Goal: Task Accomplishment & Management: Complete application form

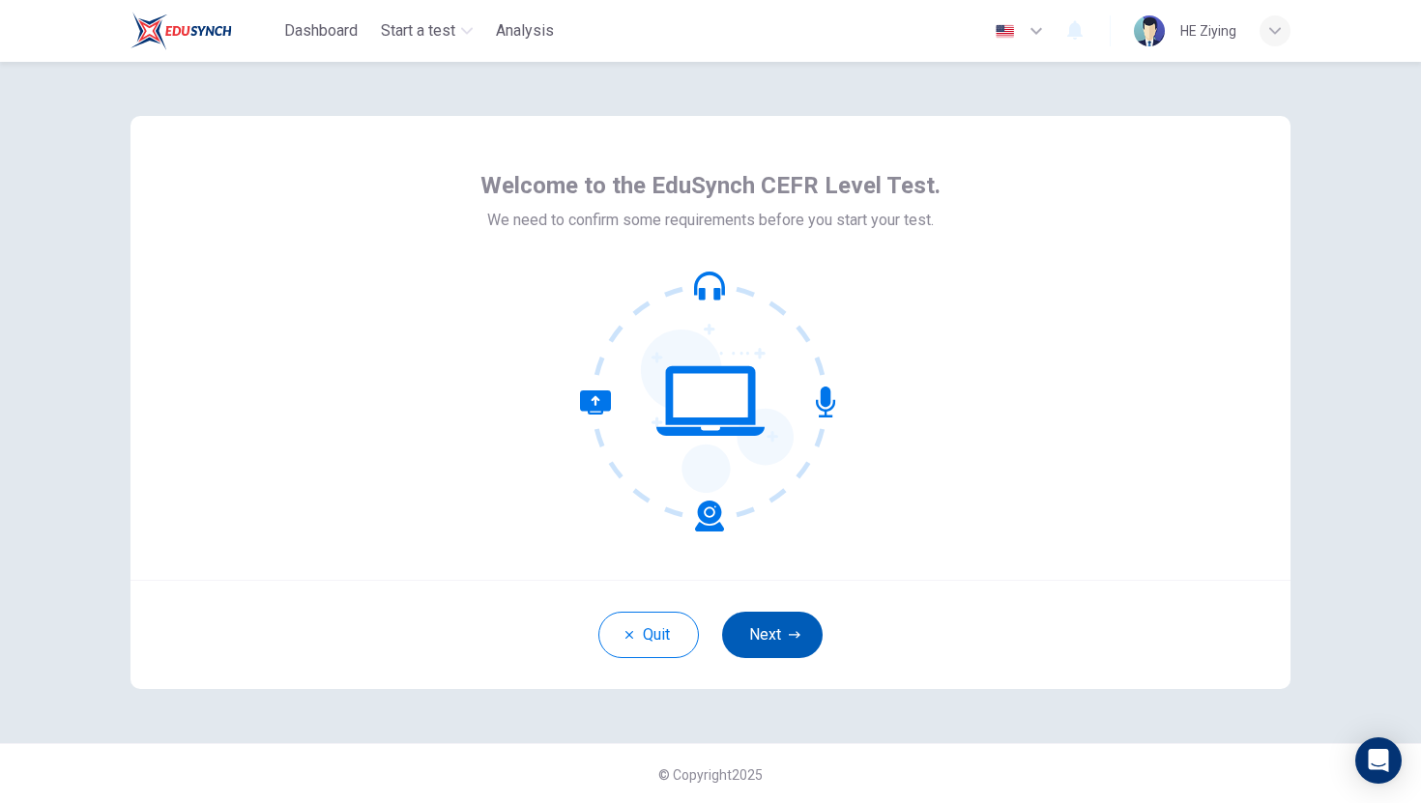
click at [768, 632] on button "Next" at bounding box center [772, 635] width 101 height 46
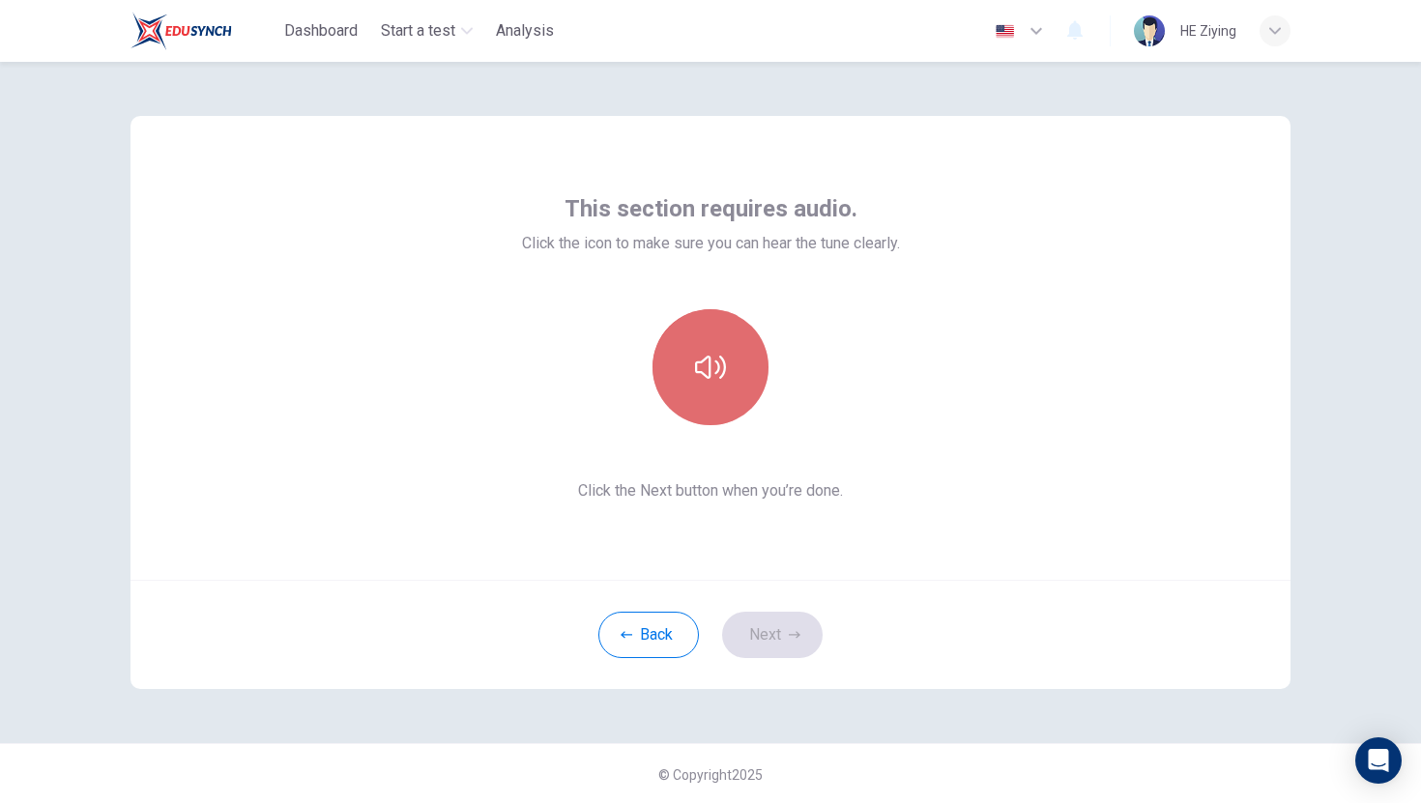
click at [700, 385] on button "button" at bounding box center [710, 367] width 116 height 116
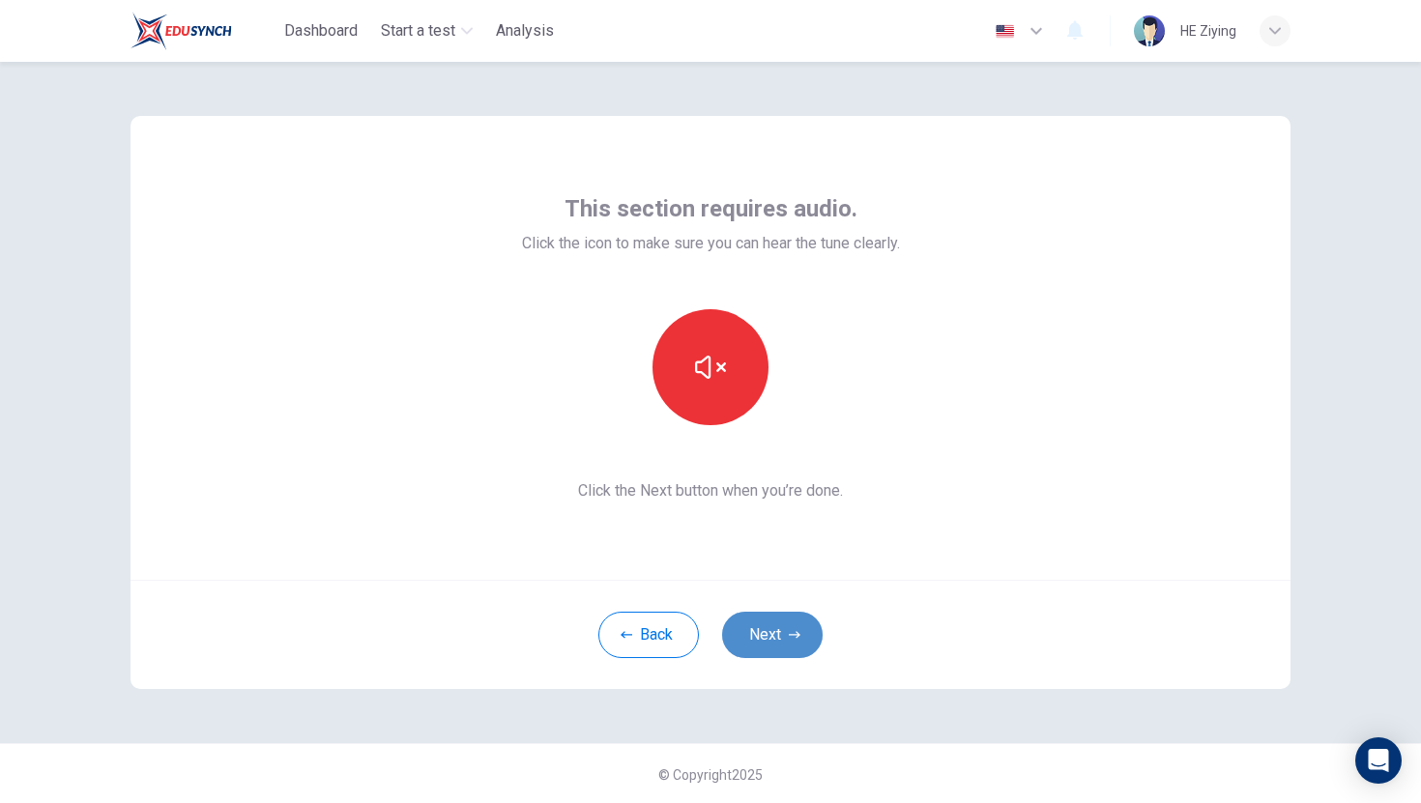
click at [771, 650] on button "Next" at bounding box center [772, 635] width 101 height 46
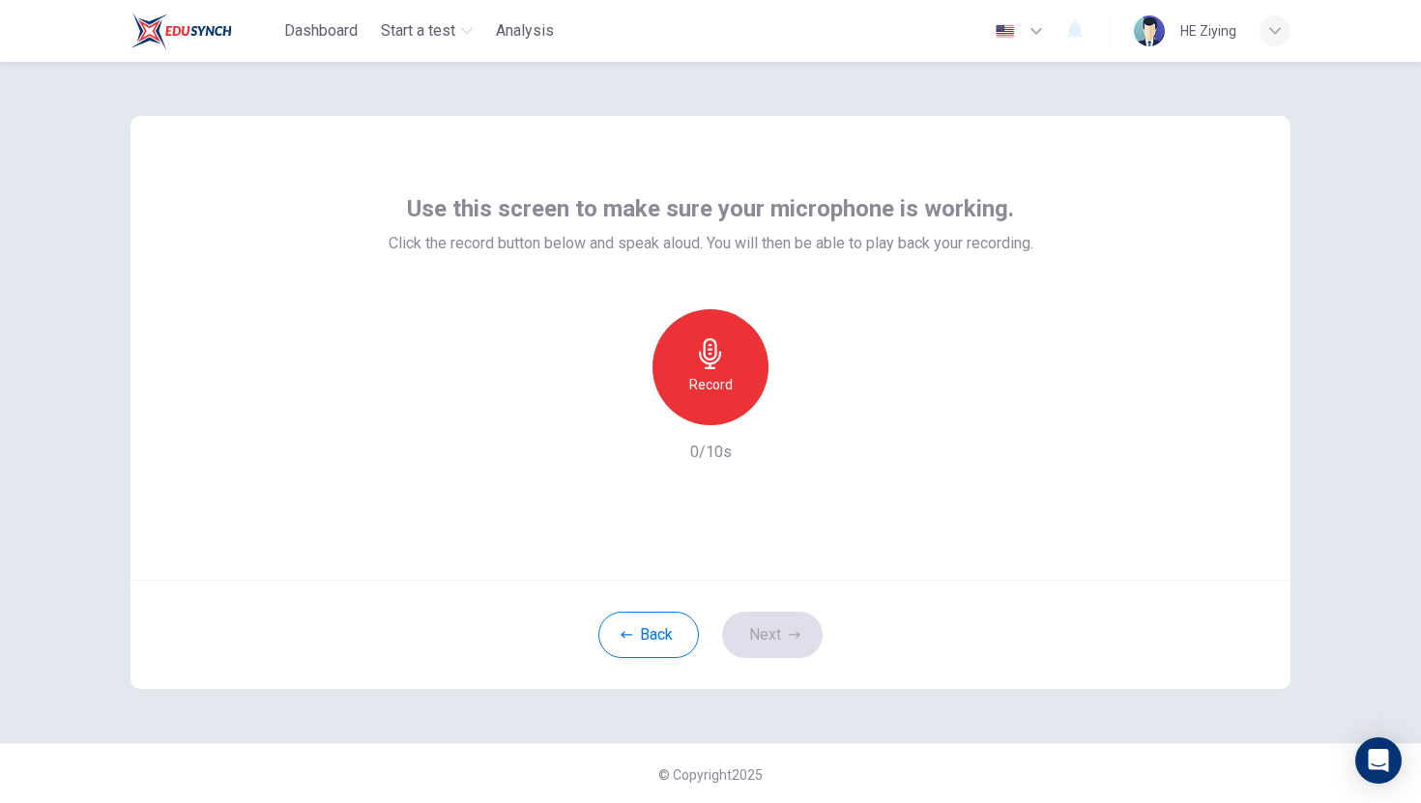
click at [721, 374] on h6 "Record" at bounding box center [710, 384] width 43 height 23
click at [773, 640] on button "Next" at bounding box center [772, 635] width 101 height 46
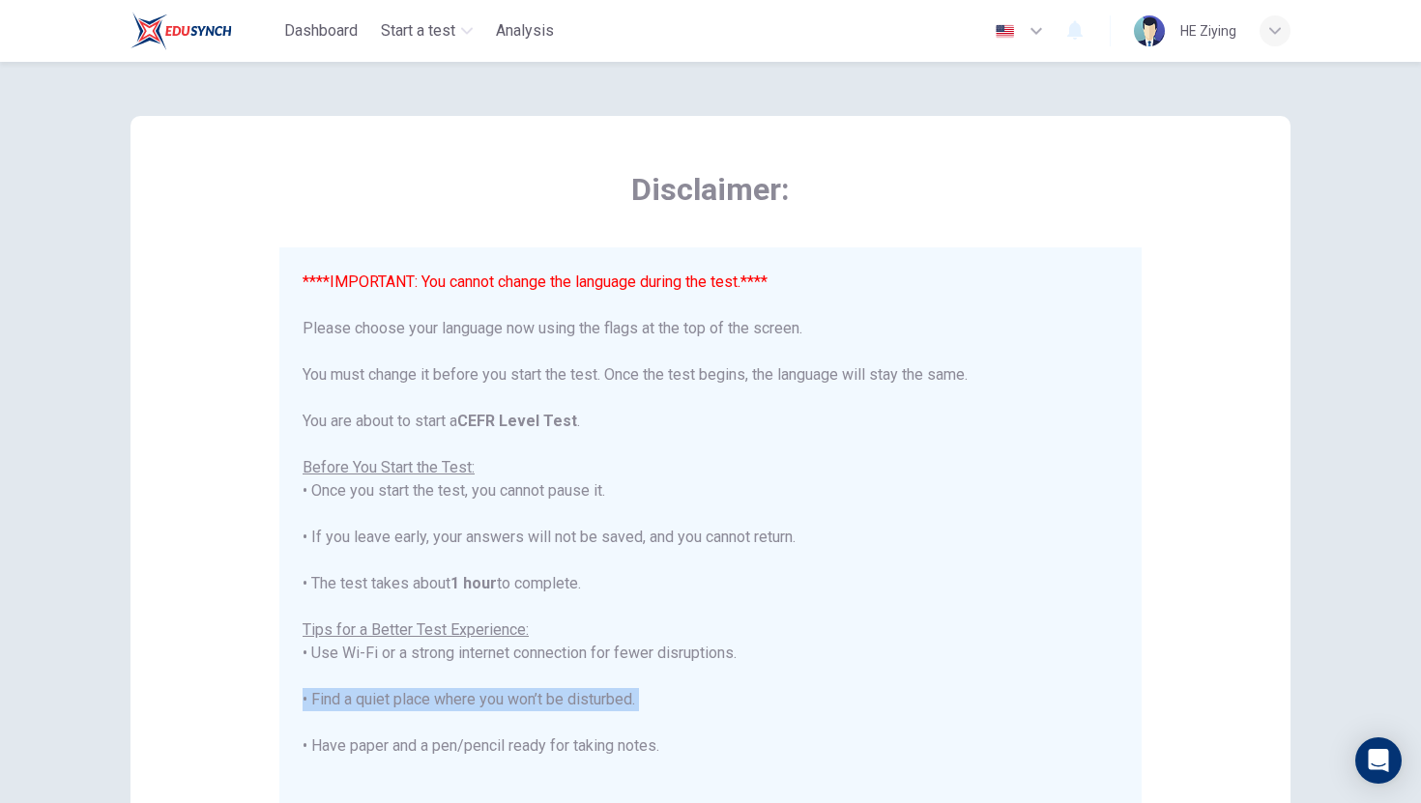
drag, startPoint x: 713, startPoint y: 732, endPoint x: 710, endPoint y: 702, distance: 30.1
click at [711, 700] on div "****IMPORTANT: You cannot change the language during the test.**** Please choos…" at bounding box center [711, 619] width 816 height 696
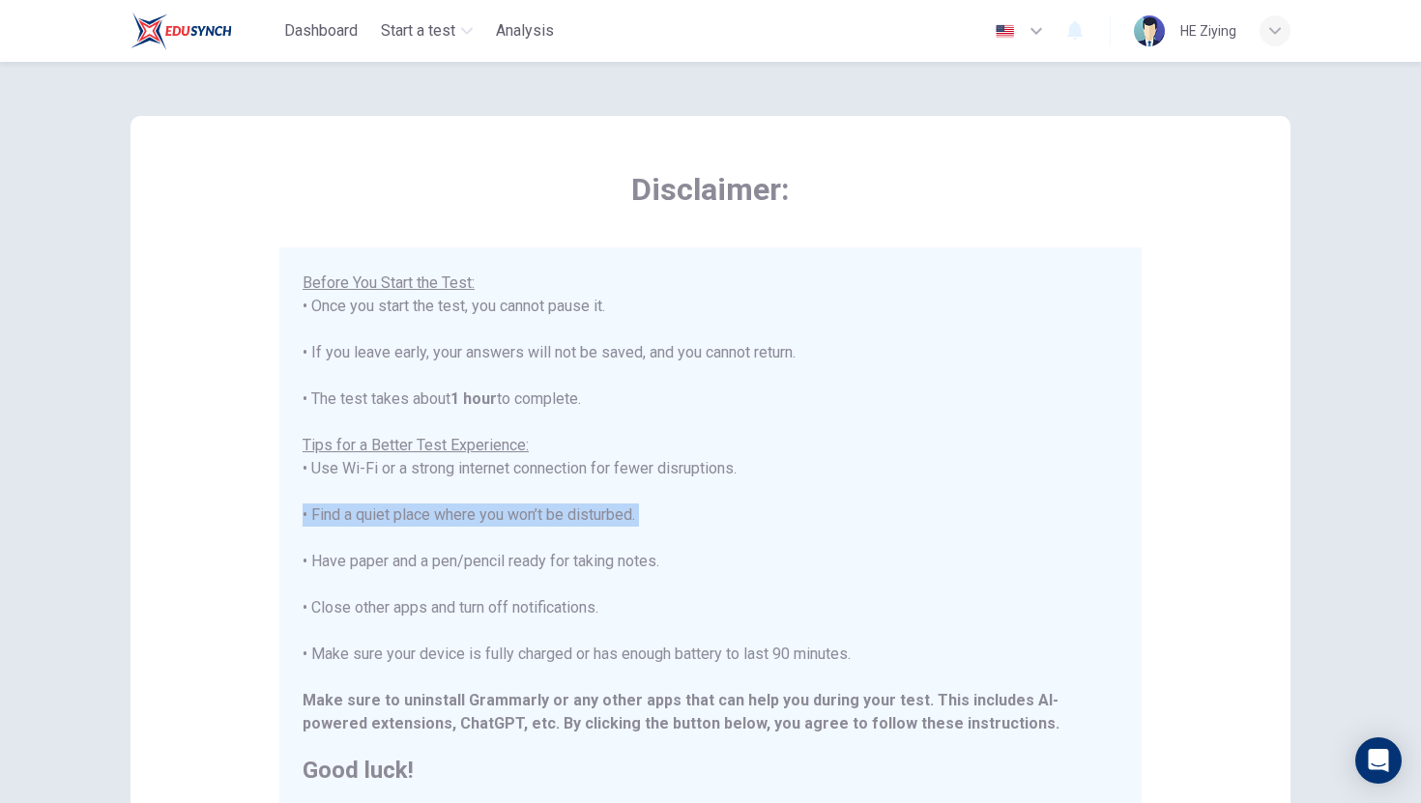
scroll to position [272, 0]
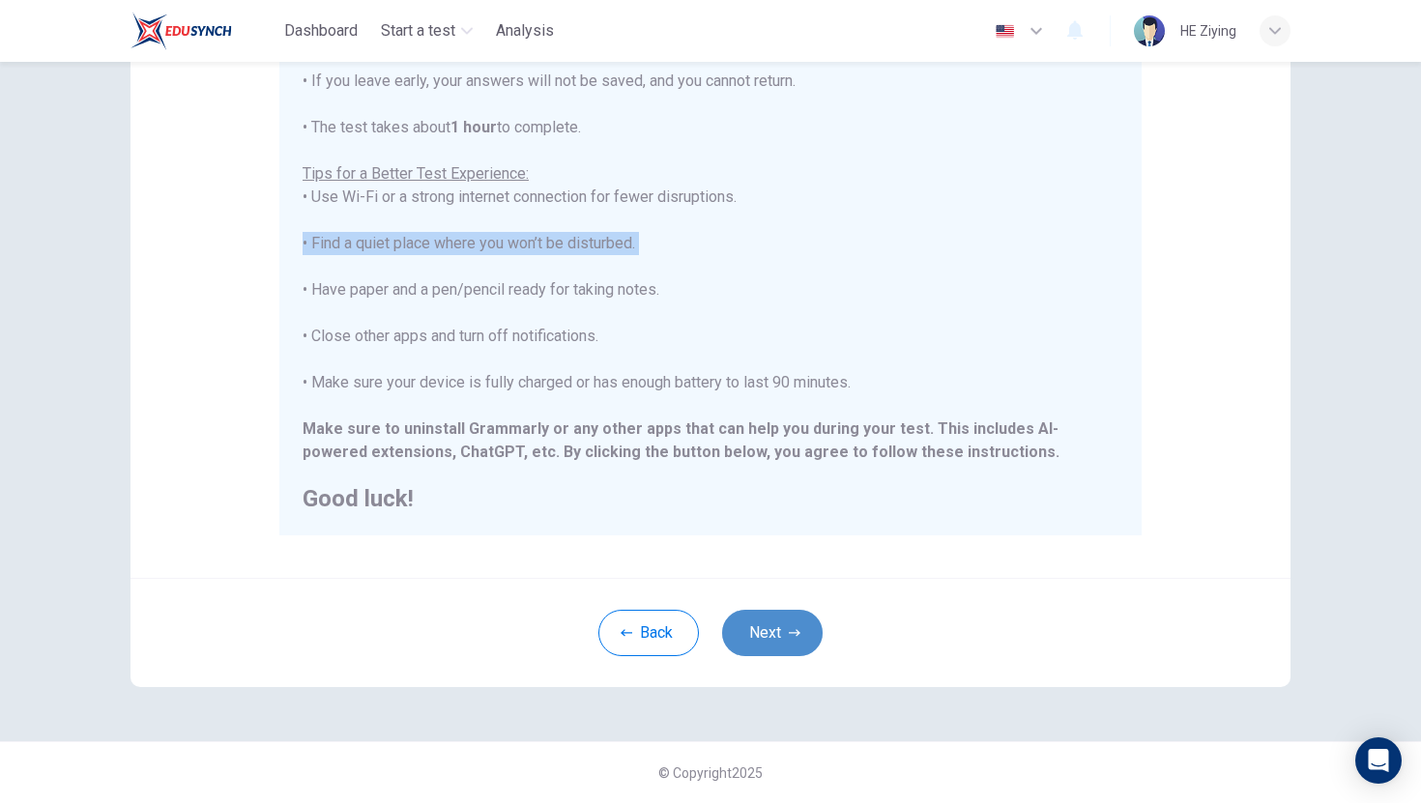
click at [753, 639] on button "Next" at bounding box center [772, 633] width 101 height 46
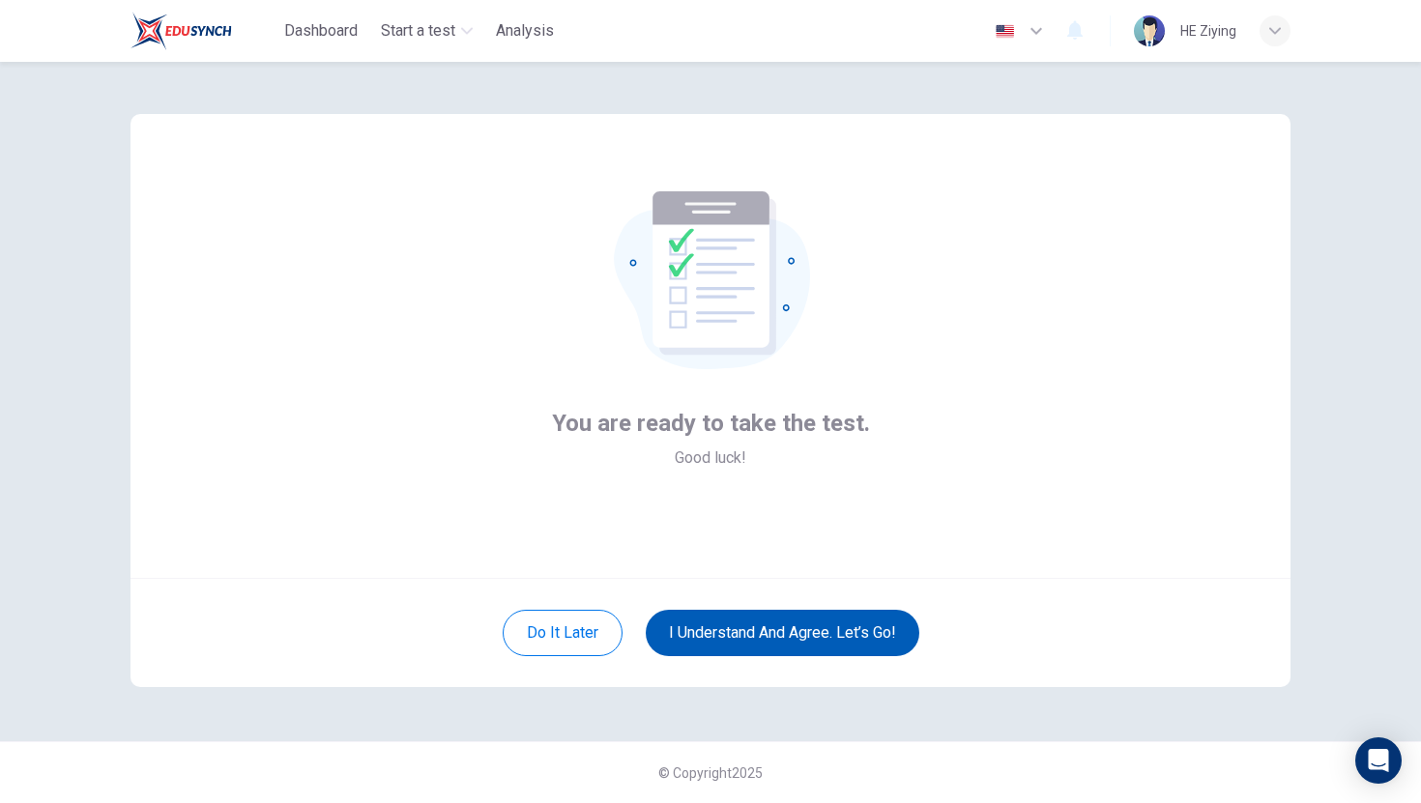
scroll to position [2, 0]
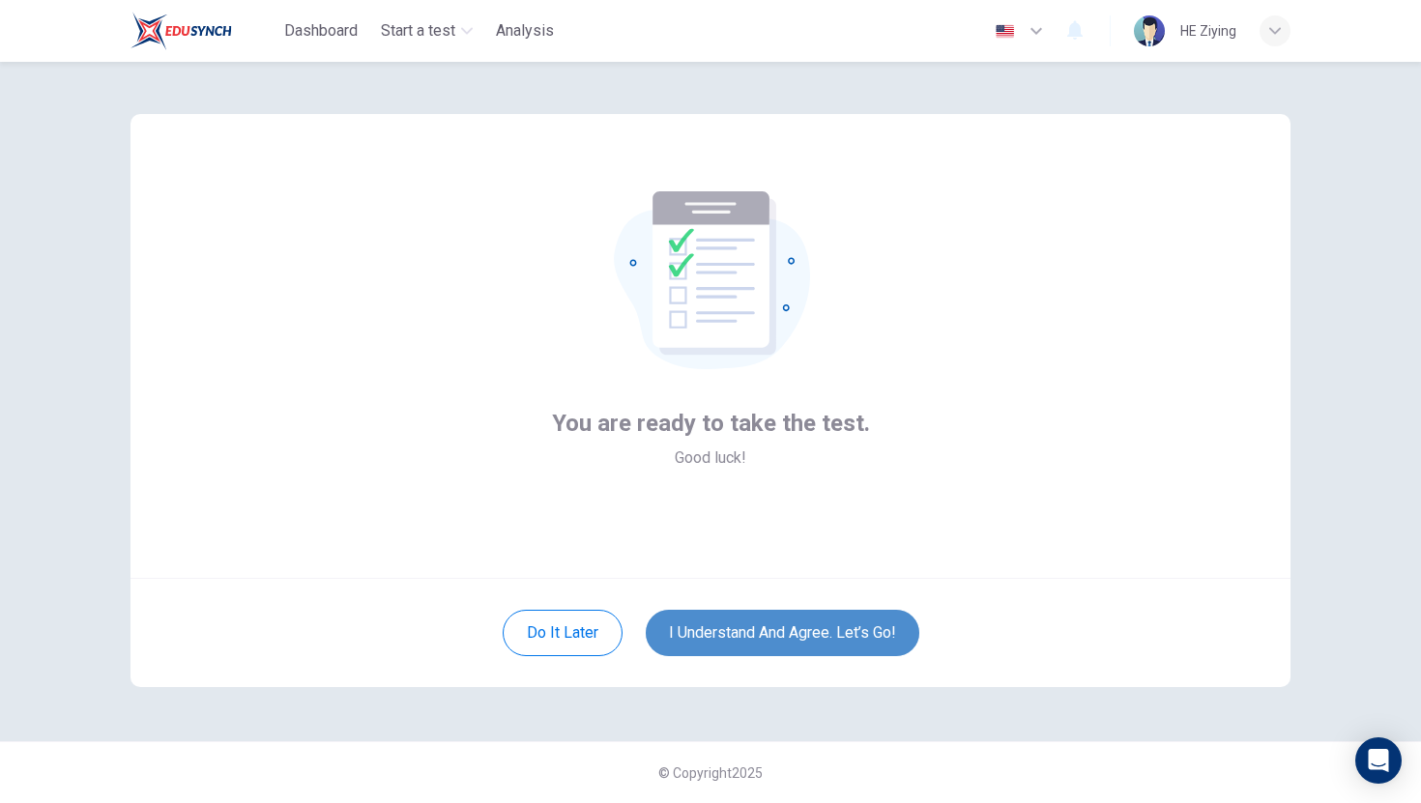
click at [727, 630] on button "I understand and agree. Let’s go!" at bounding box center [783, 633] width 274 height 46
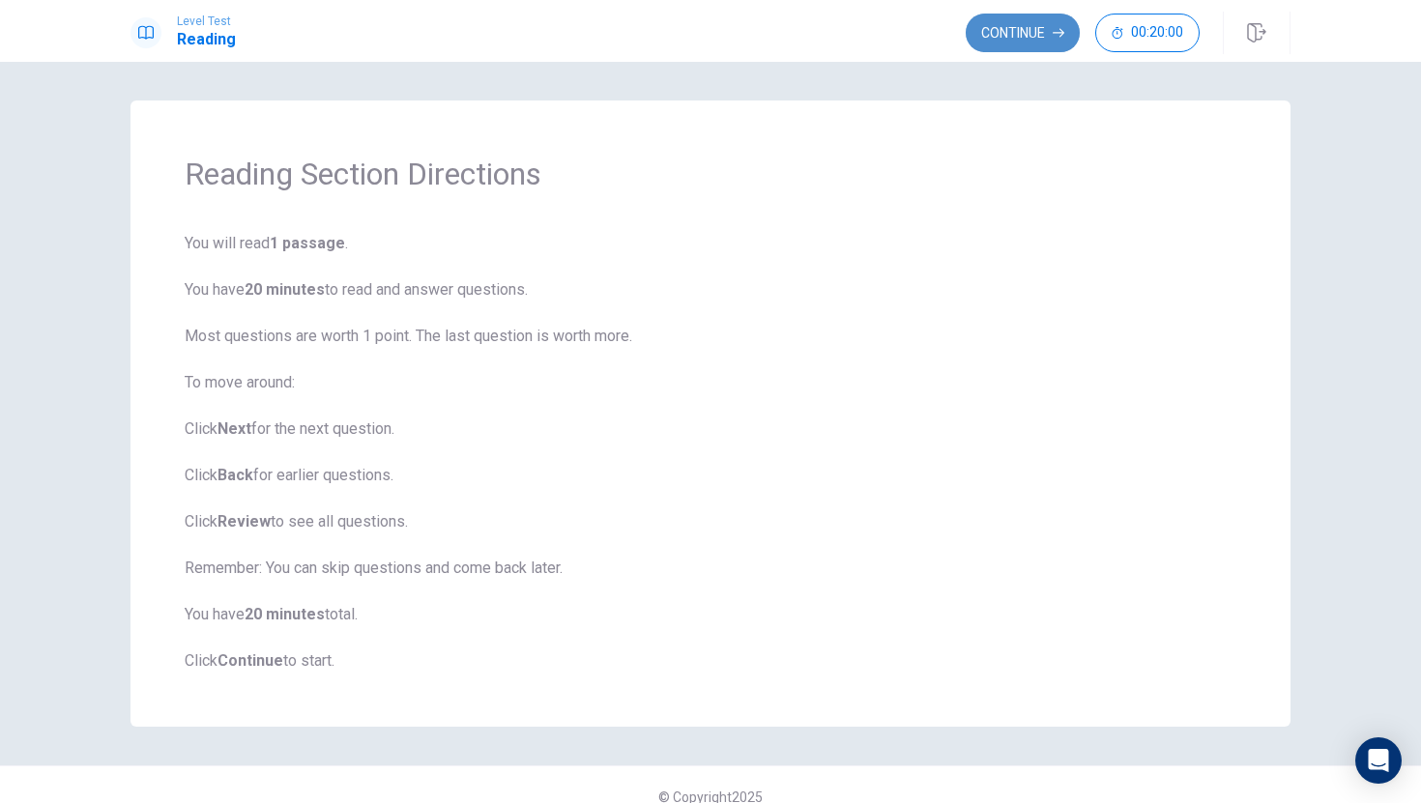
click at [985, 42] on button "Continue" at bounding box center [1023, 33] width 114 height 39
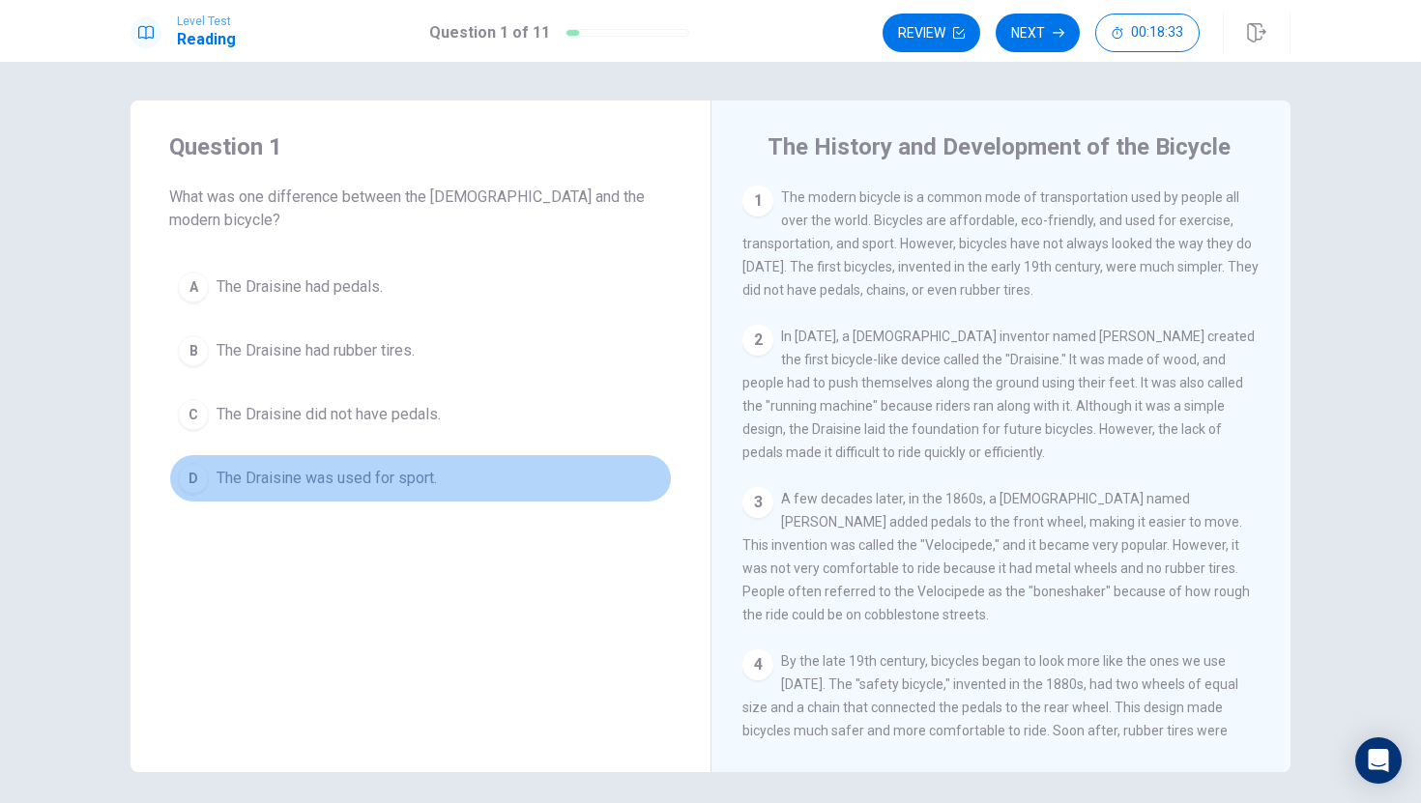
click at [195, 463] on div "D" at bounding box center [193, 478] width 31 height 31
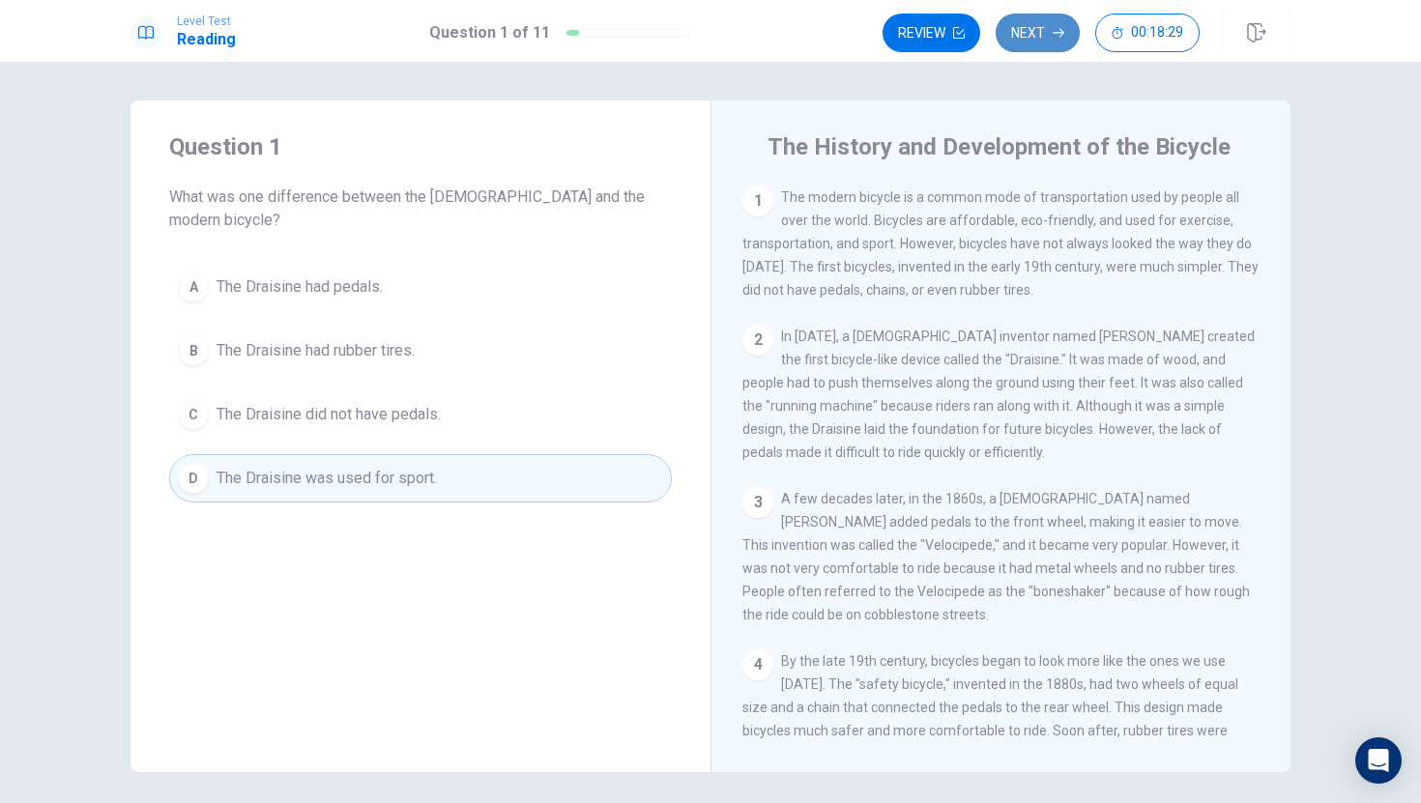
click at [1039, 30] on button "Next" at bounding box center [1038, 33] width 84 height 39
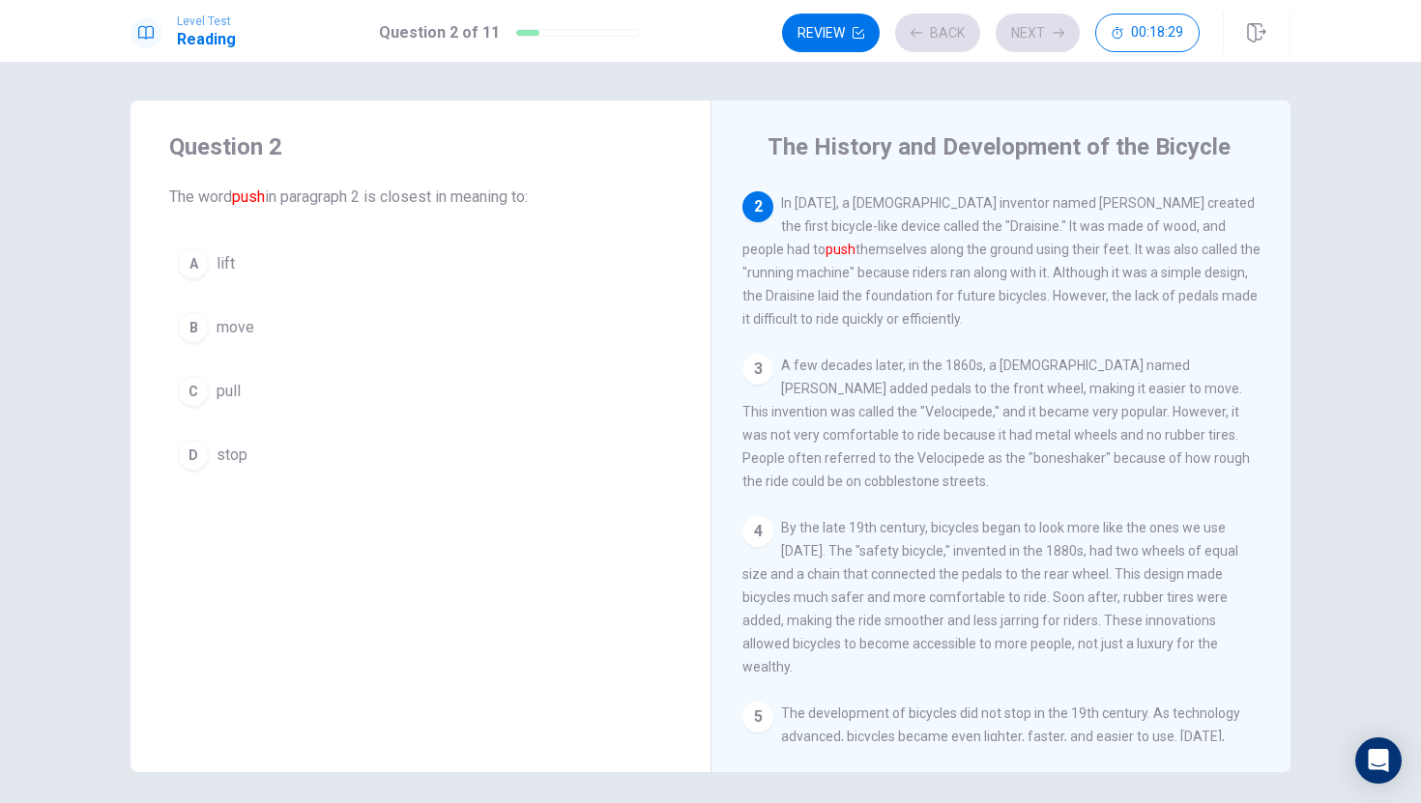
scroll to position [144, 0]
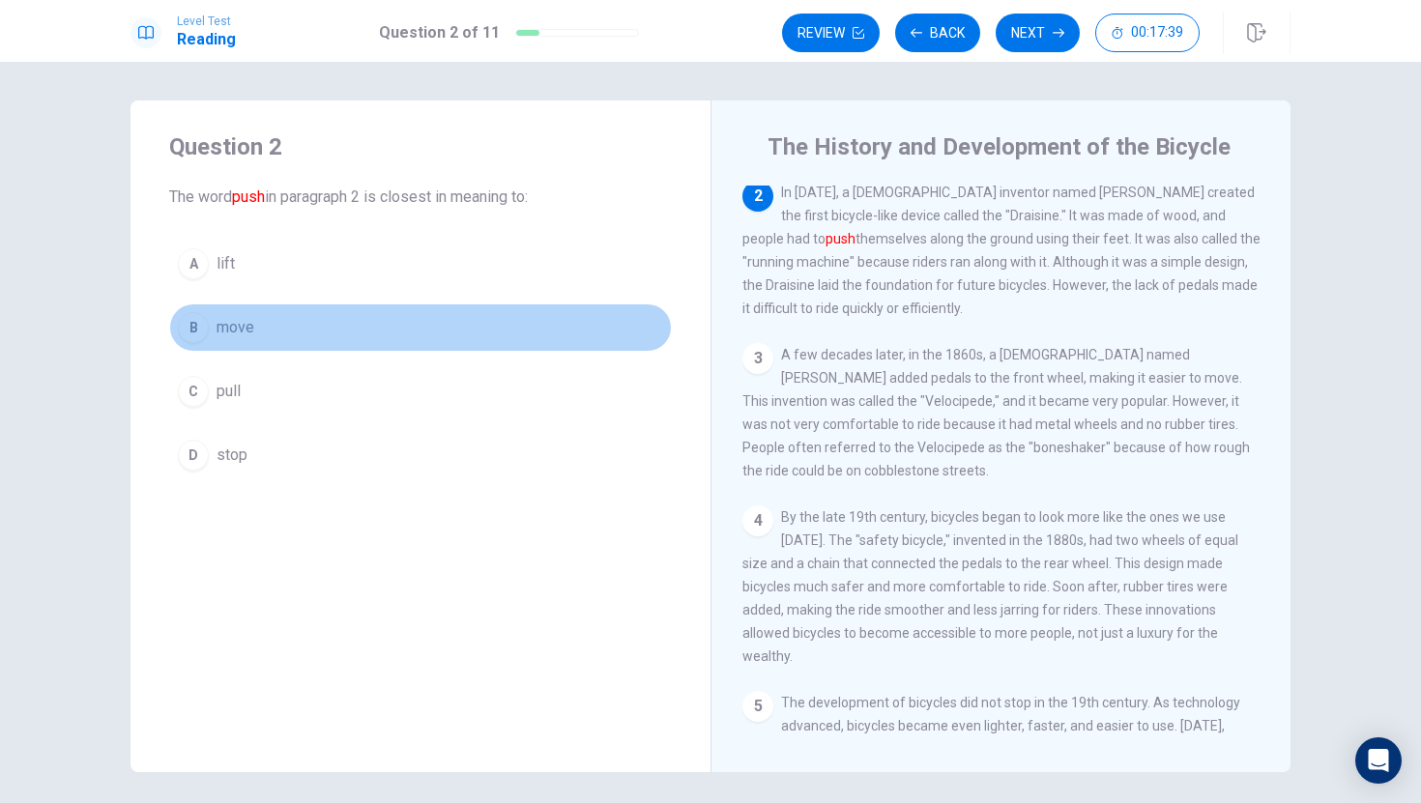
click at [192, 331] on div "B" at bounding box center [193, 327] width 31 height 31
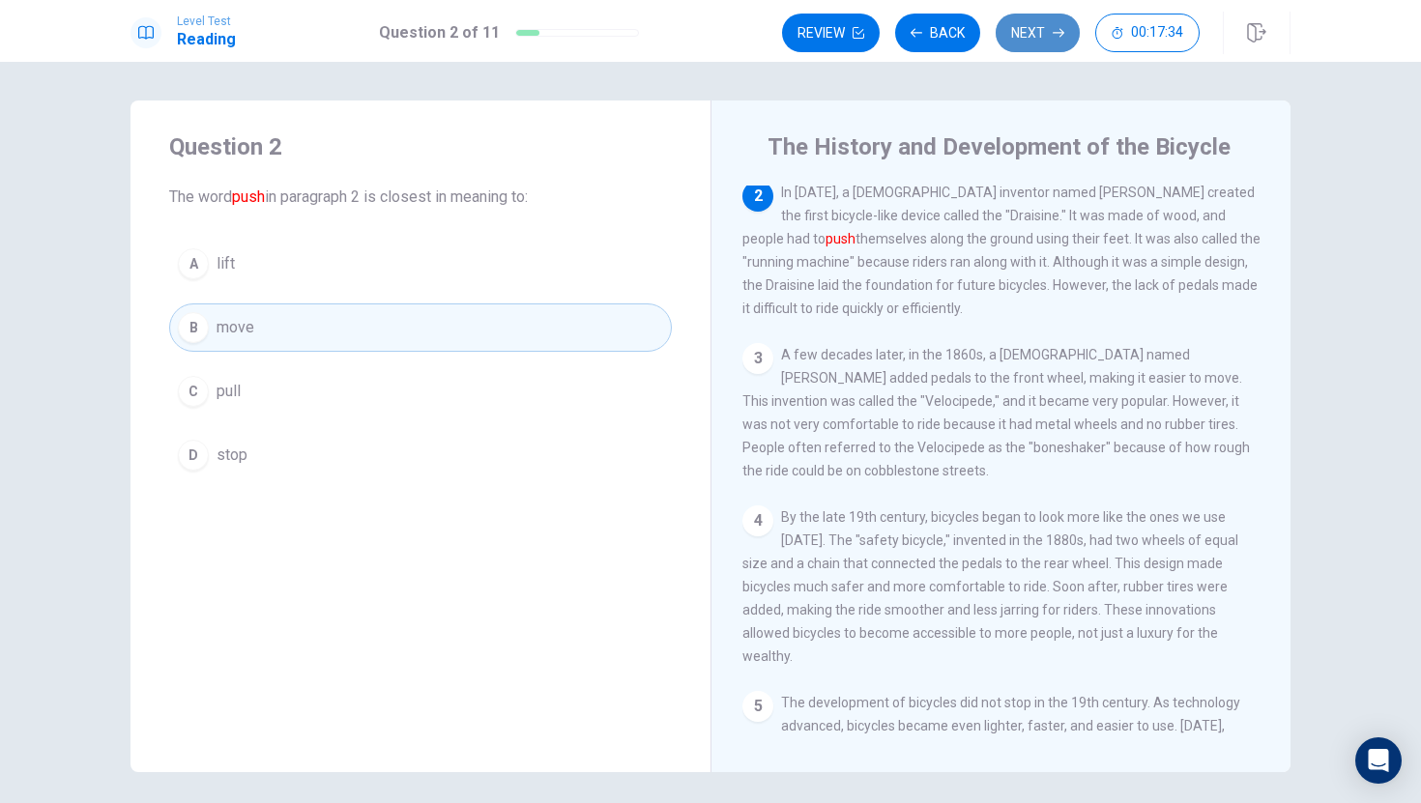
click at [1047, 35] on button "Next" at bounding box center [1038, 33] width 84 height 39
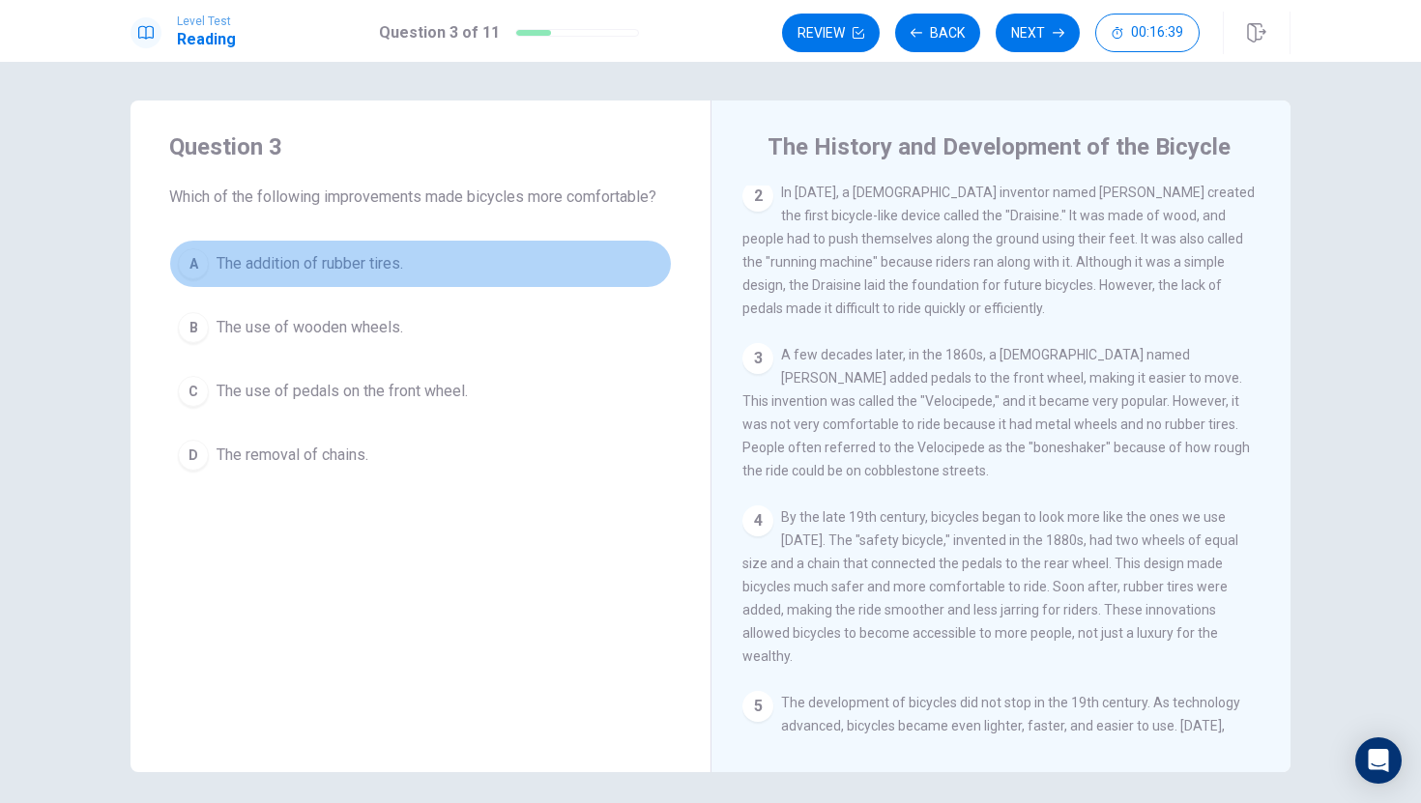
click at [207, 261] on div "A" at bounding box center [193, 263] width 31 height 31
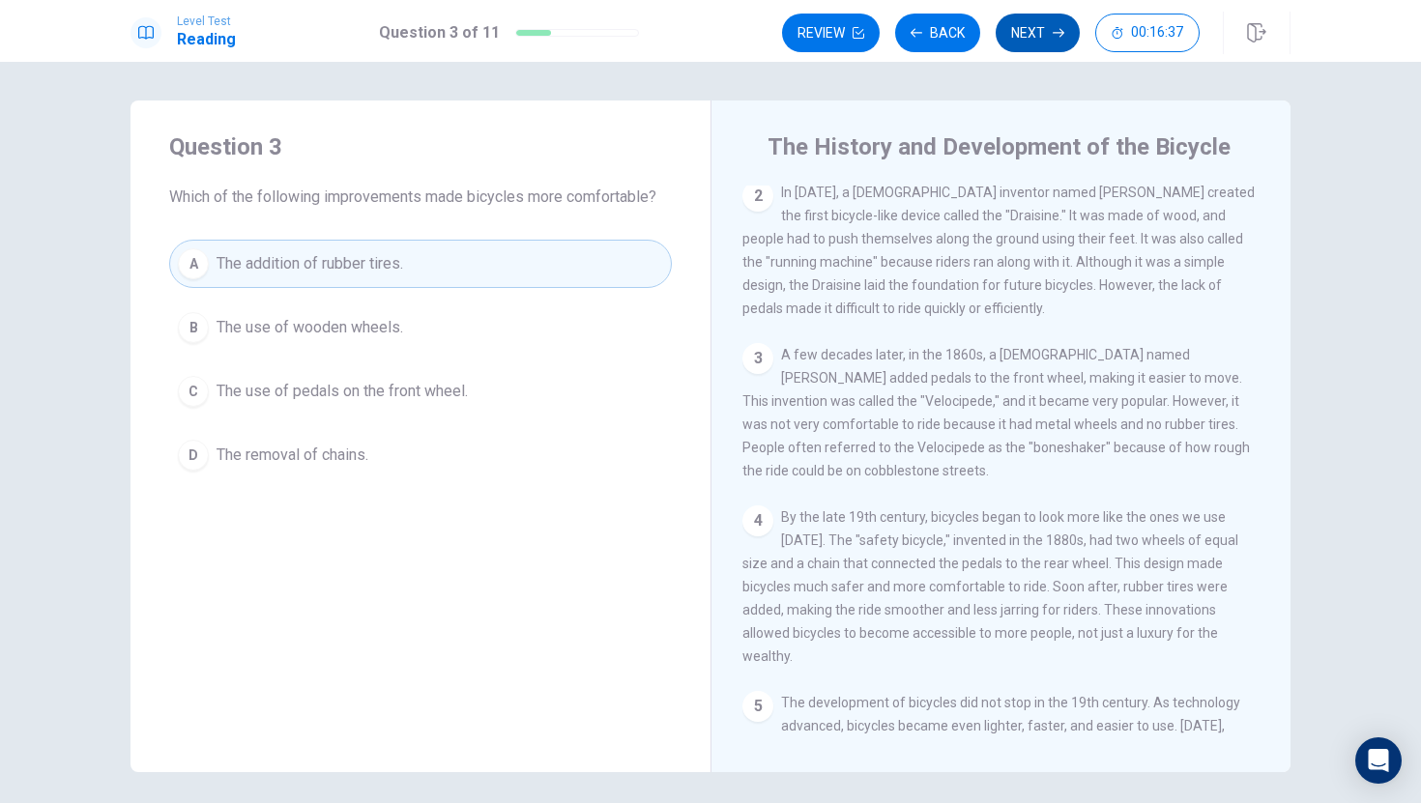
click at [1041, 36] on button "Next" at bounding box center [1038, 33] width 84 height 39
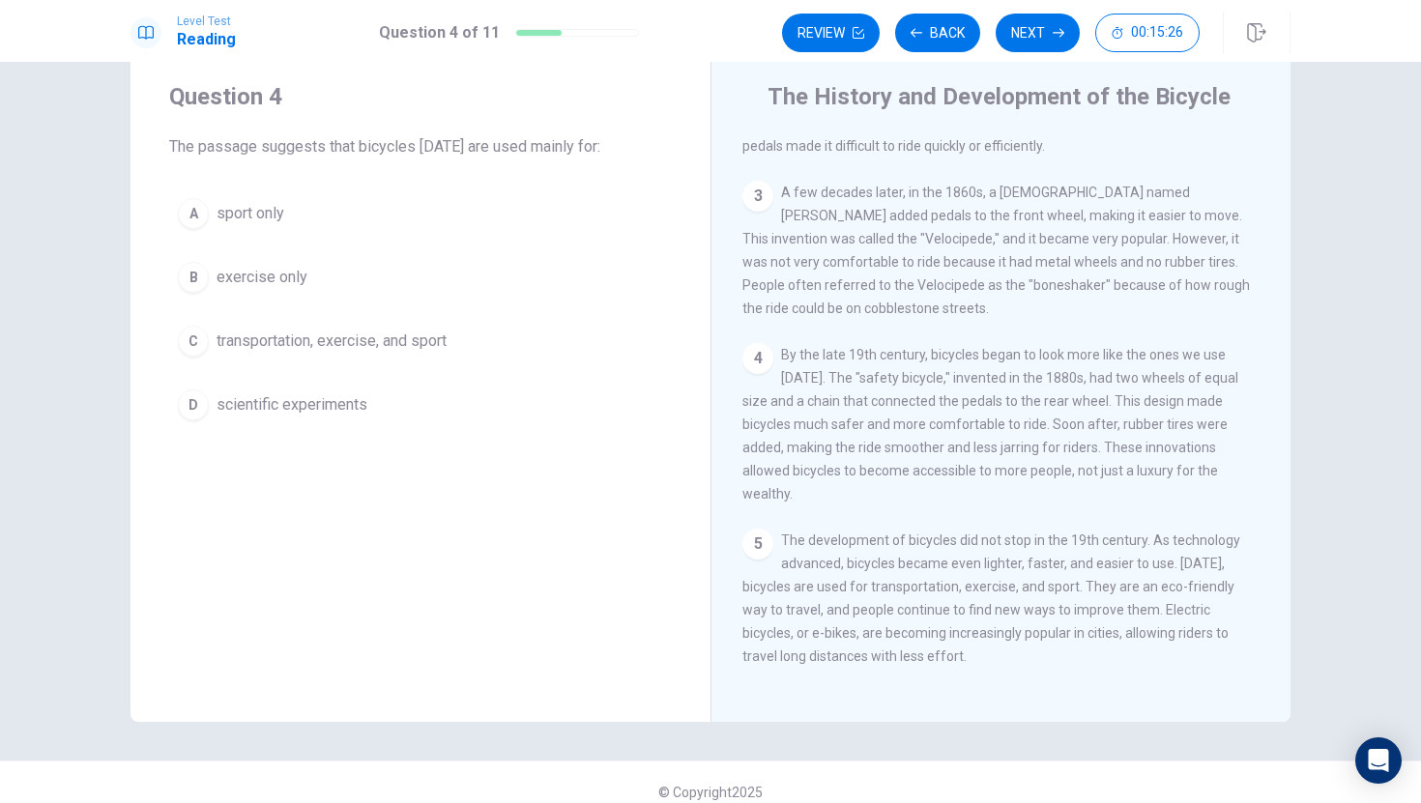
scroll to position [70, 0]
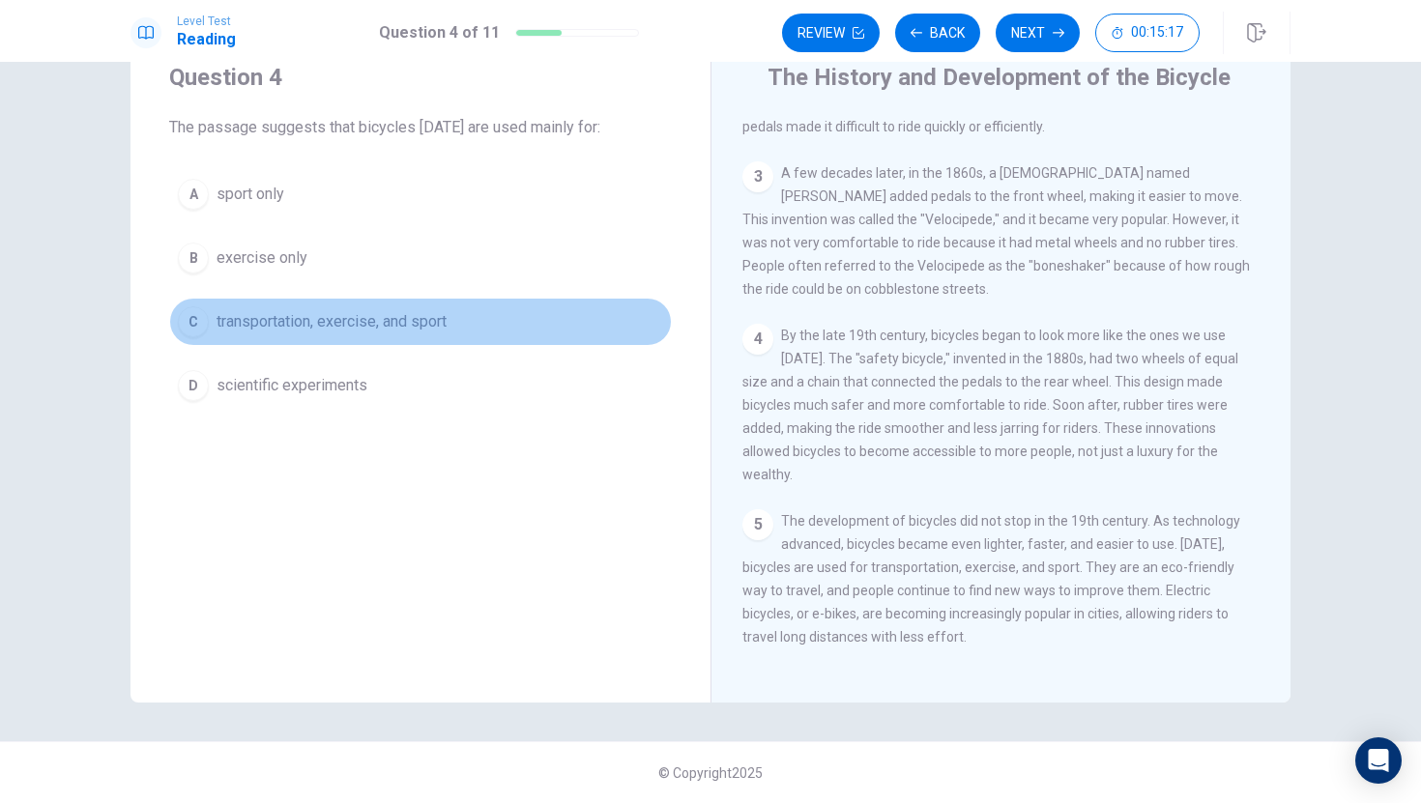
click at [198, 318] on div "C" at bounding box center [193, 321] width 31 height 31
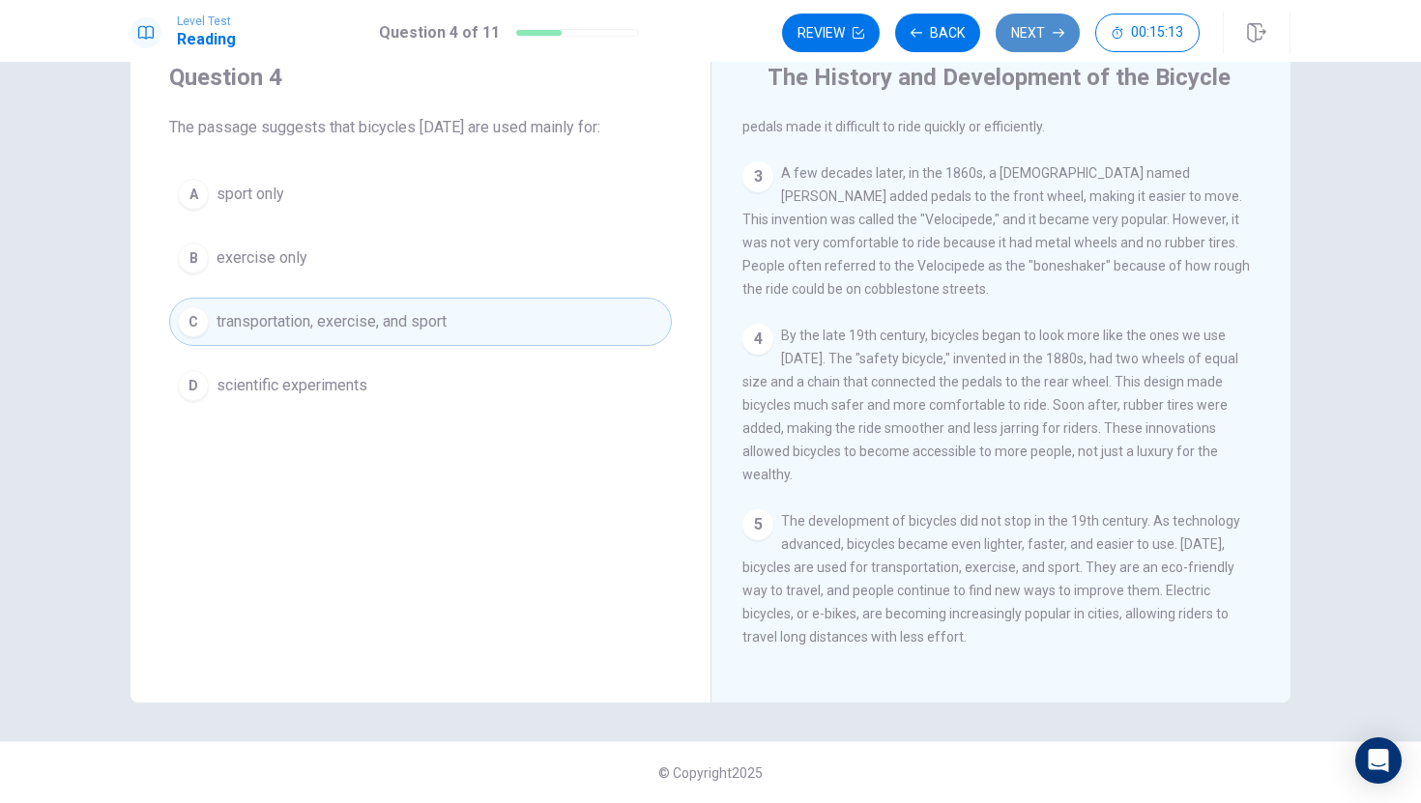
click at [1028, 37] on button "Next" at bounding box center [1038, 33] width 84 height 39
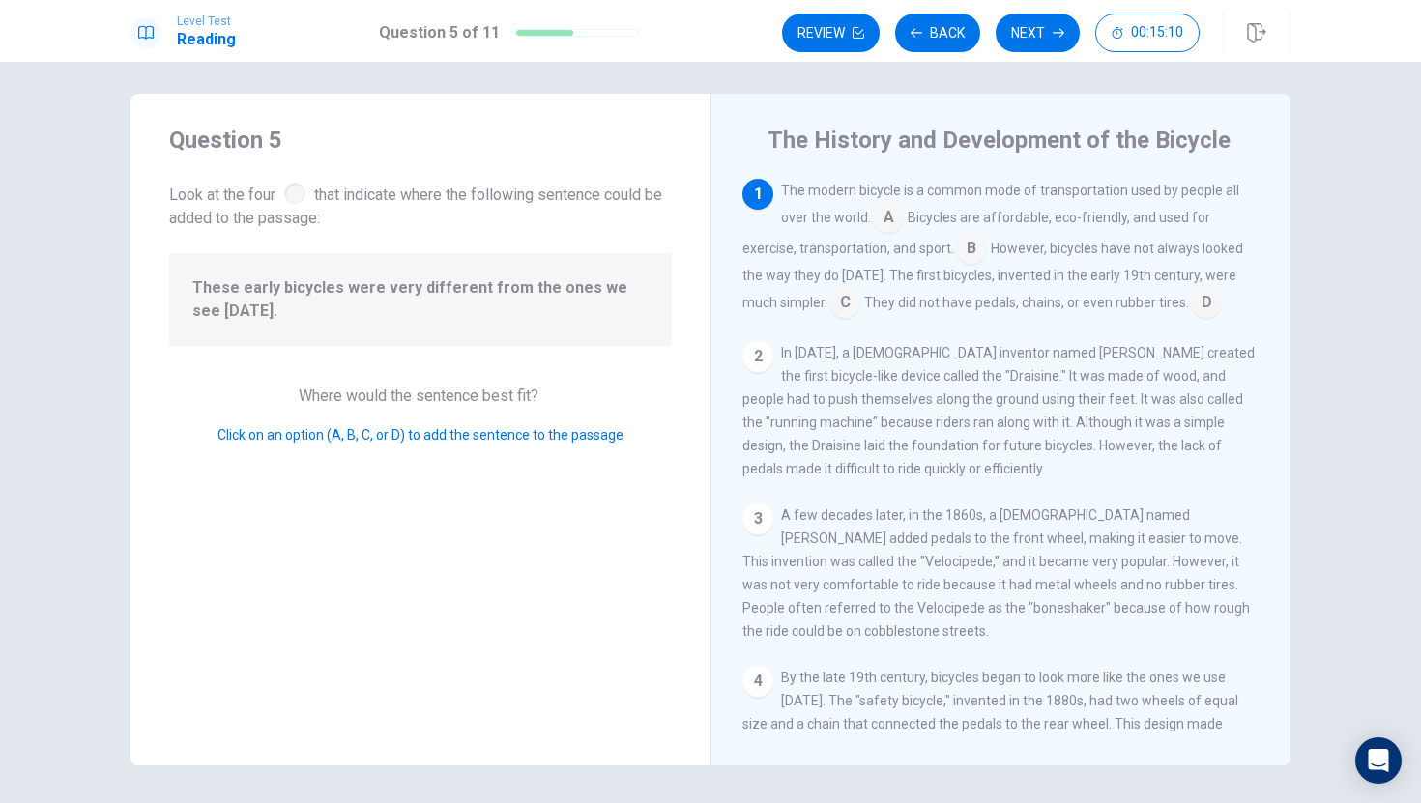
scroll to position [0, 0]
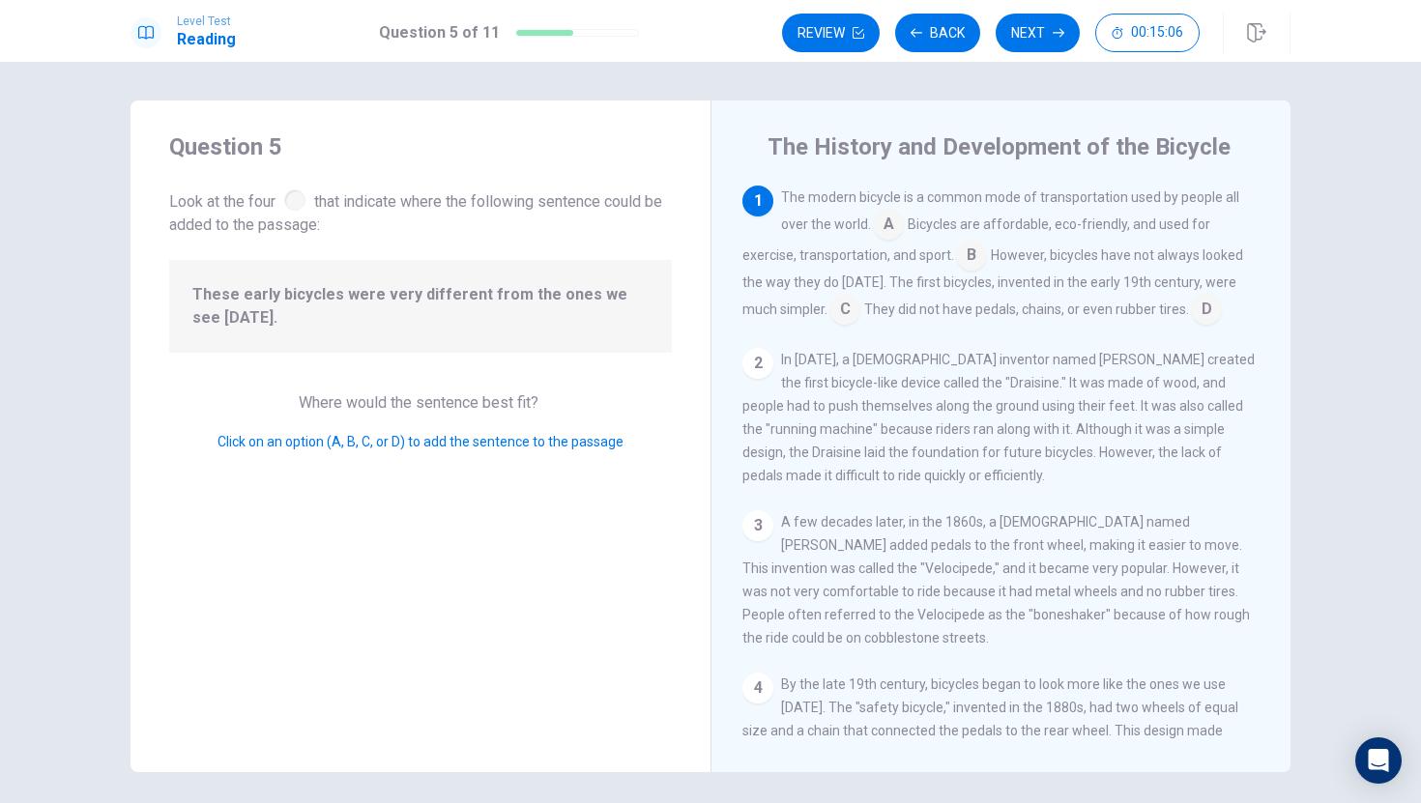
click at [490, 406] on span "Where would the sentence best fit?" at bounding box center [421, 402] width 244 height 18
click at [488, 400] on span "Where would the sentence best fit?" at bounding box center [421, 402] width 244 height 18
click at [332, 396] on span "Where would the sentence best fit?" at bounding box center [421, 402] width 244 height 18
click at [973, 256] on input at bounding box center [971, 257] width 31 height 31
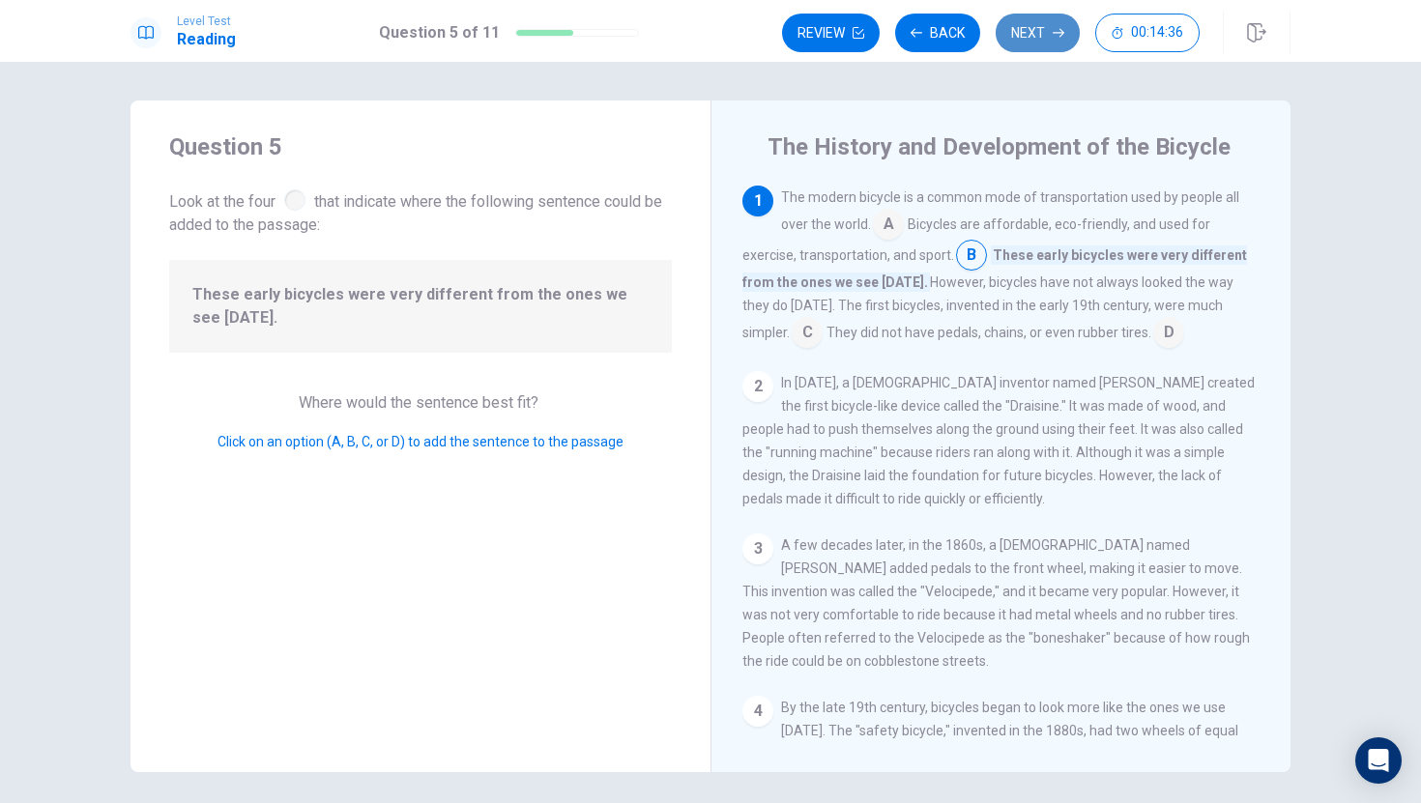
click at [1048, 38] on button "Next" at bounding box center [1038, 33] width 84 height 39
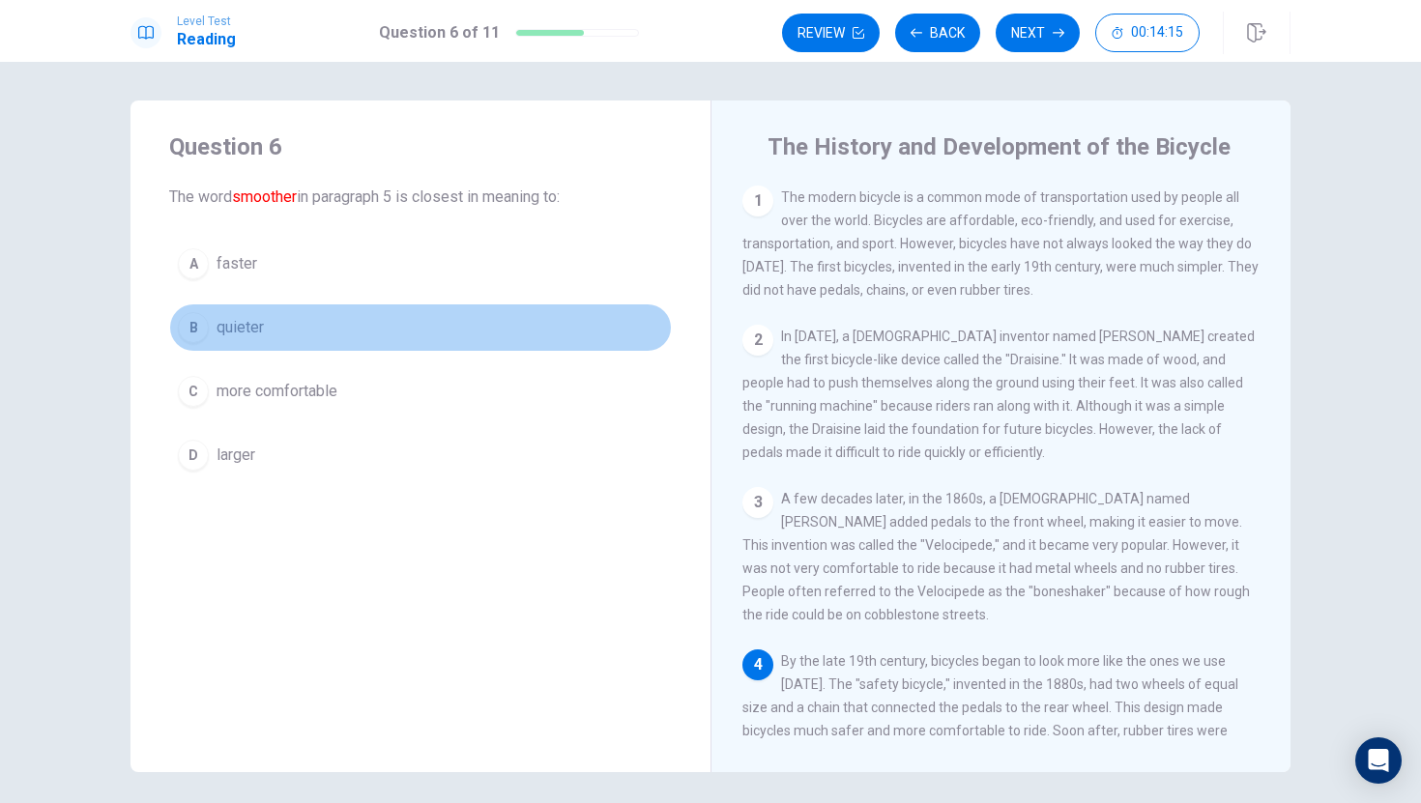
click at [196, 332] on div "B" at bounding box center [193, 327] width 31 height 31
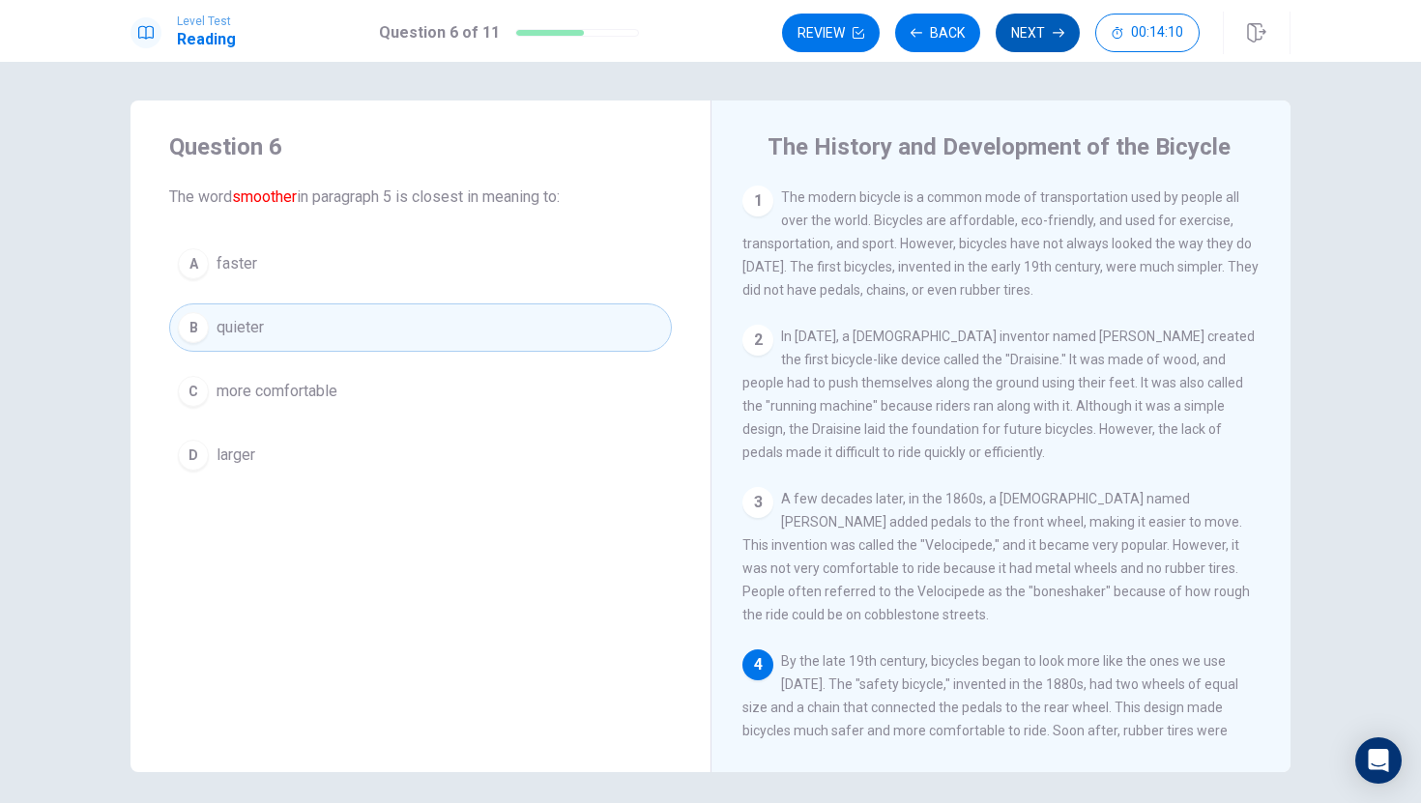
click at [1026, 26] on button "Next" at bounding box center [1038, 33] width 84 height 39
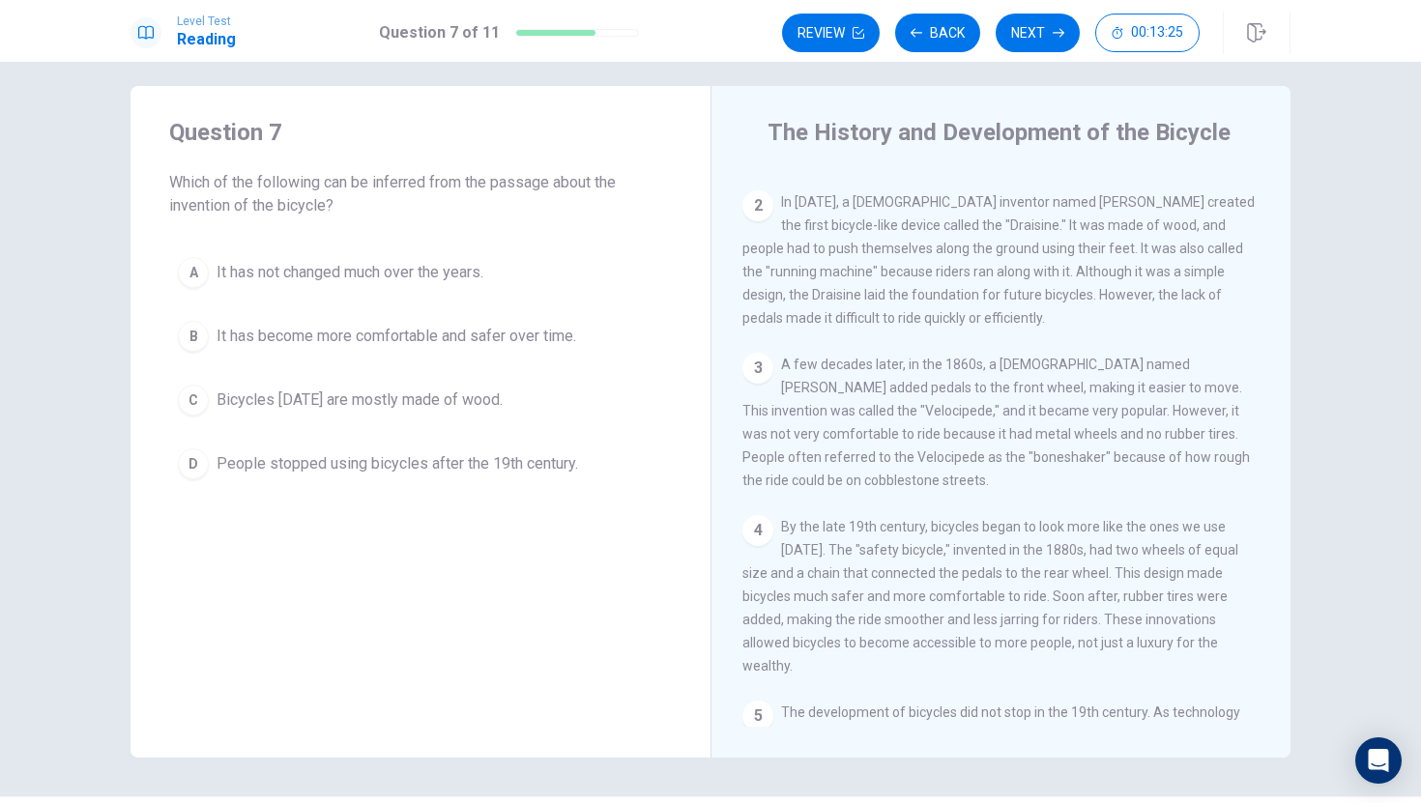
scroll to position [49, 0]
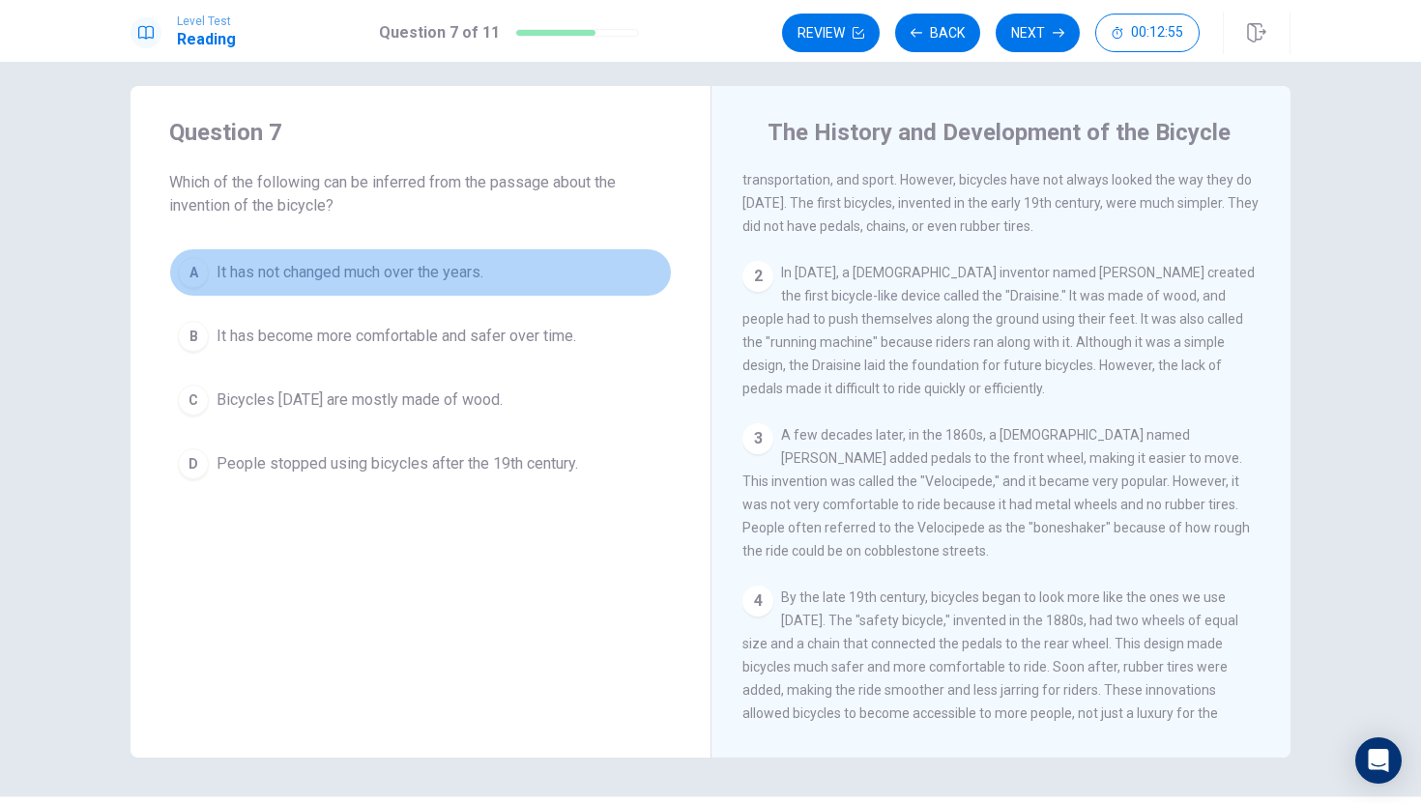
click at [236, 258] on button "A It has not changed much over the years." at bounding box center [420, 272] width 503 height 48
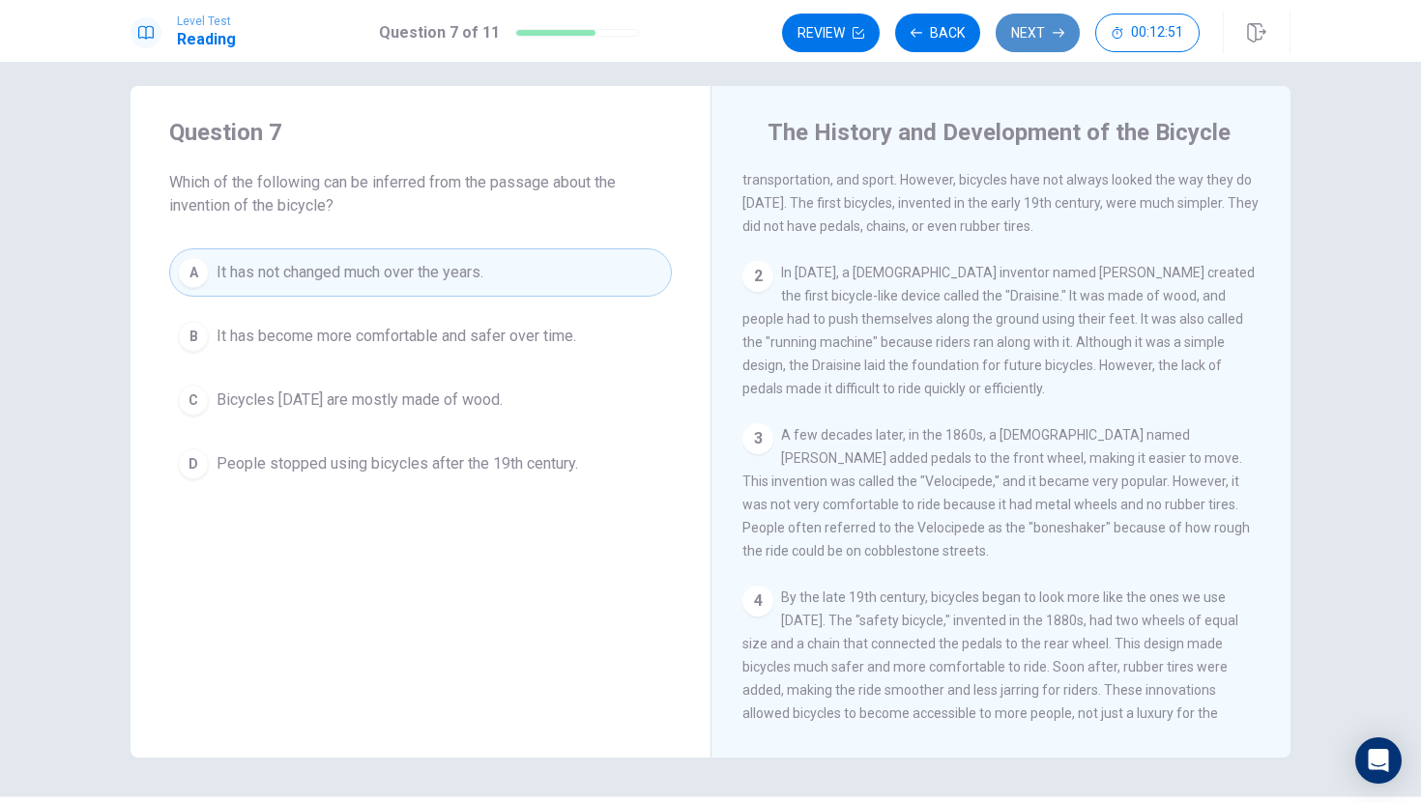
click at [1056, 27] on icon "button" at bounding box center [1059, 33] width 12 height 12
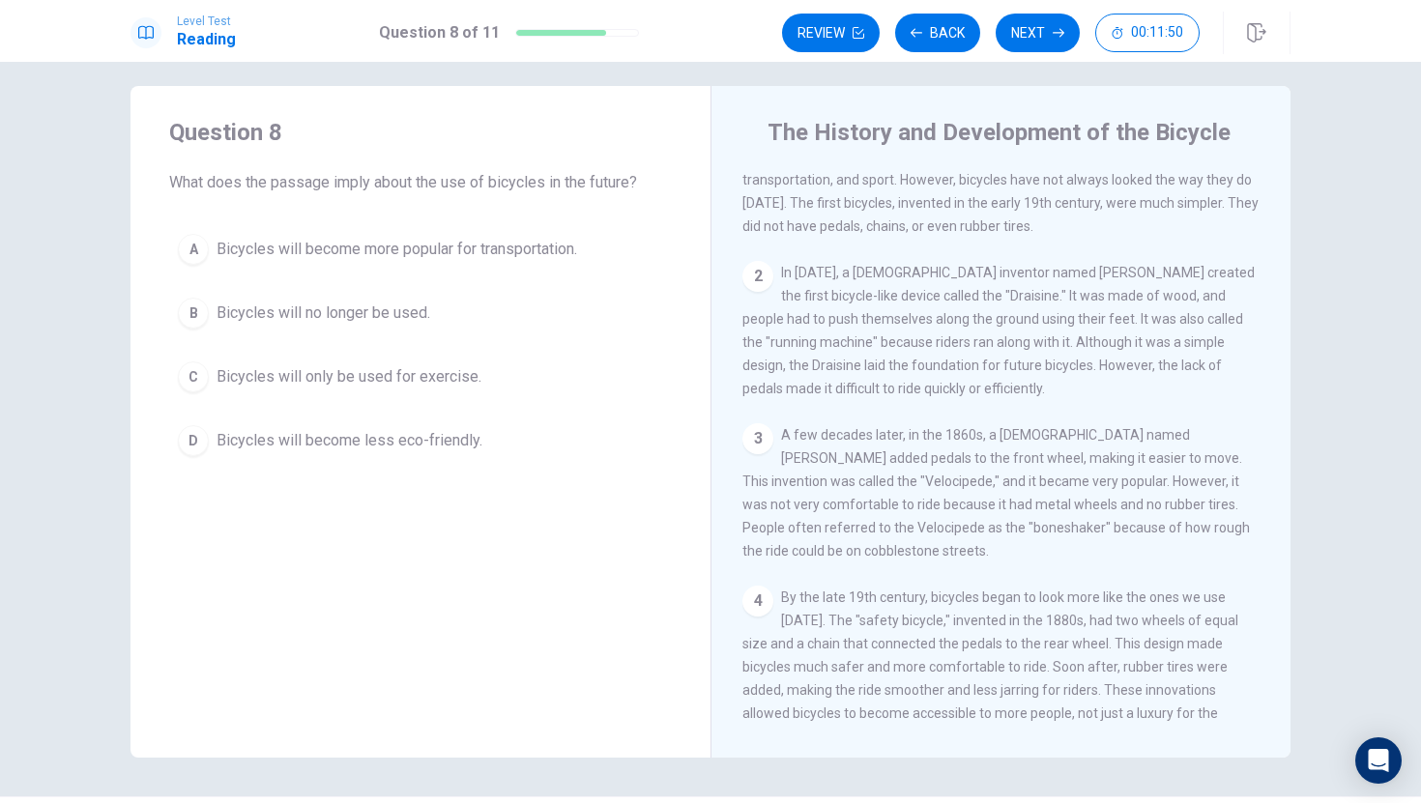
click at [392, 248] on span "Bicycles will become more popular for transportation." at bounding box center [397, 249] width 361 height 23
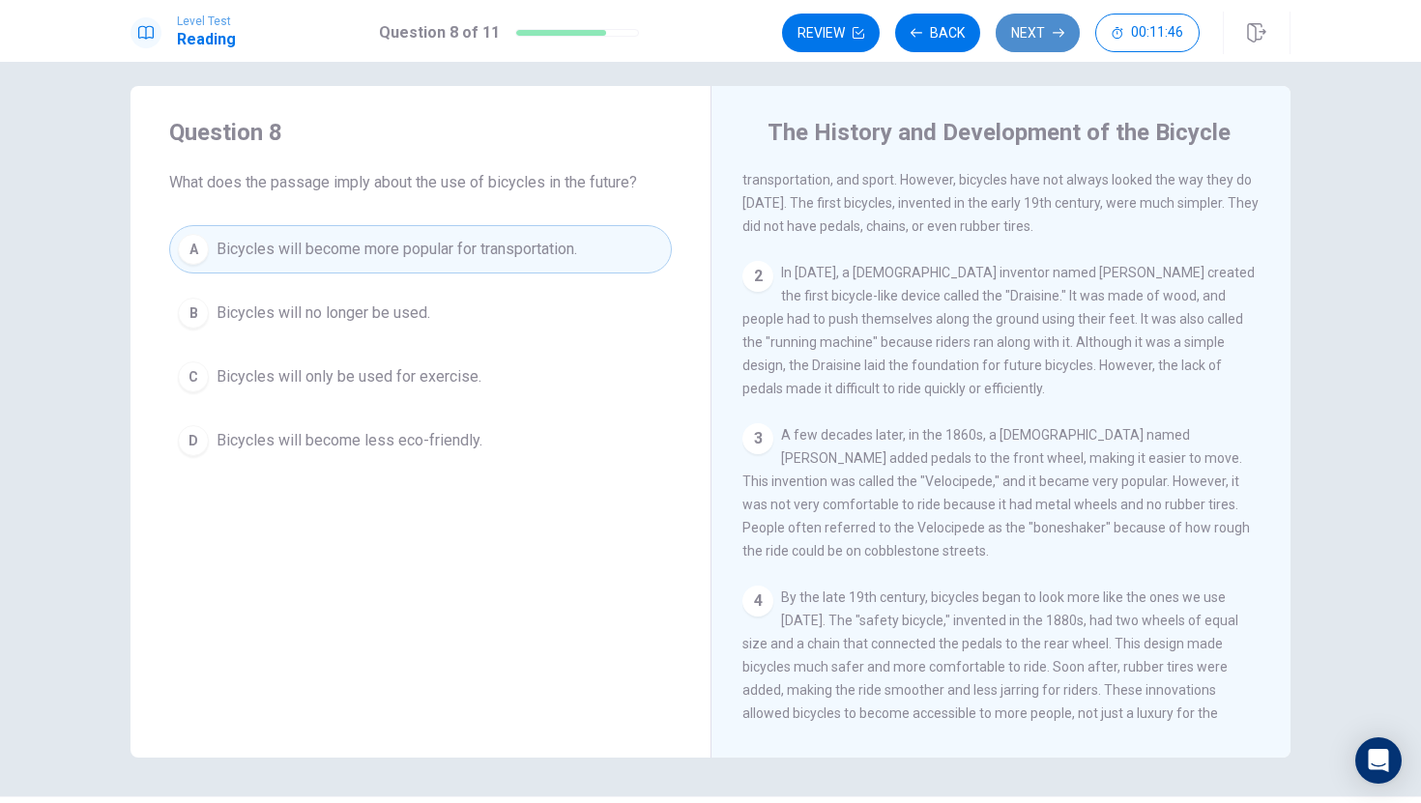
click at [1026, 33] on button "Next" at bounding box center [1038, 33] width 84 height 39
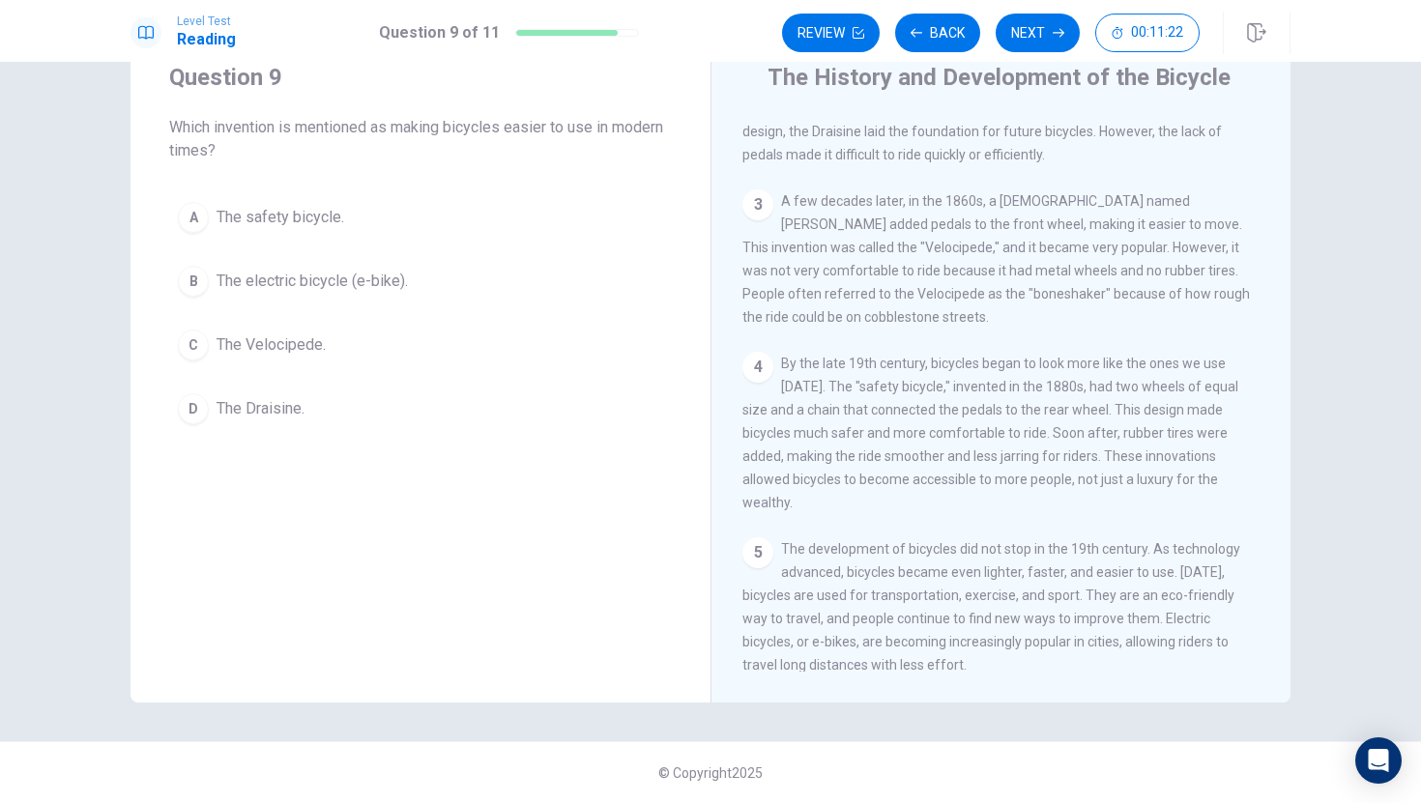
scroll to position [195, 0]
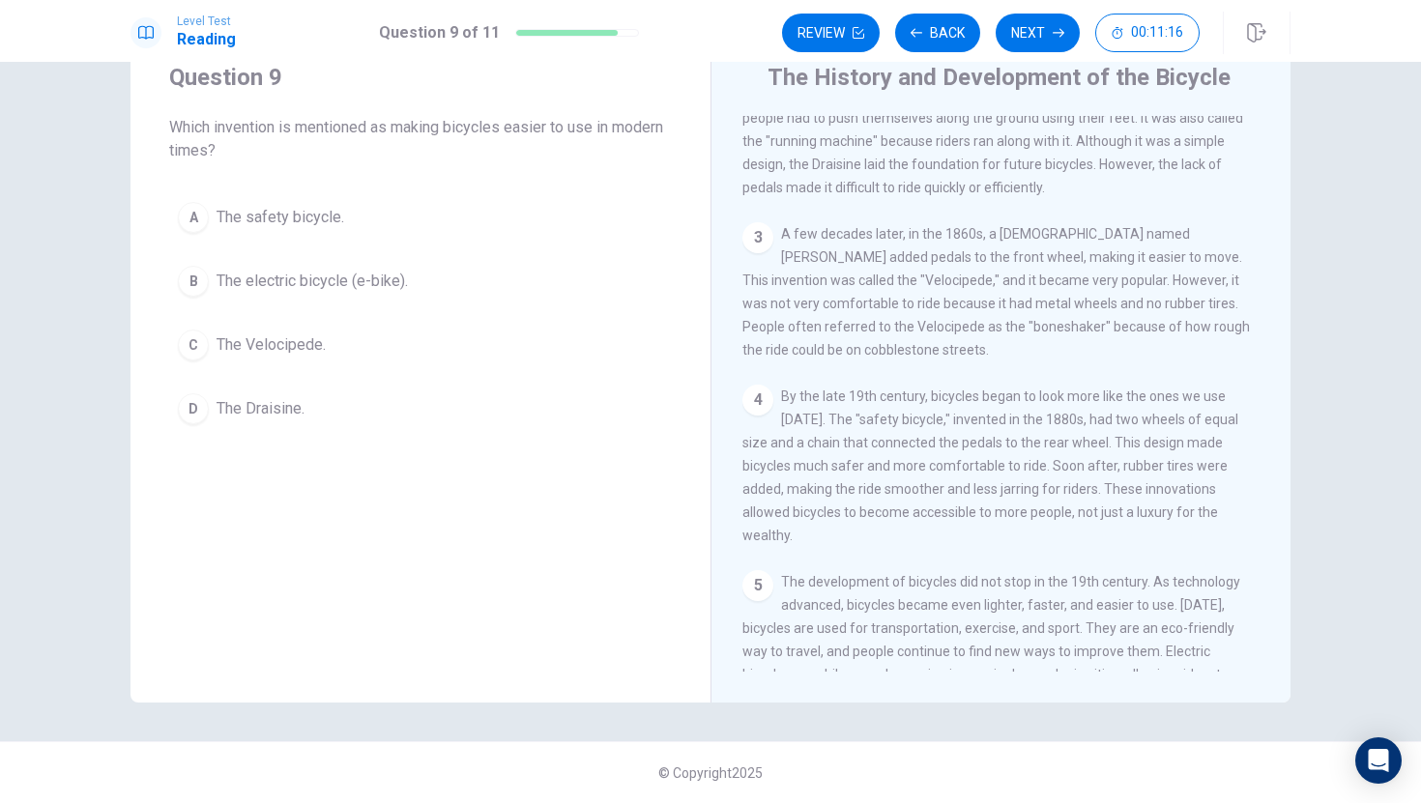
click at [386, 291] on span "The electric bicycle (e-bike)." at bounding box center [312, 281] width 191 height 23
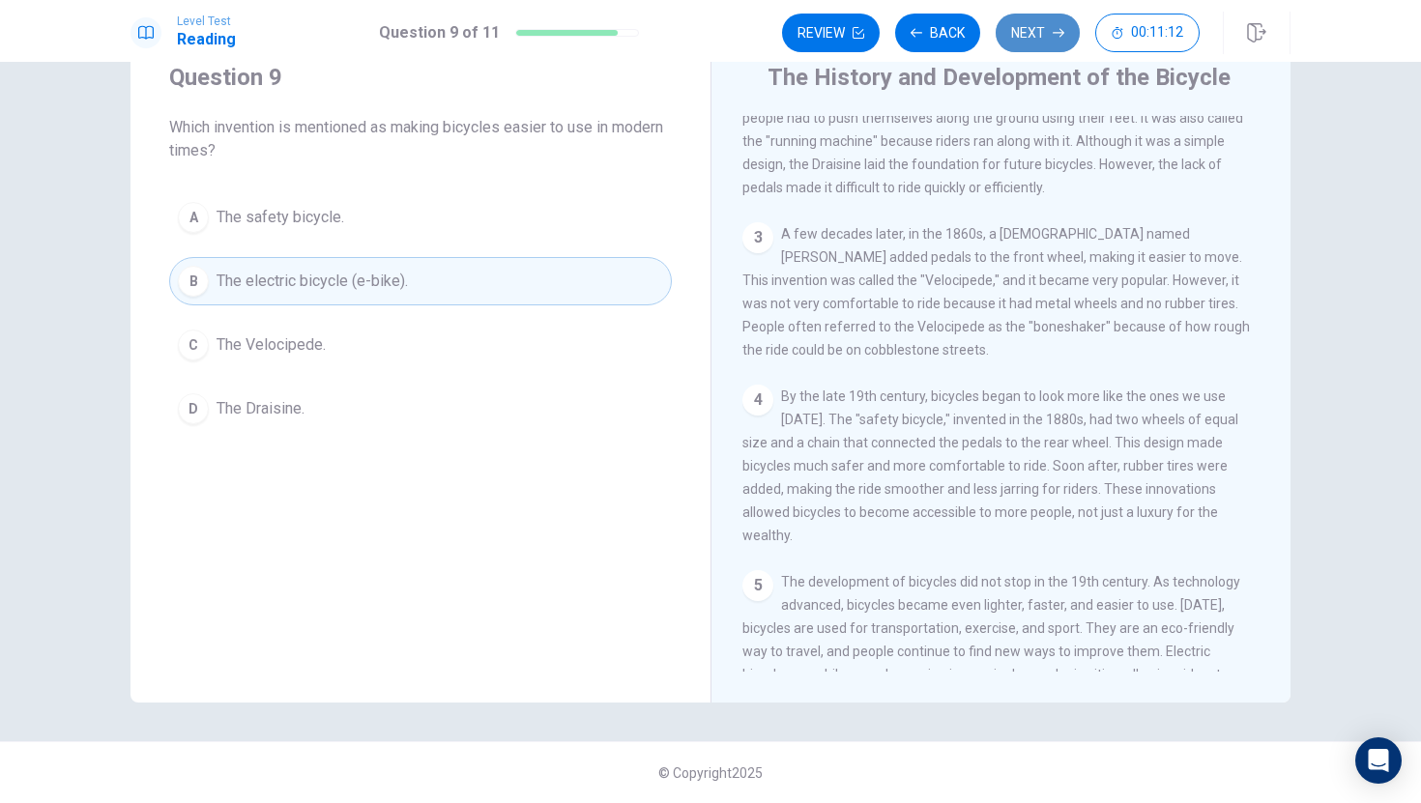
click at [1062, 28] on icon "button" at bounding box center [1059, 33] width 12 height 12
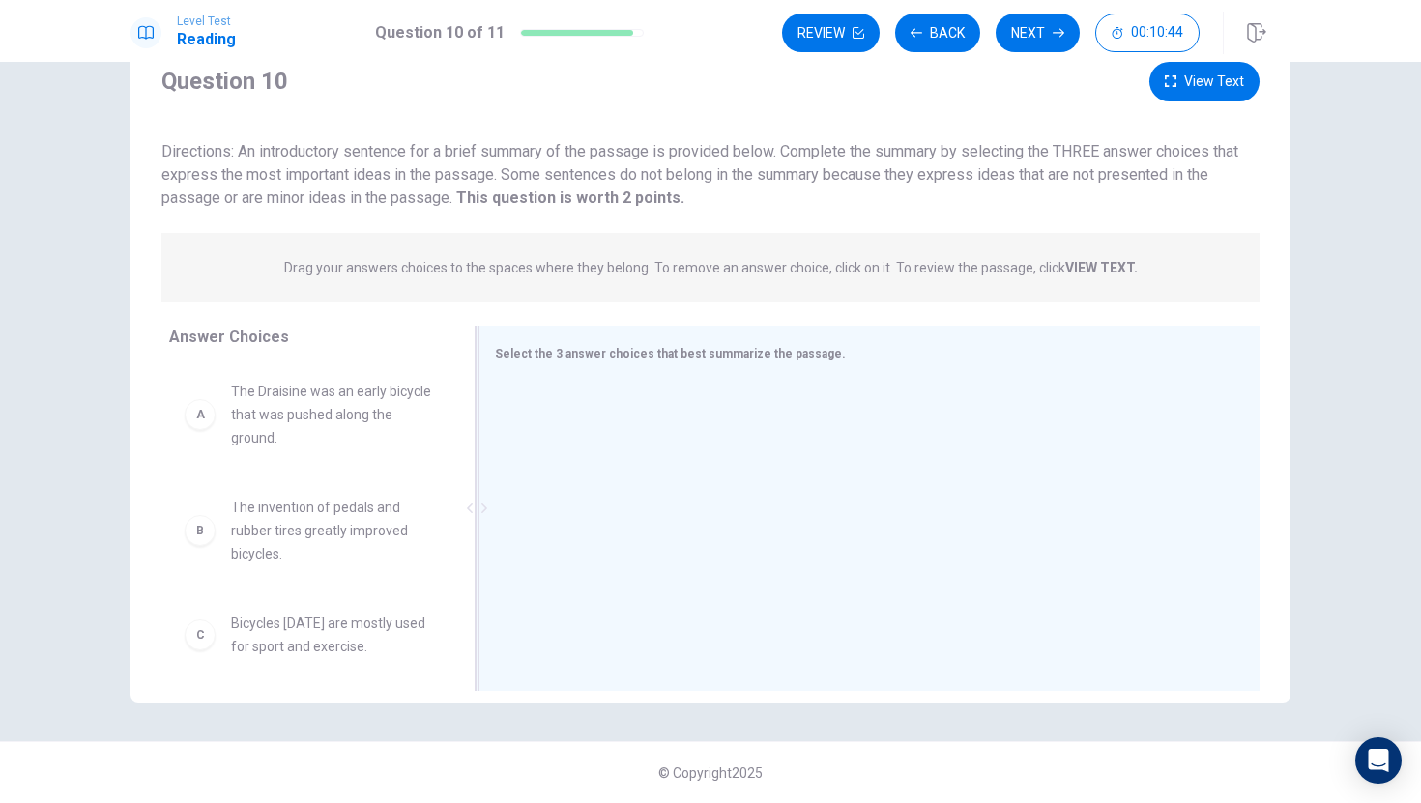
scroll to position [0, 0]
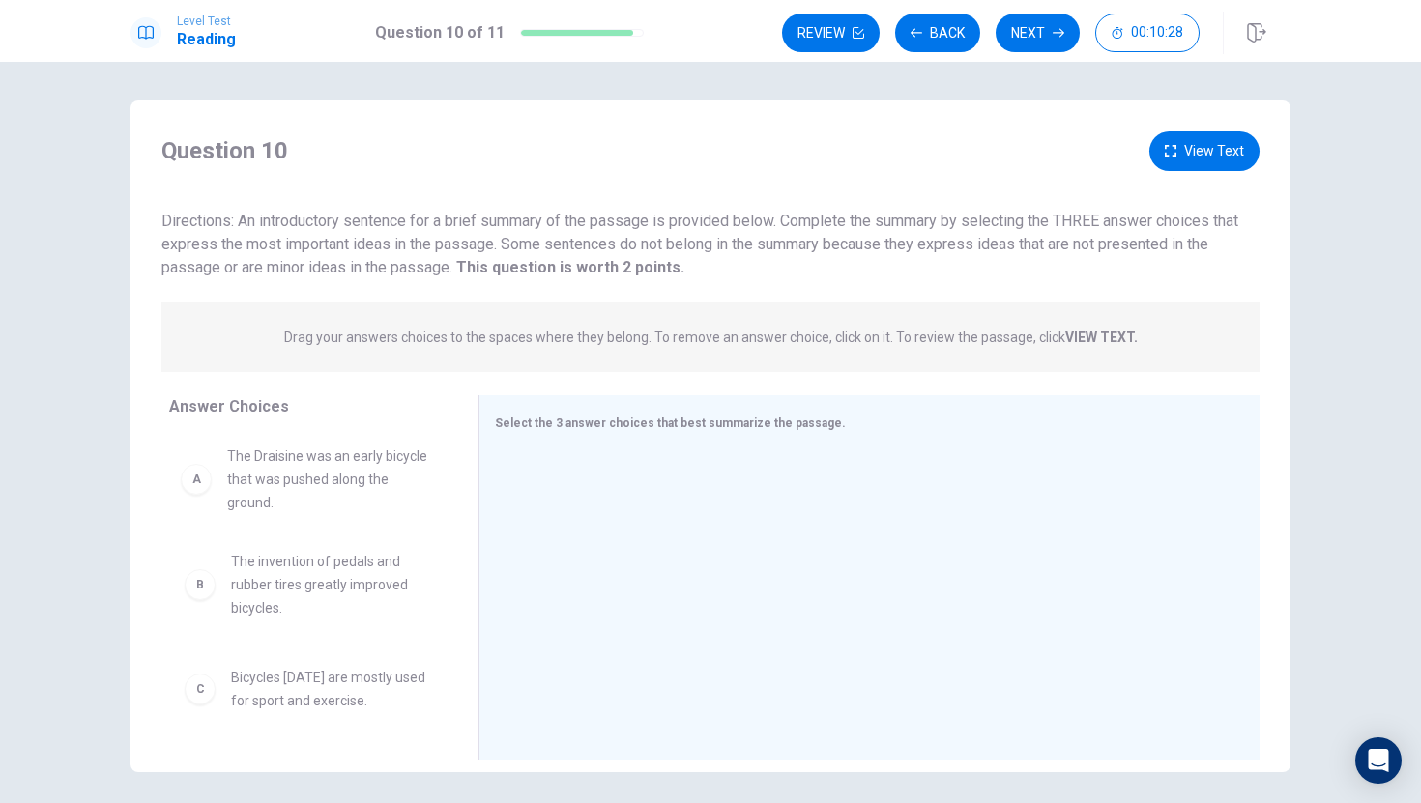
drag, startPoint x: 390, startPoint y: 509, endPoint x: 386, endPoint y: 500, distance: 10.4
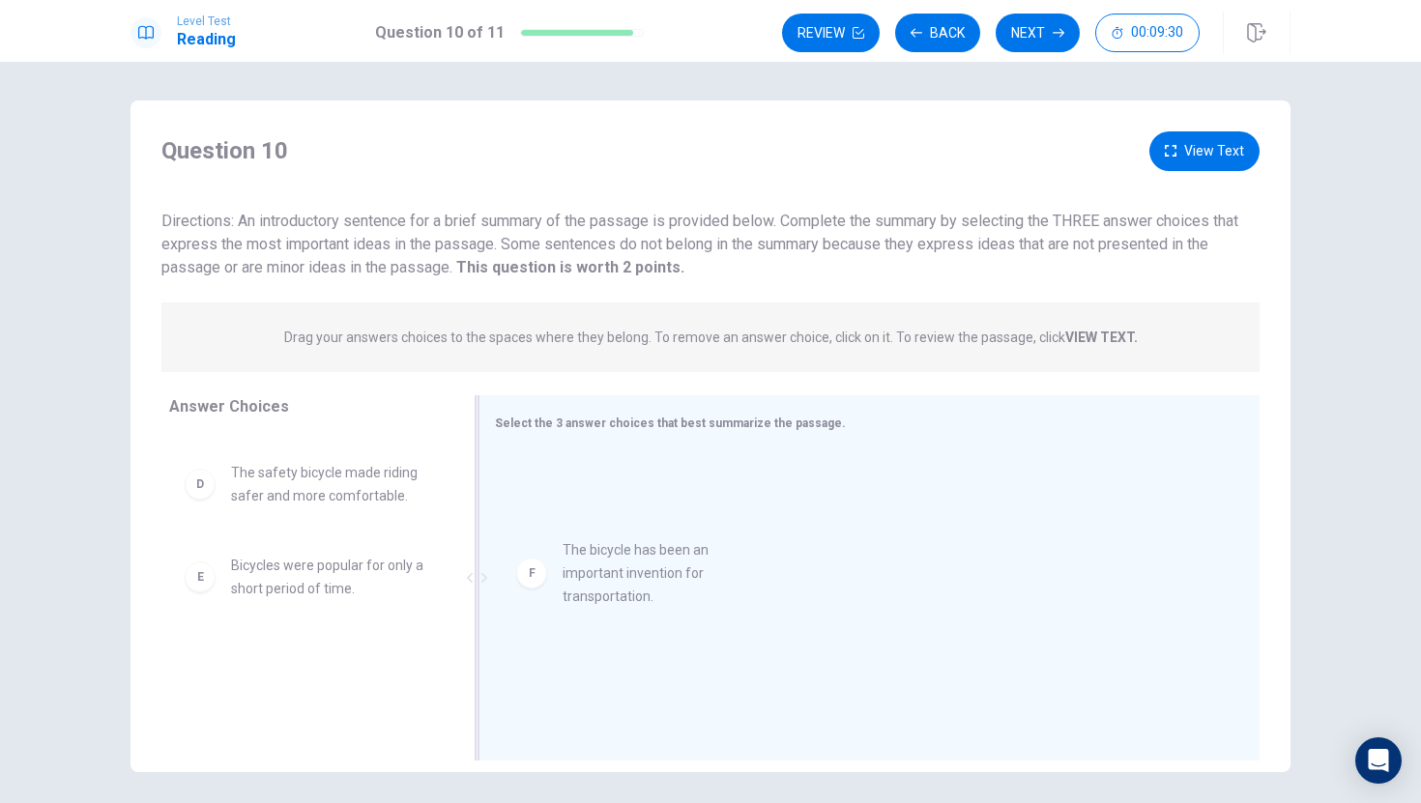
drag, startPoint x: 201, startPoint y: 686, endPoint x: 541, endPoint y: 535, distance: 372.5
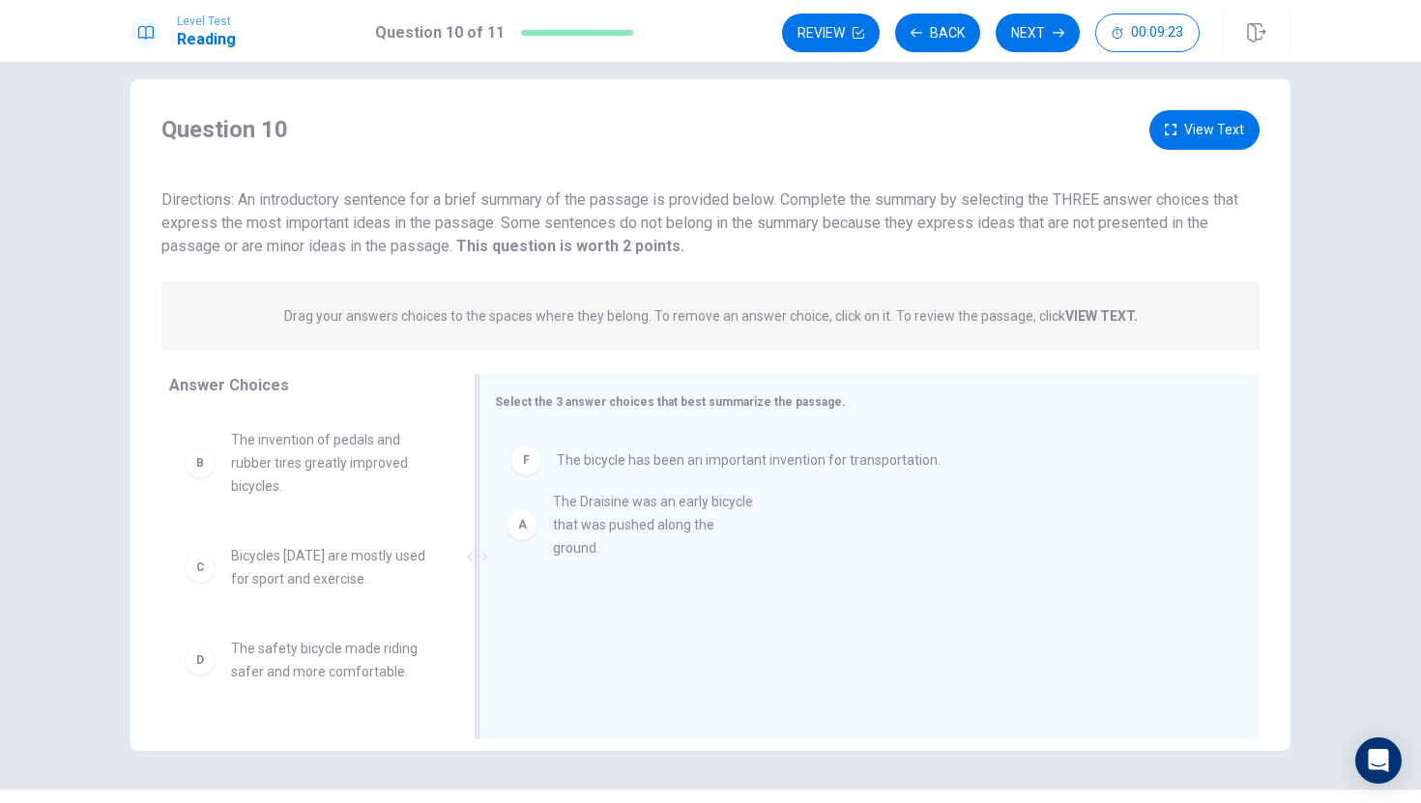
drag, startPoint x: 209, startPoint y: 447, endPoint x: 540, endPoint y: 529, distance: 341.6
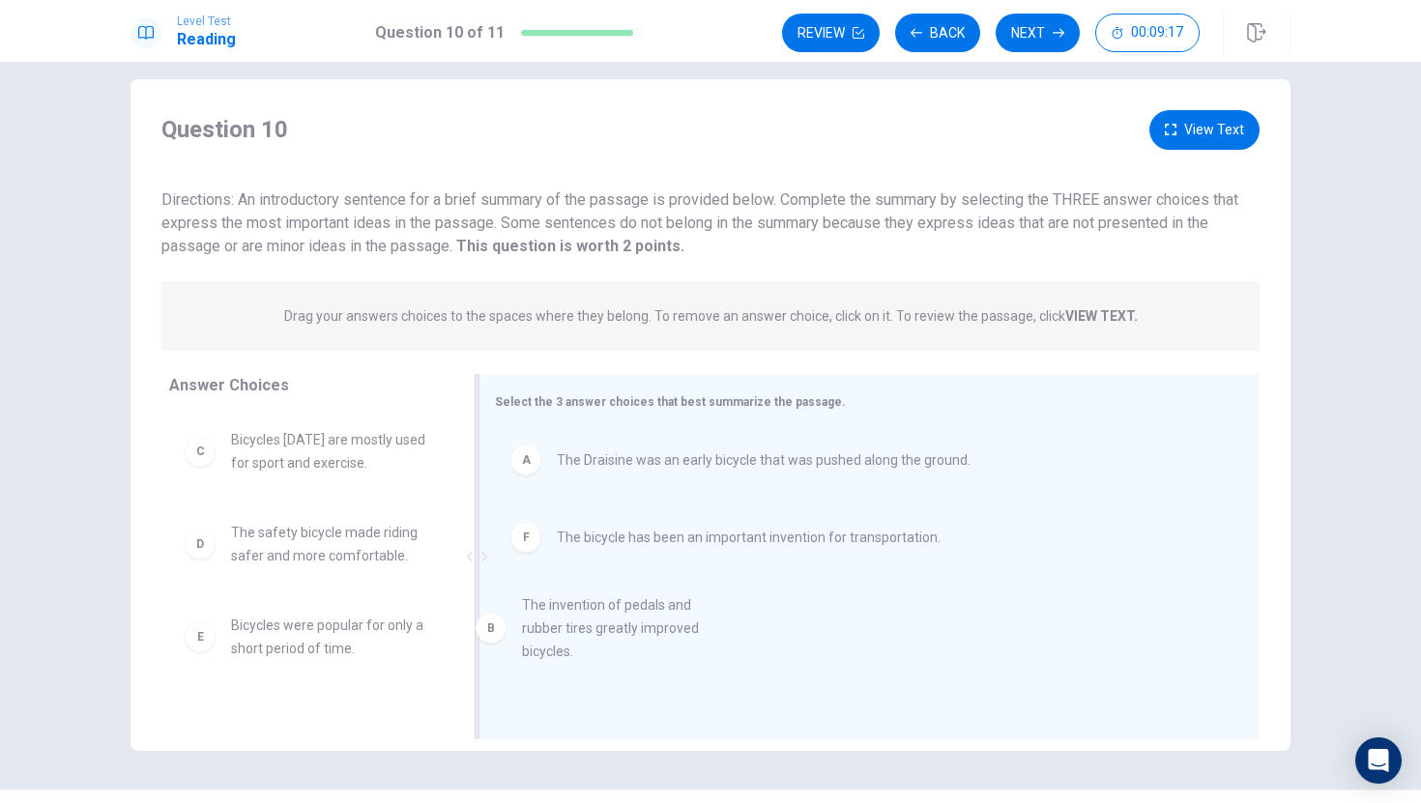
drag, startPoint x: 203, startPoint y: 473, endPoint x: 545, endPoint y: 655, distance: 387.9
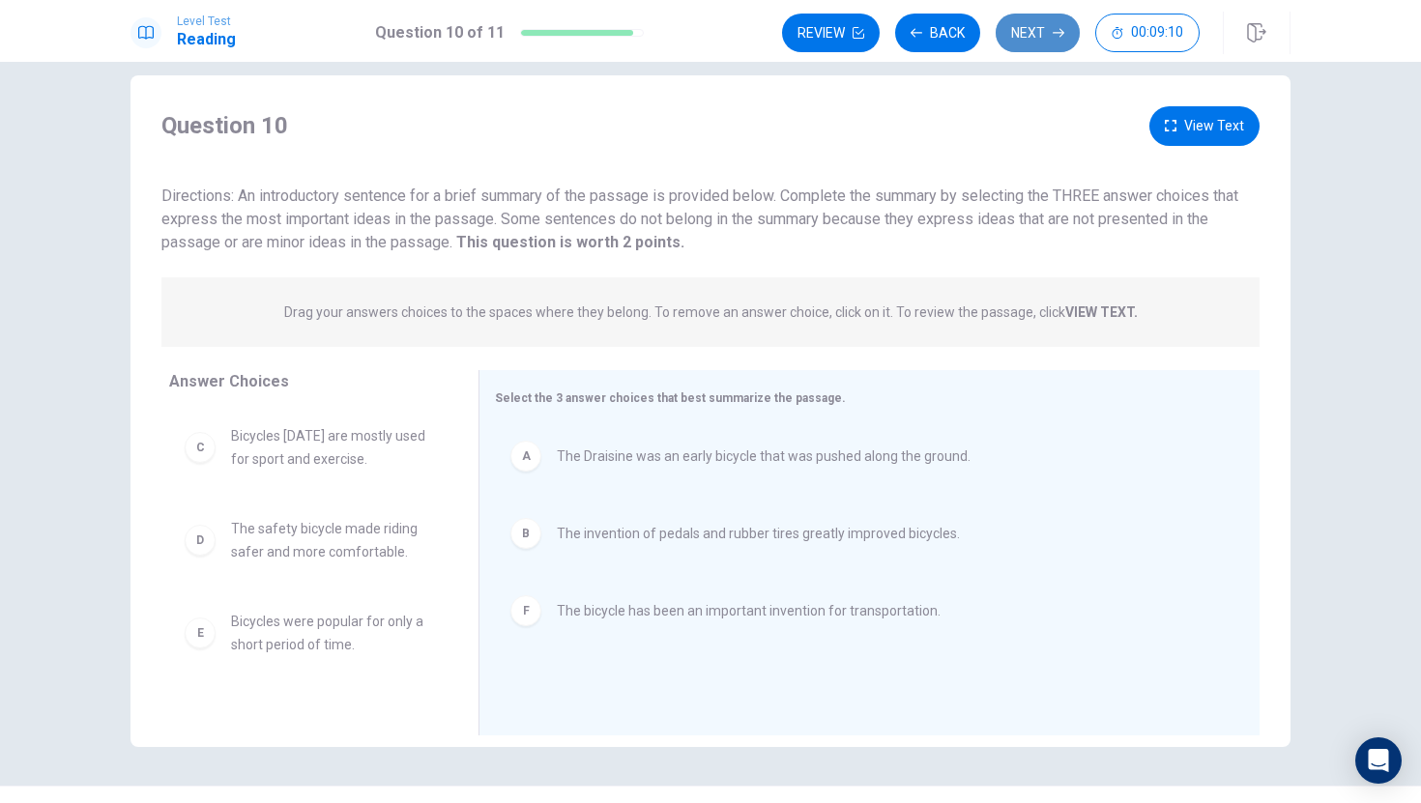
click at [1041, 42] on button "Next" at bounding box center [1038, 33] width 84 height 39
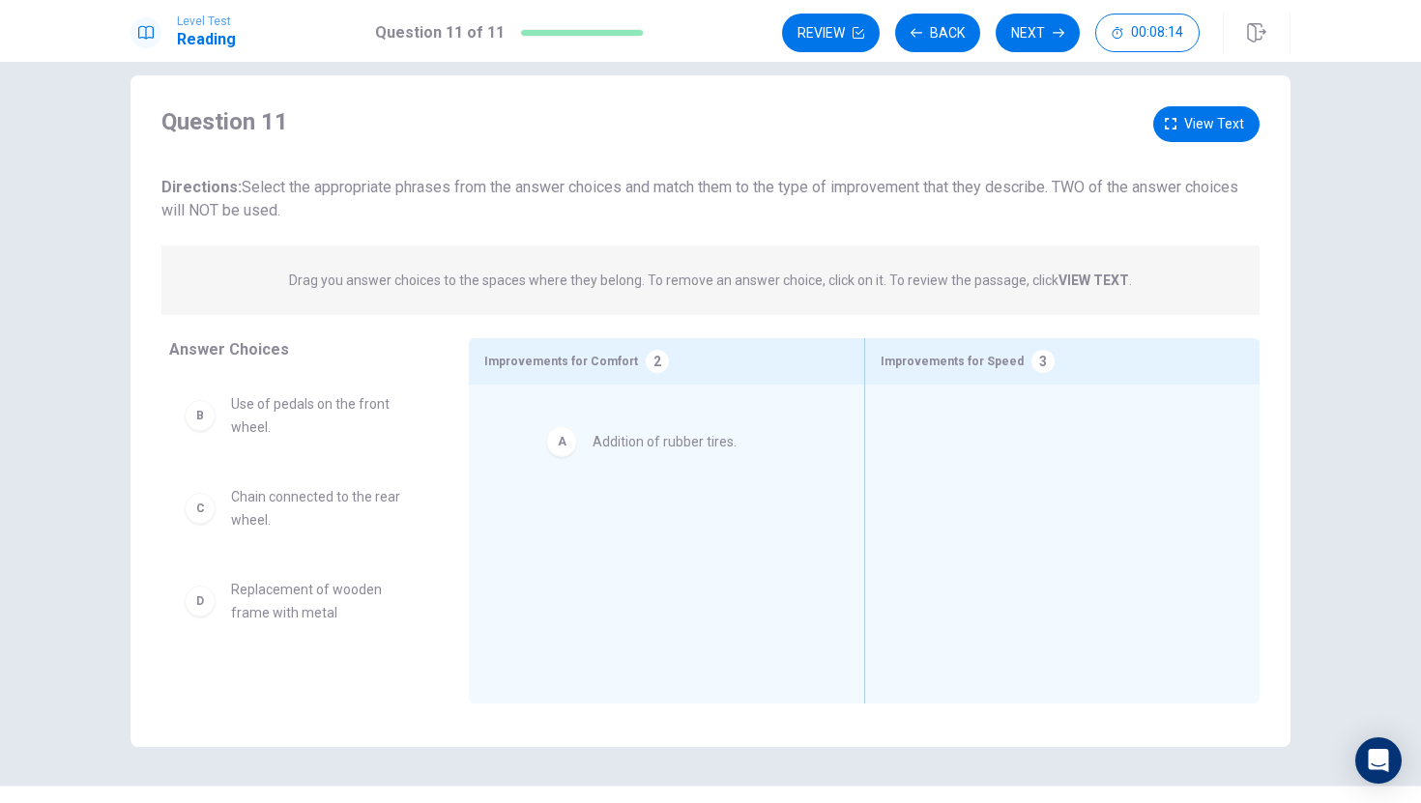
drag, startPoint x: 201, startPoint y: 417, endPoint x: 586, endPoint y: 443, distance: 385.6
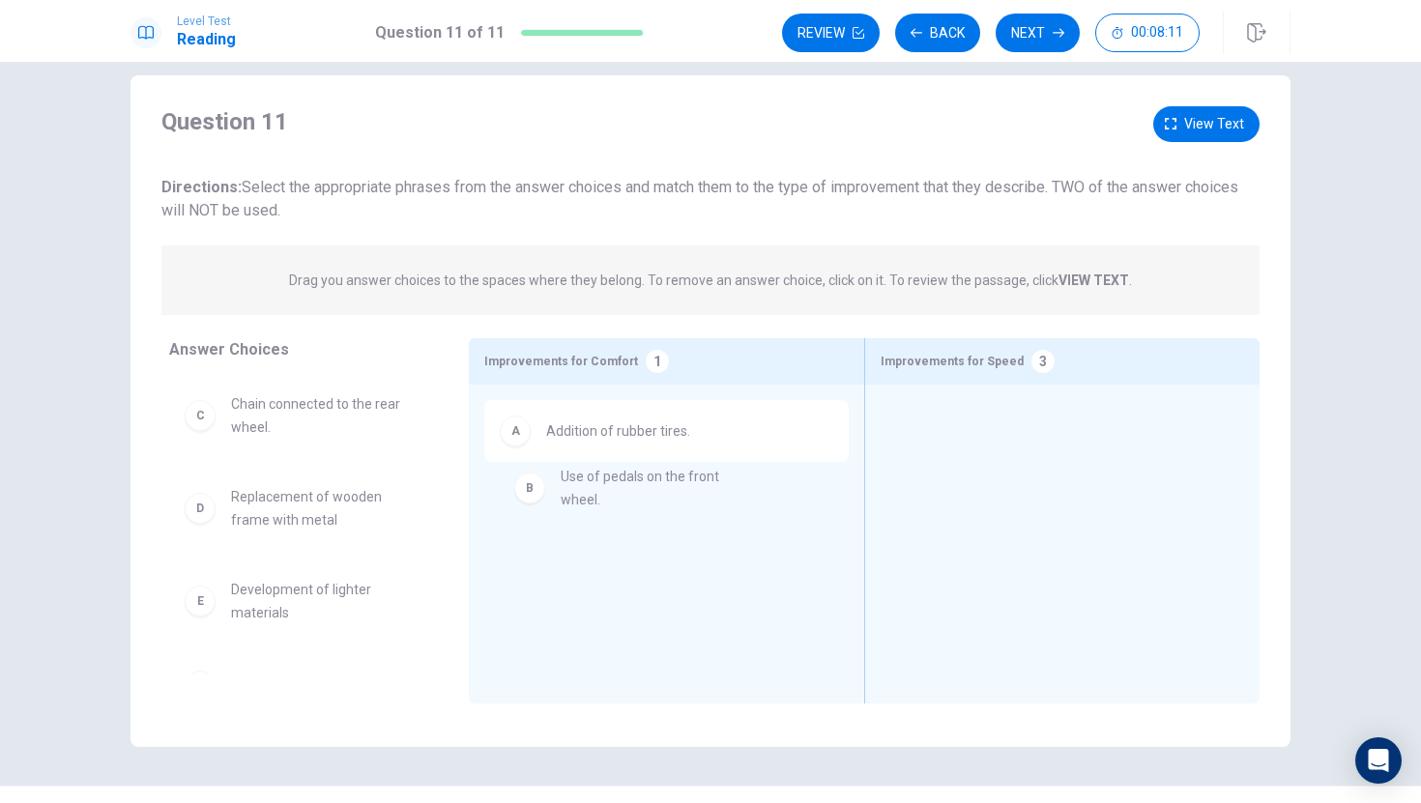
drag, startPoint x: 217, startPoint y: 420, endPoint x: 549, endPoint y: 501, distance: 341.1
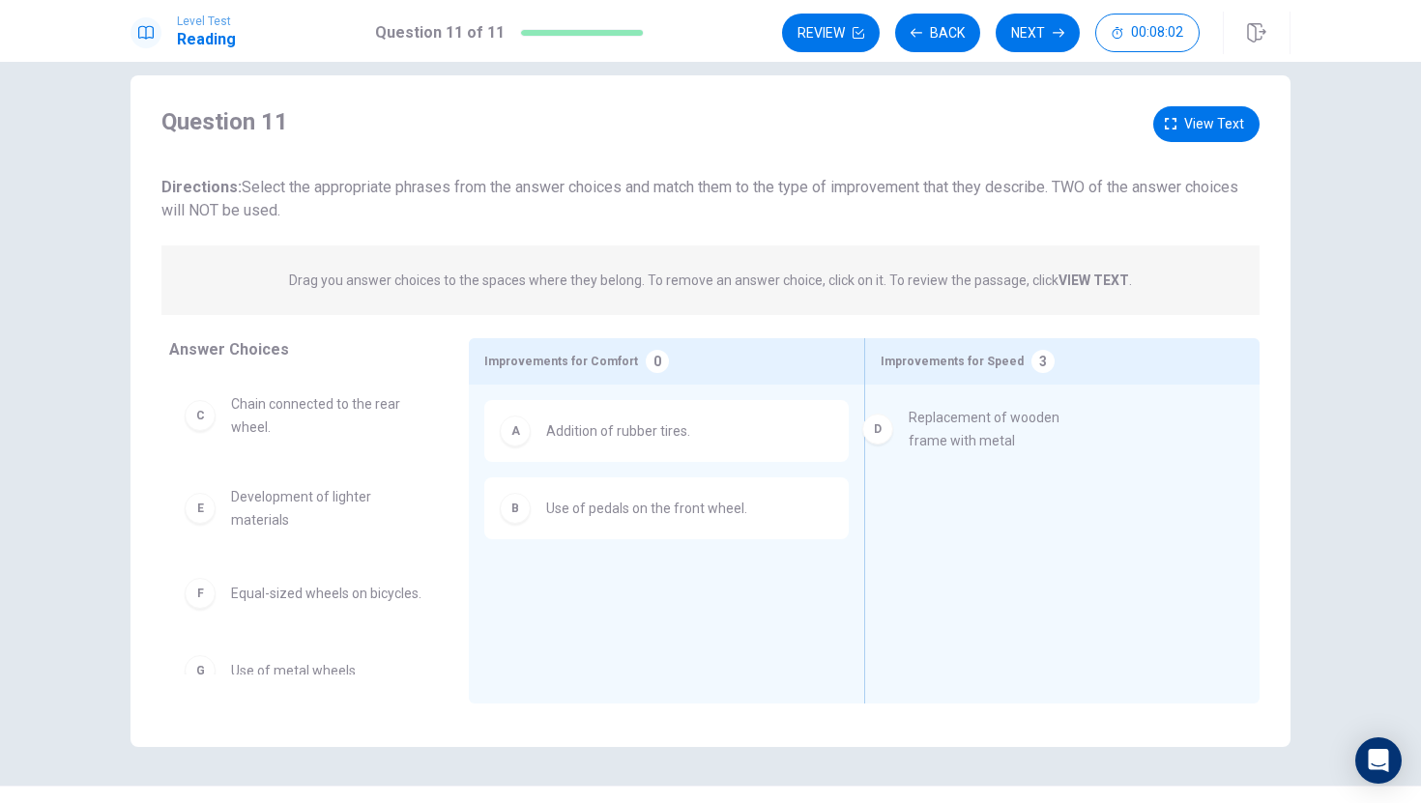
drag, startPoint x: 201, startPoint y: 514, endPoint x: 886, endPoint y: 439, distance: 689.4
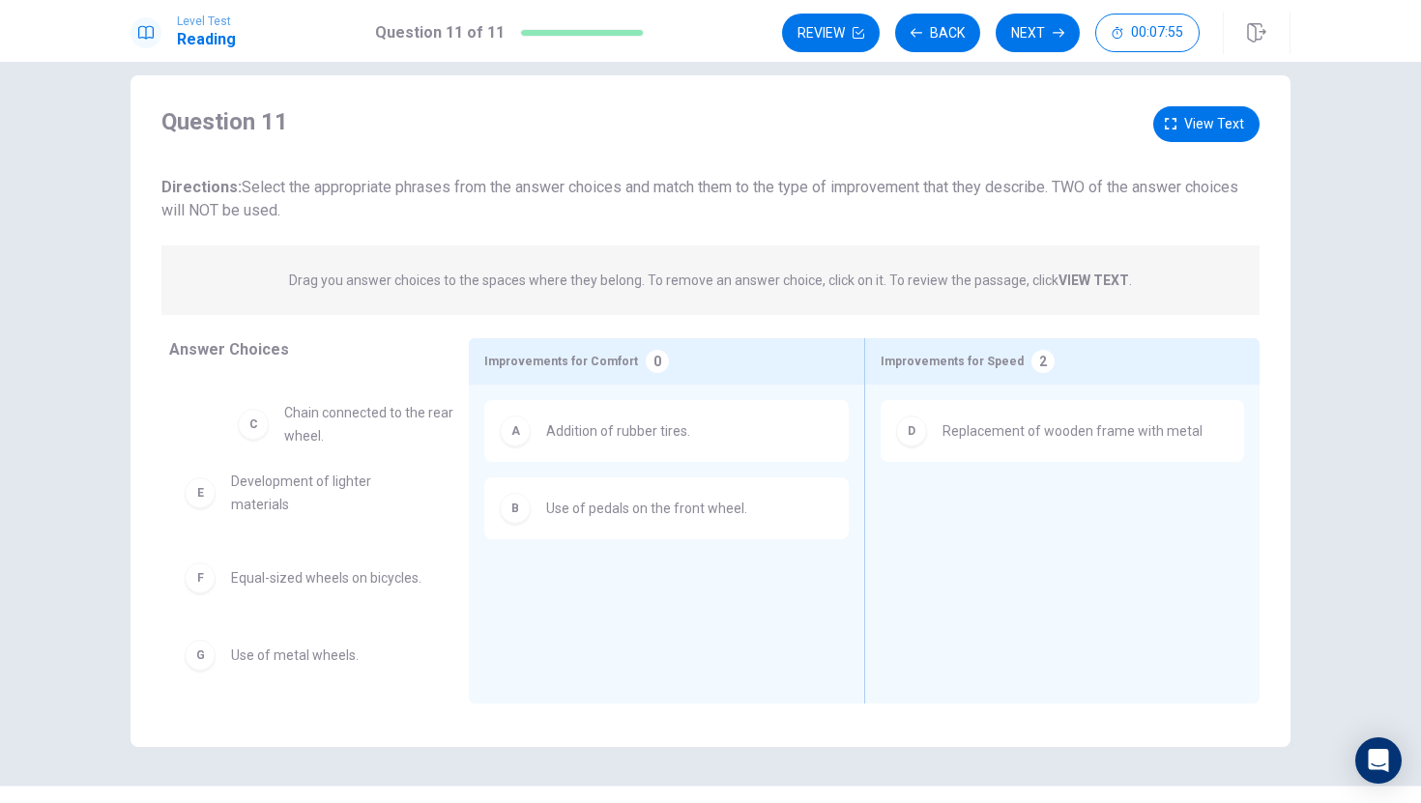
drag, startPoint x: 198, startPoint y: 427, endPoint x: 245, endPoint y: 442, distance: 48.6
drag, startPoint x: 187, startPoint y: 417, endPoint x: 253, endPoint y: 398, distance: 69.2
drag, startPoint x: 196, startPoint y: 428, endPoint x: 952, endPoint y: 584, distance: 771.7
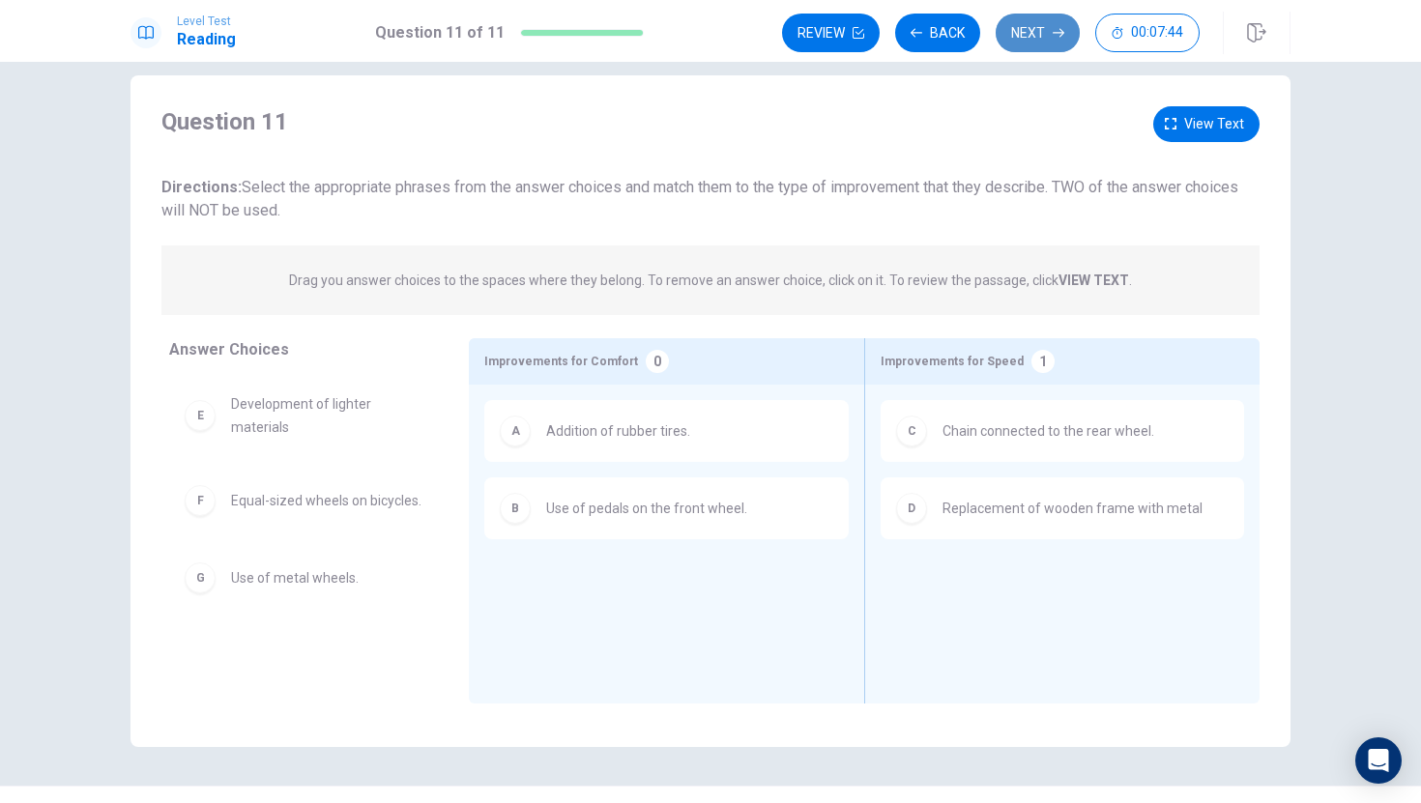
click at [1055, 32] on icon "button" at bounding box center [1059, 33] width 12 height 9
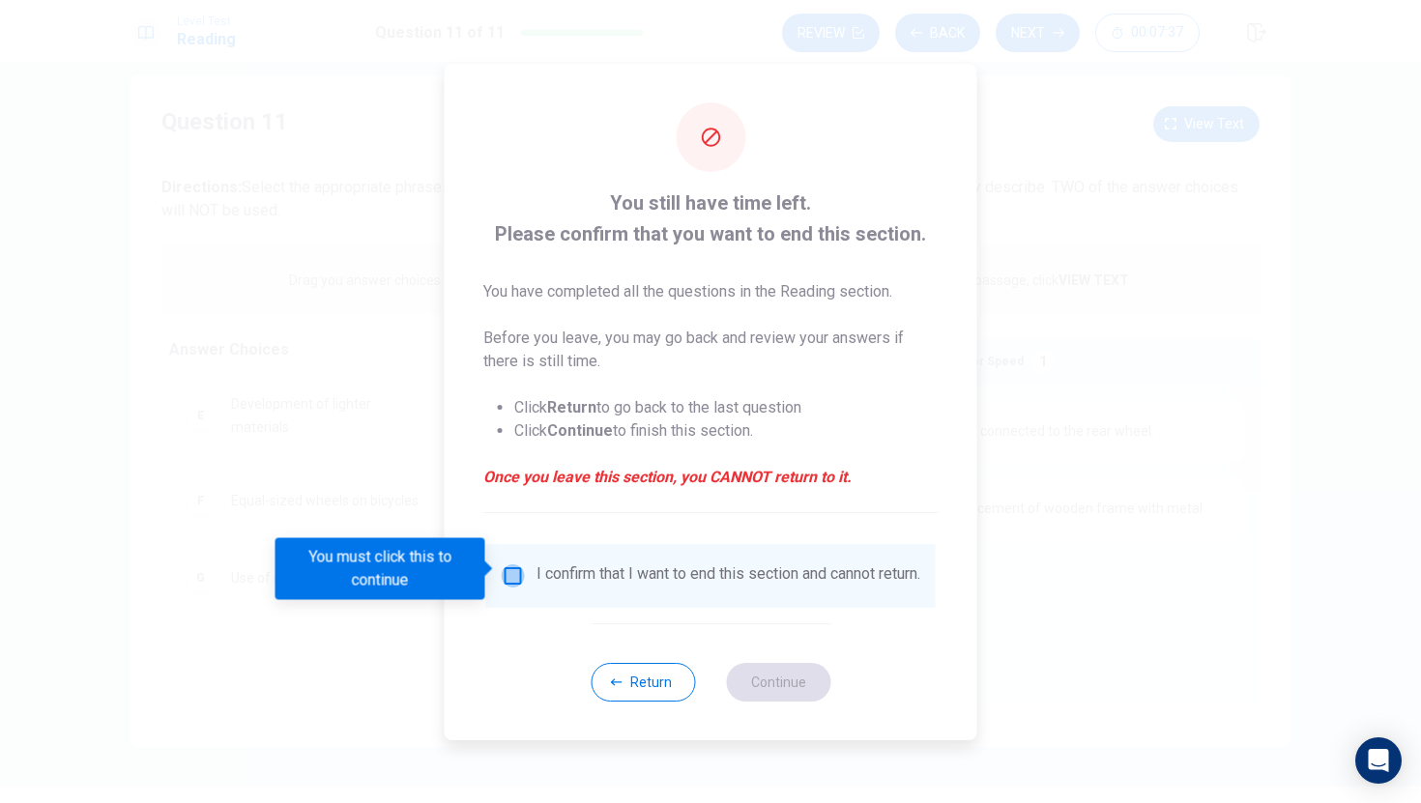
click at [516, 568] on input "You must click this to continue" at bounding box center [513, 575] width 23 height 23
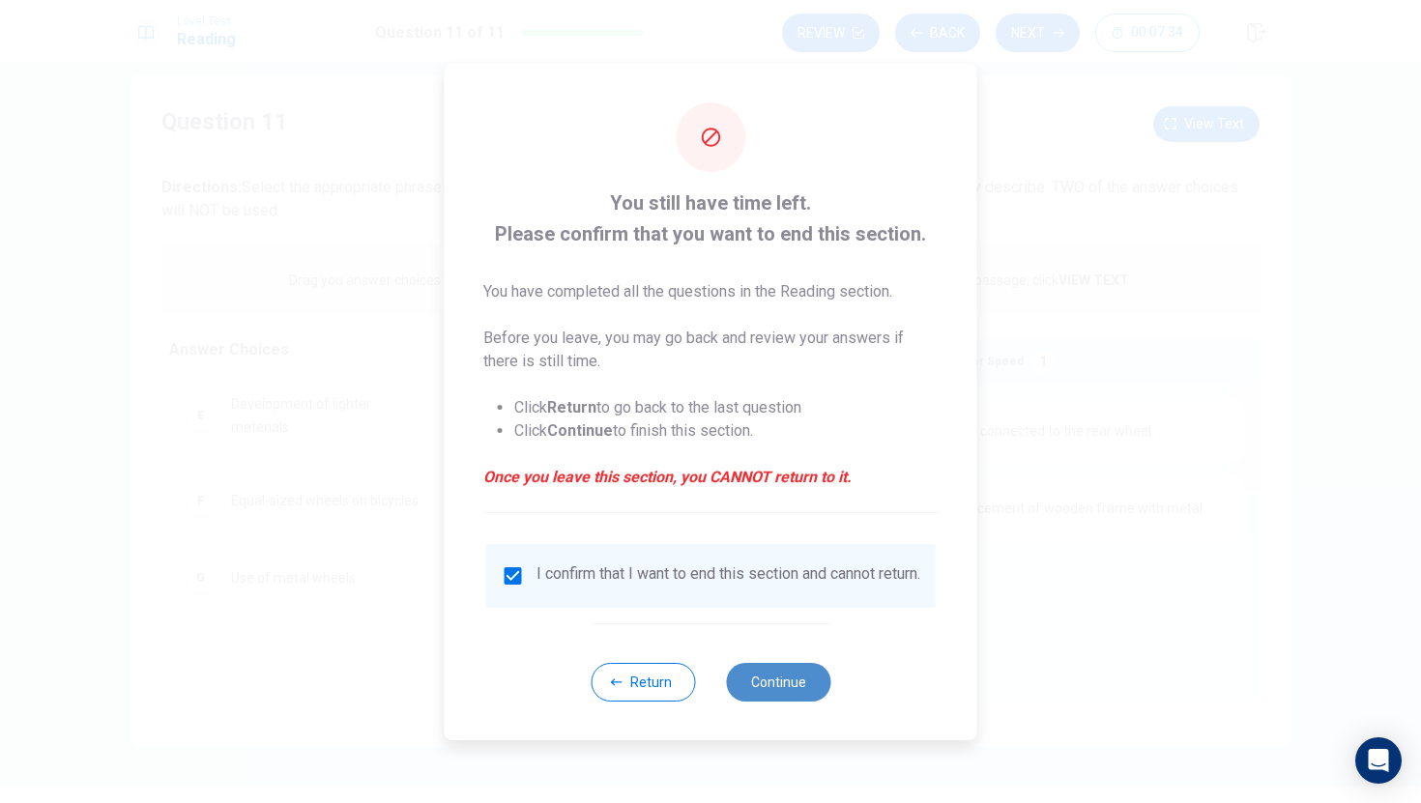
click at [746, 680] on button "Continue" at bounding box center [778, 682] width 104 height 39
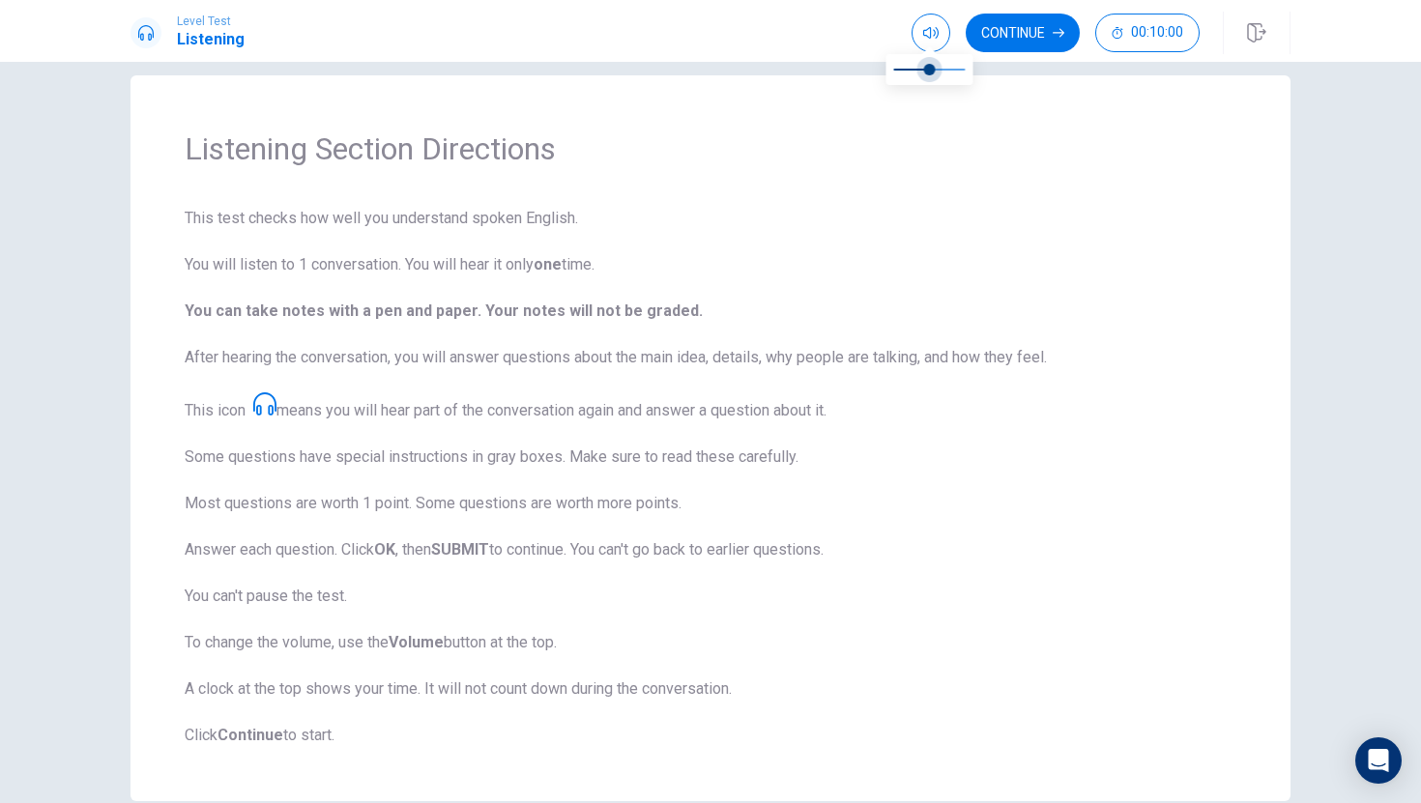
type input "0.4"
drag, startPoint x: 964, startPoint y: 68, endPoint x: 921, endPoint y: 64, distance: 42.7
click at [921, 64] on span at bounding box center [922, 70] width 12 height 12
click at [927, 28] on icon "button" at bounding box center [930, 32] width 15 height 15
click at [929, 27] on icon "button" at bounding box center [930, 33] width 15 height 12
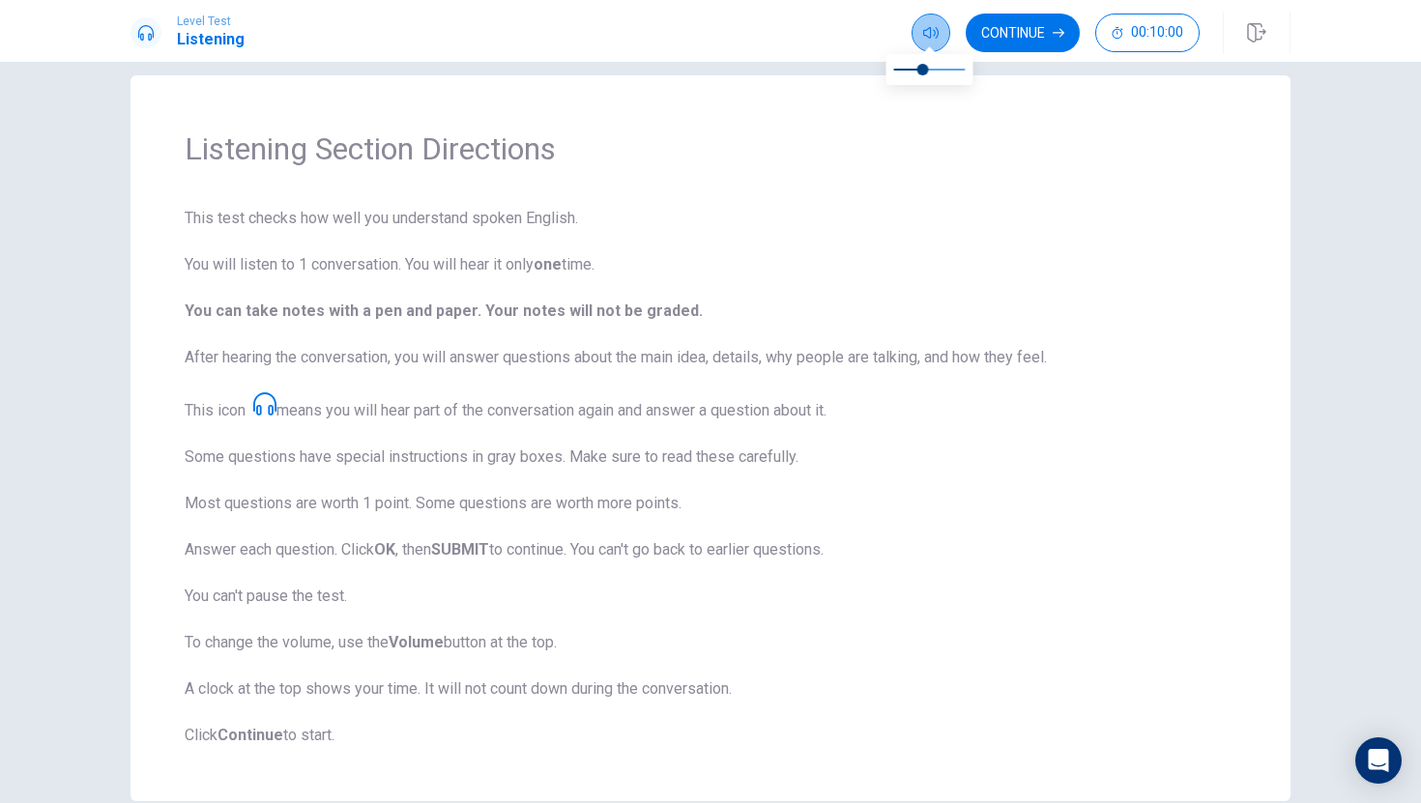
click at [932, 29] on icon "button" at bounding box center [930, 32] width 15 height 15
drag, startPoint x: 926, startPoint y: 70, endPoint x: 978, endPoint y: 72, distance: 52.2
click at [971, 72] on span at bounding box center [966, 70] width 12 height 12
type input "0.6"
drag, startPoint x: 967, startPoint y: 69, endPoint x: 939, endPoint y: 67, distance: 28.1
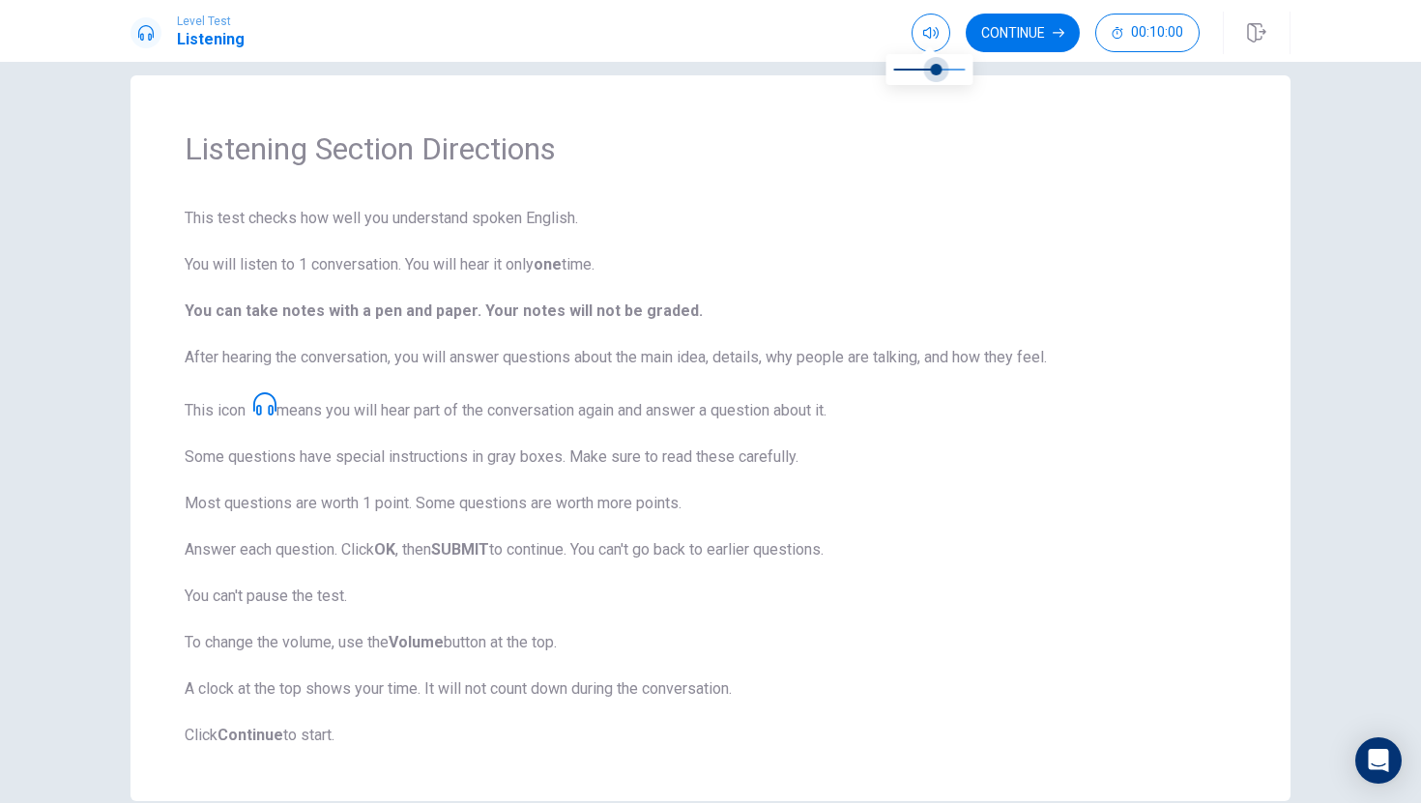
click at [939, 67] on span at bounding box center [937, 70] width 12 height 12
click at [1002, 33] on button "Continue" at bounding box center [1023, 33] width 114 height 39
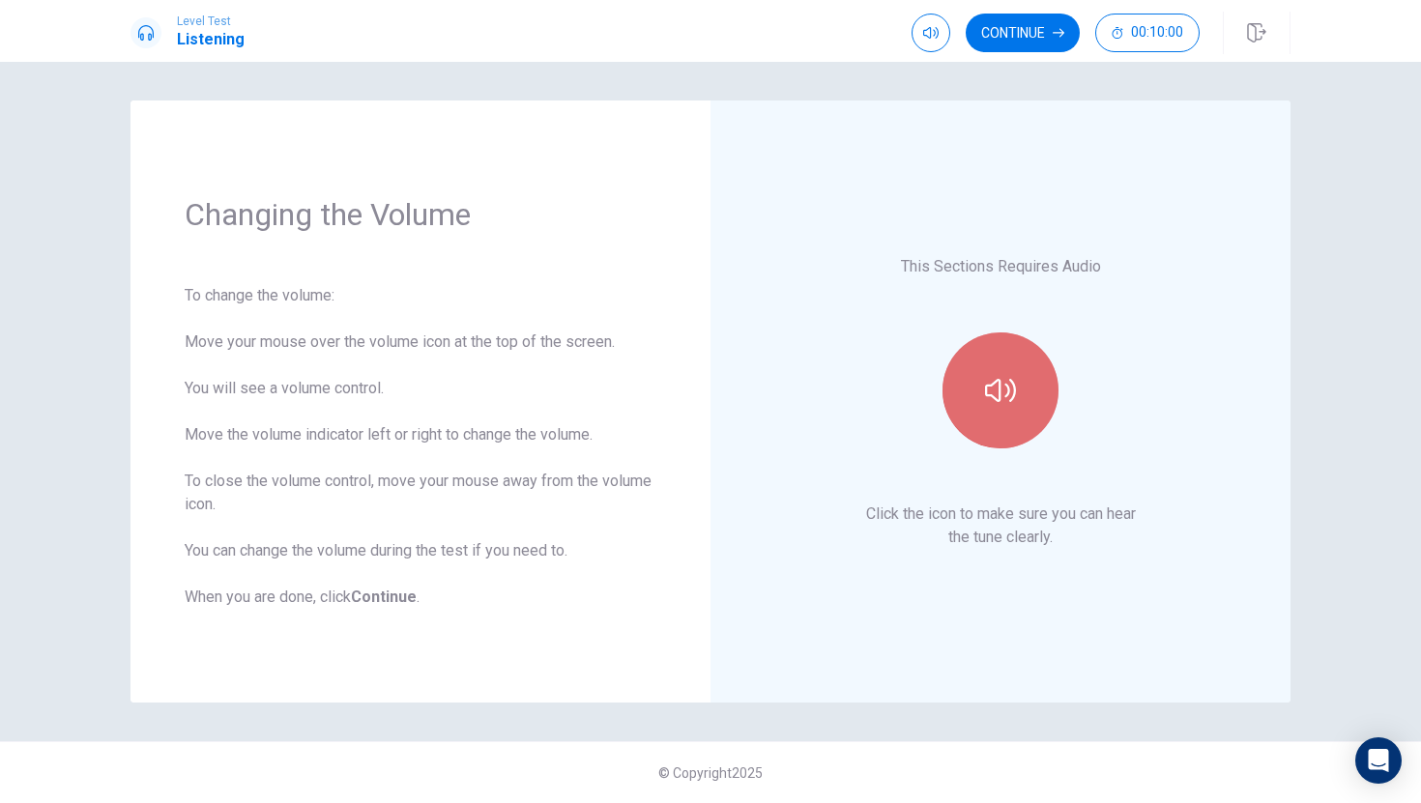
click at [990, 381] on icon "button" at bounding box center [1000, 390] width 31 height 31
click at [933, 40] on icon "button" at bounding box center [930, 32] width 15 height 15
type input "0.4"
drag, startPoint x: 935, startPoint y: 73, endPoint x: 924, endPoint y: 72, distance: 10.8
click at [924, 72] on span at bounding box center [922, 70] width 12 height 12
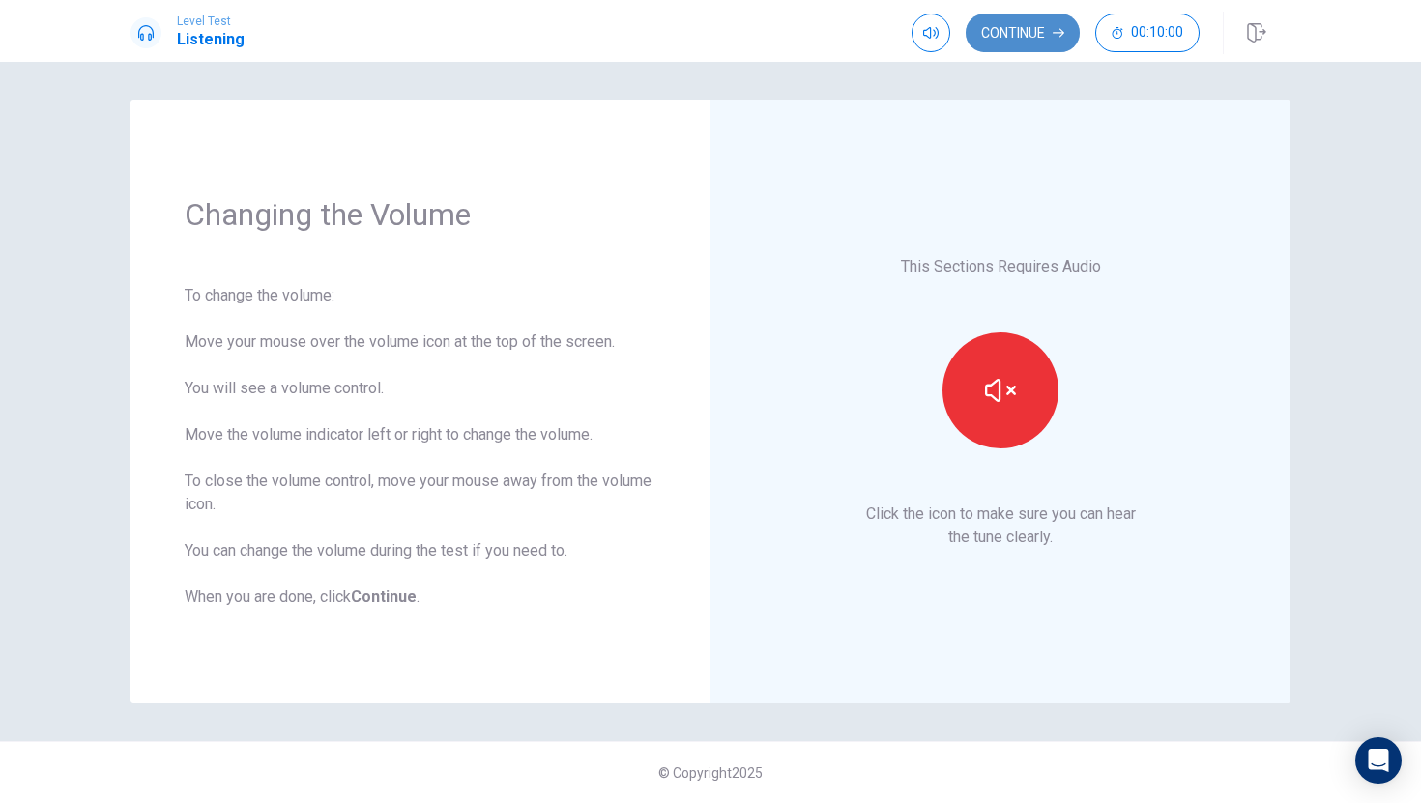
click at [1008, 39] on button "Continue" at bounding box center [1023, 33] width 114 height 39
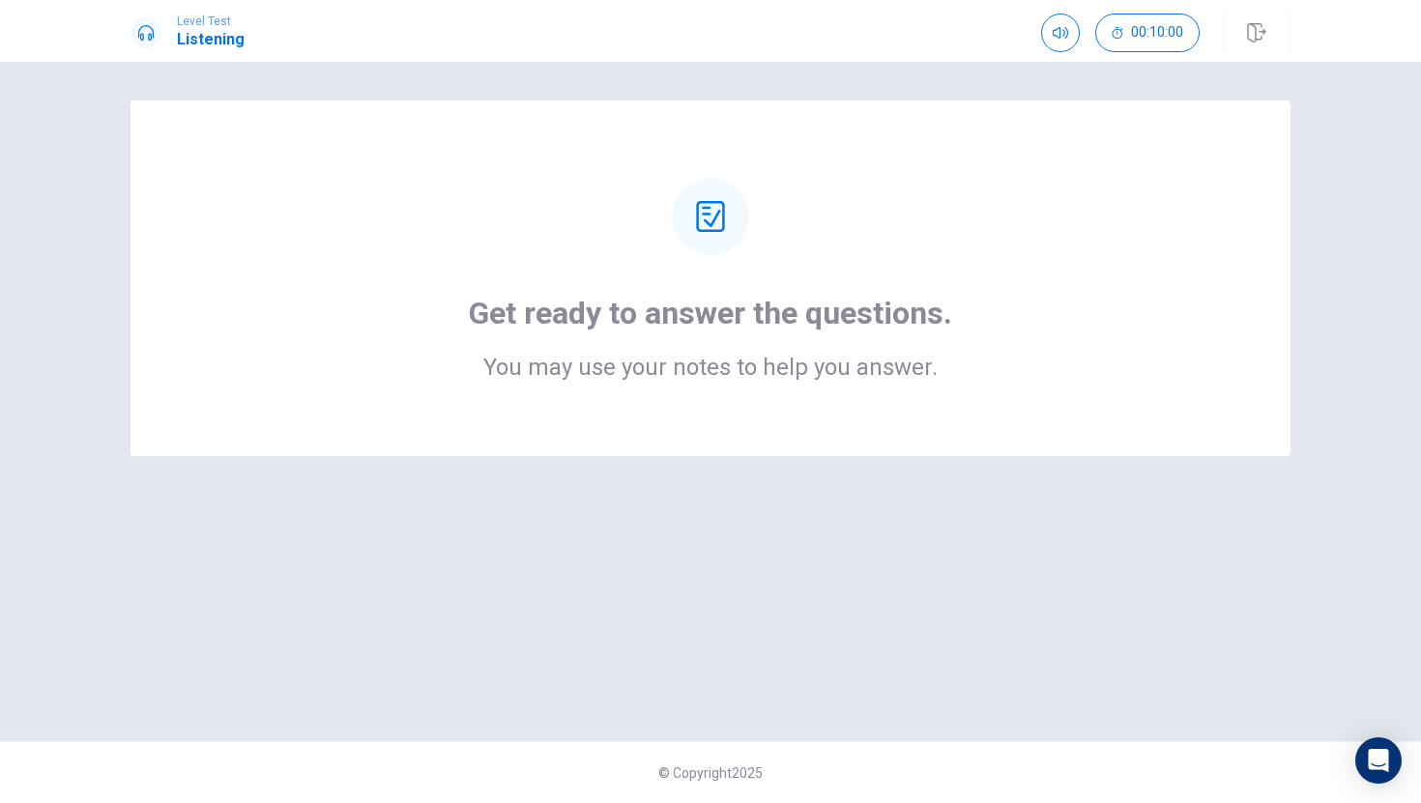
click at [723, 210] on icon at bounding box center [710, 216] width 28 height 31
click at [773, 206] on div "Get ready to answer the questions. You may use your notes to help you answer." at bounding box center [710, 278] width 1005 height 201
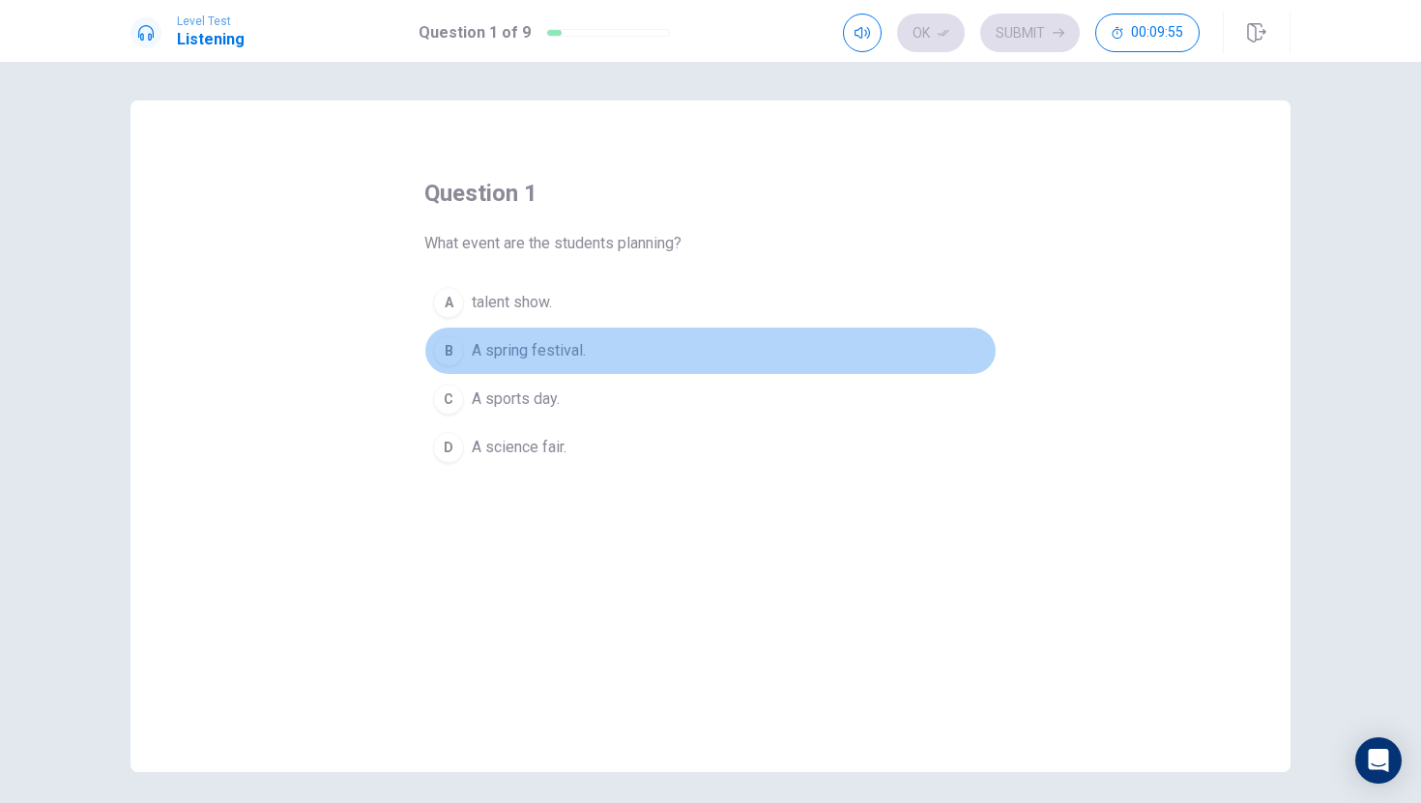
click at [447, 359] on div "B" at bounding box center [448, 350] width 31 height 31
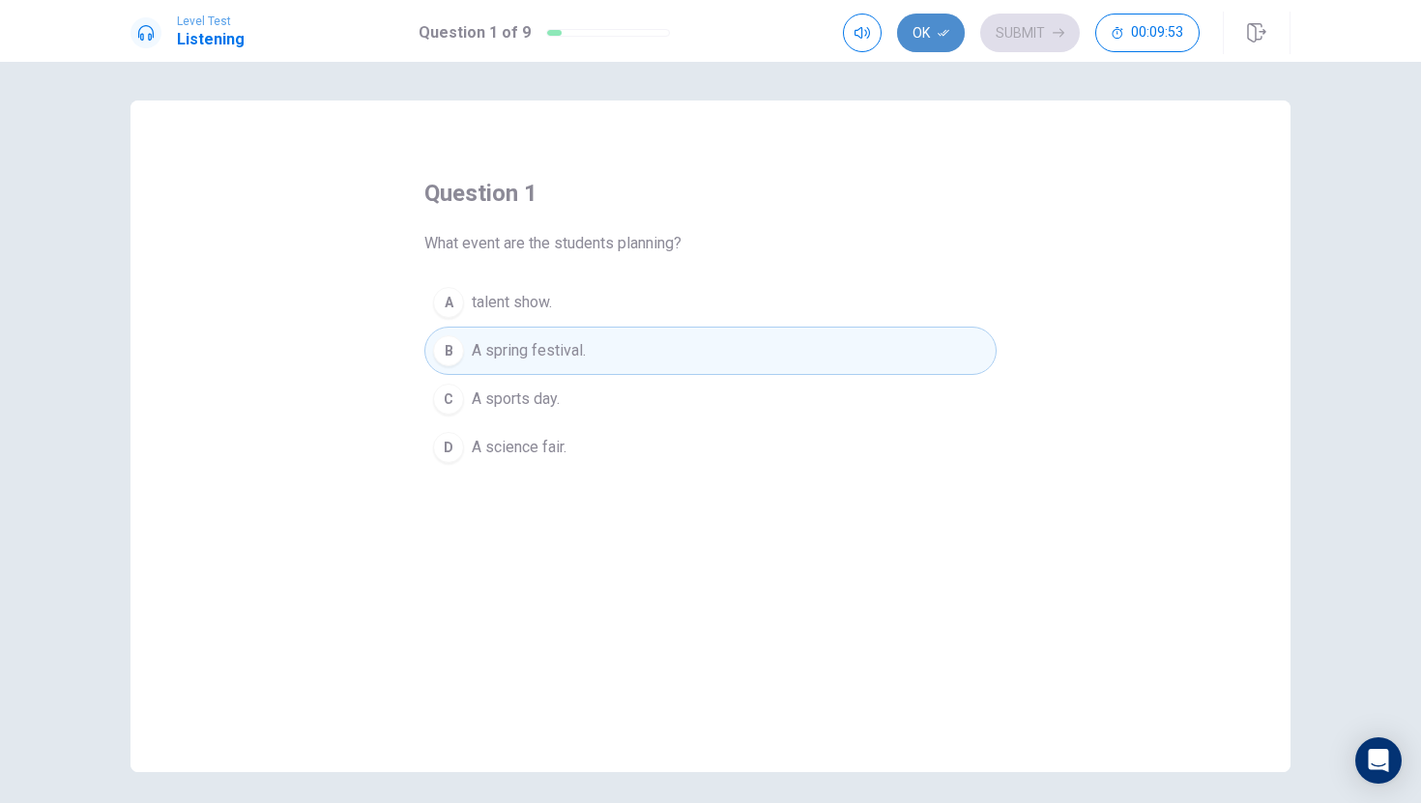
click at [958, 37] on button "Ok" at bounding box center [931, 33] width 68 height 39
click at [1016, 32] on button "Submit" at bounding box center [1030, 33] width 100 height 39
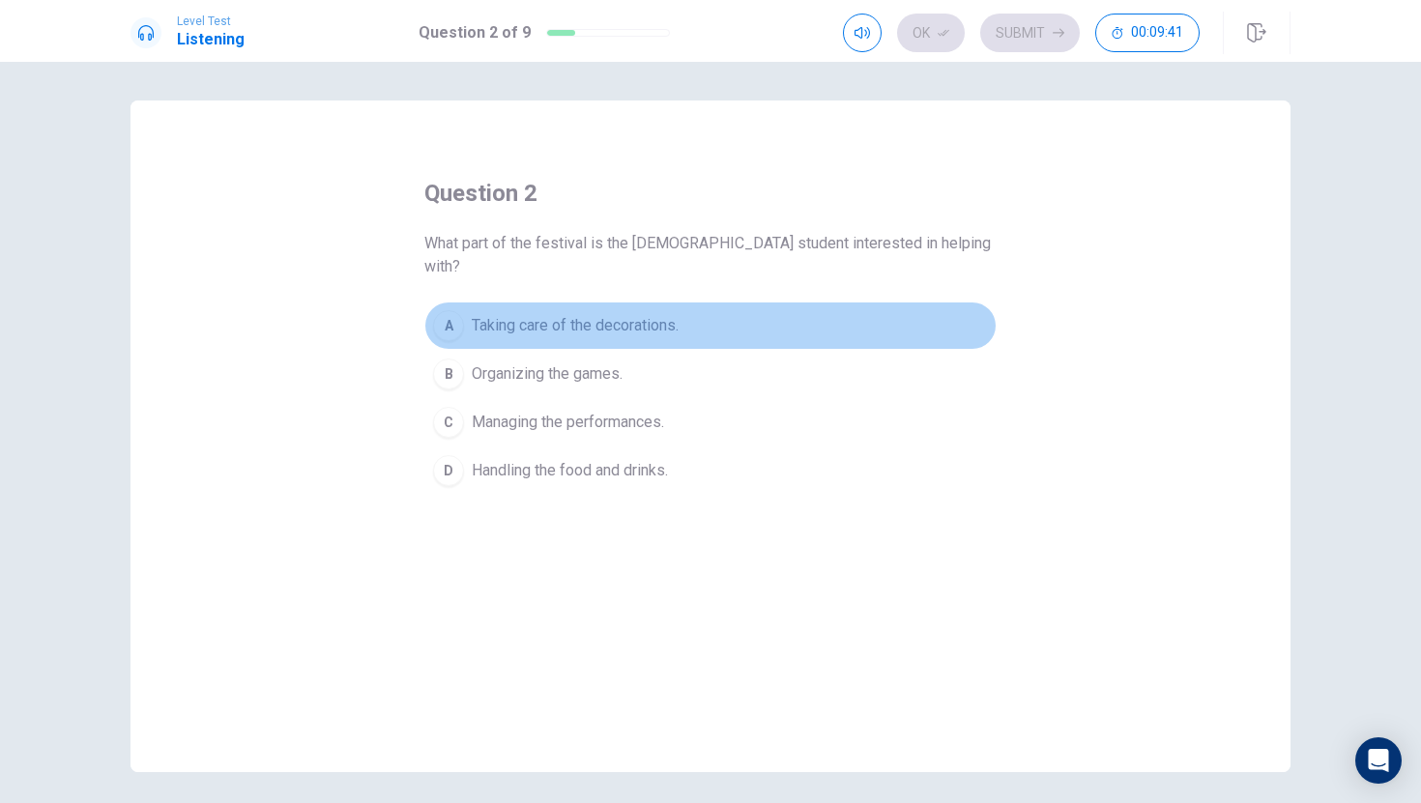
click at [450, 310] on div "A" at bounding box center [448, 325] width 31 height 31
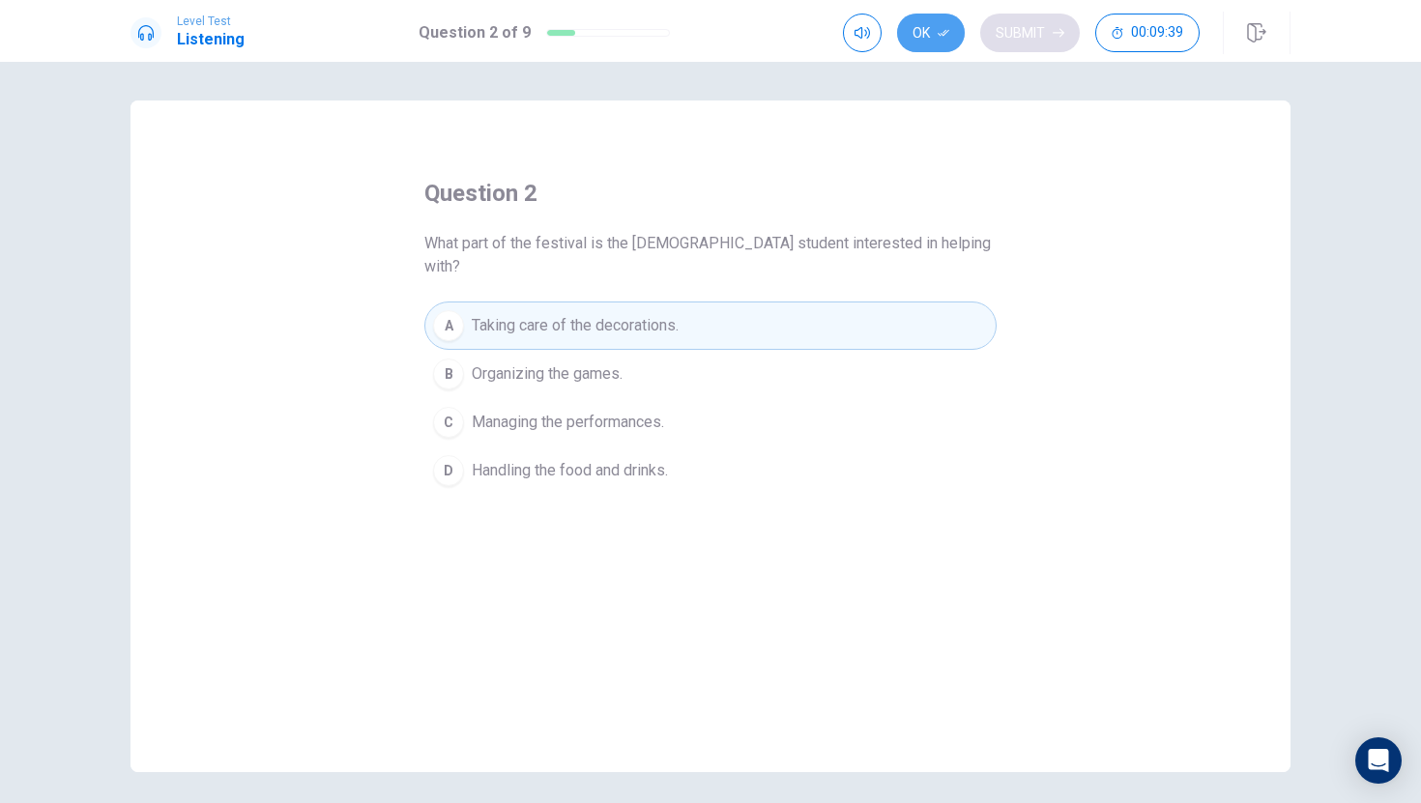
drag, startPoint x: 922, startPoint y: 45, endPoint x: 1003, endPoint y: 45, distance: 81.2
click at [939, 45] on button "Ok" at bounding box center [931, 33] width 68 height 39
click at [1015, 45] on button "Submit" at bounding box center [1030, 33] width 100 height 39
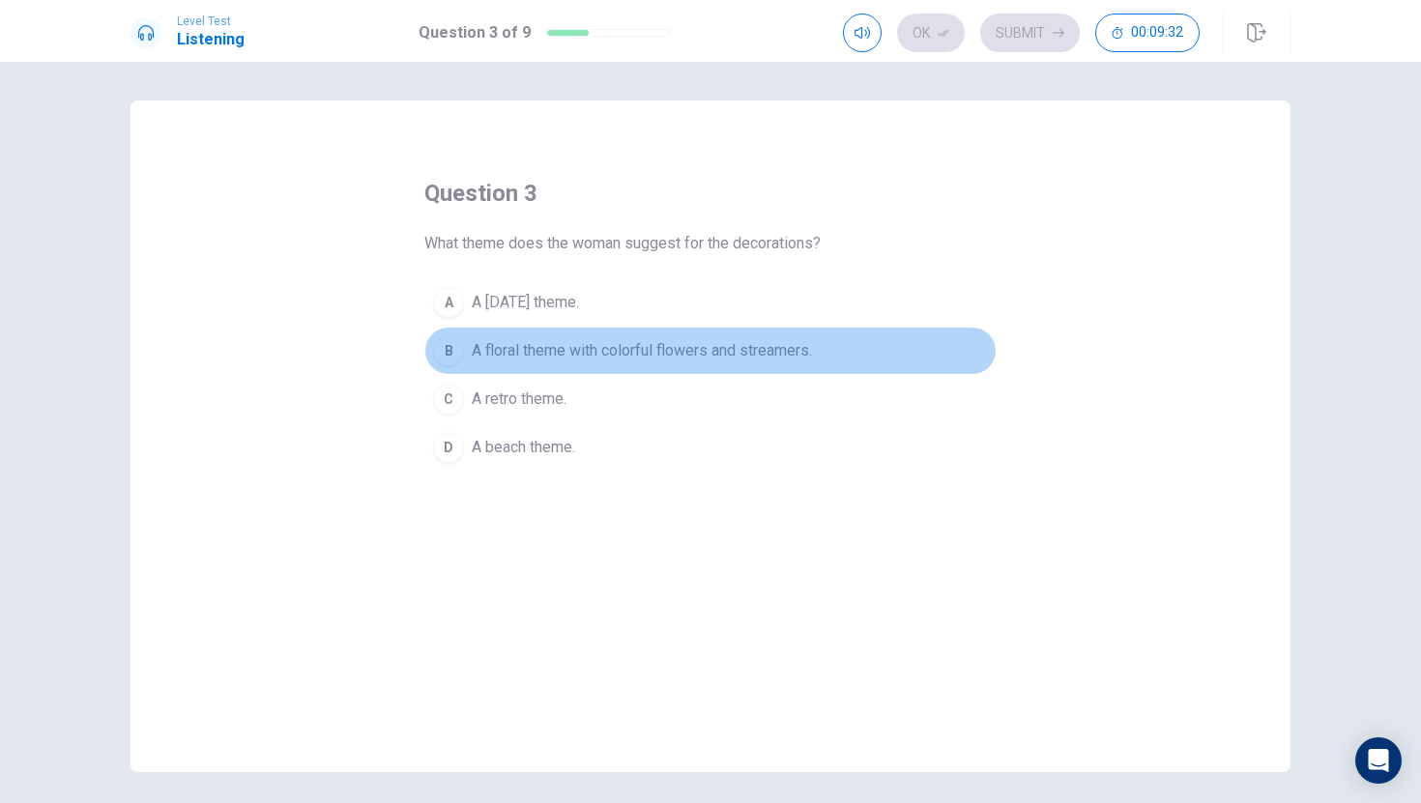
drag, startPoint x: 458, startPoint y: 351, endPoint x: 466, endPoint y: 341, distance: 12.4
click at [458, 350] on div "B" at bounding box center [448, 350] width 31 height 31
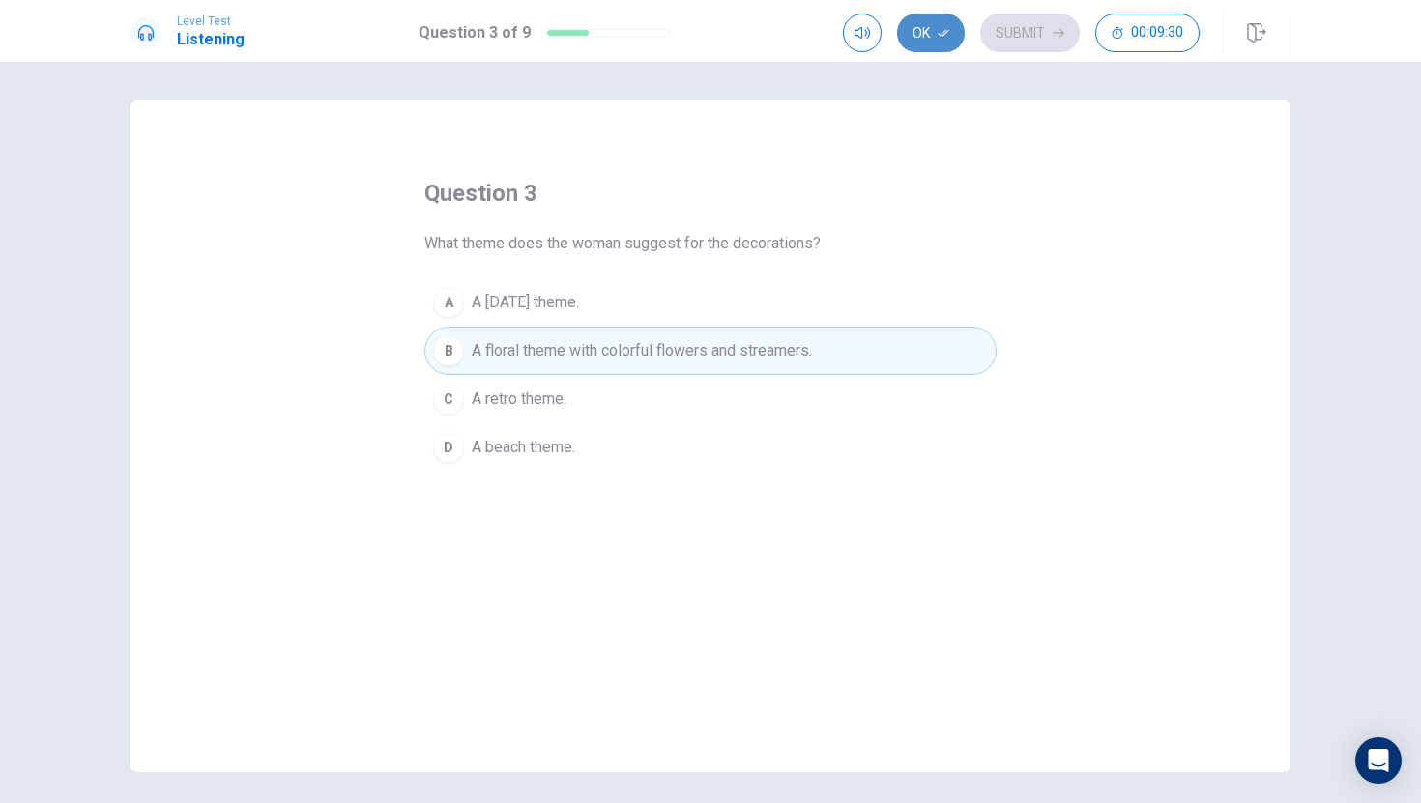
click at [947, 16] on button "Ok" at bounding box center [931, 33] width 68 height 39
click at [1023, 16] on button "Submit" at bounding box center [1030, 33] width 100 height 39
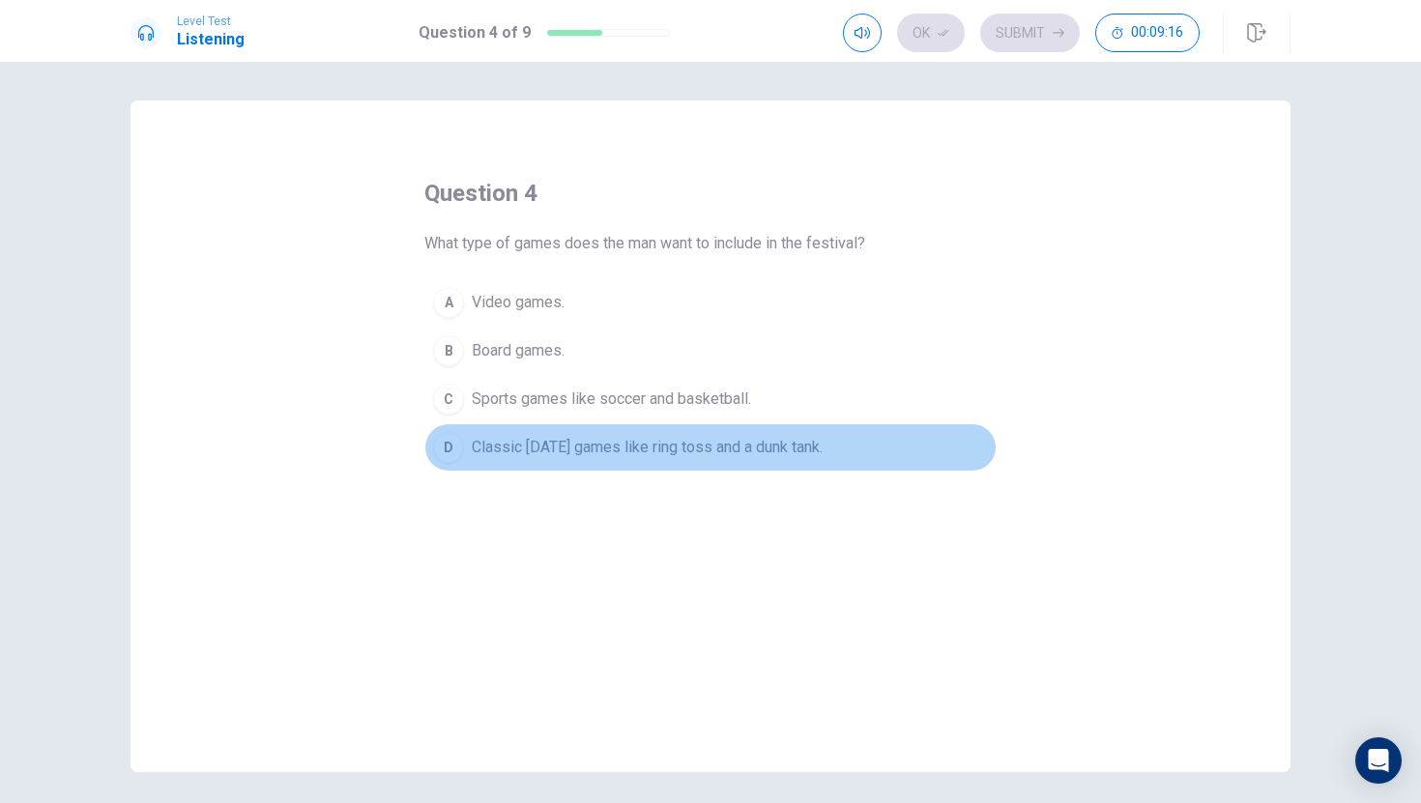
click at [460, 439] on div "D" at bounding box center [448, 447] width 31 height 31
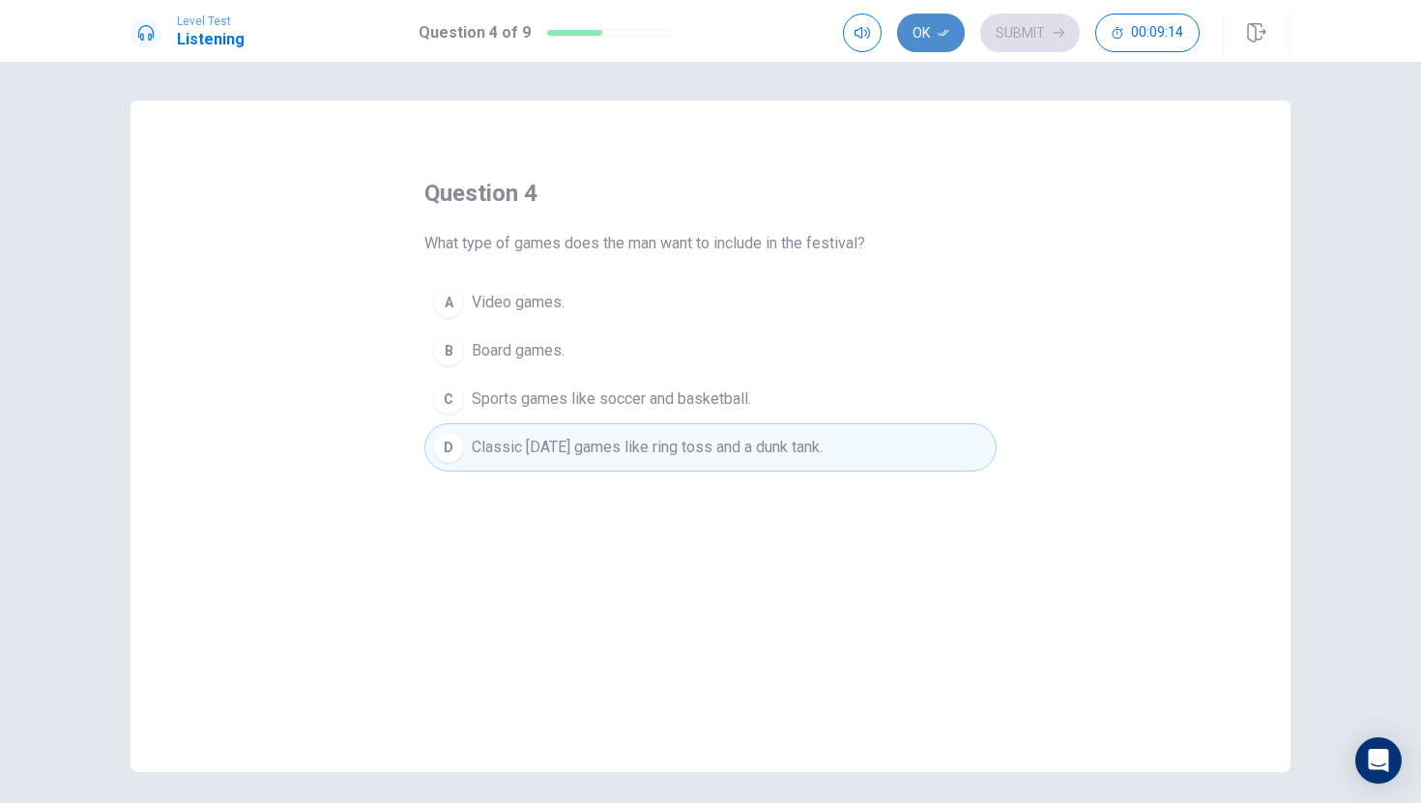
click at [933, 22] on button "Ok" at bounding box center [931, 33] width 68 height 39
click at [977, 27] on div "Ok Submit 00:09:14" at bounding box center [1021, 33] width 357 height 39
click at [985, 28] on button "Submit" at bounding box center [1030, 33] width 100 height 39
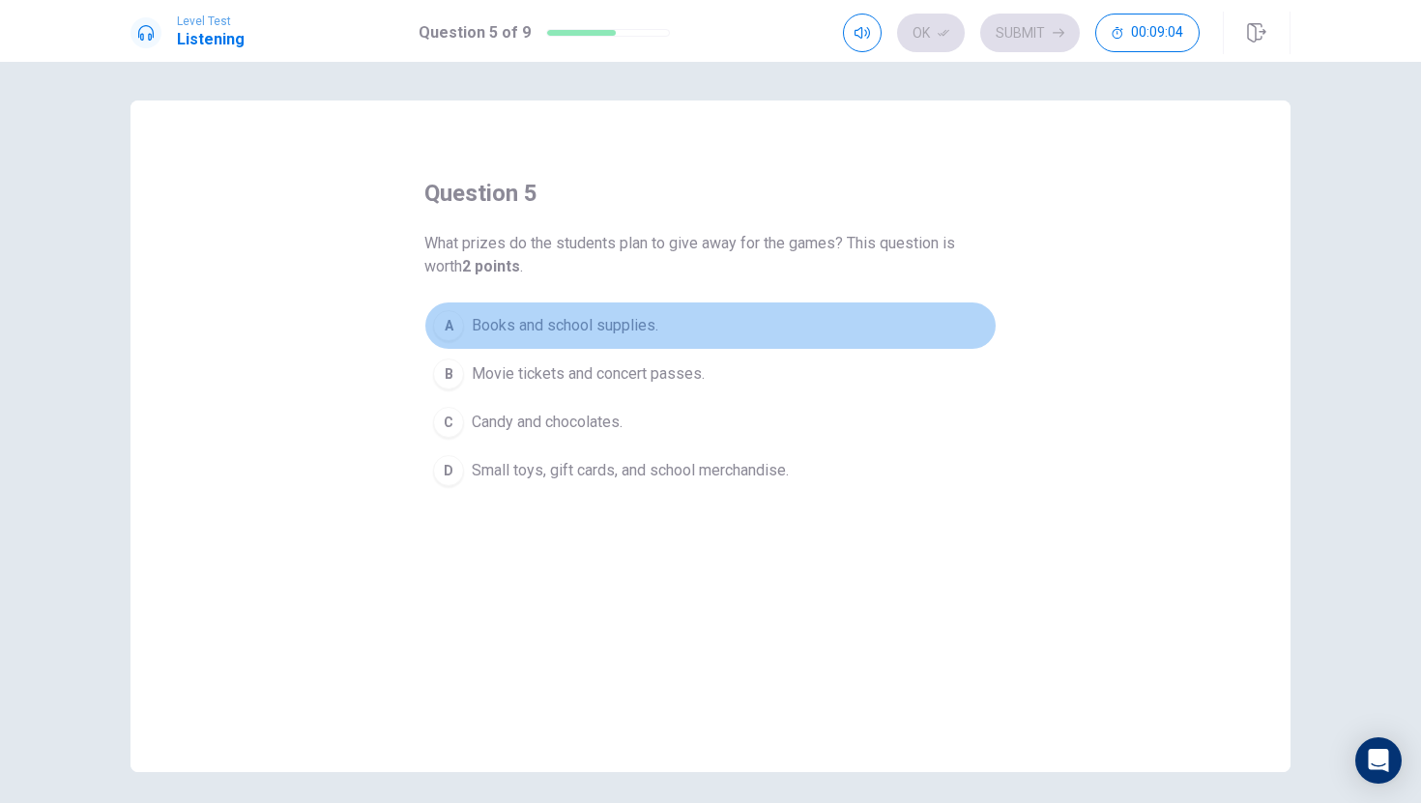
click at [452, 323] on div "A" at bounding box center [448, 325] width 31 height 31
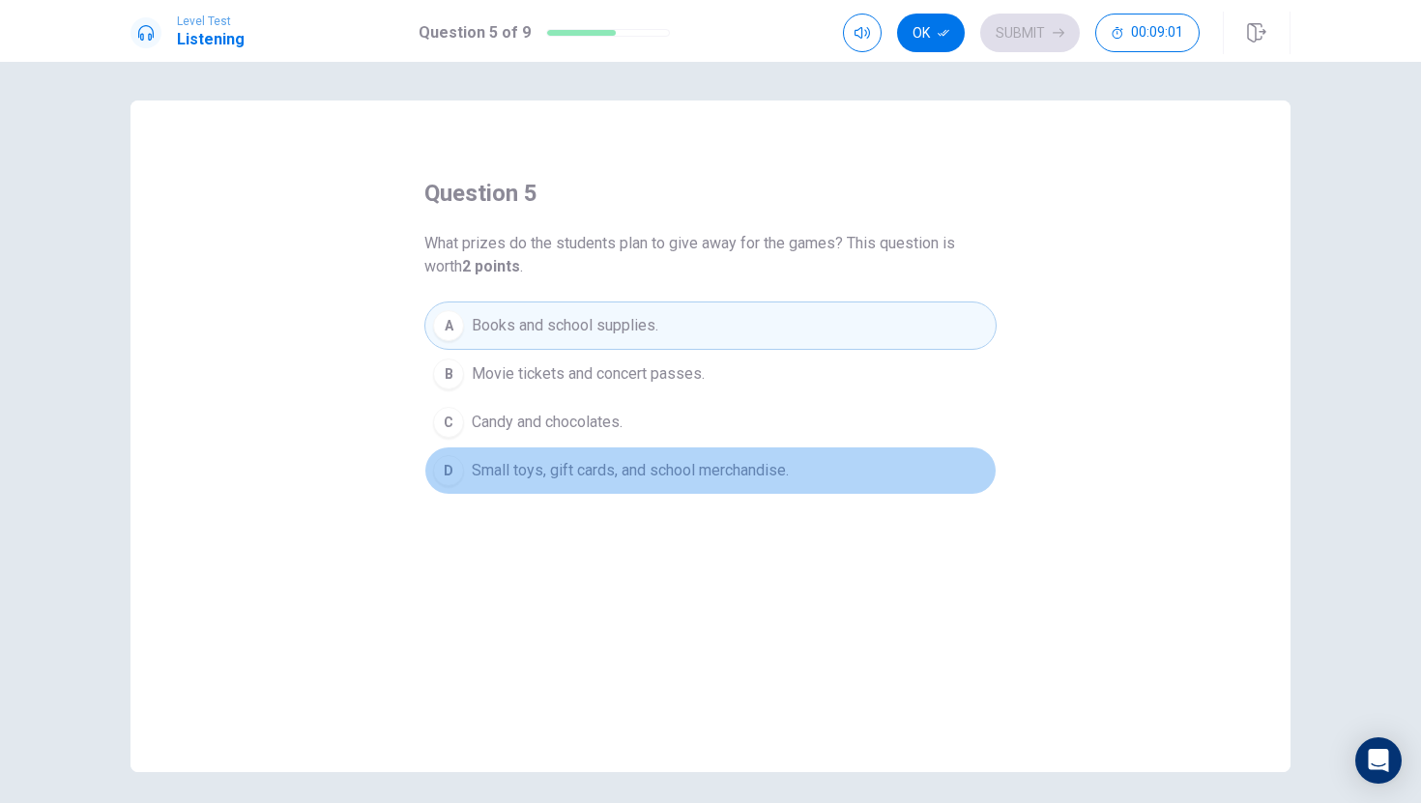
click at [447, 477] on div "D" at bounding box center [448, 470] width 31 height 31
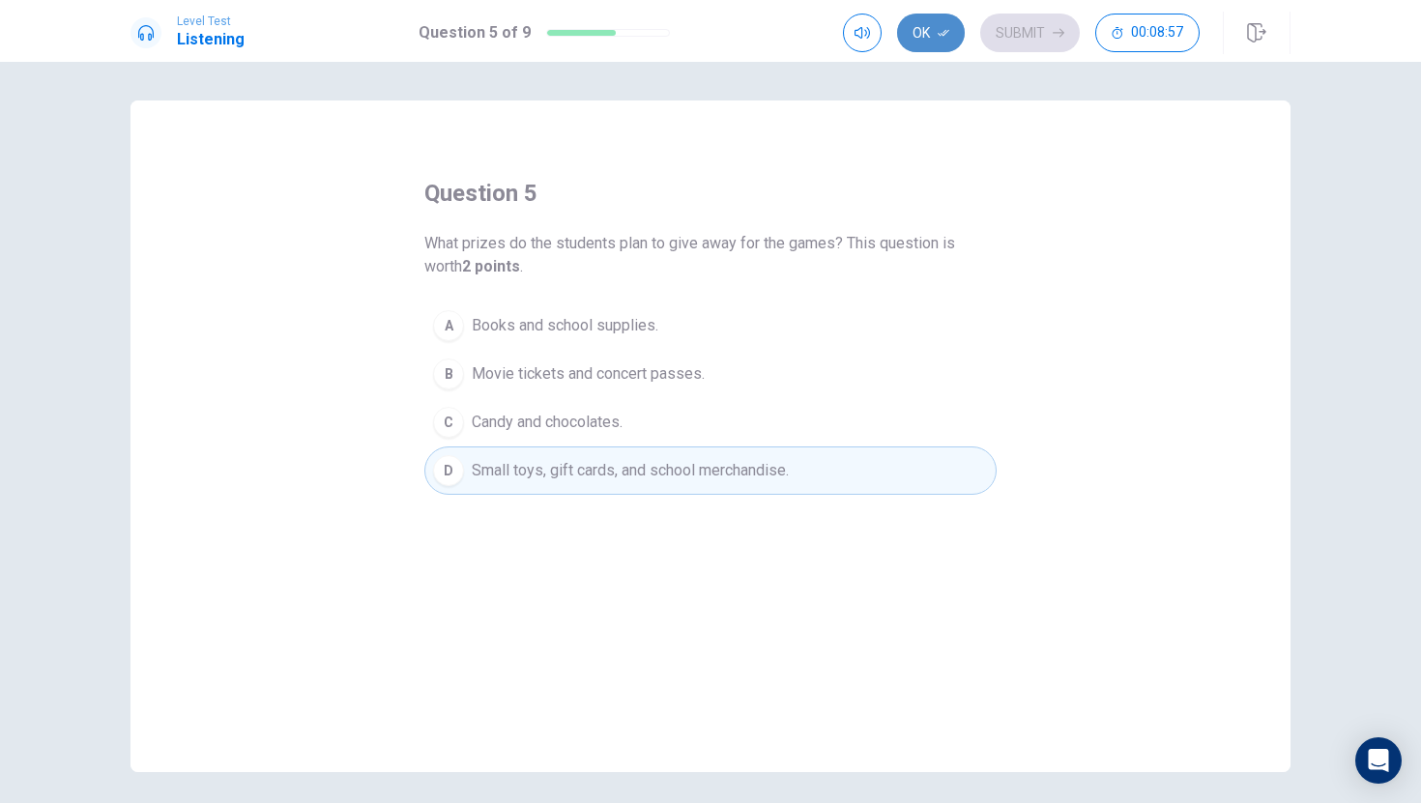
click at [930, 27] on button "Ok" at bounding box center [931, 33] width 68 height 39
click at [1027, 37] on button "Submit" at bounding box center [1030, 33] width 100 height 39
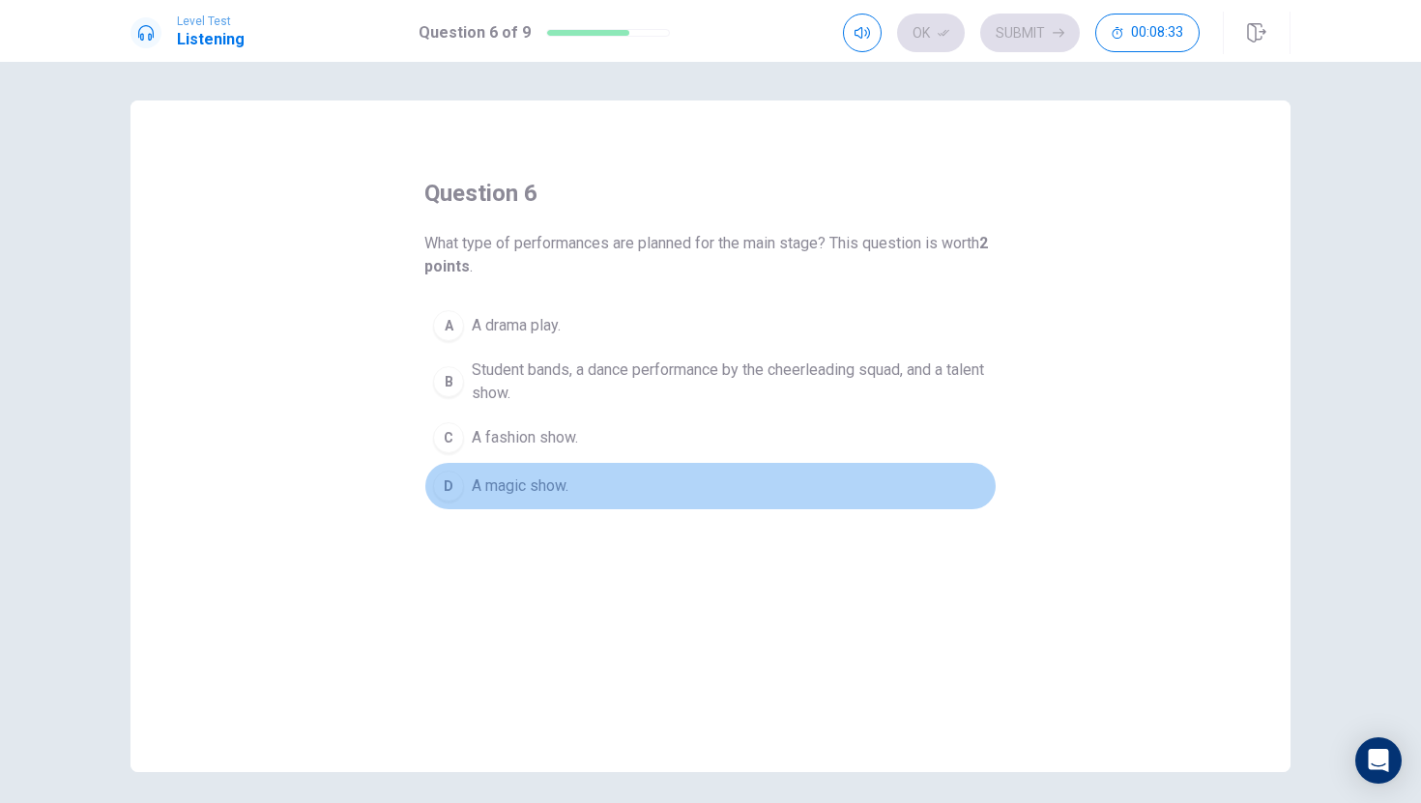
click at [444, 484] on div "D" at bounding box center [448, 486] width 31 height 31
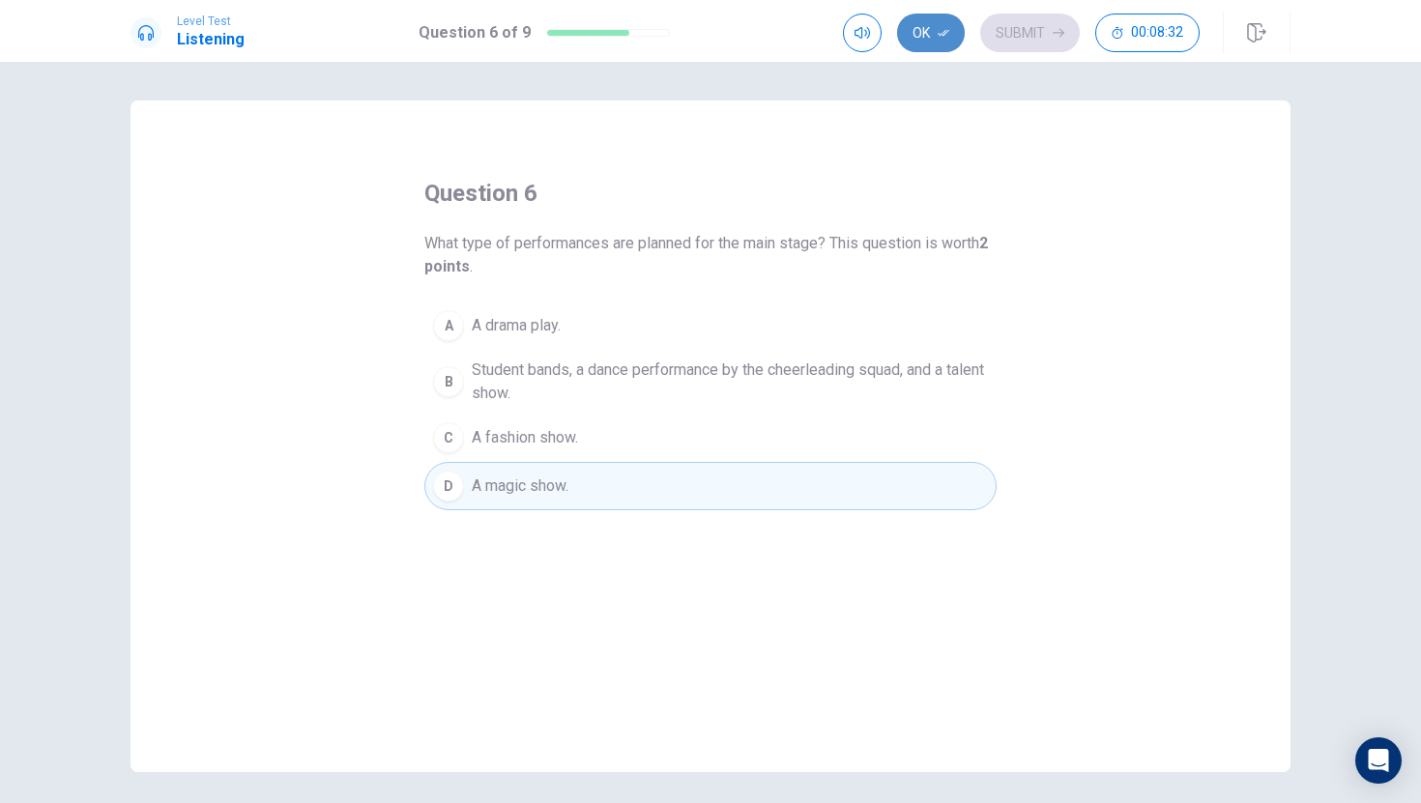
click at [922, 30] on button "Ok" at bounding box center [931, 33] width 68 height 39
click at [993, 29] on button "Submit" at bounding box center [1030, 33] width 100 height 39
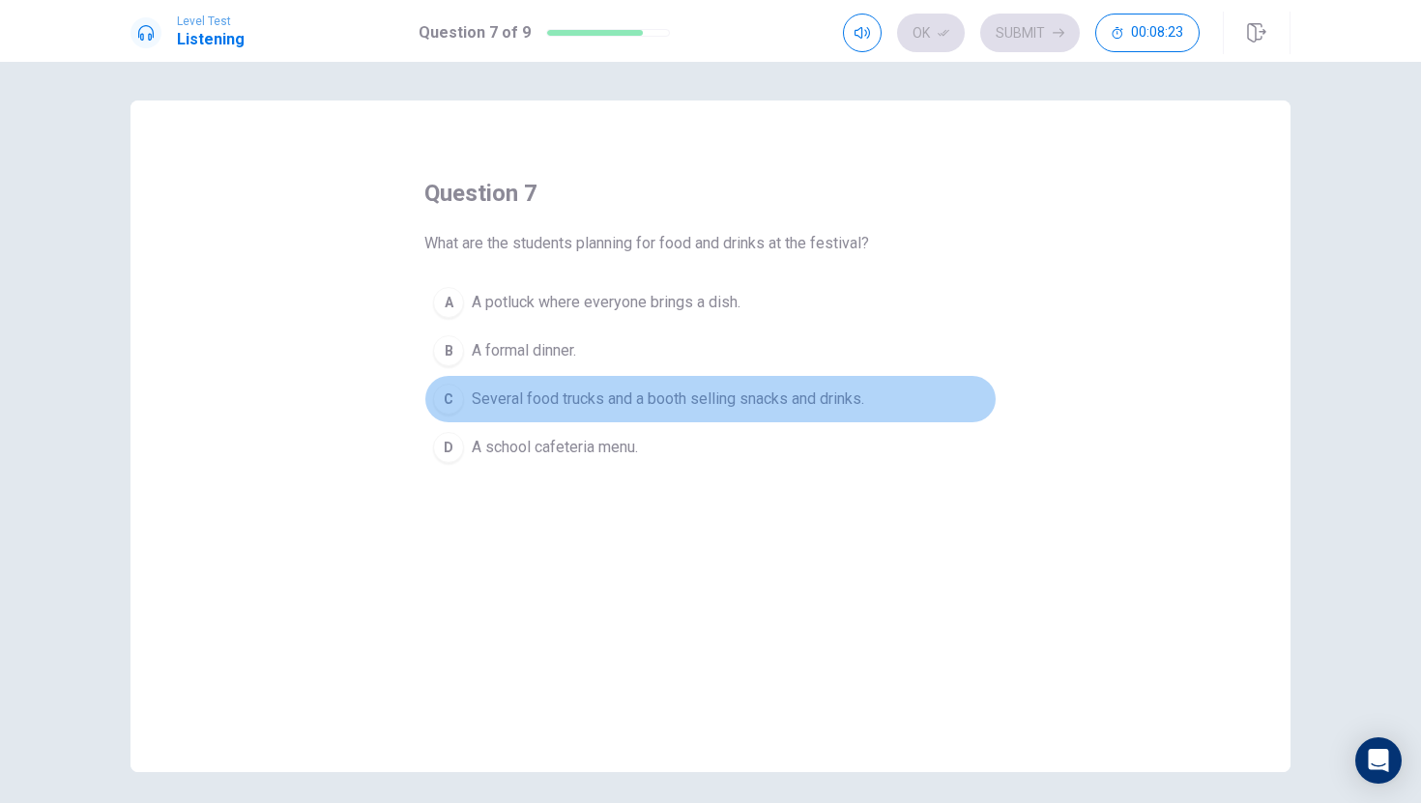
click at [450, 402] on div "C" at bounding box center [448, 399] width 31 height 31
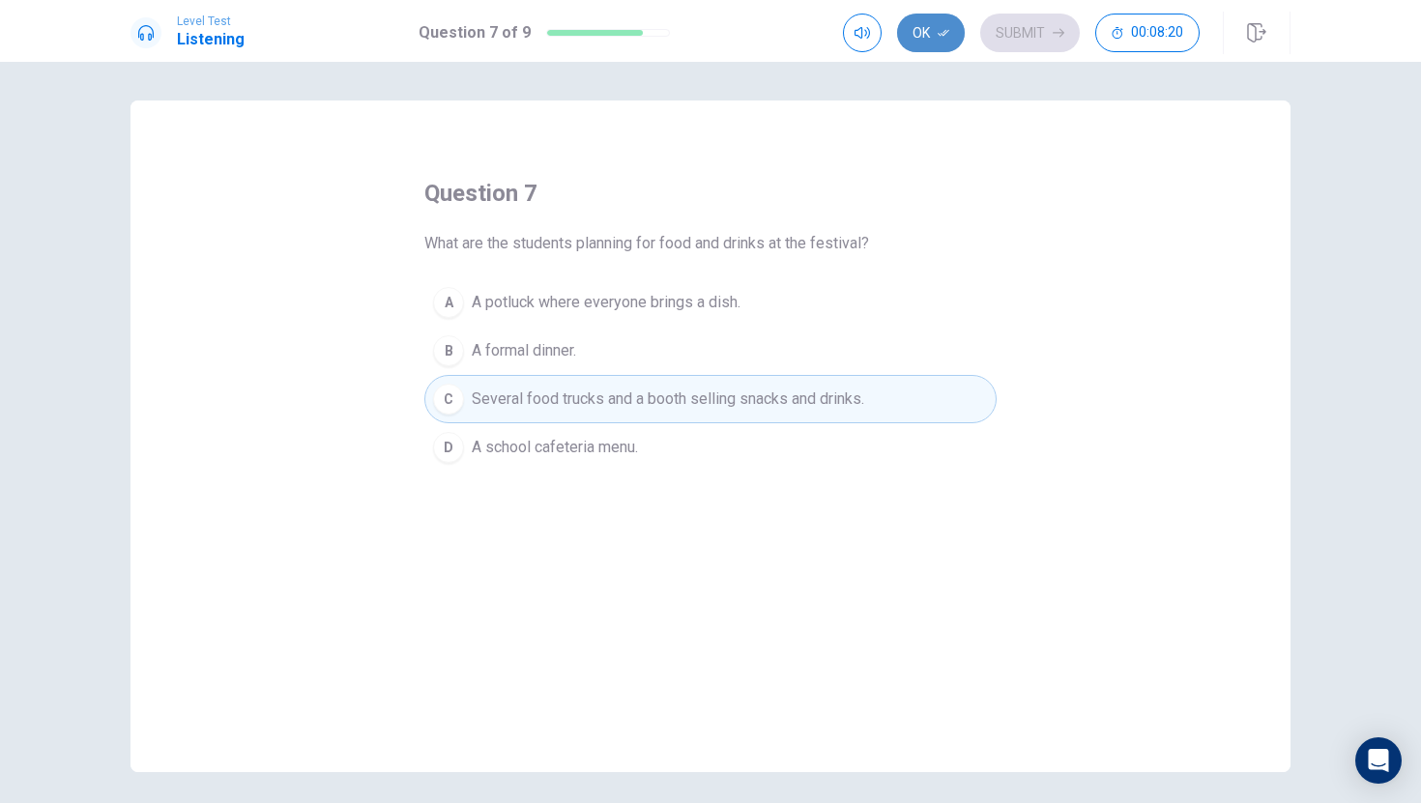
click at [930, 37] on button "Ok" at bounding box center [931, 33] width 68 height 39
click at [1027, 16] on button "Submit" at bounding box center [1030, 33] width 100 height 39
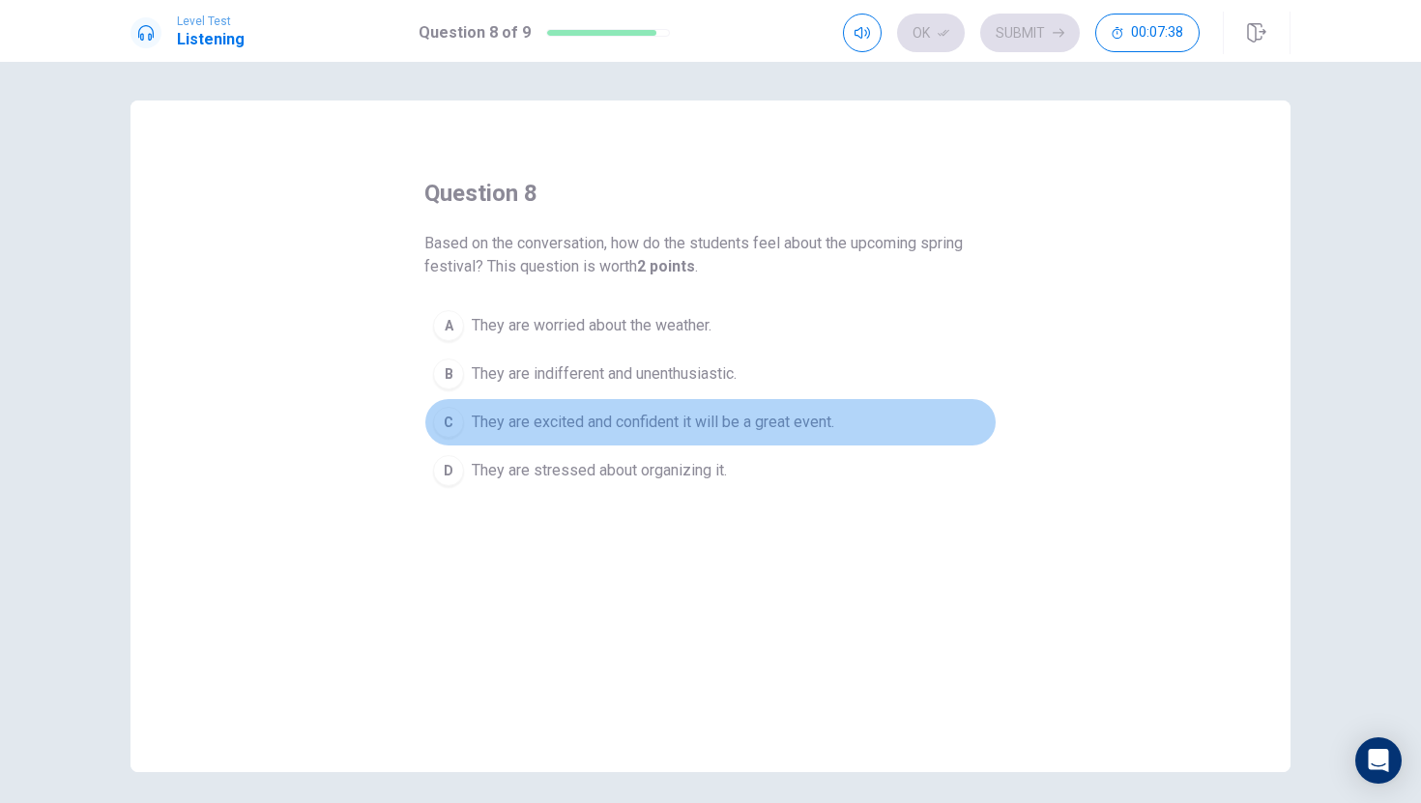
click at [447, 415] on div "C" at bounding box center [448, 422] width 31 height 31
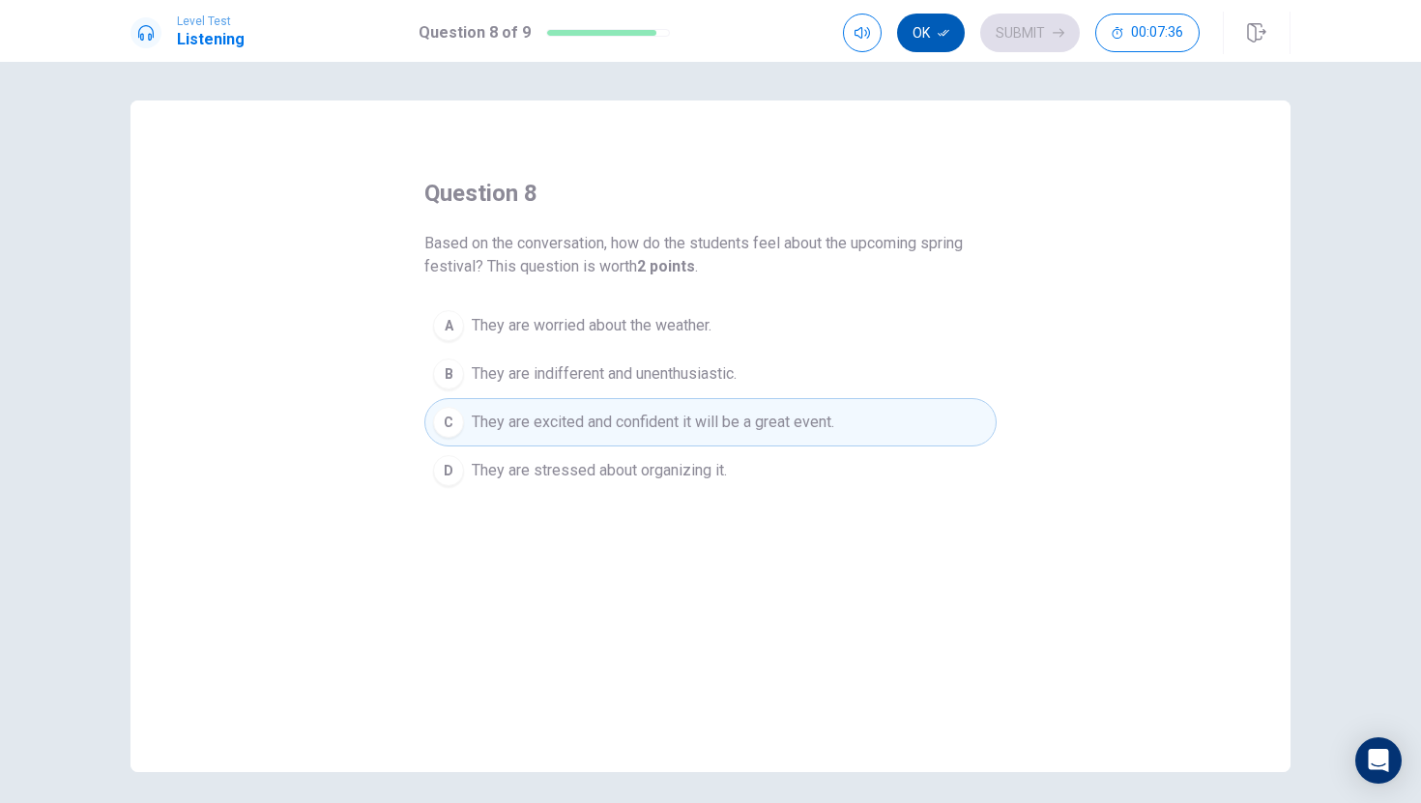
click at [941, 30] on icon "button" at bounding box center [944, 33] width 12 height 12
click at [988, 26] on button "Submit" at bounding box center [1030, 33] width 100 height 39
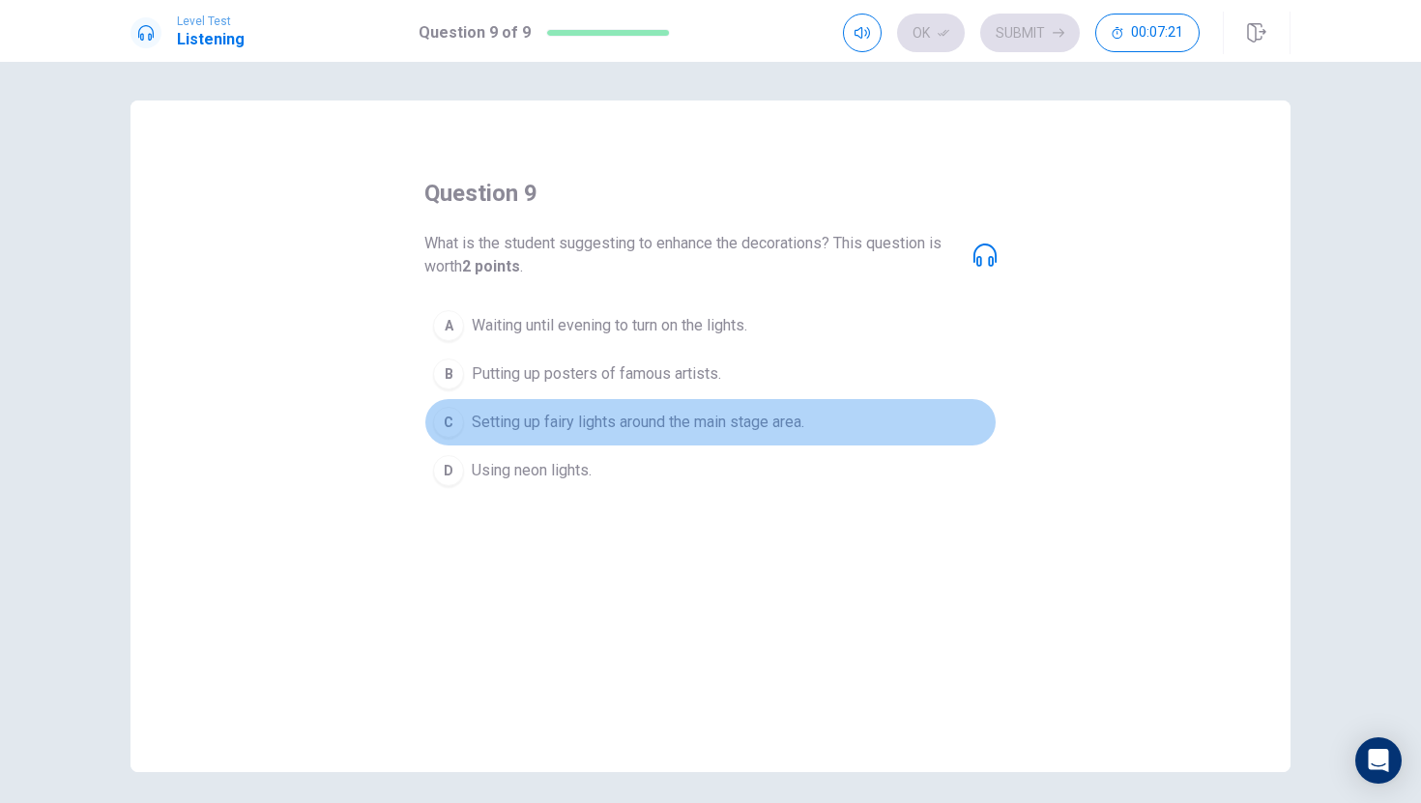
click at [447, 427] on div "C" at bounding box center [448, 422] width 31 height 31
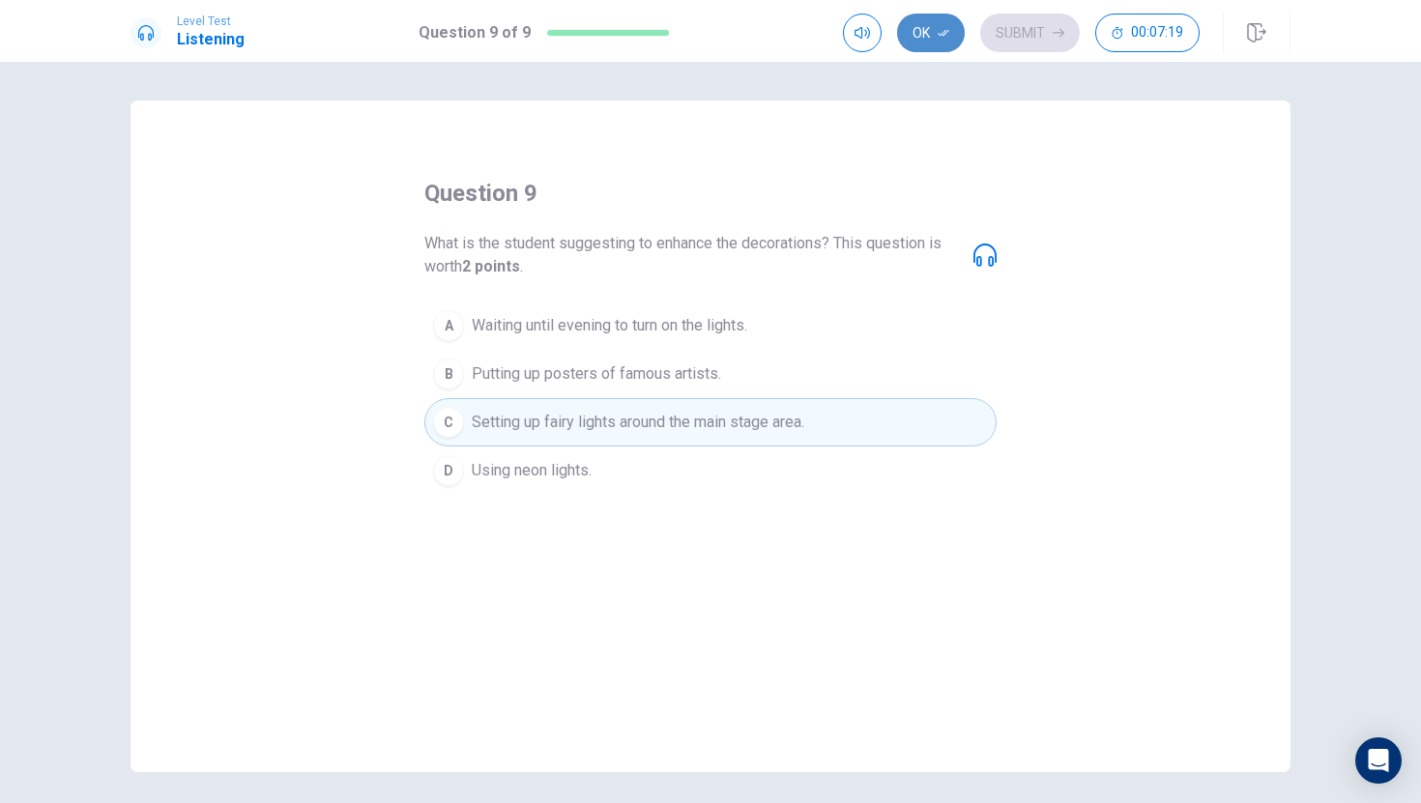
click at [929, 29] on button "Ok" at bounding box center [931, 33] width 68 height 39
click at [1003, 33] on button "Submit" at bounding box center [1030, 33] width 100 height 39
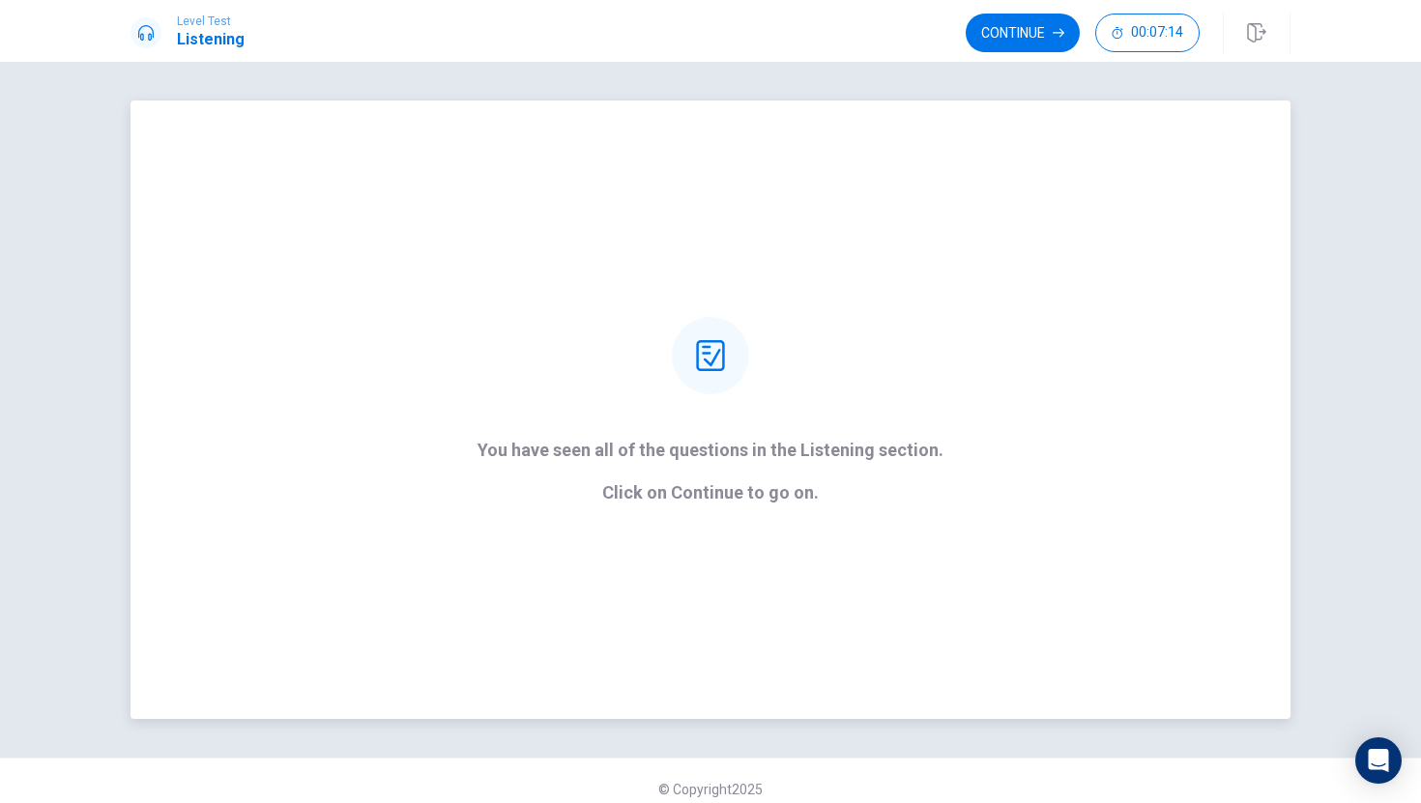
click at [767, 350] on div "You have seen all of the questions in the Listening section. Click on Continue …" at bounding box center [710, 410] width 520 height 186
click at [1036, 26] on button "Continue" at bounding box center [1023, 33] width 114 height 39
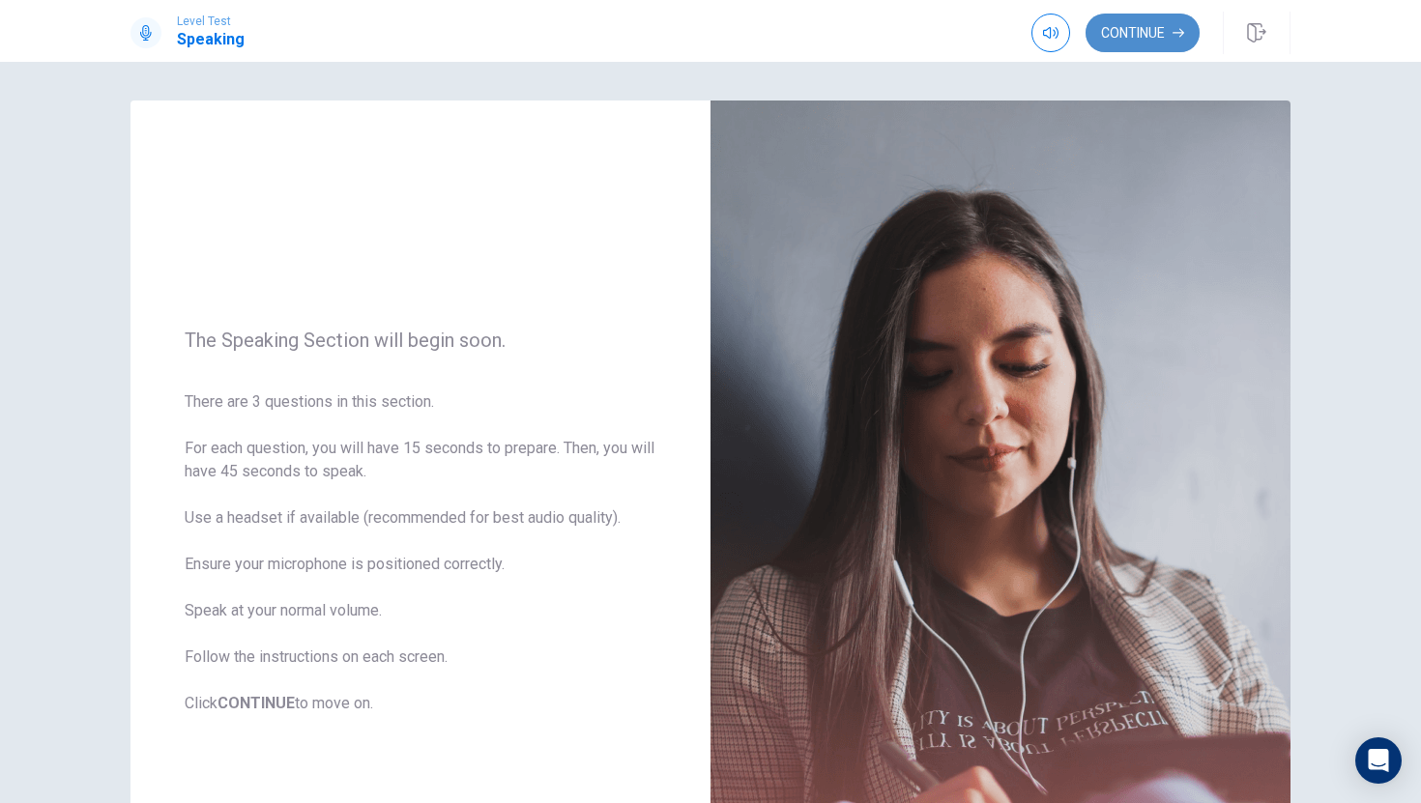
click at [1148, 32] on button "Continue" at bounding box center [1142, 33] width 114 height 39
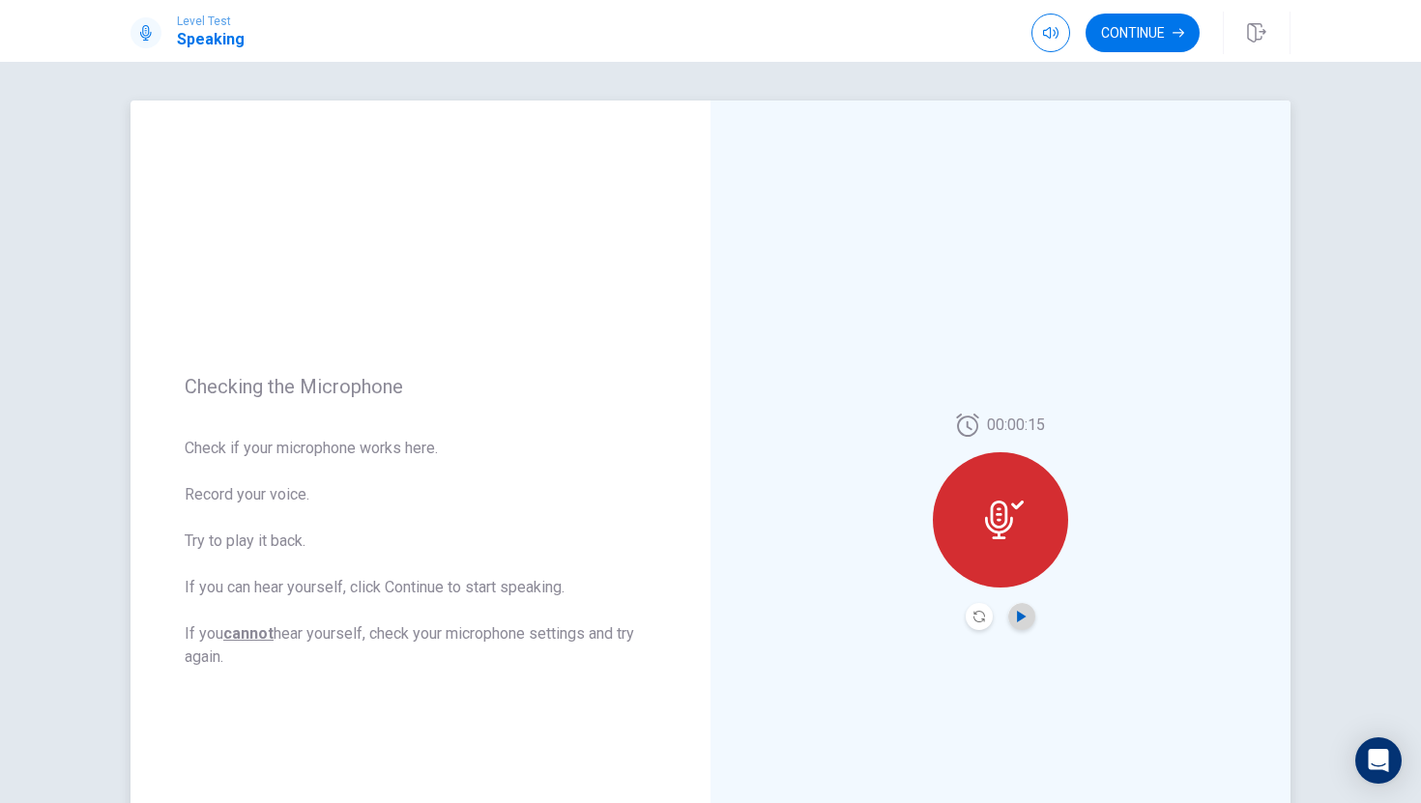
click at [1018, 618] on icon "Play Audio" at bounding box center [1021, 617] width 9 height 12
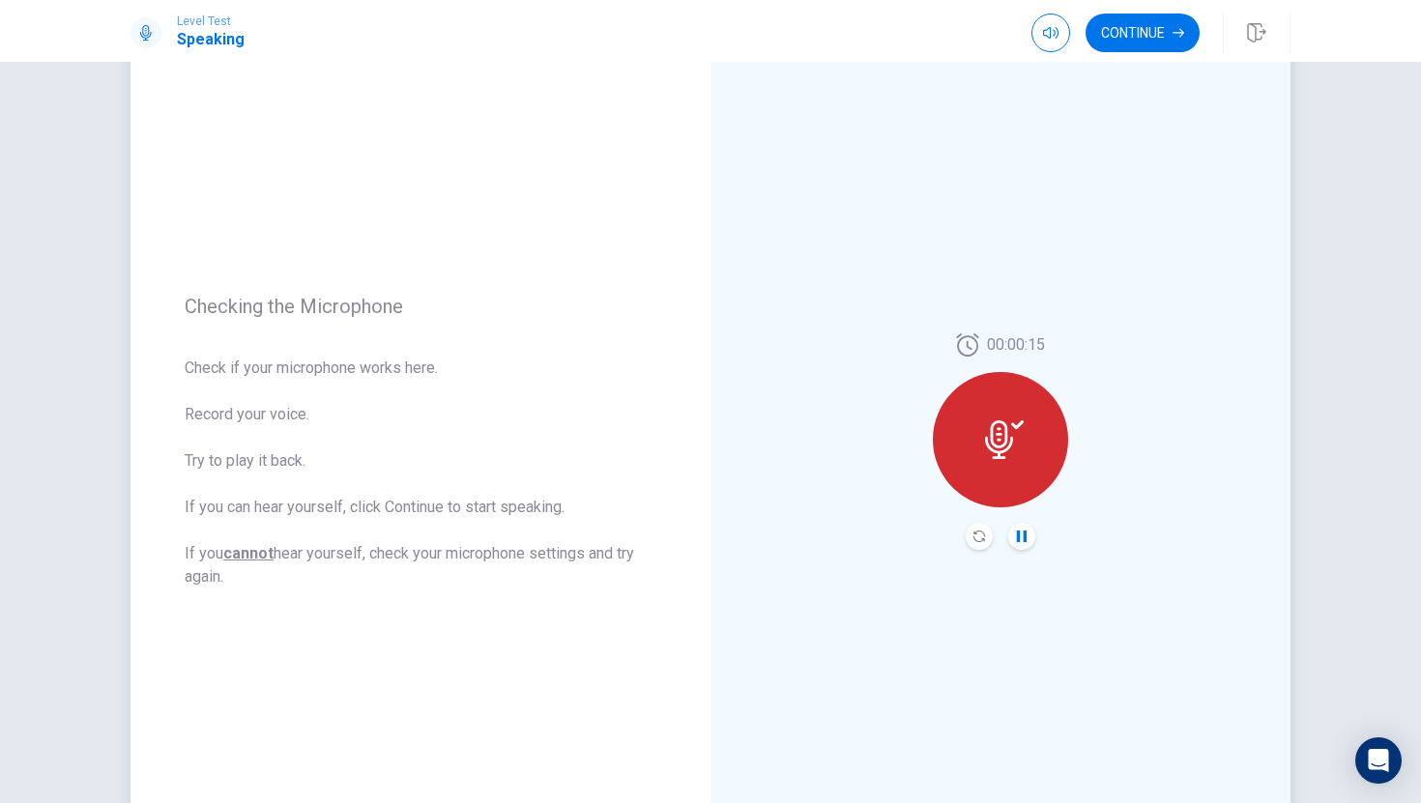
scroll to position [82, 0]
click at [1009, 456] on icon at bounding box center [1004, 438] width 39 height 39
click at [973, 533] on icon "Record Again" at bounding box center [979, 535] width 12 height 12
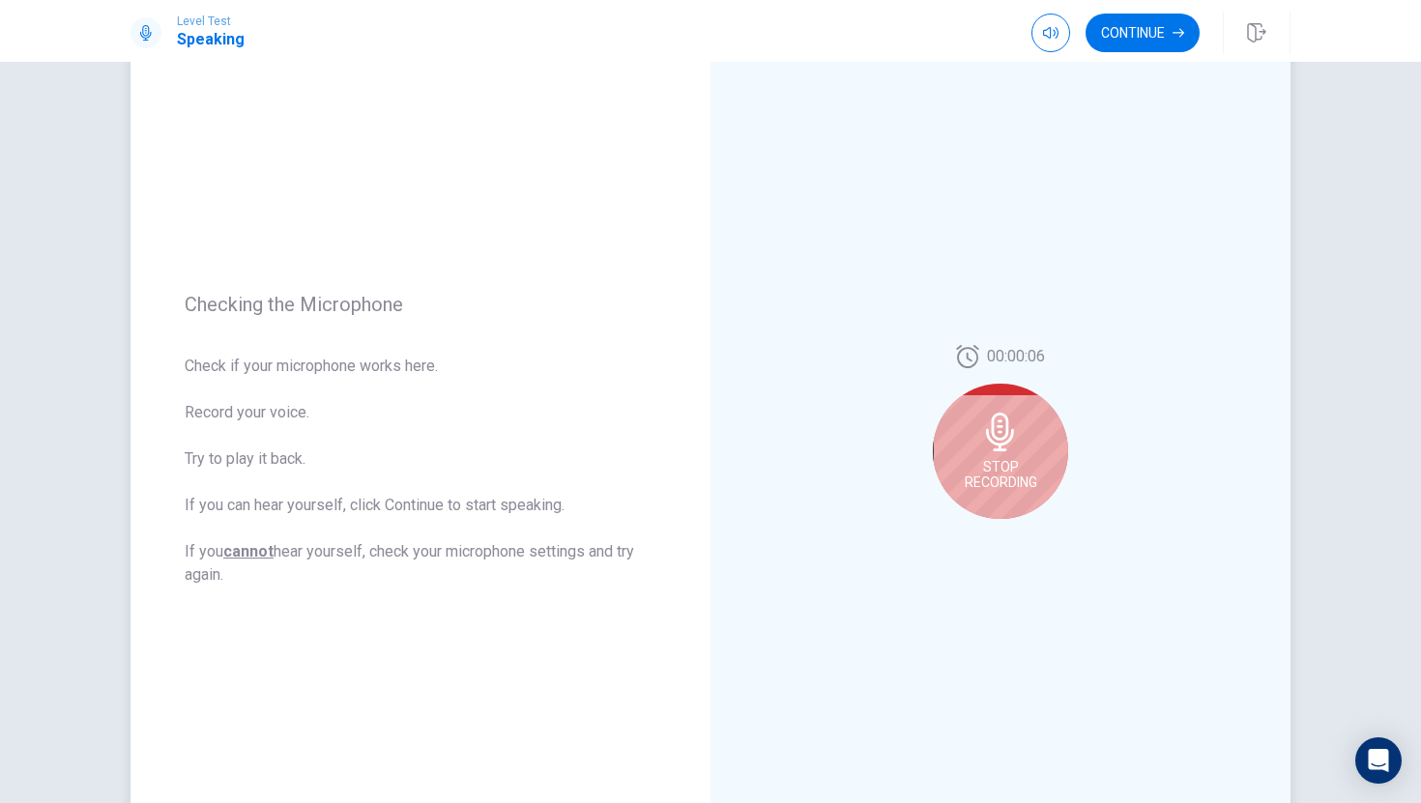
click at [1014, 434] on icon at bounding box center [1000, 432] width 39 height 39
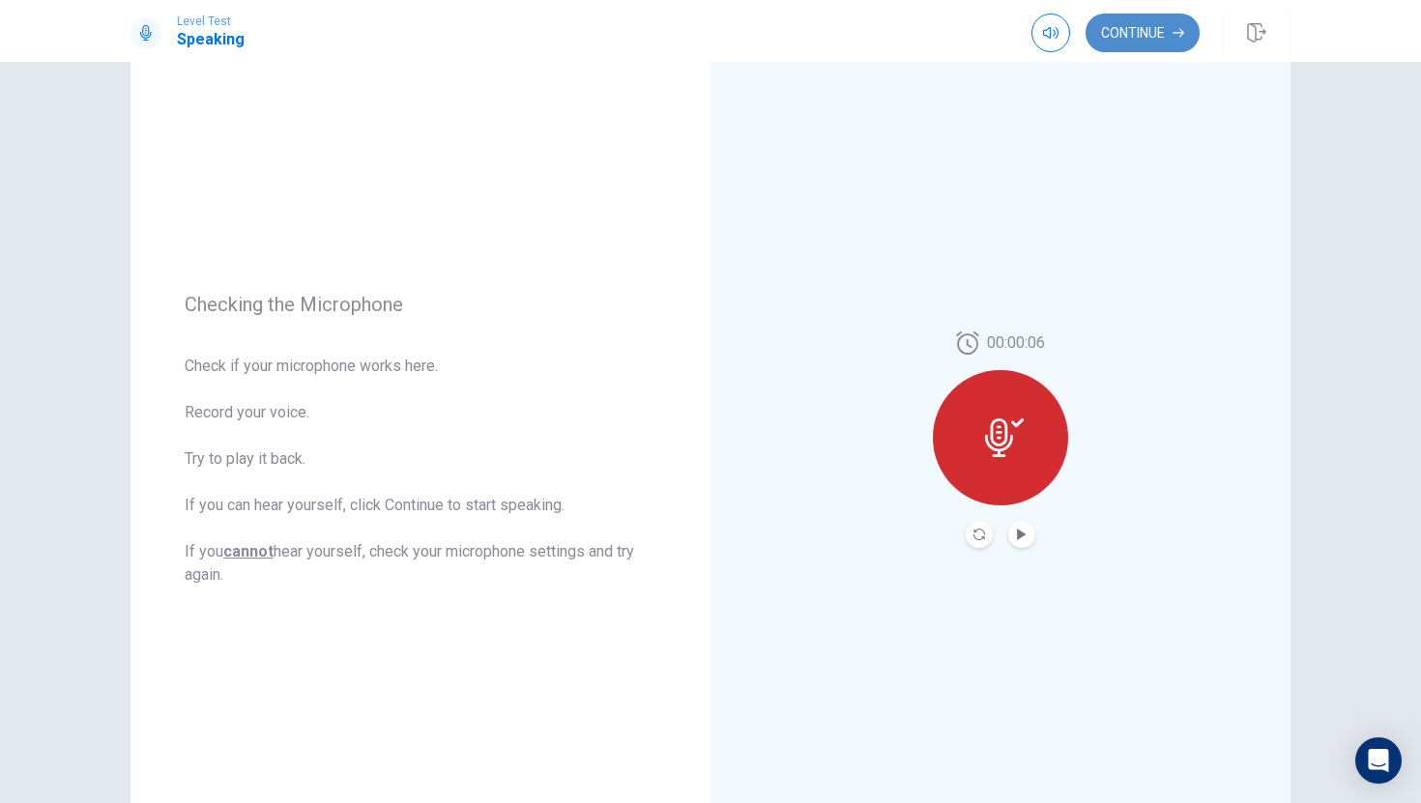
click at [1148, 22] on button "Continue" at bounding box center [1142, 33] width 114 height 39
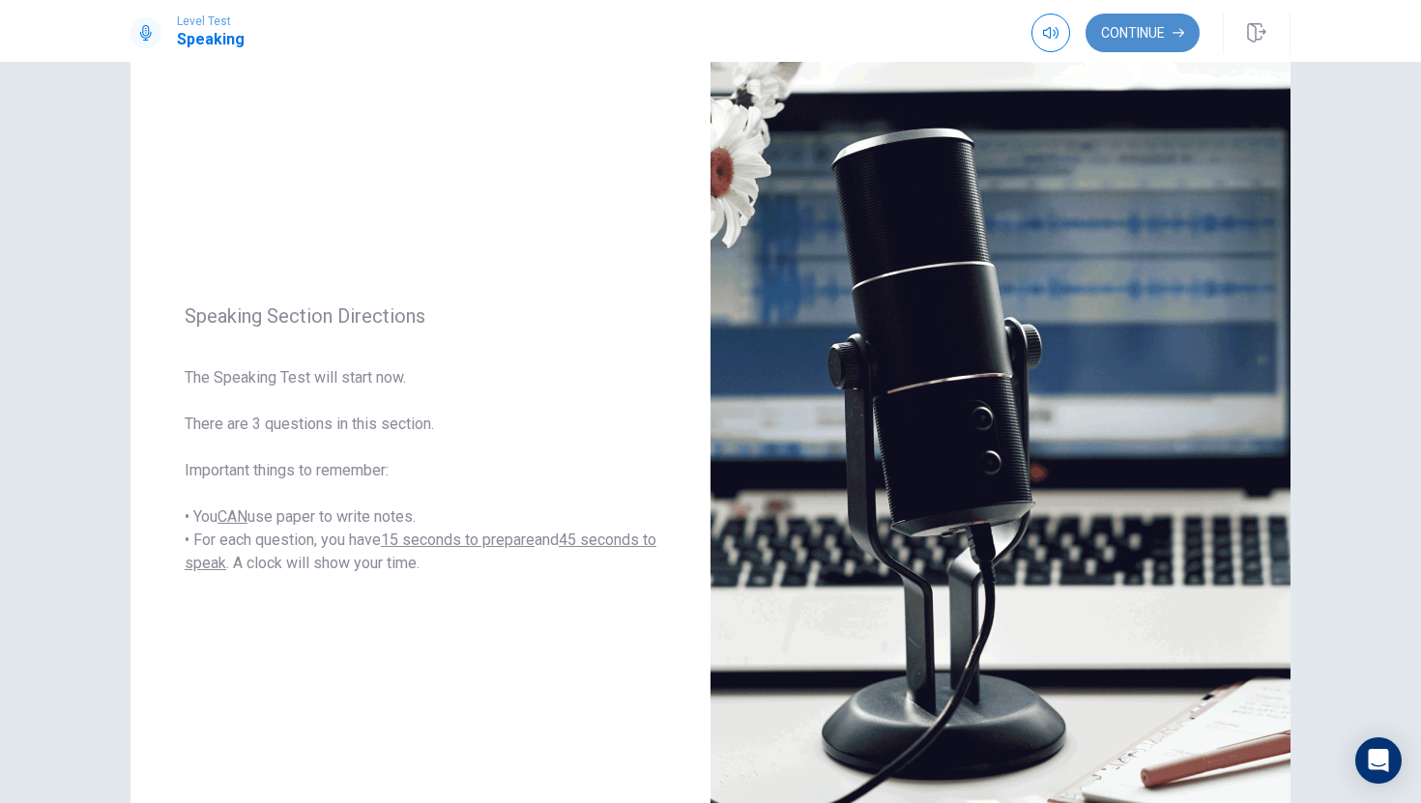
click at [1150, 27] on button "Continue" at bounding box center [1142, 33] width 114 height 39
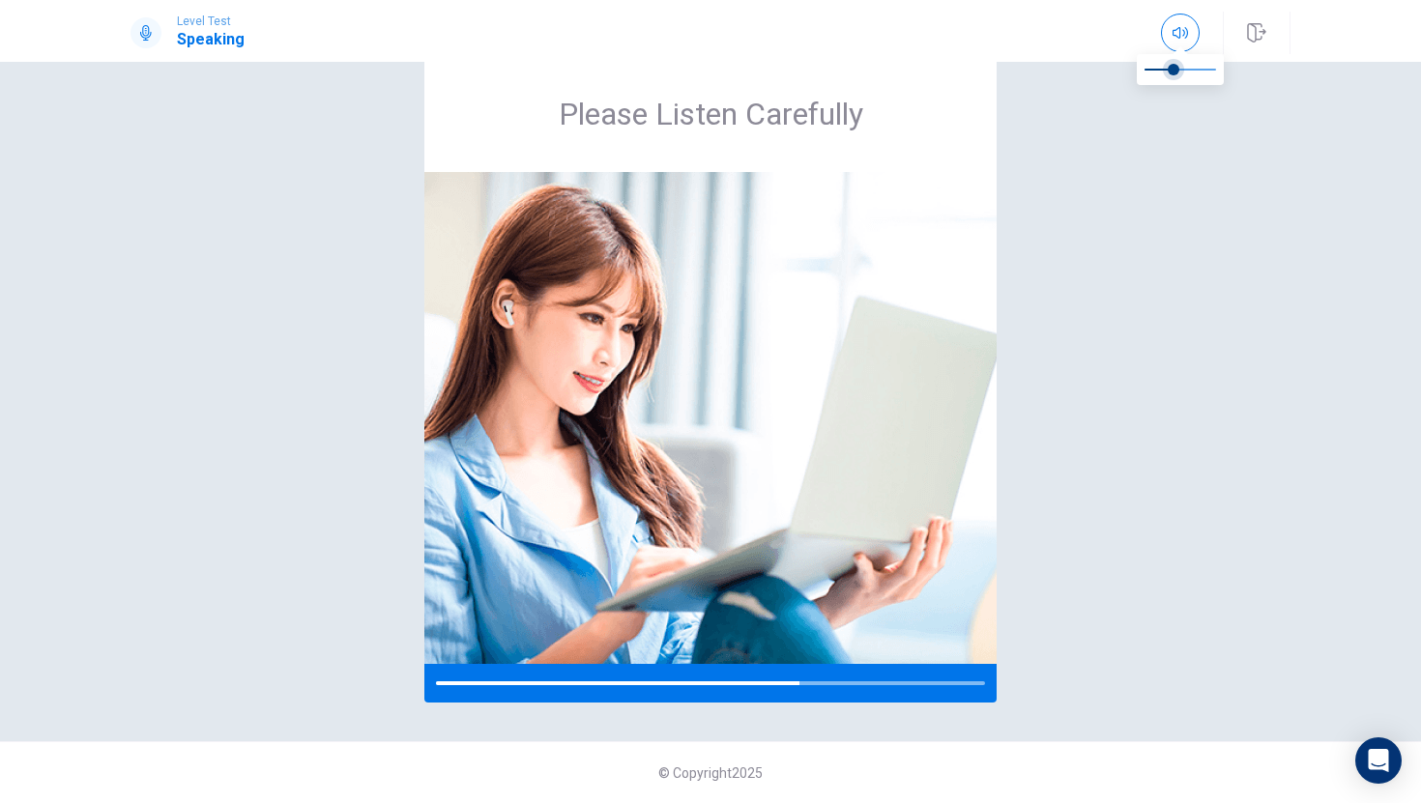
type input "0.3"
click at [1166, 71] on span at bounding box center [1166, 70] width 12 height 12
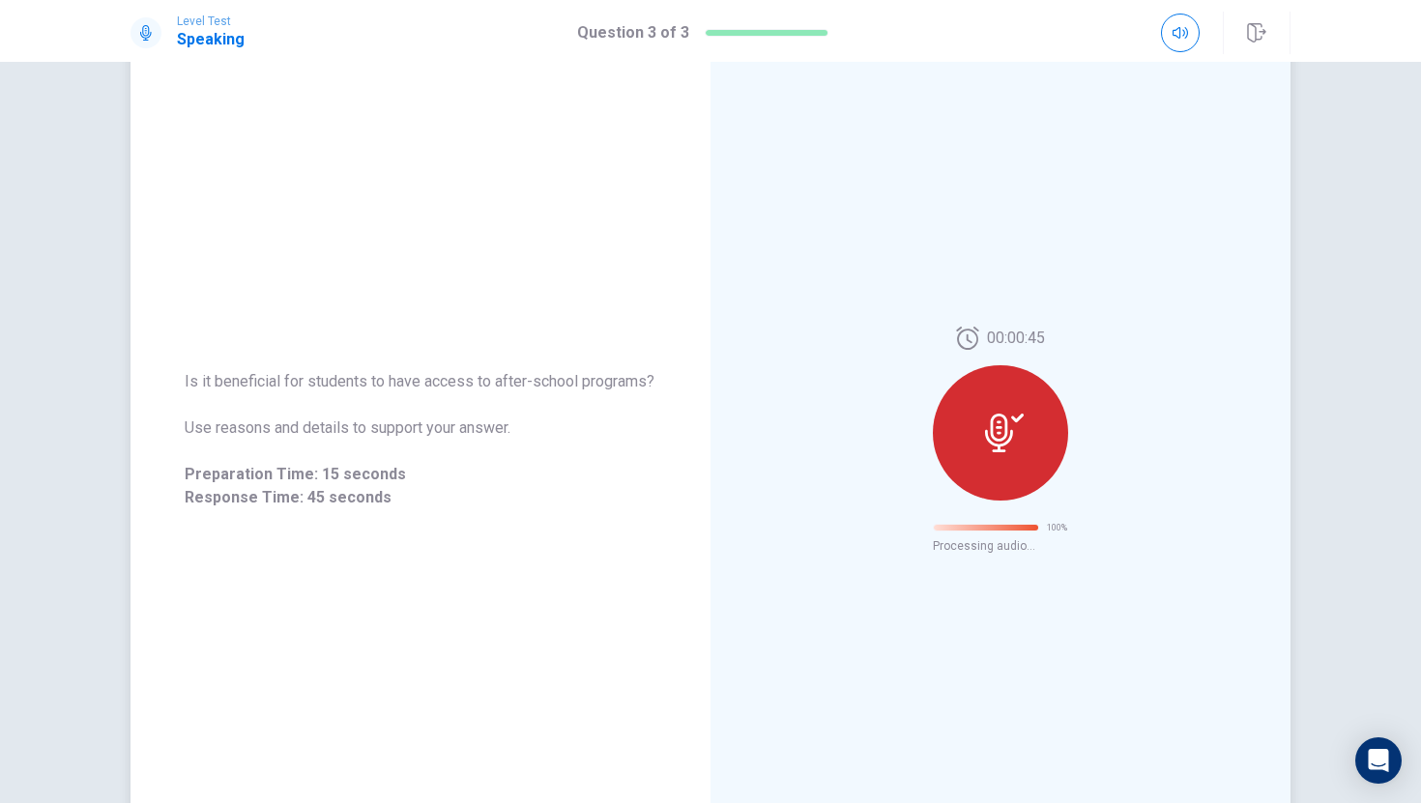
scroll to position [0, 0]
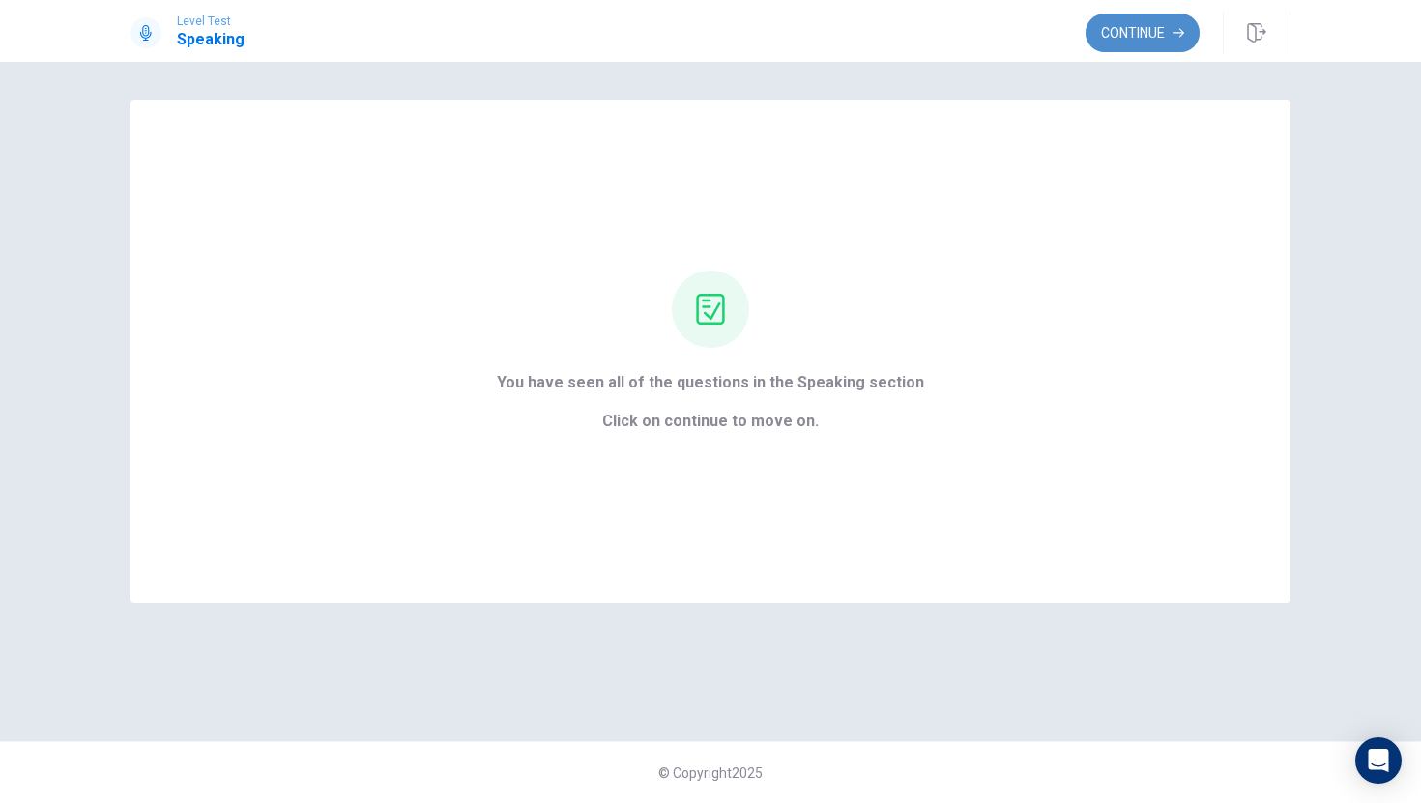
click at [1168, 42] on button "Continue" at bounding box center [1142, 33] width 114 height 39
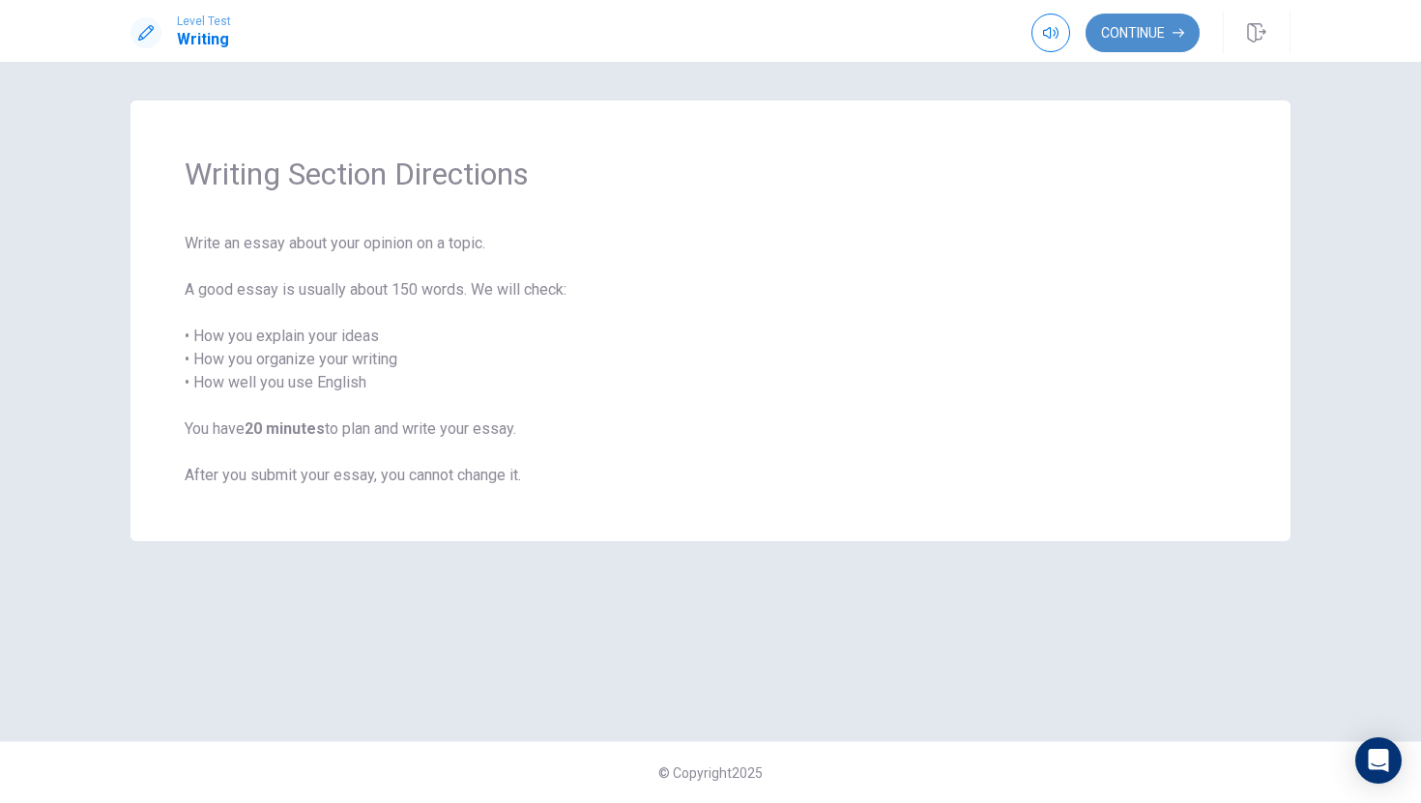
click at [1141, 38] on button "Continue" at bounding box center [1142, 33] width 114 height 39
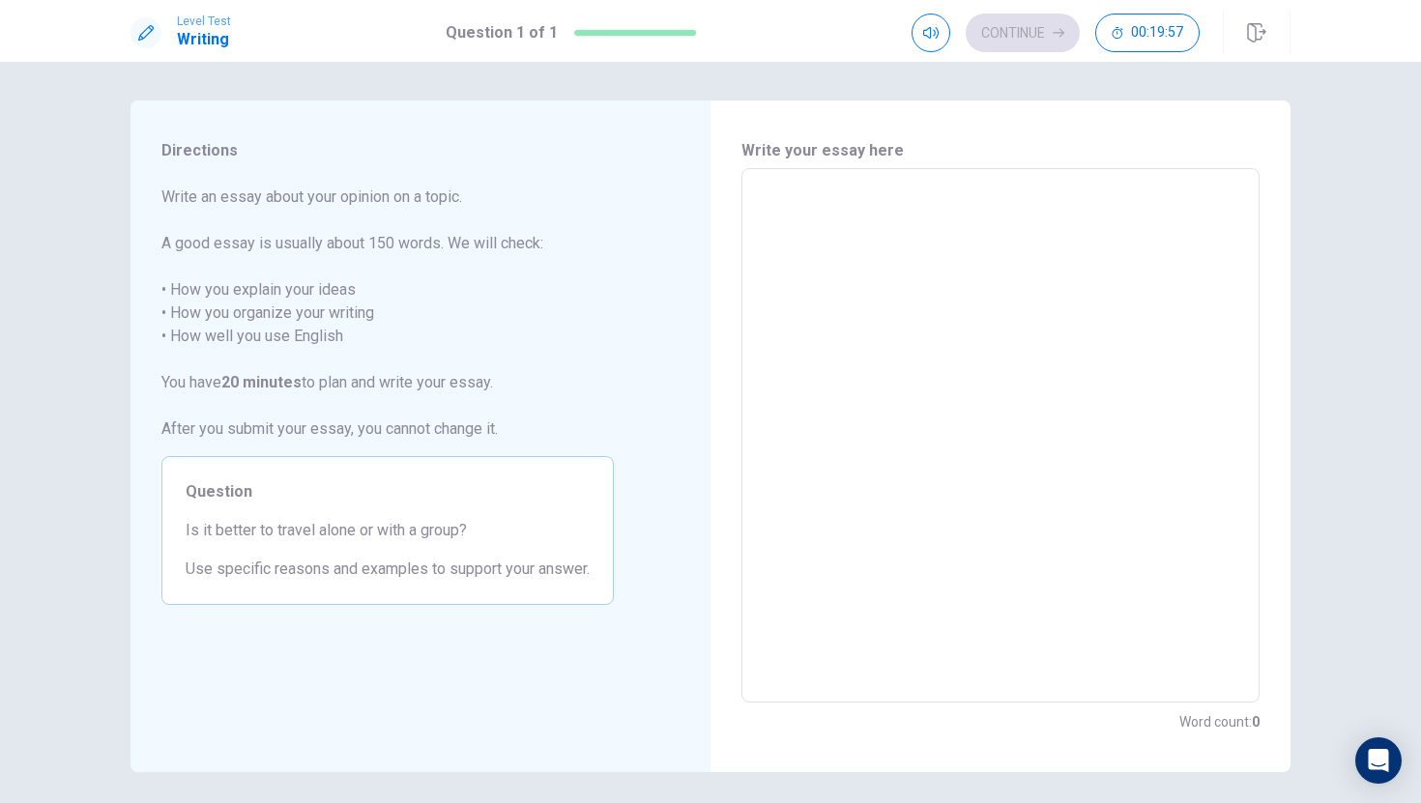
click at [793, 213] on textarea at bounding box center [1000, 436] width 491 height 503
type textarea "O"
type textarea "x"
type textarea "I"
type textarea "x"
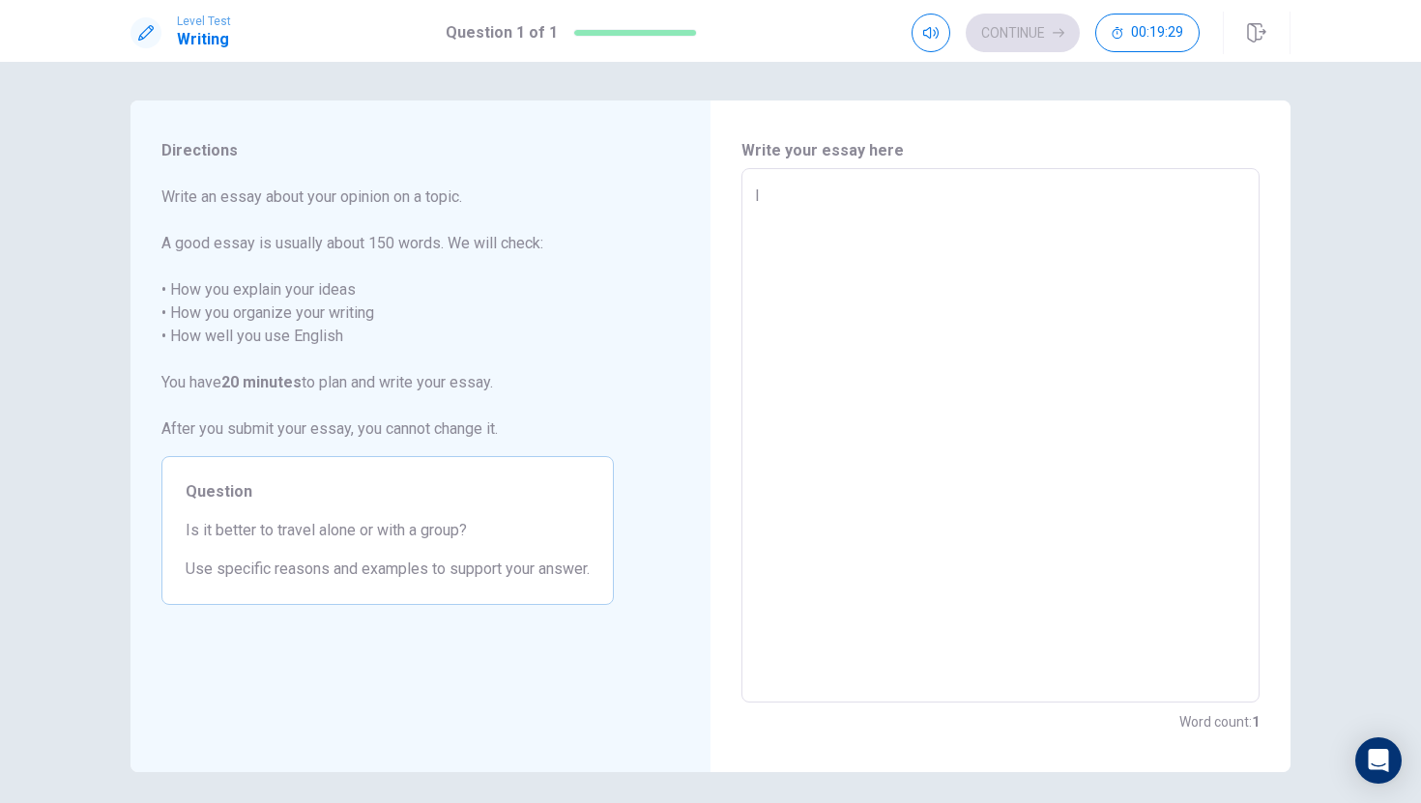
type textarea "It"
type textarea "x"
type textarea "Itg"
type textarea "x"
type textarea "It"
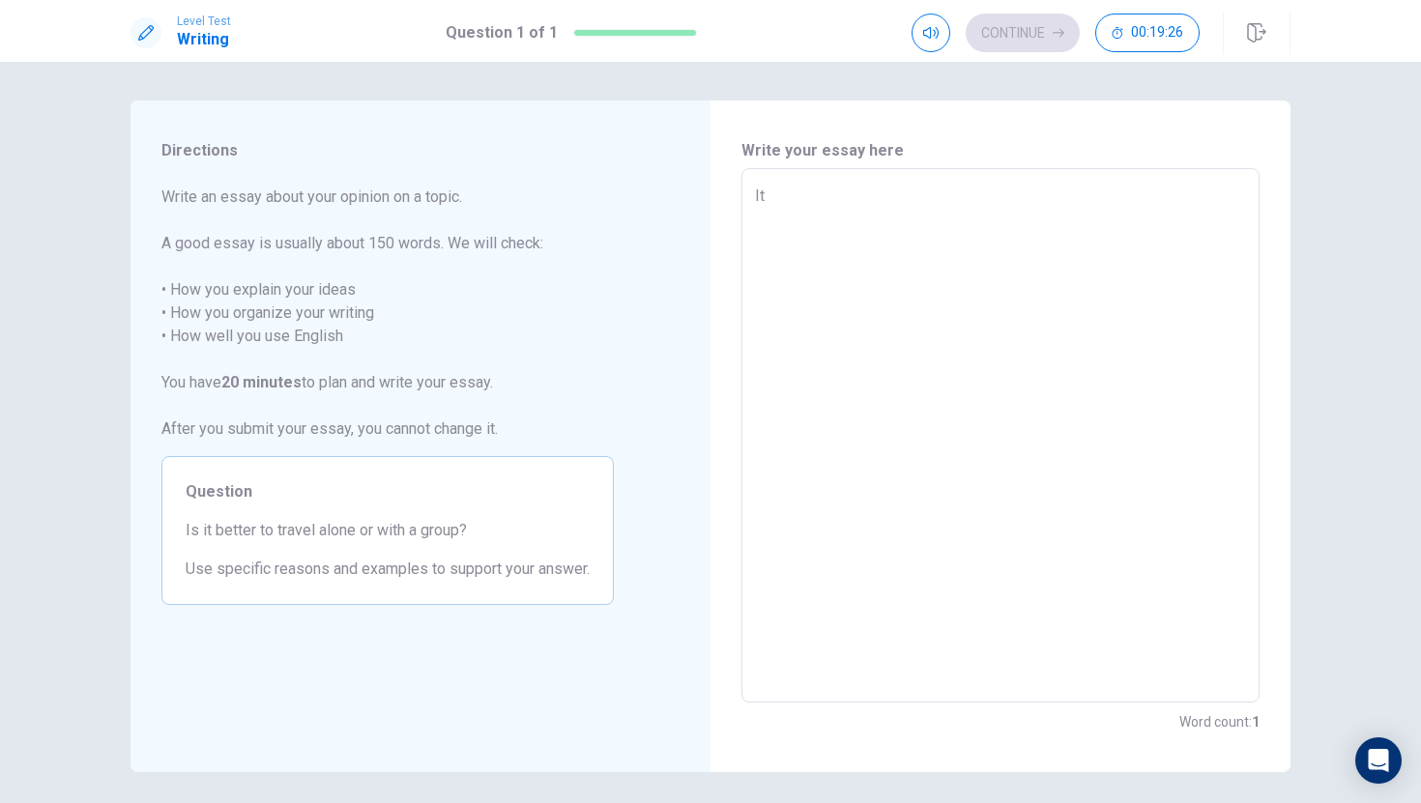
type textarea "x"
type textarea "I"
type textarea "x"
type textarea "I"
type textarea "x"
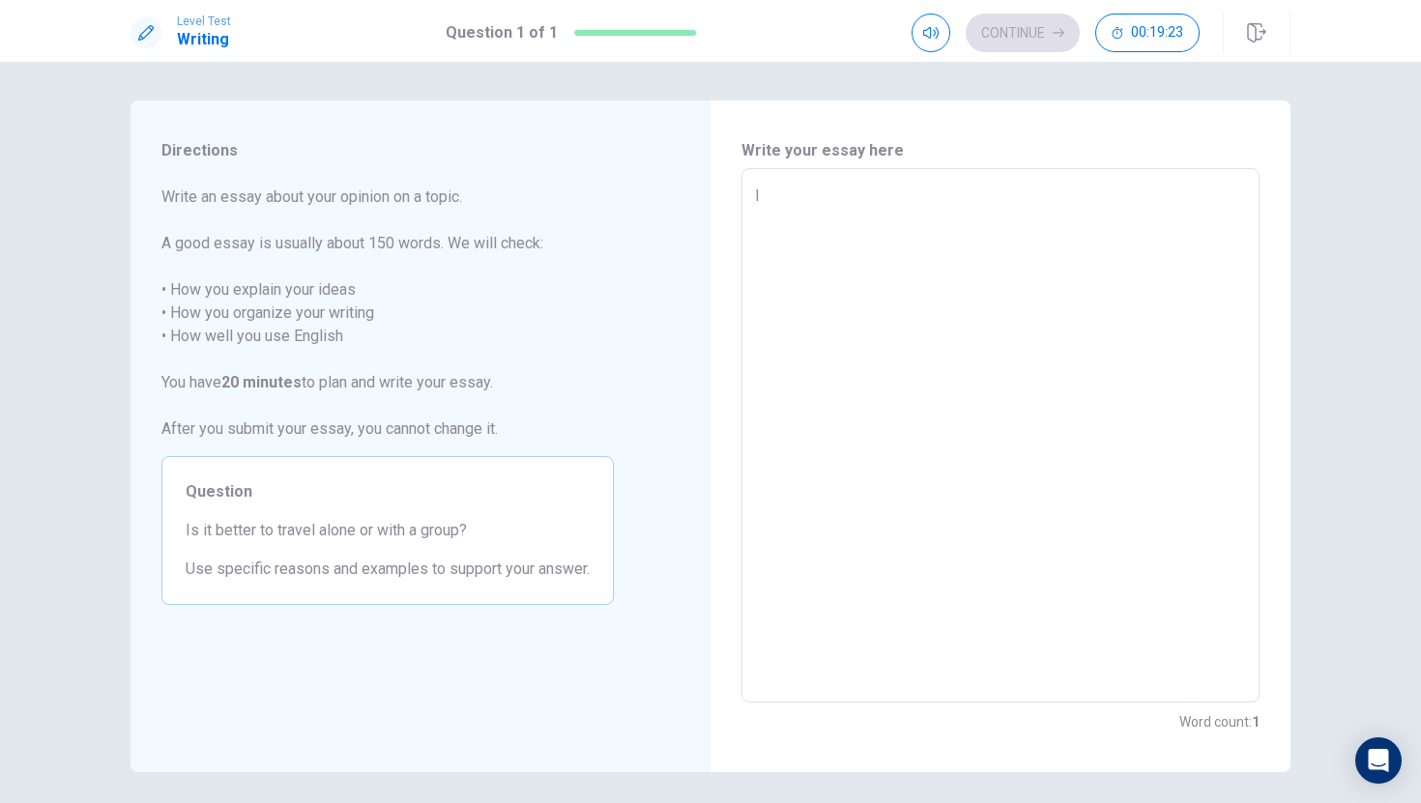
type textarea "I t"
type textarea "x"
type textarea "I tg"
type textarea "x"
type textarea "I t"
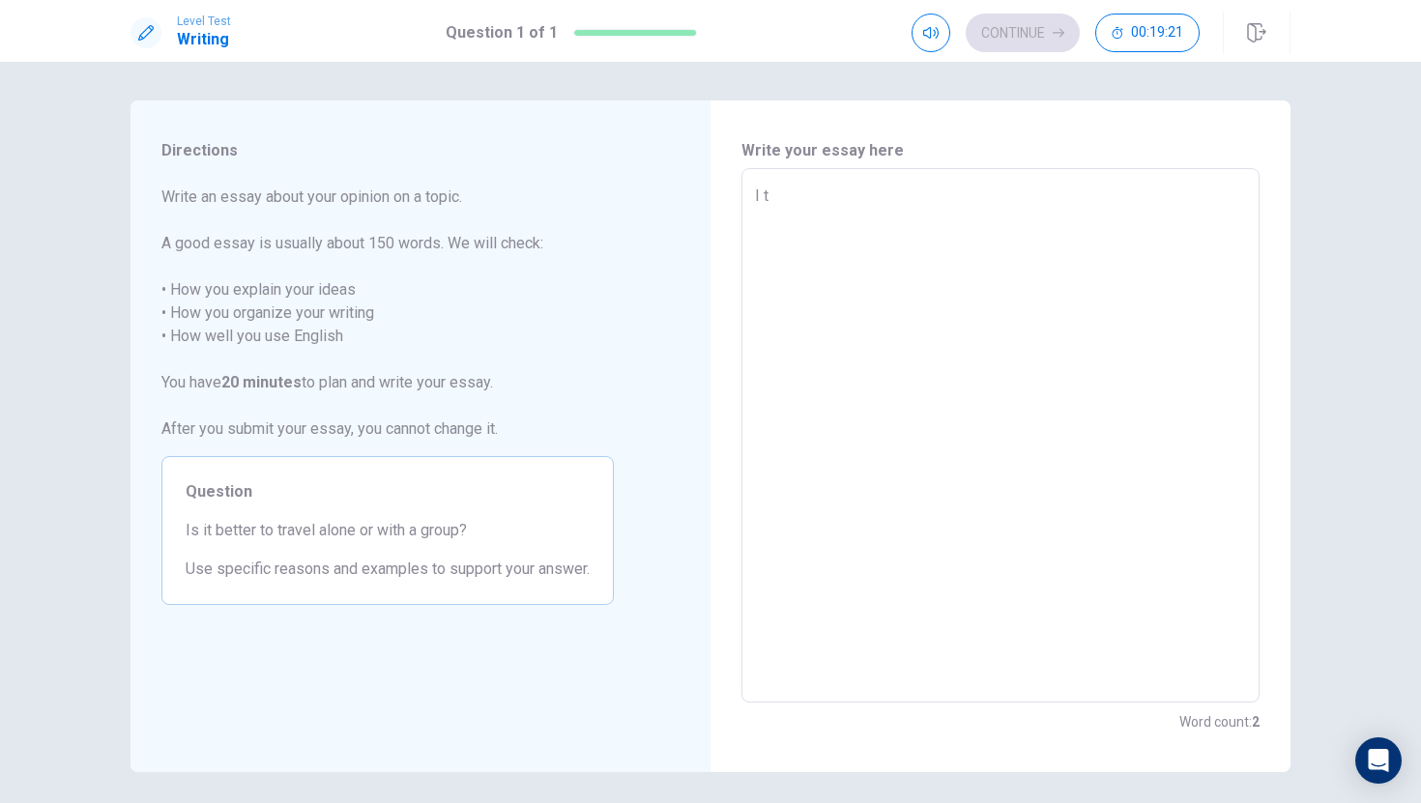
type textarea "x"
type textarea "I th"
type textarea "x"
type textarea "I thi"
type textarea "x"
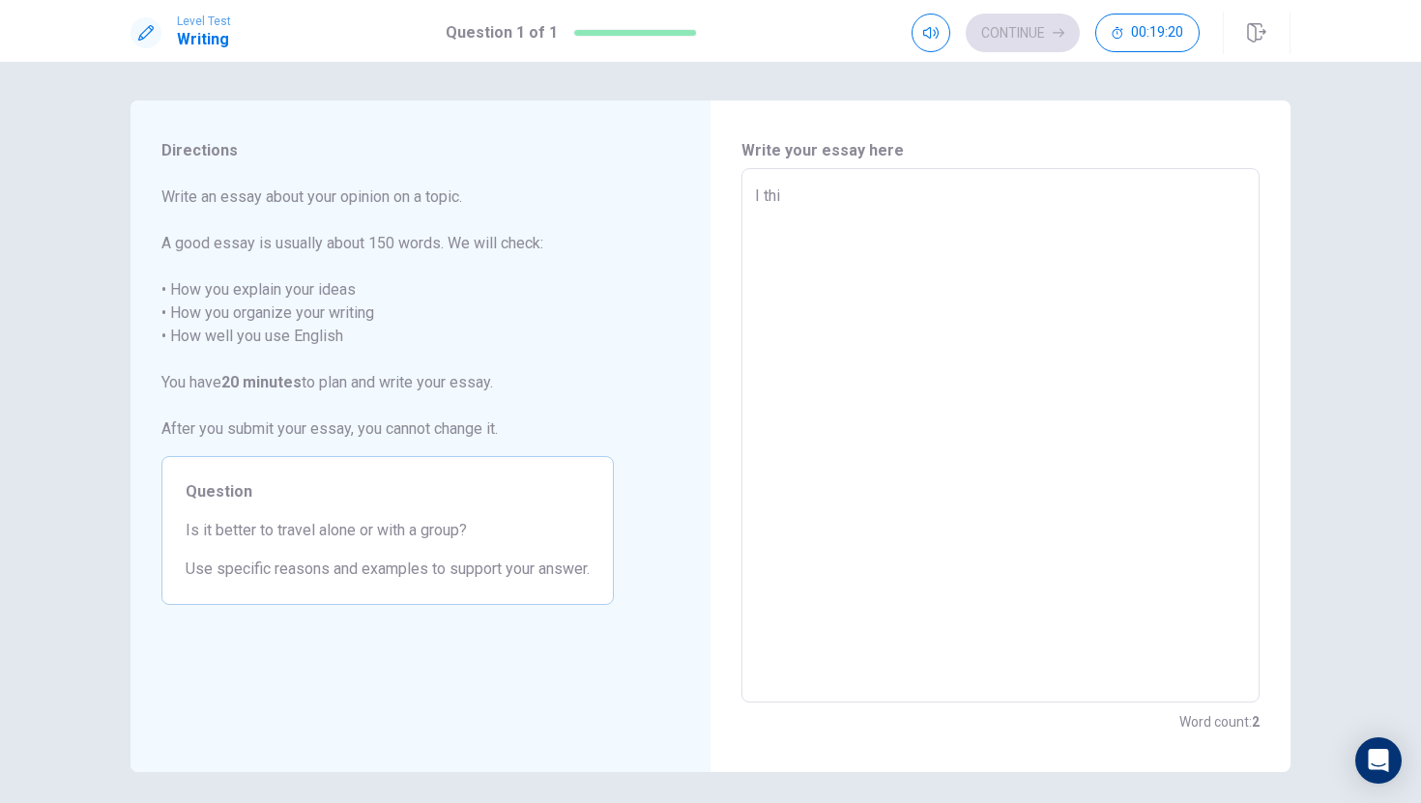
type textarea "I thin"
type textarea "x"
type textarea "I think"
type textarea "x"
type textarea "I thinkt"
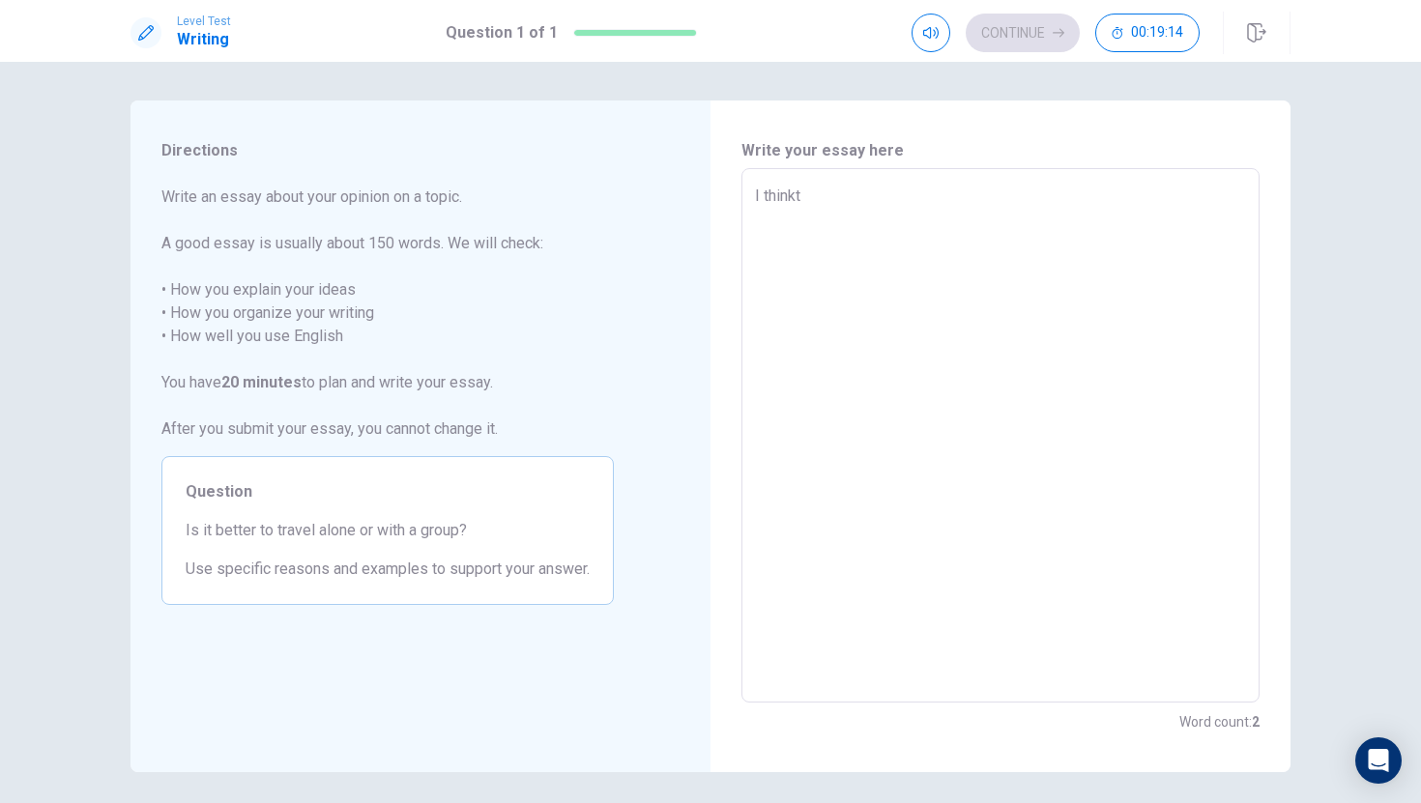
type textarea "x"
type textarea "I thinkth"
type textarea "x"
type textarea "I thinktha"
type textarea "x"
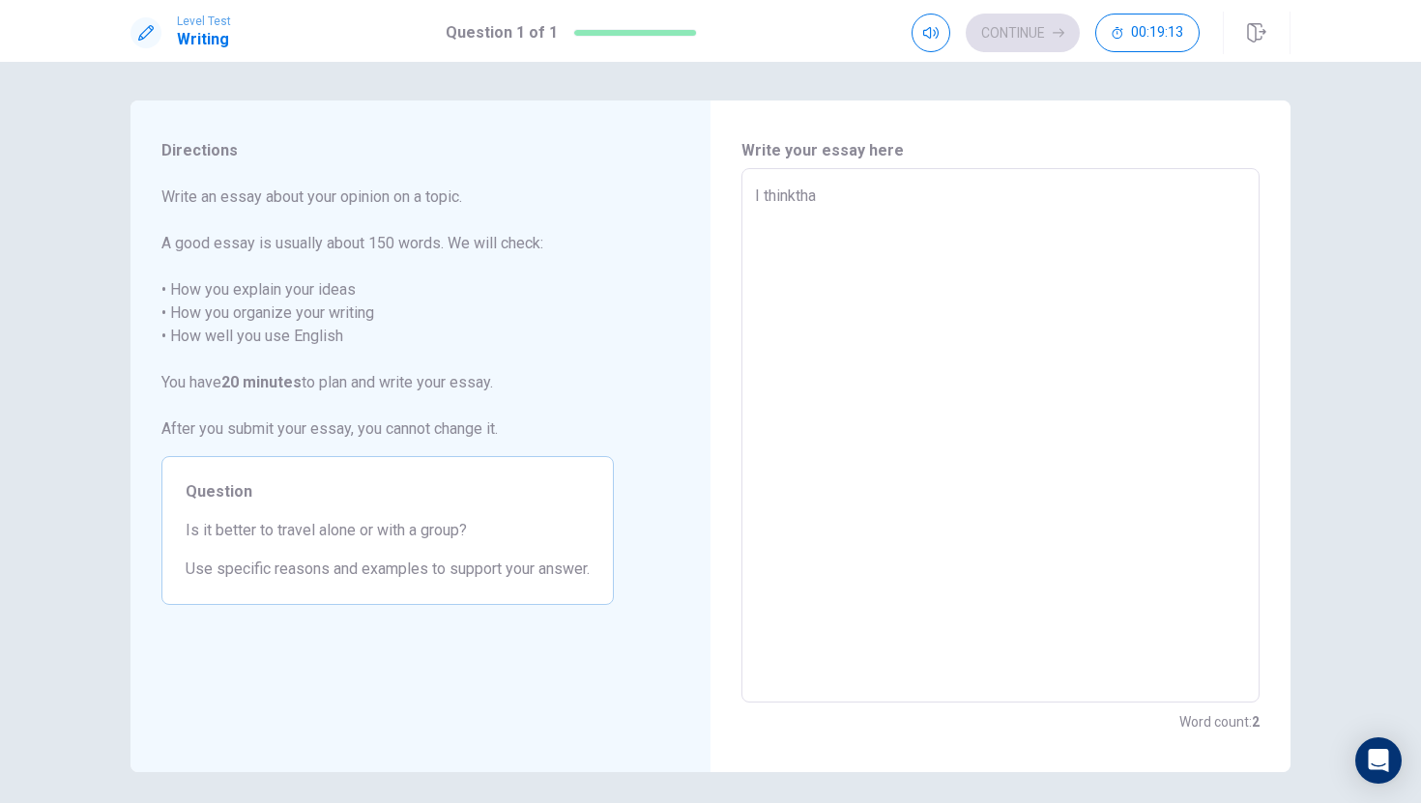
type textarea "I thinkthat"
type textarea "x"
type textarea "I thinktha"
type textarea "x"
type textarea "I thinkth"
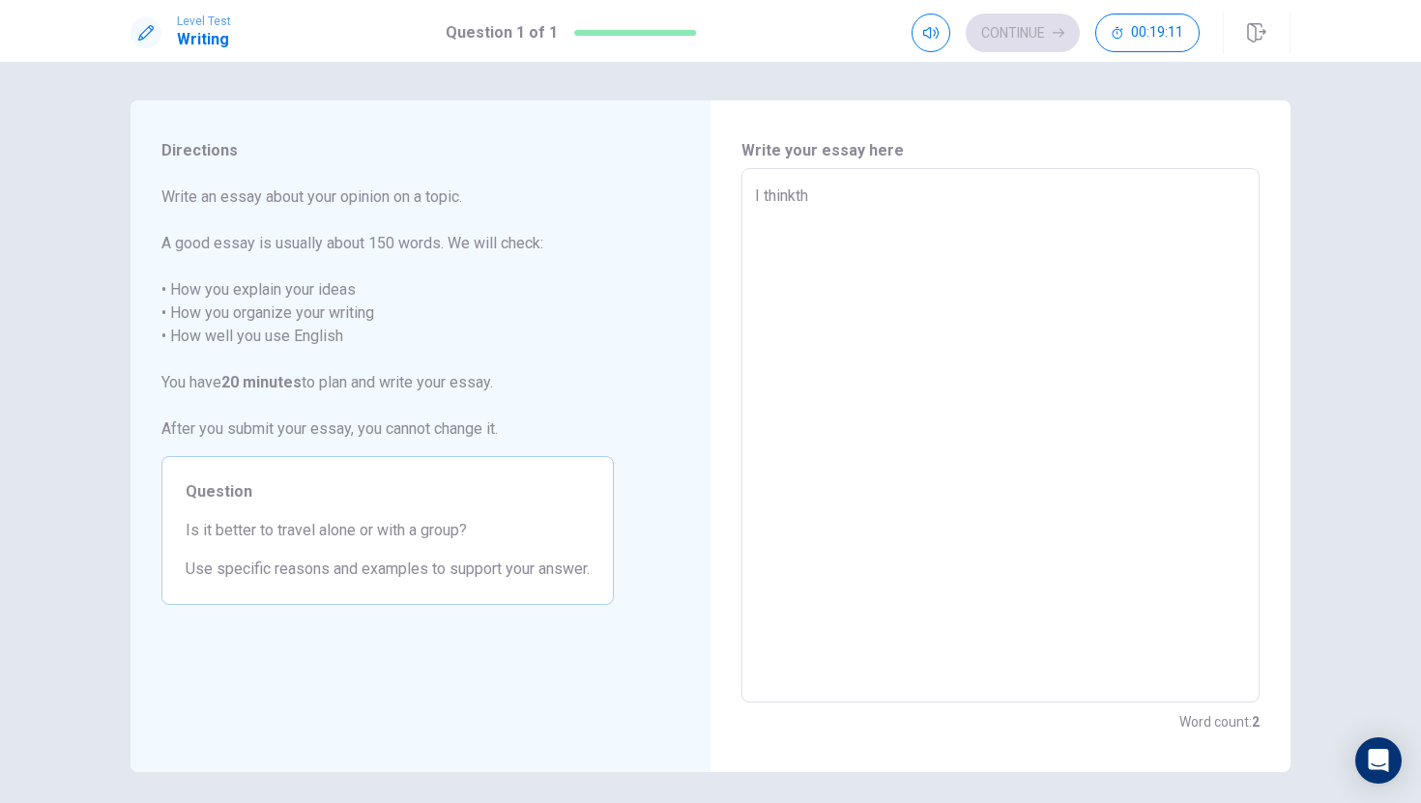
type textarea "x"
type textarea "I thinkt"
type textarea "x"
type textarea "I think"
type textarea "x"
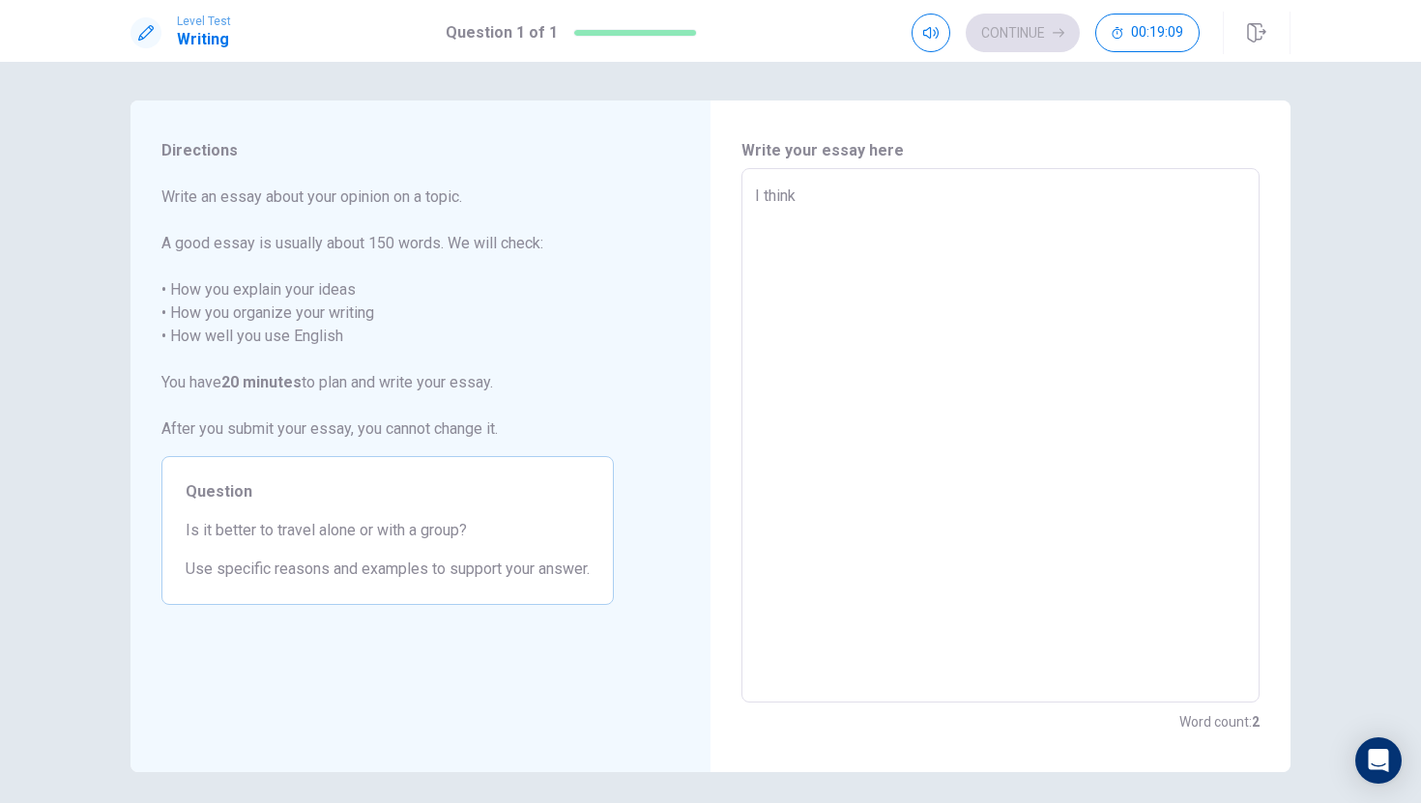
type textarea "I think"
type textarea "x"
type textarea "I think t"
type textarea "x"
type textarea "I think th"
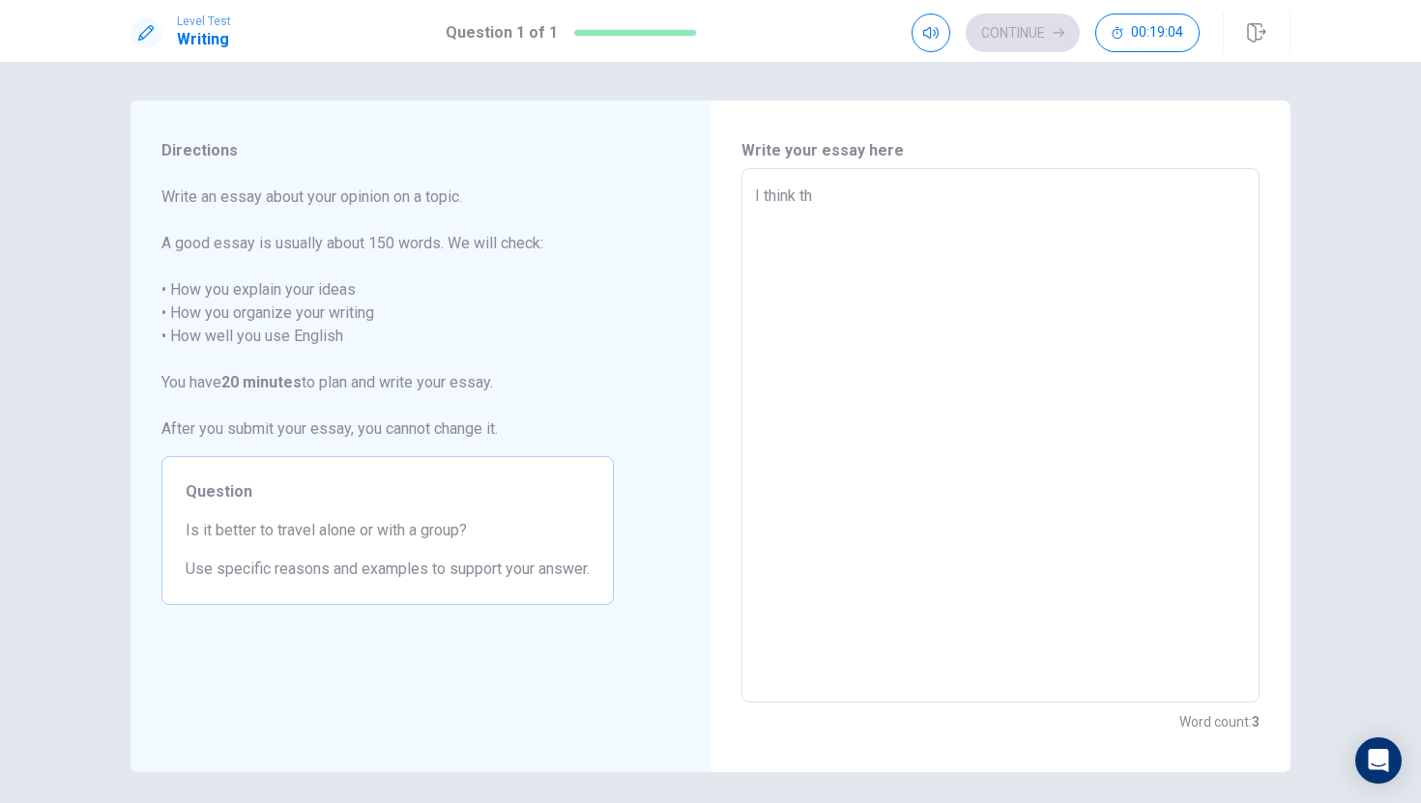
type textarea "x"
type textarea "I think tha"
type textarea "x"
type textarea "I think that"
type textarea "x"
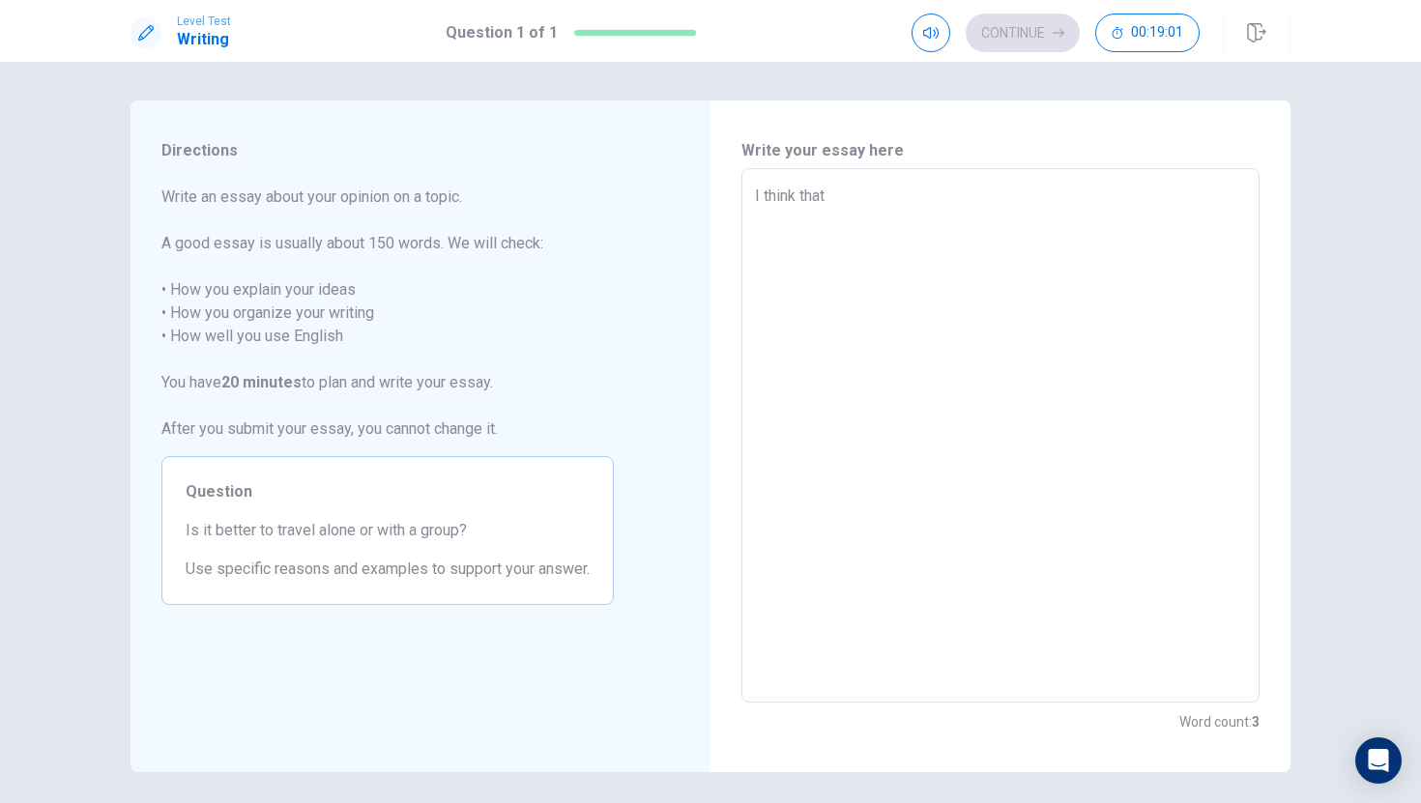
type textarea "I think that"
type textarea "x"
type textarea "I think that i"
type textarea "x"
type textarea "I think that is"
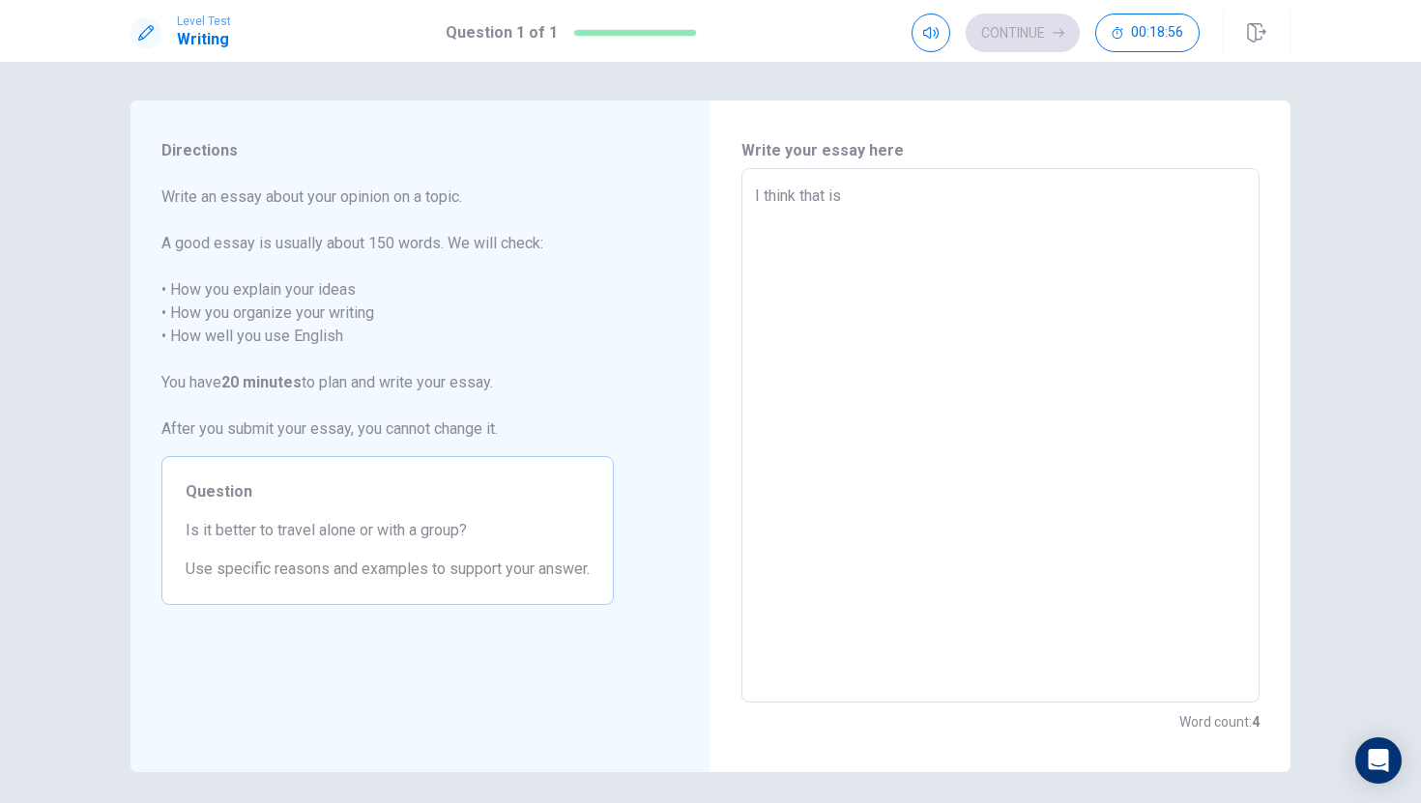
type textarea "x"
type textarea "I think that is"
type textarea "x"
type textarea "I think that is g"
type textarea "x"
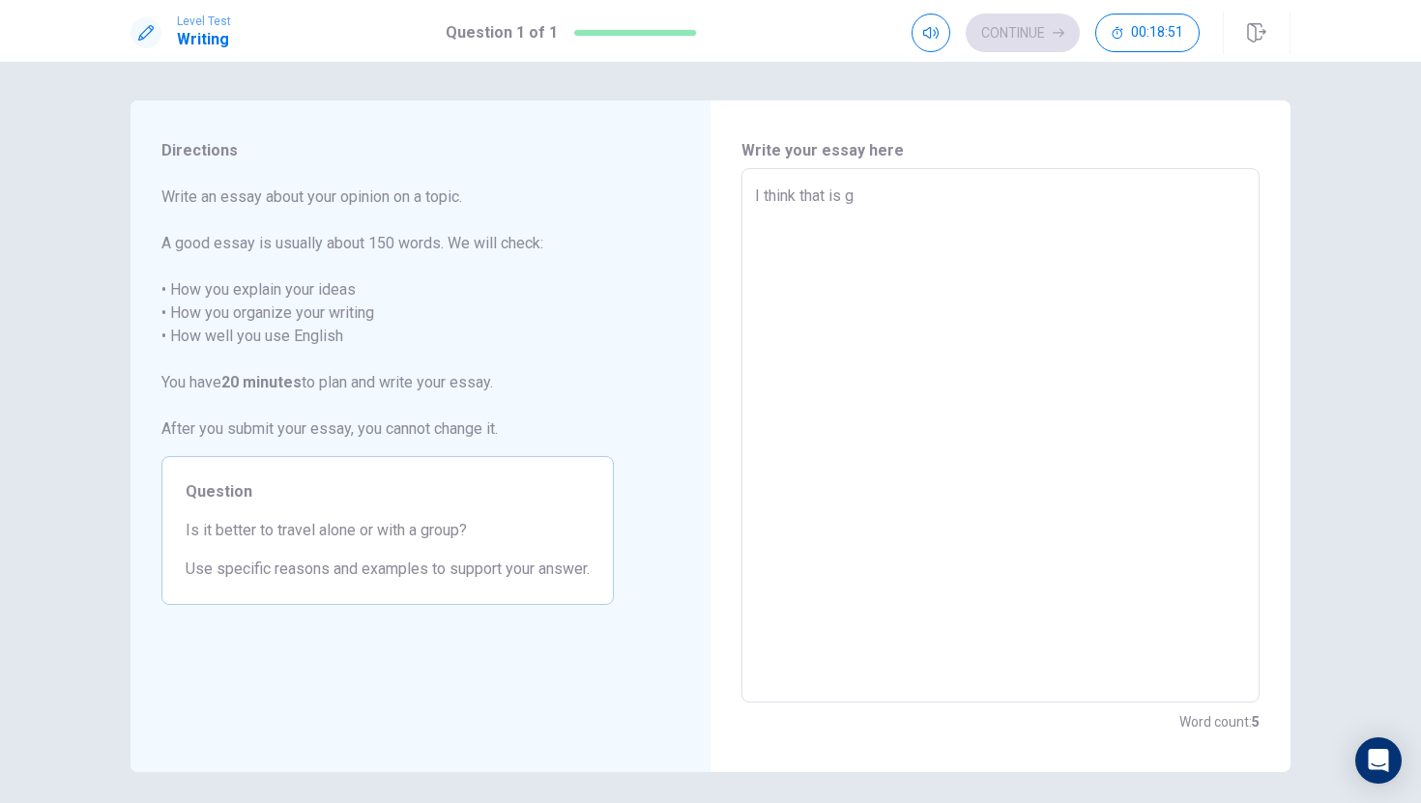
type textarea "I think that is go"
type textarea "x"
type textarea "I think that is goo"
type textarea "x"
type textarea "I think that is go"
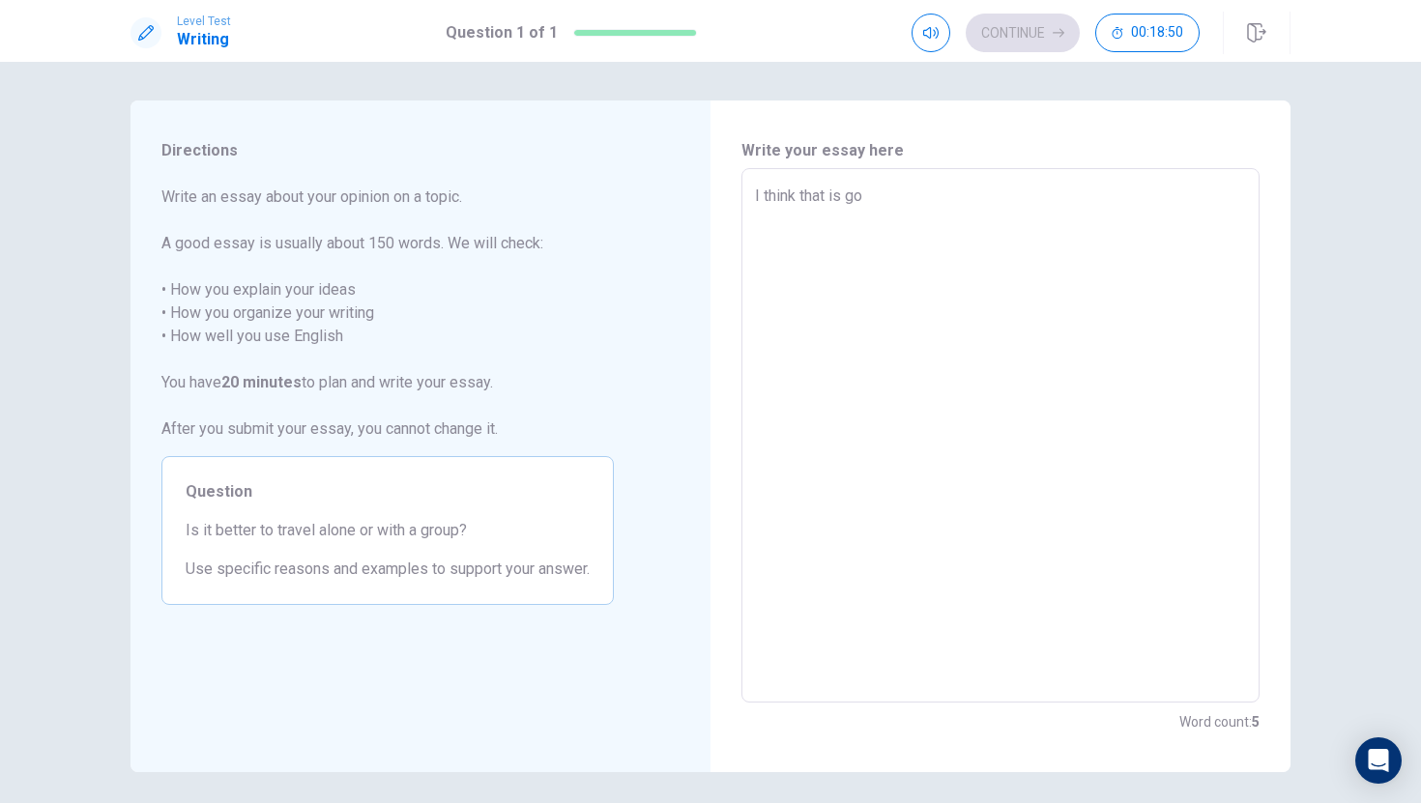
type textarea "x"
type textarea "I think that is g"
type textarea "x"
type textarea "I think that is"
type textarea "x"
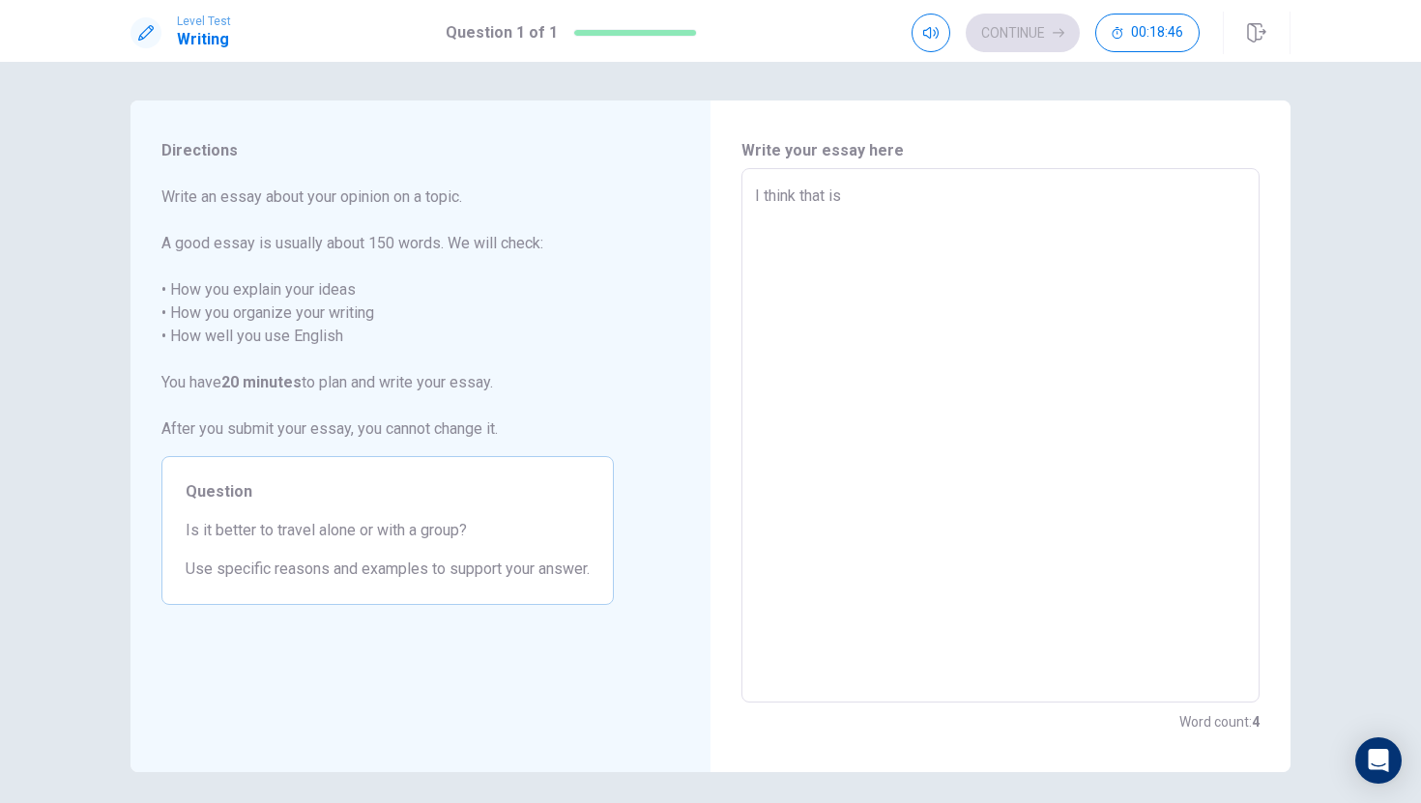
type textarea "I think that is g"
type textarea "x"
type textarea "I think that is go"
type textarea "x"
type textarea "I think that is goo"
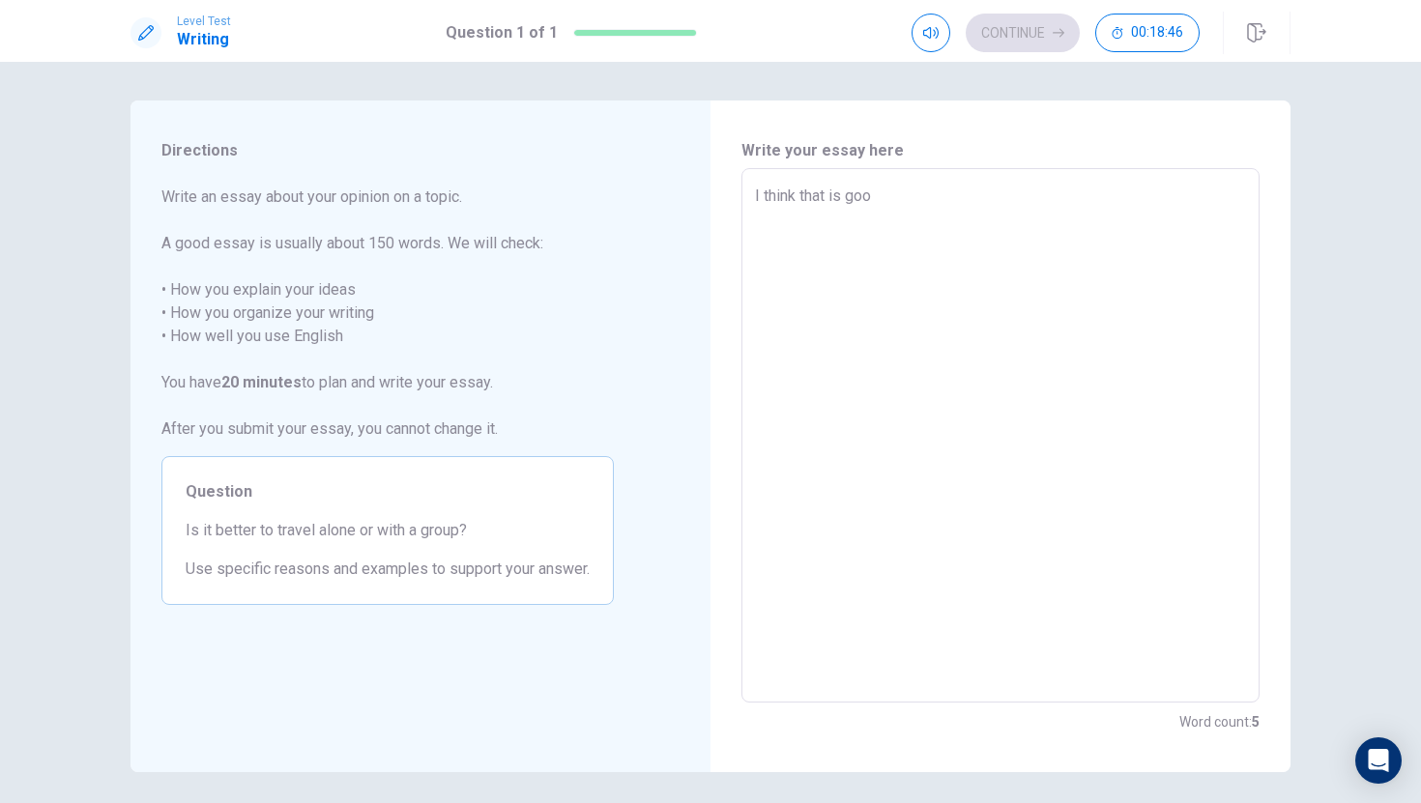
type textarea "x"
type textarea "I think that is good"
type textarea "x"
type textarea "I think that is good"
type textarea "x"
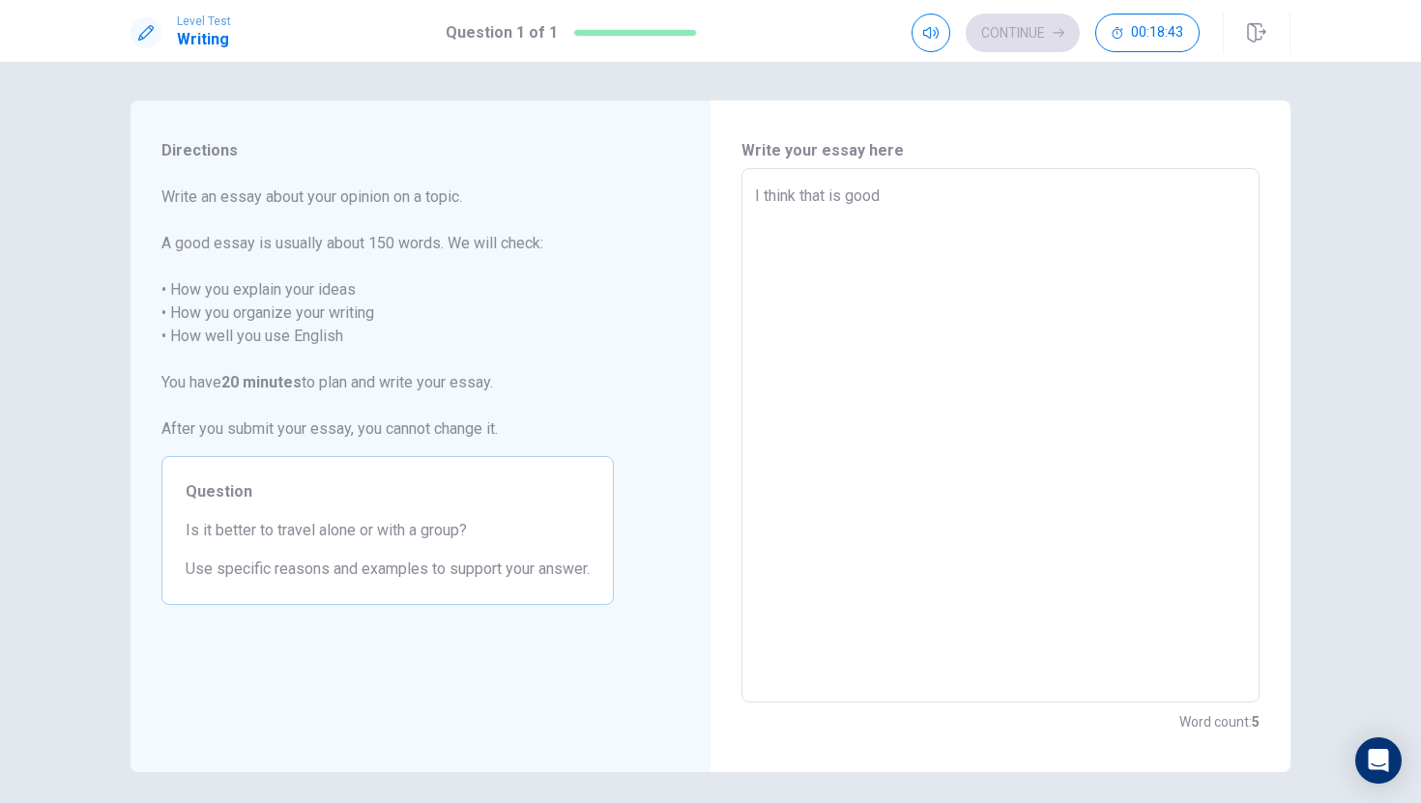
type textarea "I think that is good f"
type textarea "x"
type textarea "I think that is good fo"
type textarea "x"
type textarea "I think that is good for"
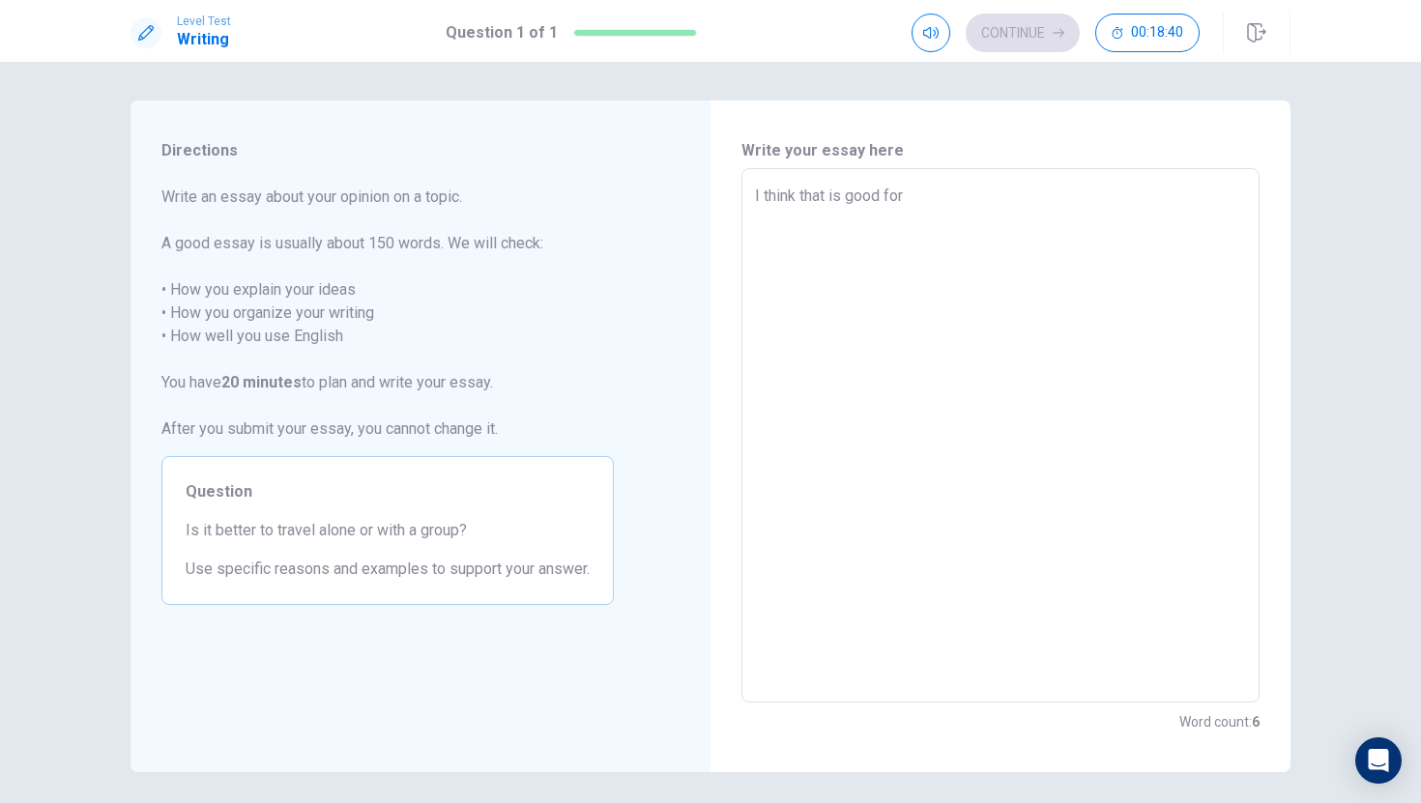
type textarea "x"
type textarea "I think that is good for"
type textarea "x"
type textarea "I think that is good for z"
type textarea "x"
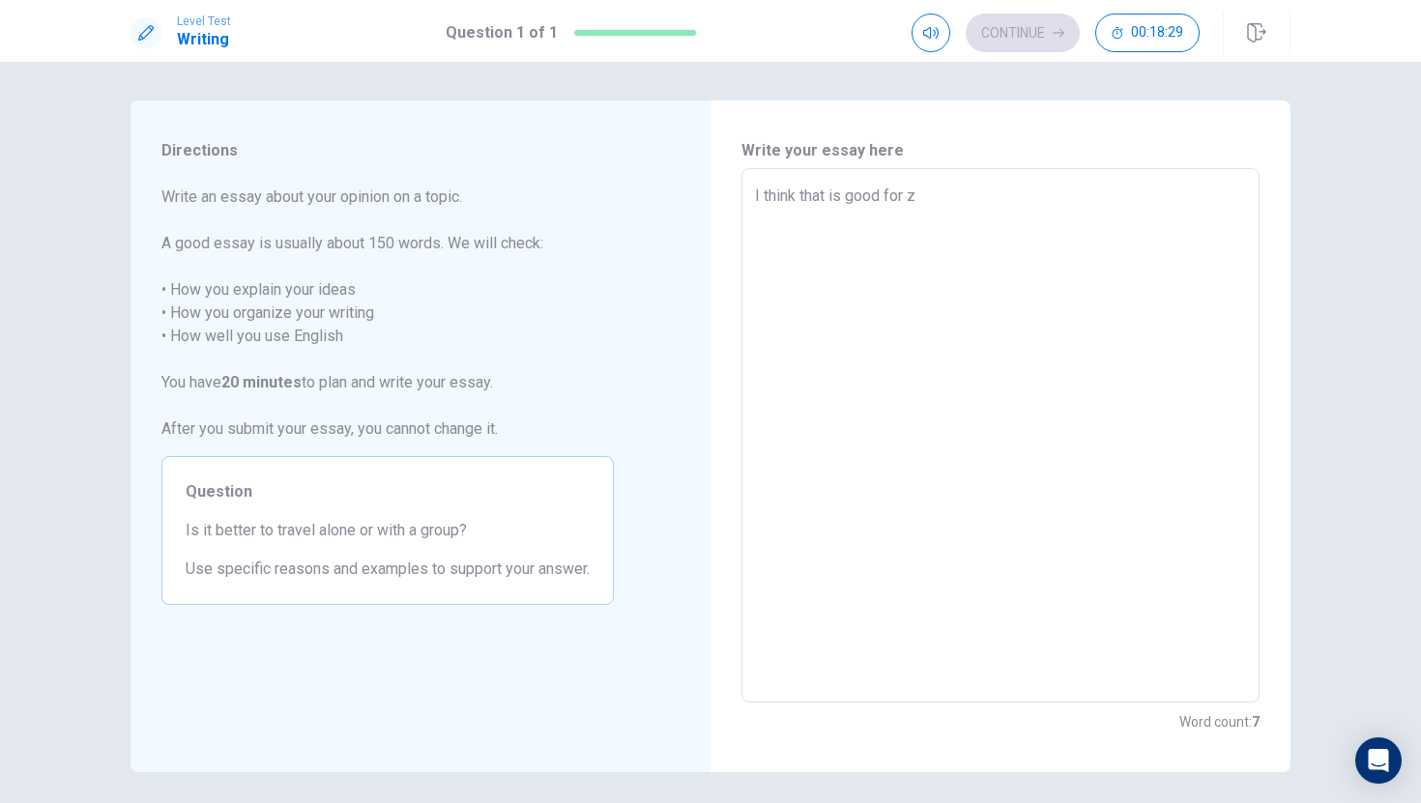
type textarea "I think that is good for zc"
type textarea "x"
type textarea "I think that is good for zch"
type textarea "x"
type textarea "I think that is good for zcho"
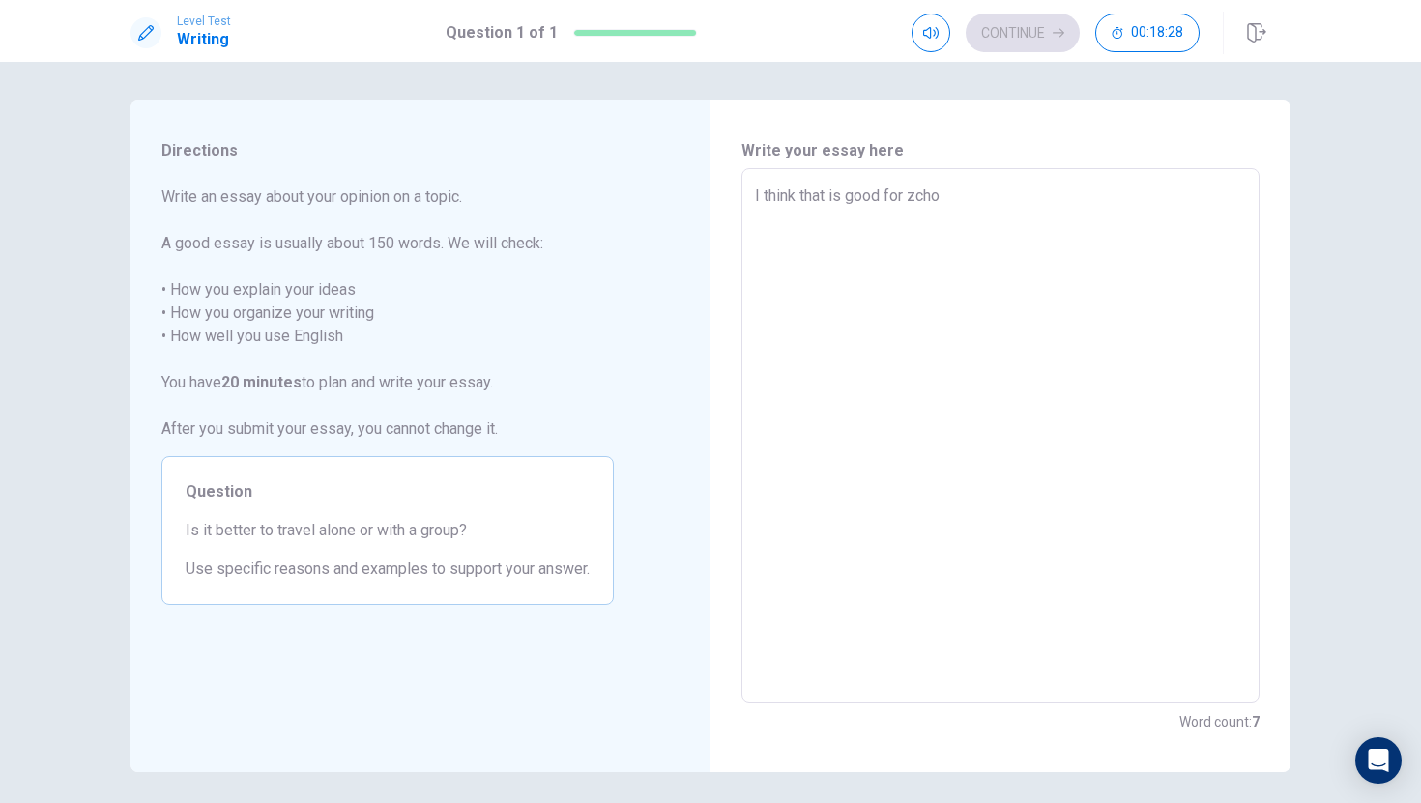
type textarea "x"
type textarea "I think that is good for zchoo"
type textarea "x"
type textarea "I think that is good for zchooi"
type textarea "x"
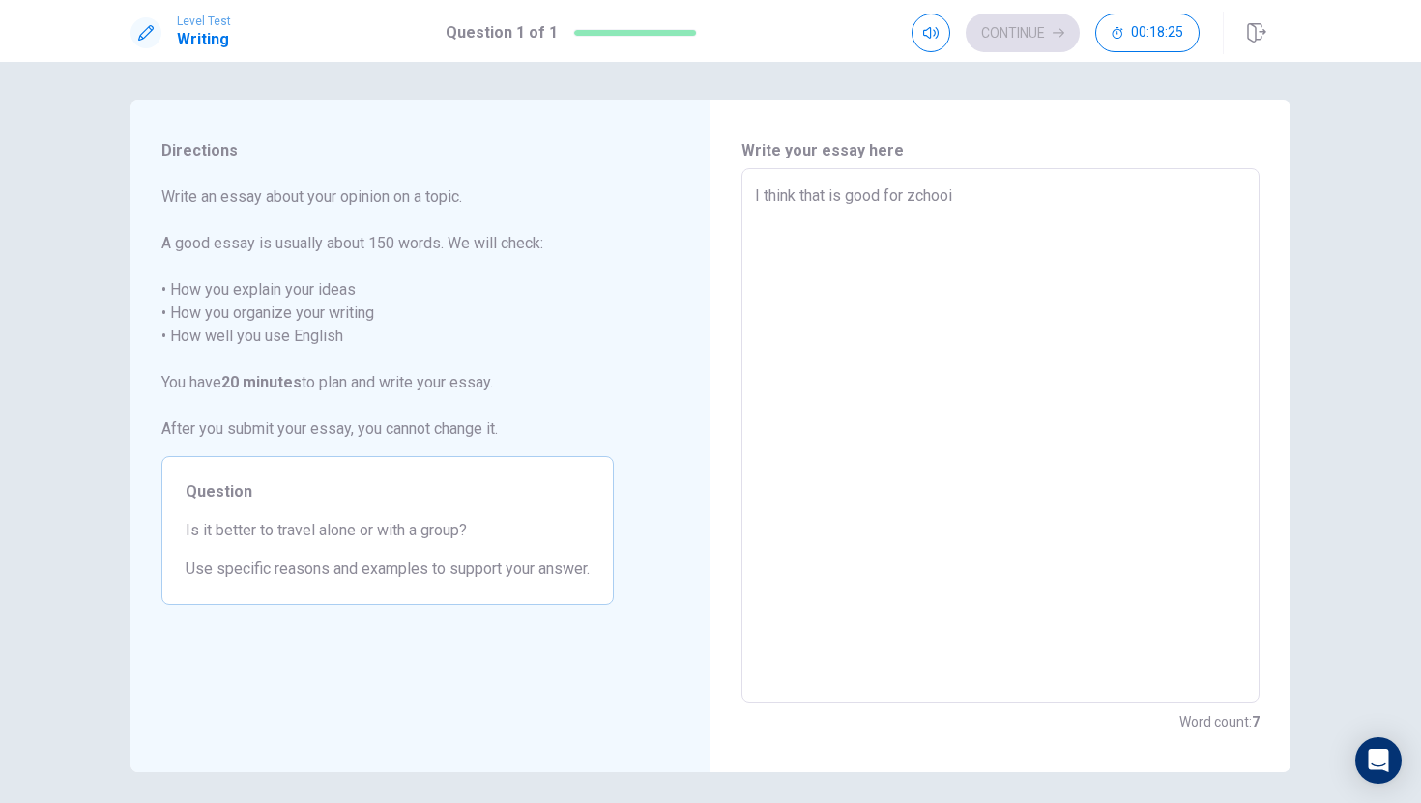
type textarea "I think that is good for zchoo"
type textarea "x"
type textarea "I think that is good for zcho"
type textarea "x"
type textarea "I think that is good for zch"
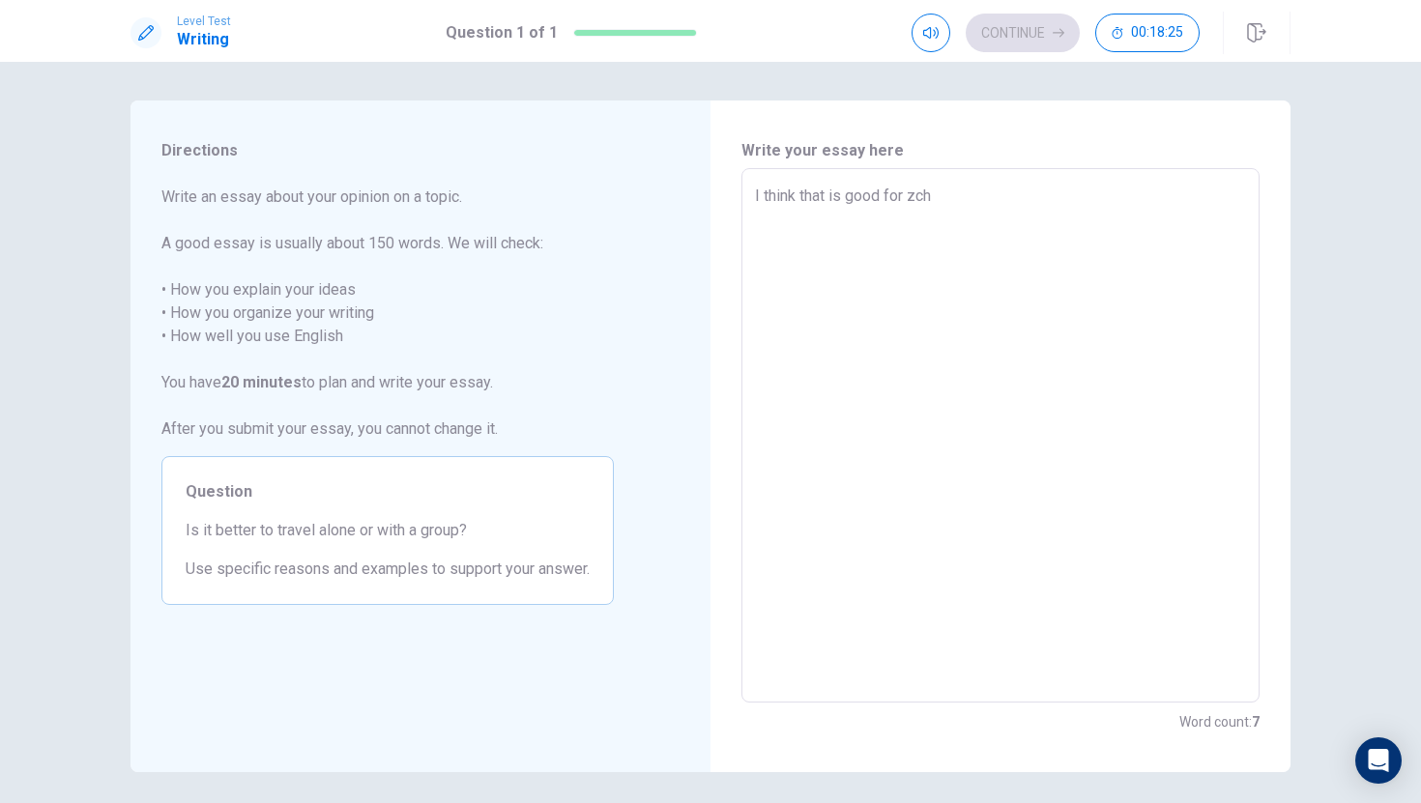
type textarea "x"
type textarea "I think that is good for zc"
type textarea "x"
type textarea "I think that is good for z"
type textarea "x"
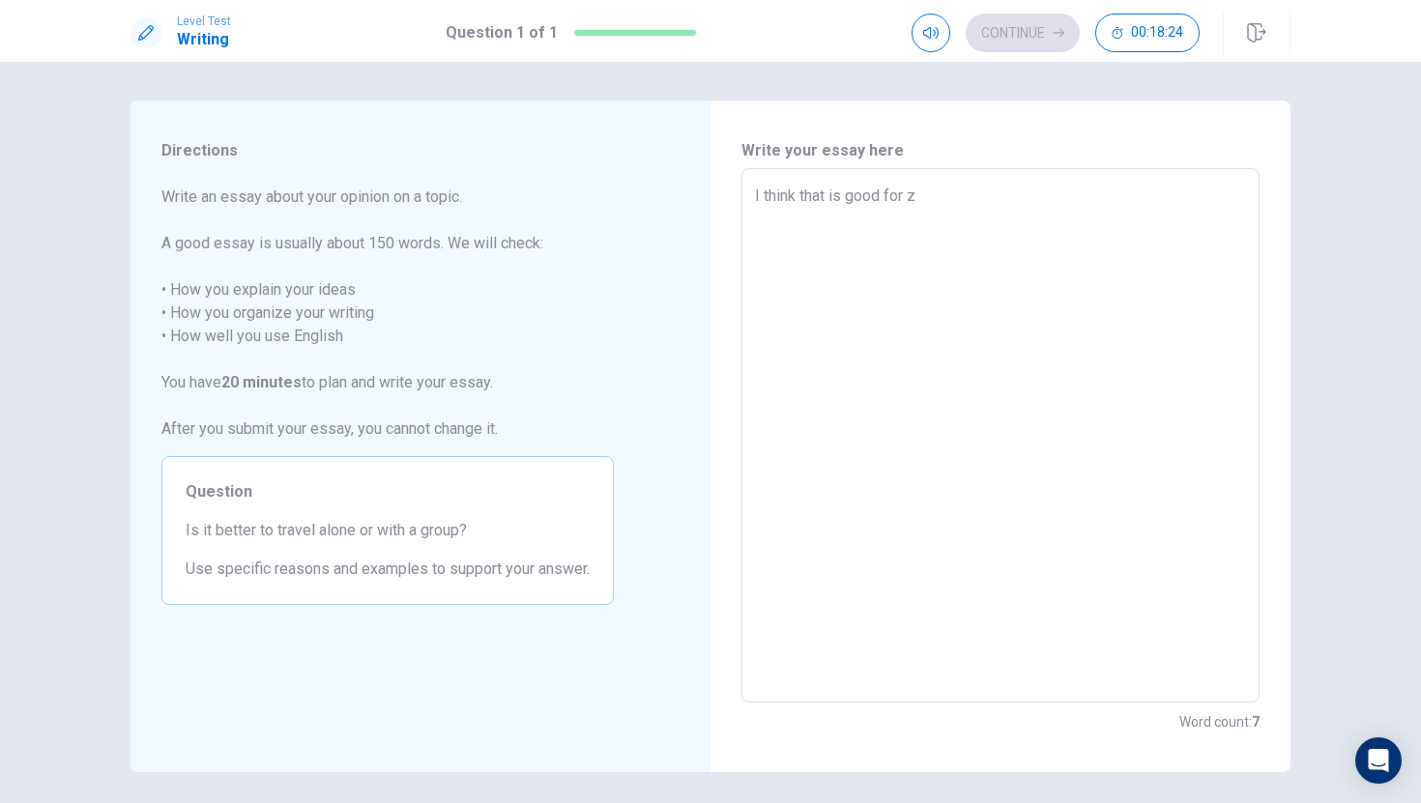
type textarea "I think that is good for"
type textarea "x"
type textarea "I think that is good for s"
type textarea "x"
type textarea "I think that is good for sg"
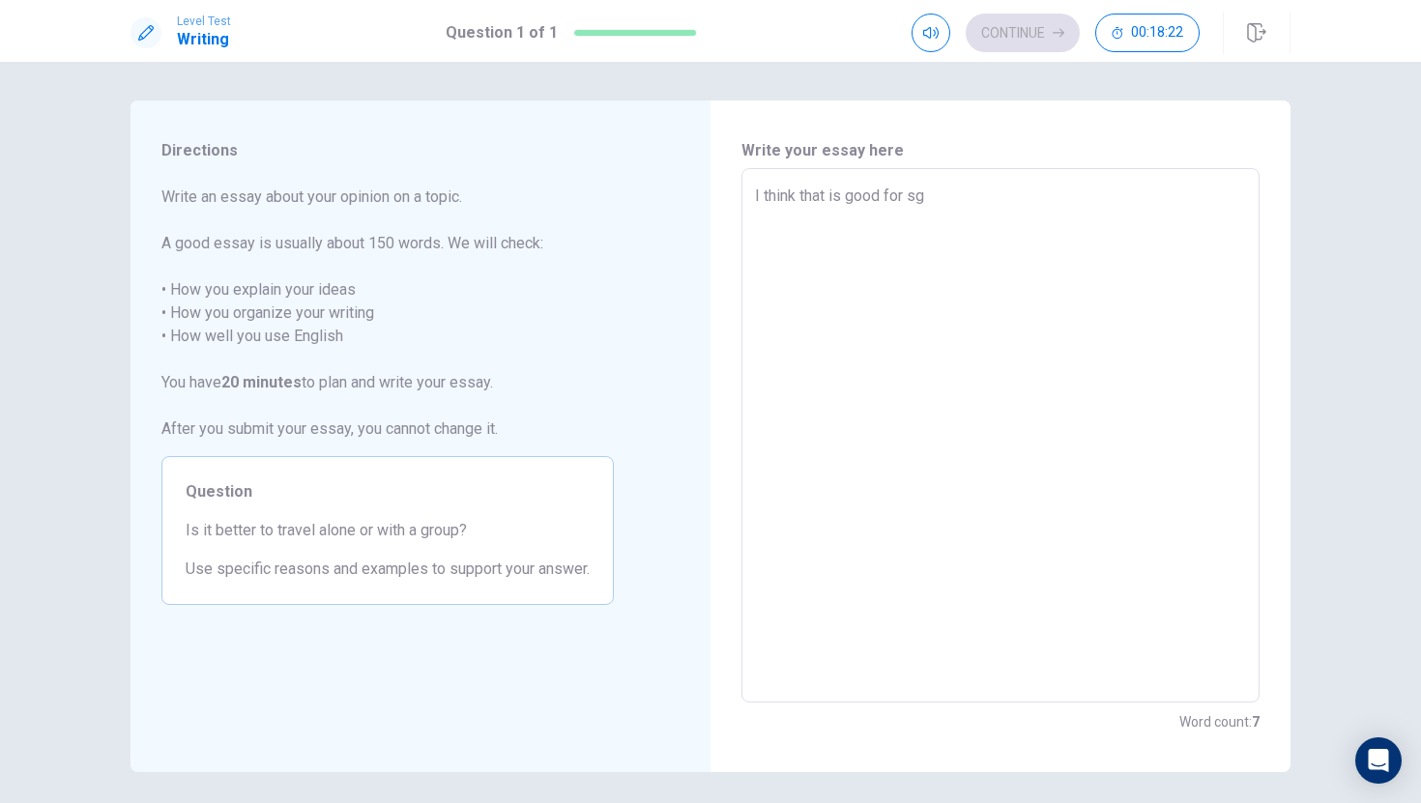
type textarea "x"
type textarea "I think that is good for sgh"
type textarea "x"
type textarea "I think that is good for sgho"
type textarea "x"
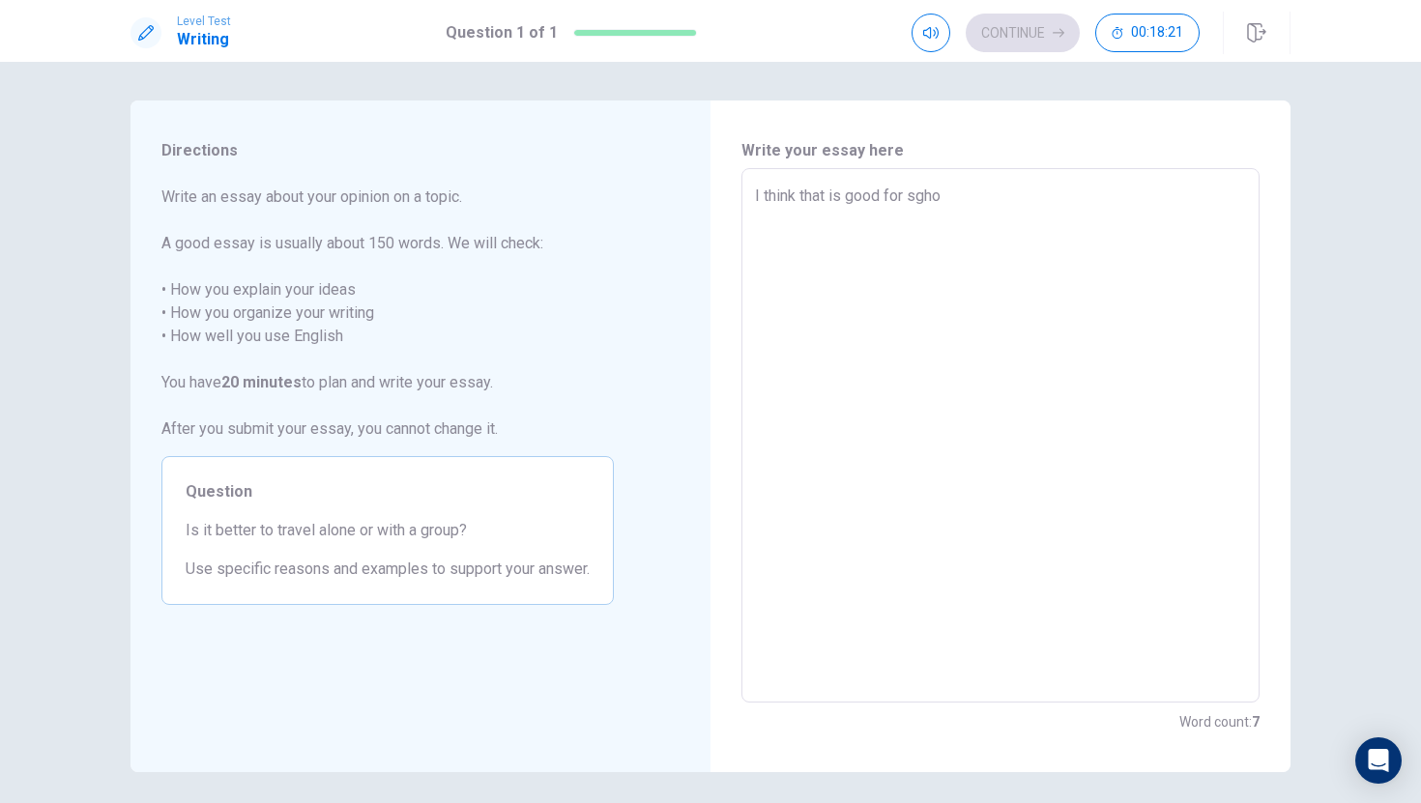
type textarea "I think that is good for sghoo"
type textarea "x"
type textarea "I think that is good for sghool"
type textarea "x"
type textarea "I think that is good for sghoo"
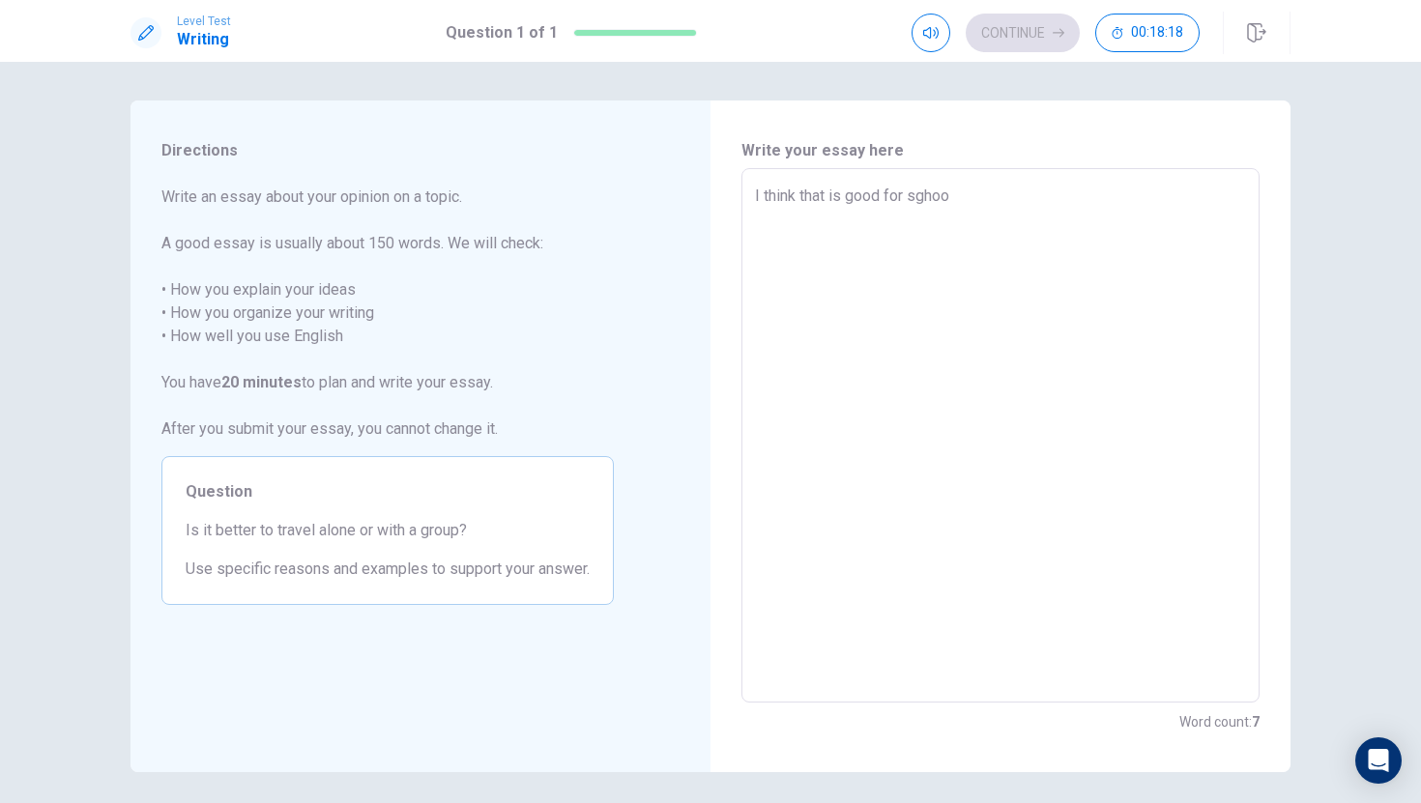
type textarea "x"
type textarea "I think that is good for sgho"
type textarea "x"
type textarea "I think that is good for sgh"
type textarea "x"
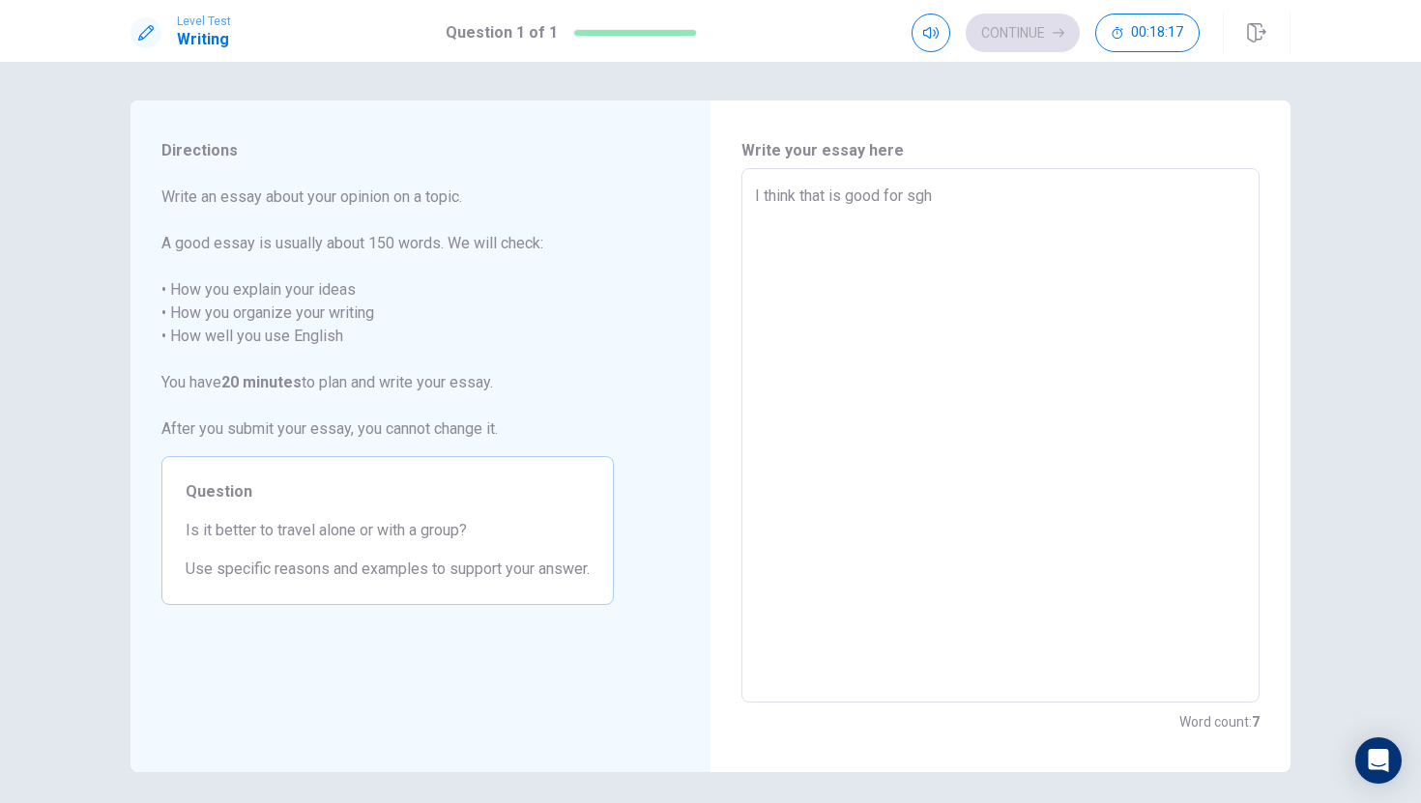
type textarea "I think that is good for sg"
type textarea "x"
type textarea "I think that is good for s"
type textarea "x"
type textarea "I think that is good for"
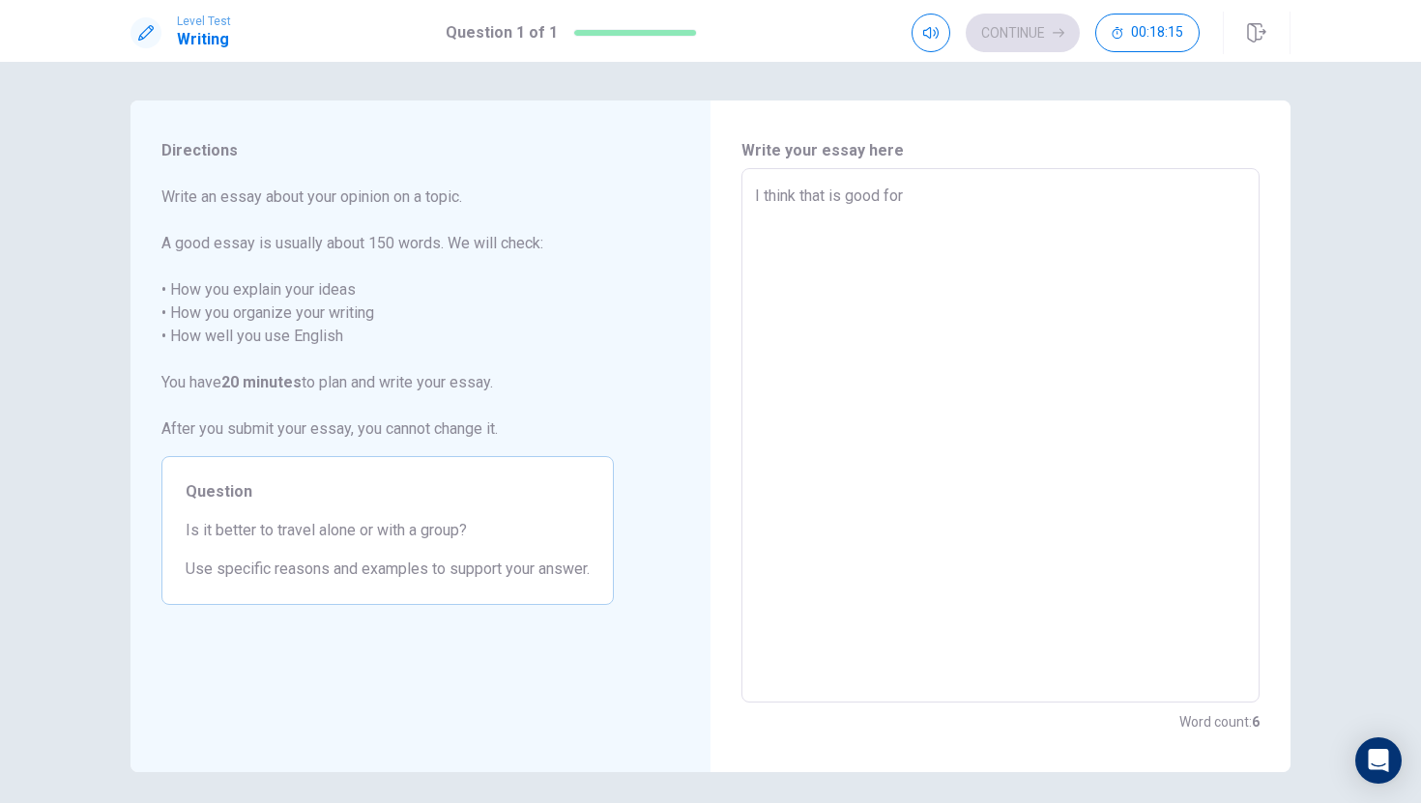
type textarea "x"
type textarea "I think that is good for s"
type textarea "x"
type textarea "I think that is good for sc"
type textarea "x"
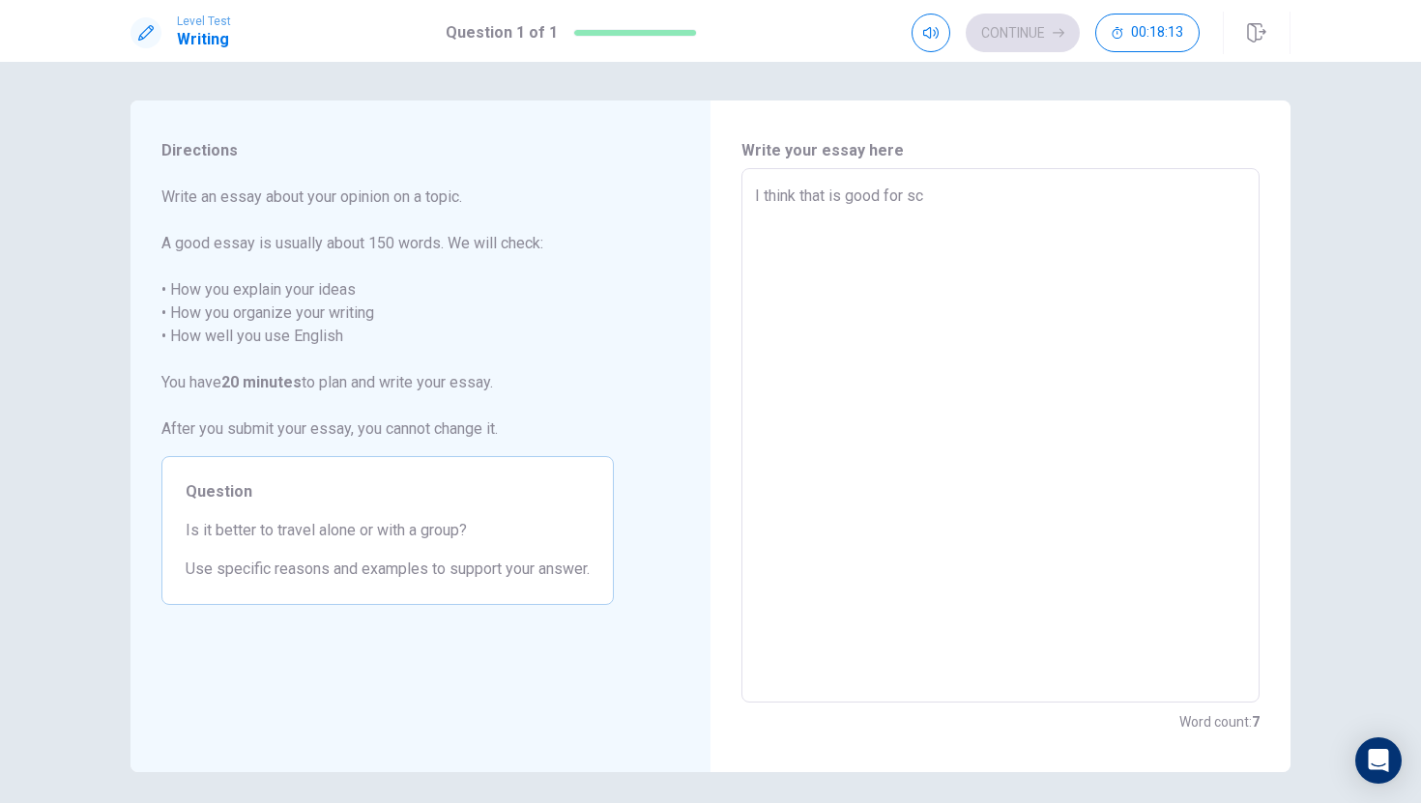
type textarea "I think that is good for sch"
type textarea "x"
type textarea "I think that is good for scho"
type textarea "x"
type textarea "I think that is good for schoo"
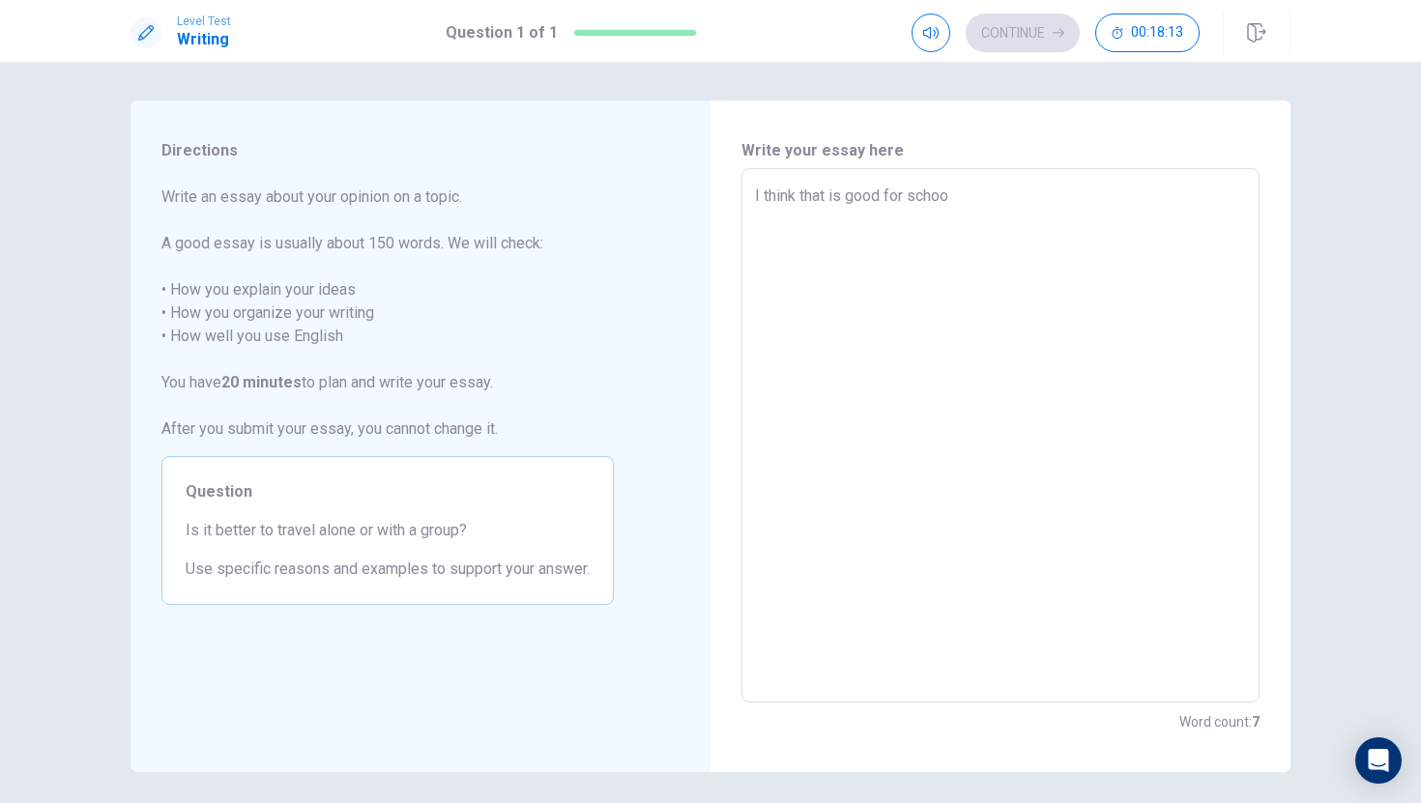
type textarea "x"
type textarea "I think that is good for school"
type textarea "x"
type textarea "I think that is good for school"
type textarea "x"
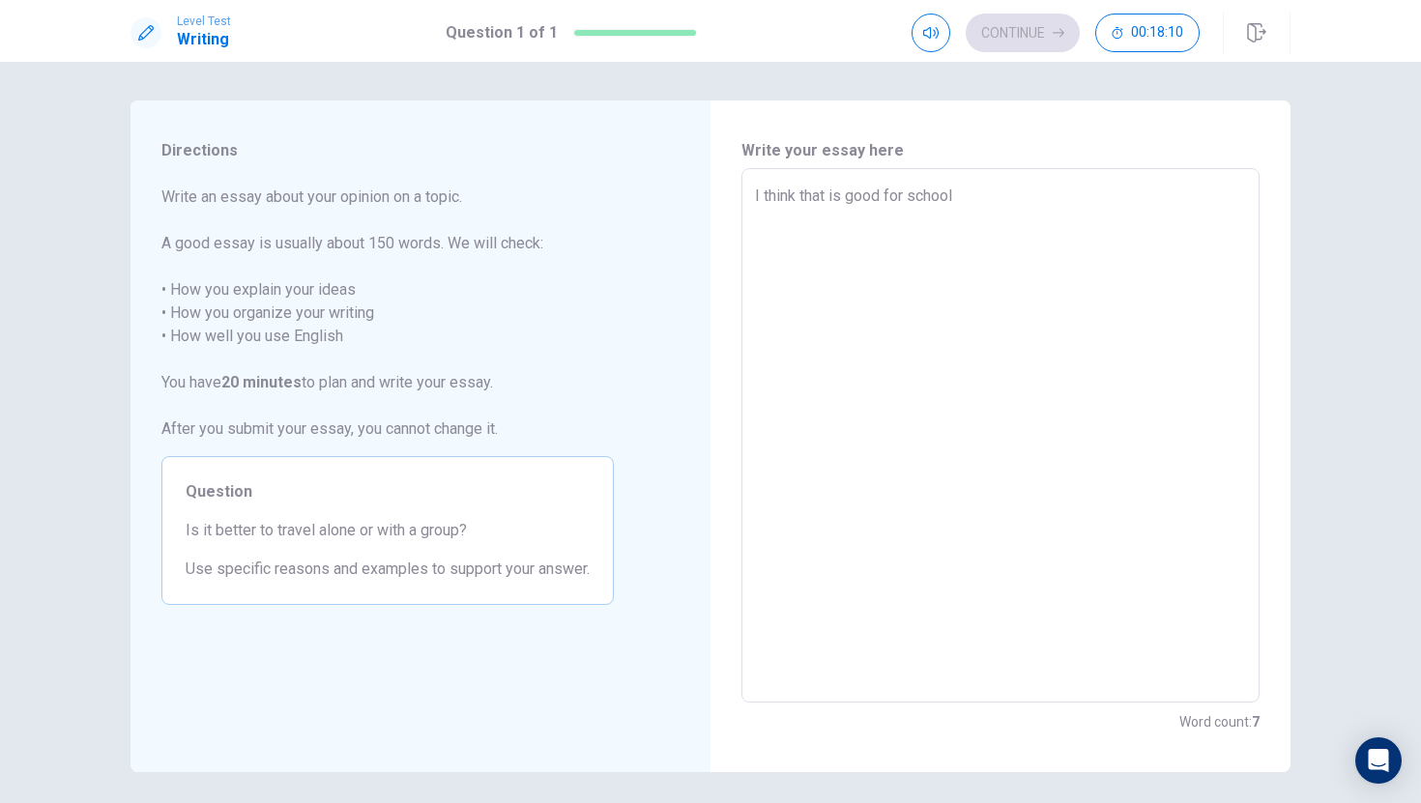
type textarea "I think that is good for school a"
type textarea "x"
type textarea "I think that is good for school ac"
type textarea "x"
type textarea "I think that is good for school act"
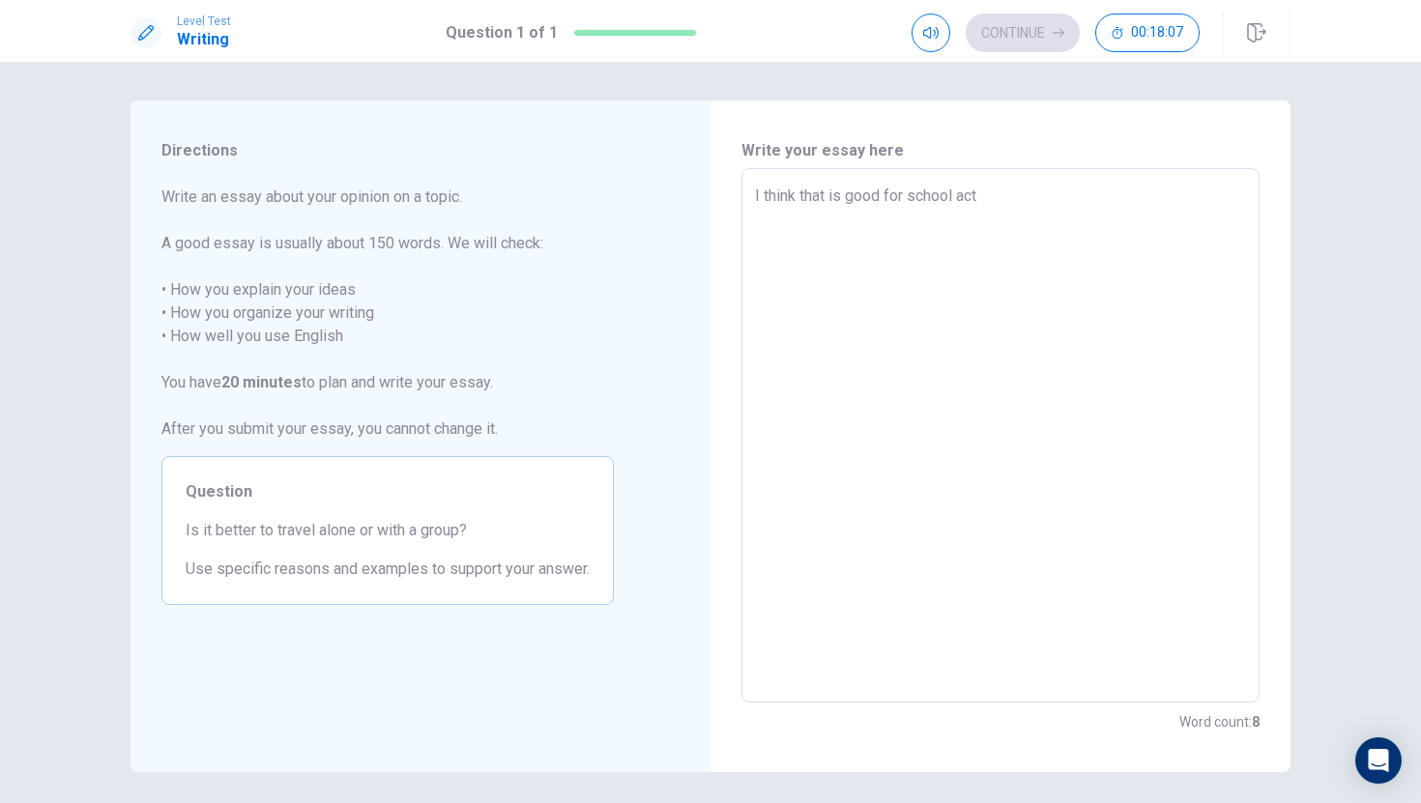
type textarea "x"
type textarea "I think that is good for school acti"
type textarea "x"
type textarea "I think that is good for school activ"
type textarea "x"
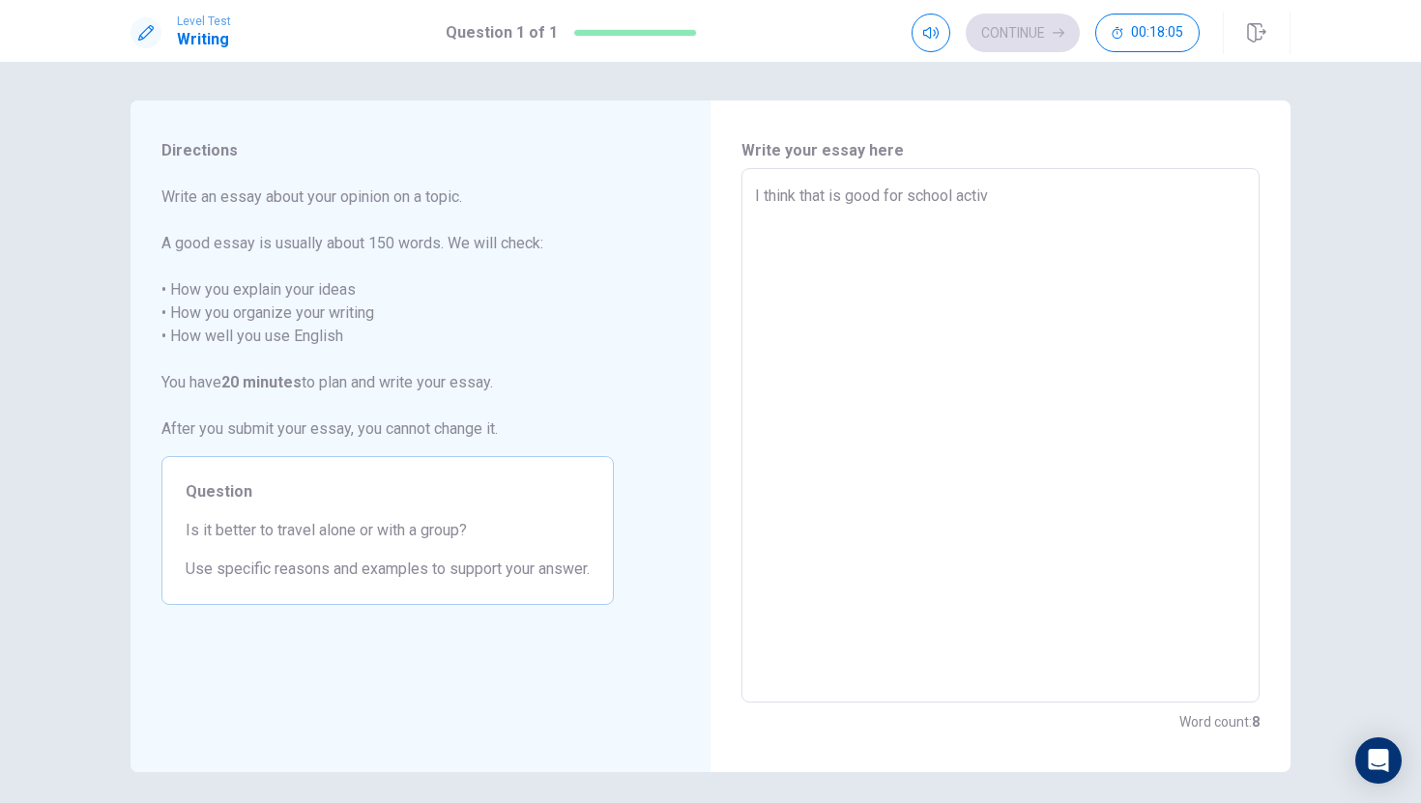
type textarea "I think that is good for school activi"
type textarea "x"
type textarea "I think that is good for school activit"
type textarea "x"
type textarea "I think that is good for school activity"
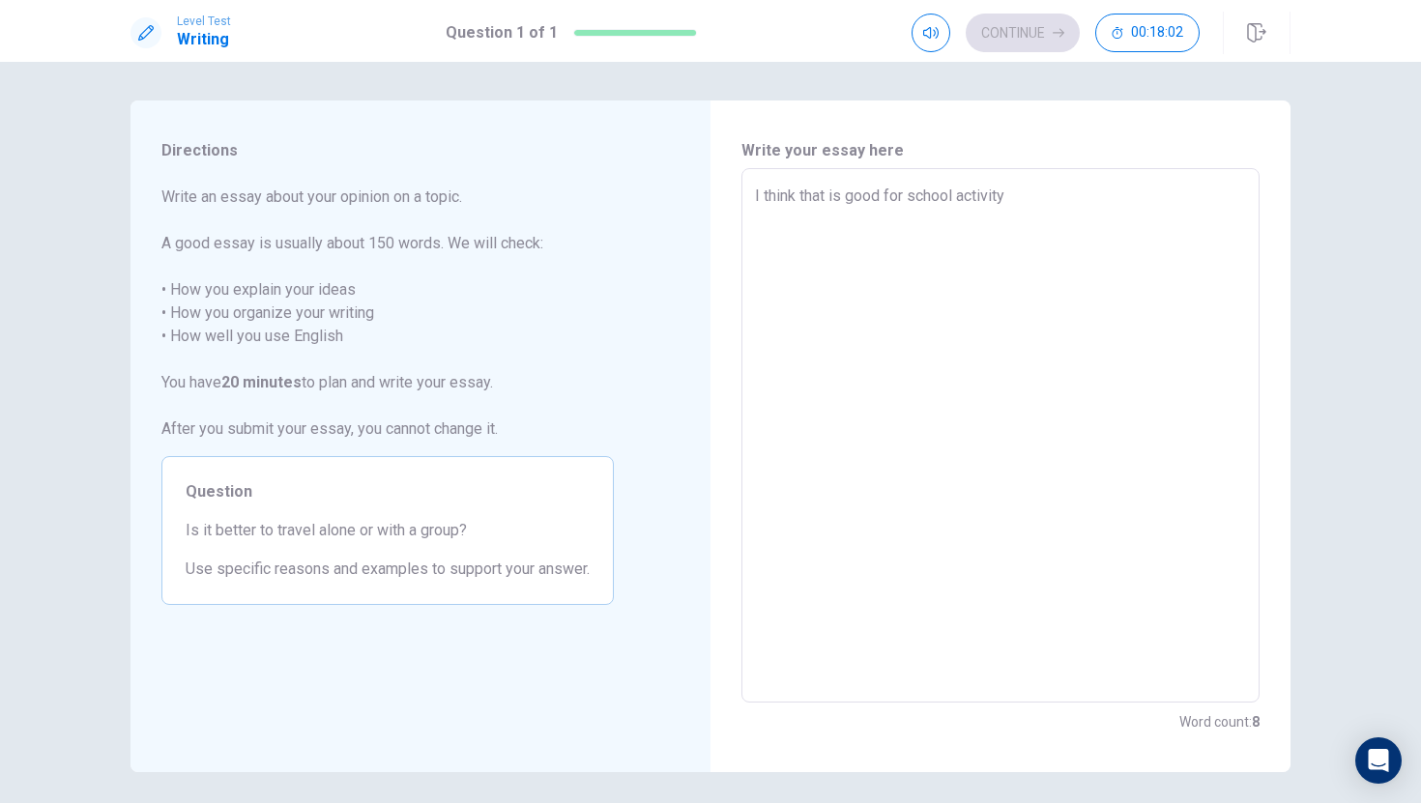
type textarea "x"
type textarea "I think that is good for school activity"
type textarea "x"
type textarea "I think that is good for school activity"
type textarea "x"
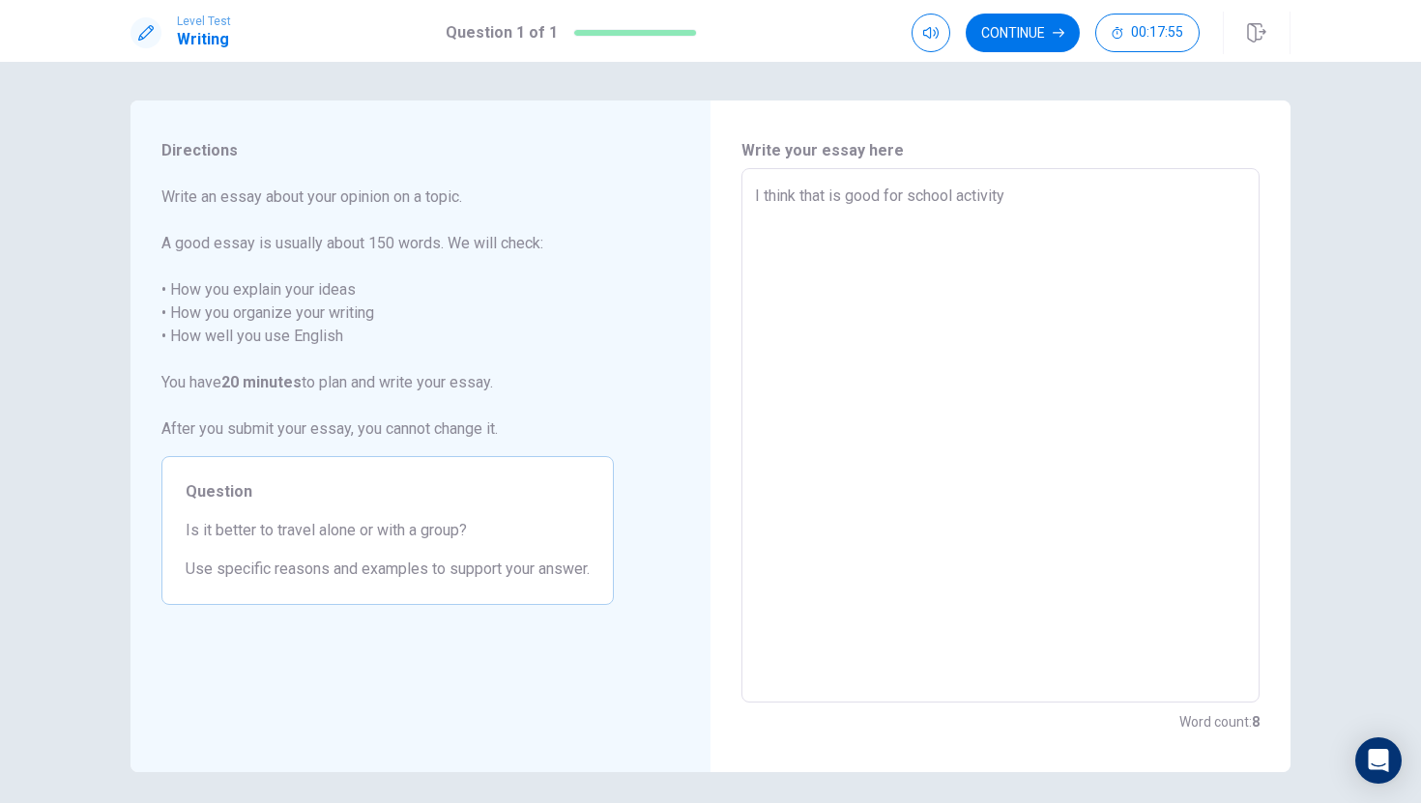
type textarea "I think that is good for school activity."
type textarea "x"
type textarea "I think that is good for school activity.I"
type textarea "x"
type textarea "I think that is good for school activity.I"
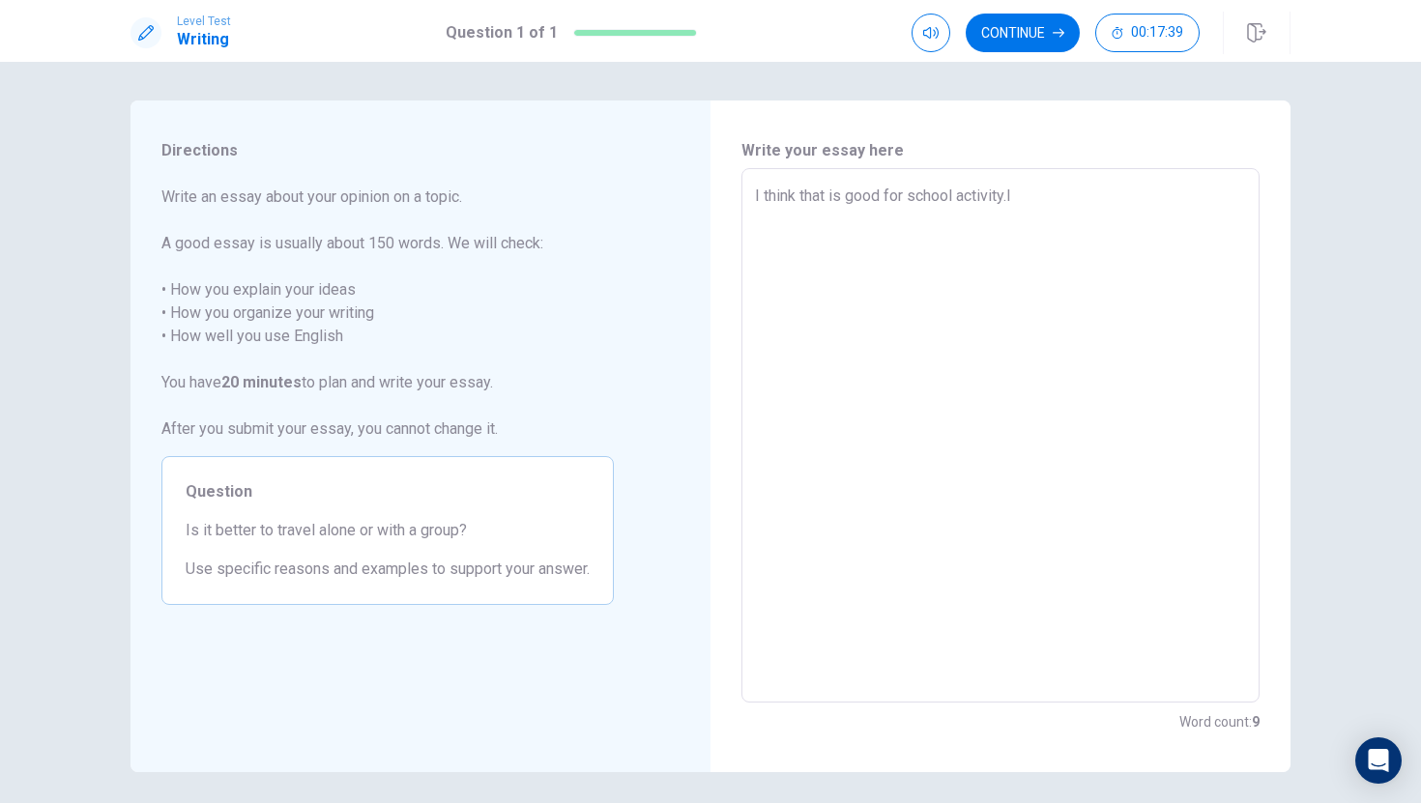
type textarea "x"
type textarea "I think that is good for school activity.I a"
type textarea "x"
type textarea "I think that is good for school activity.I ai"
type textarea "x"
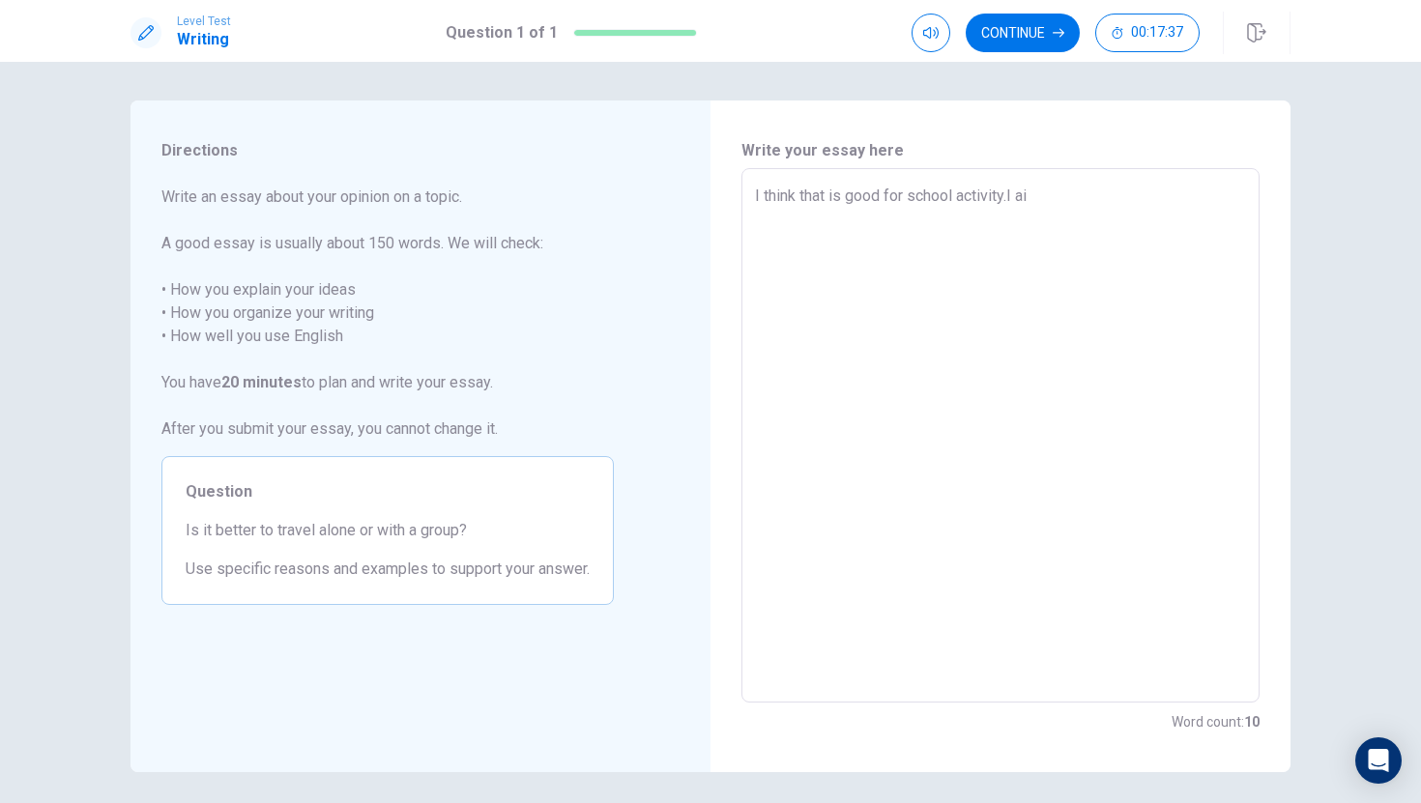
type textarea "I think that is good for school activity.I ais"
type textarea "x"
type textarea "I think that is good for school activity.I aiso"
type textarea "x"
type textarea "I think that is good for school activity.I aiso"
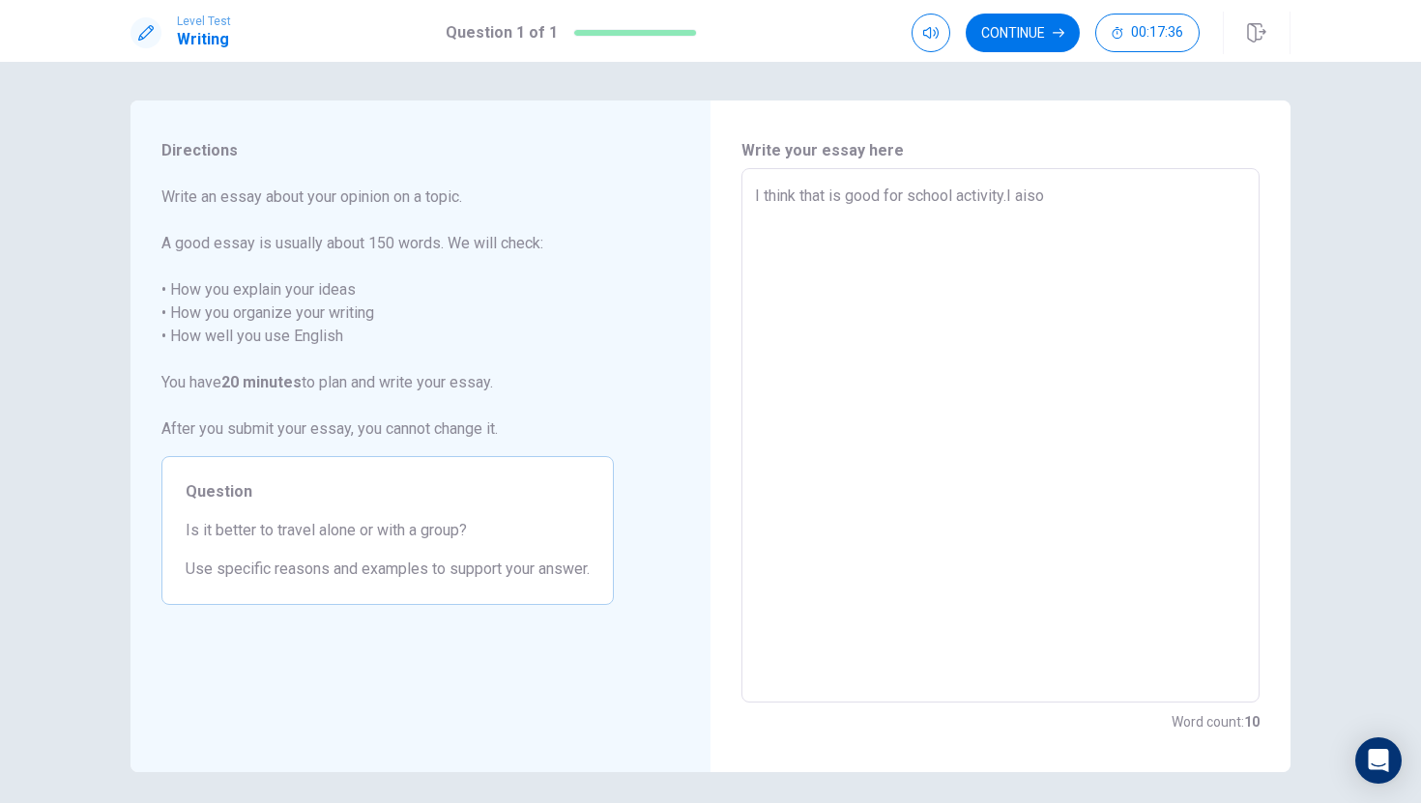
type textarea "x"
type textarea "I think that is good for school activity.I aiso h"
type textarea "x"
type textarea "I think that is good for school activity.I aiso ha"
type textarea "x"
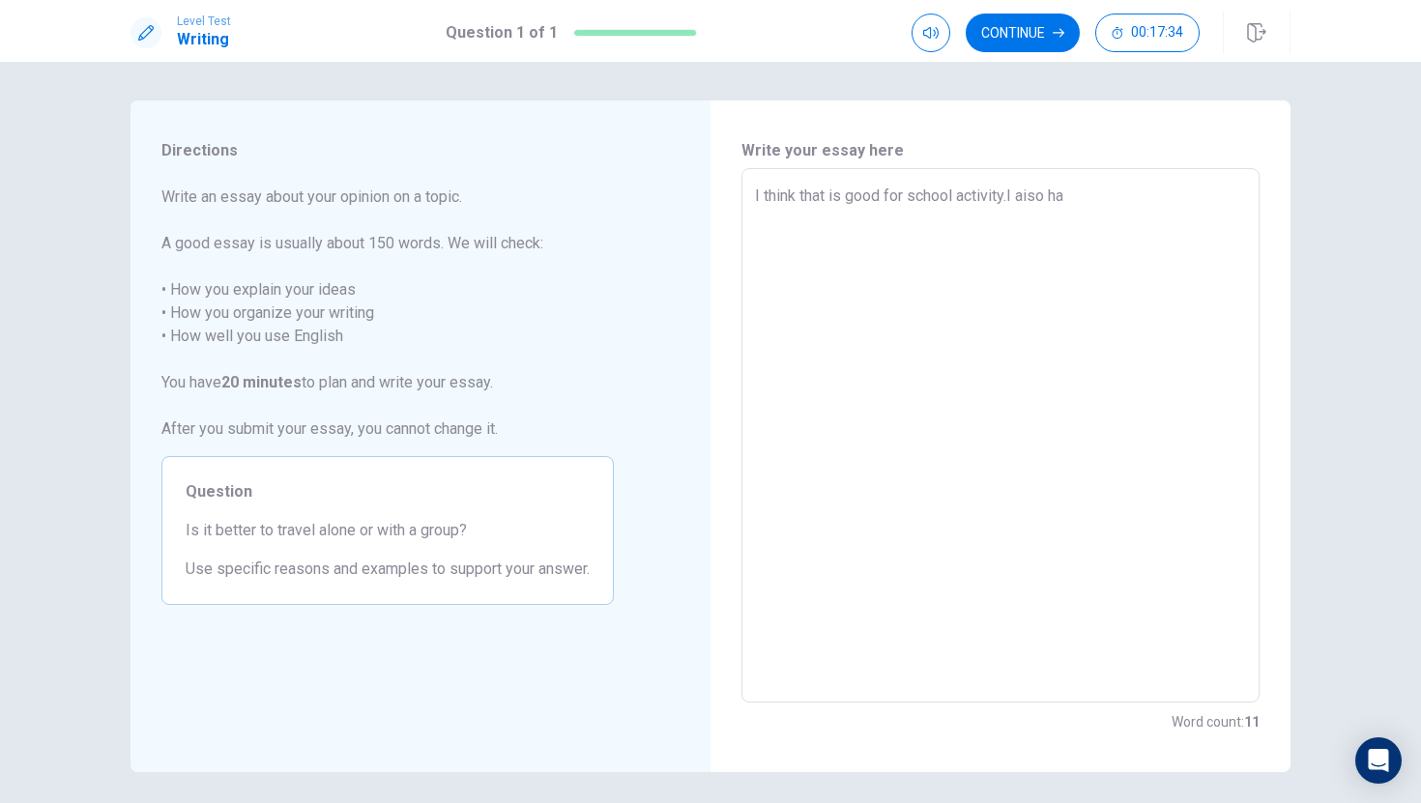
type textarea "I think that is good for school activity.I aiso hav"
type textarea "x"
click at [1003, 242] on textarea "I think that is good for school activity.I aiso have a good idea for that.we ca…" at bounding box center [1000, 436] width 491 height 503
click at [1086, 243] on textarea "I think that is good for school activity.I aiso have a good idea for that.we ca…" at bounding box center [1000, 436] width 491 height 503
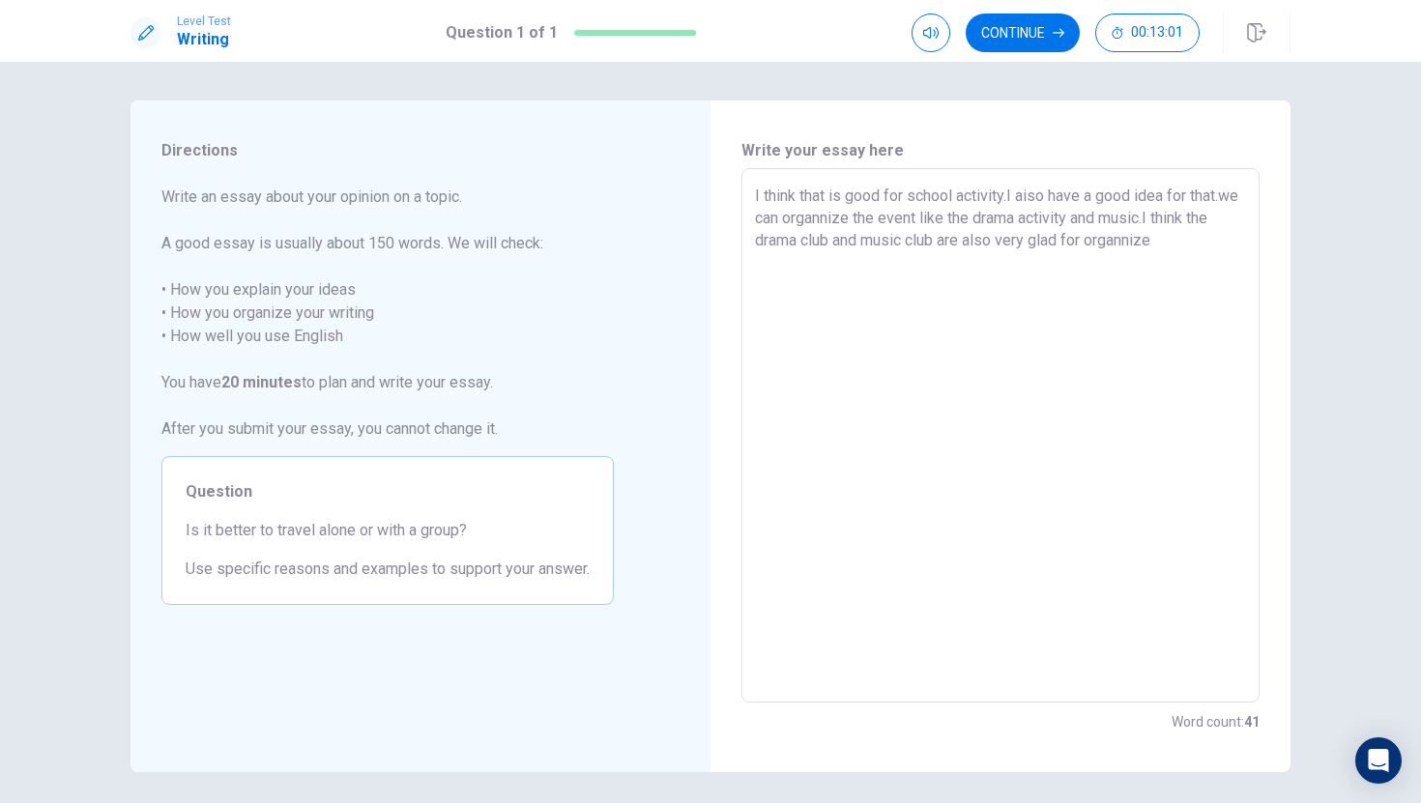
click at [1195, 234] on textarea "I think that is good for school activity.I aiso have a good idea for that.we ca…" at bounding box center [1000, 436] width 491 height 503
click at [1237, 237] on textarea "I think that is good for school activity.I aiso have a good idea for that.we ca…" at bounding box center [1000, 436] width 491 height 503
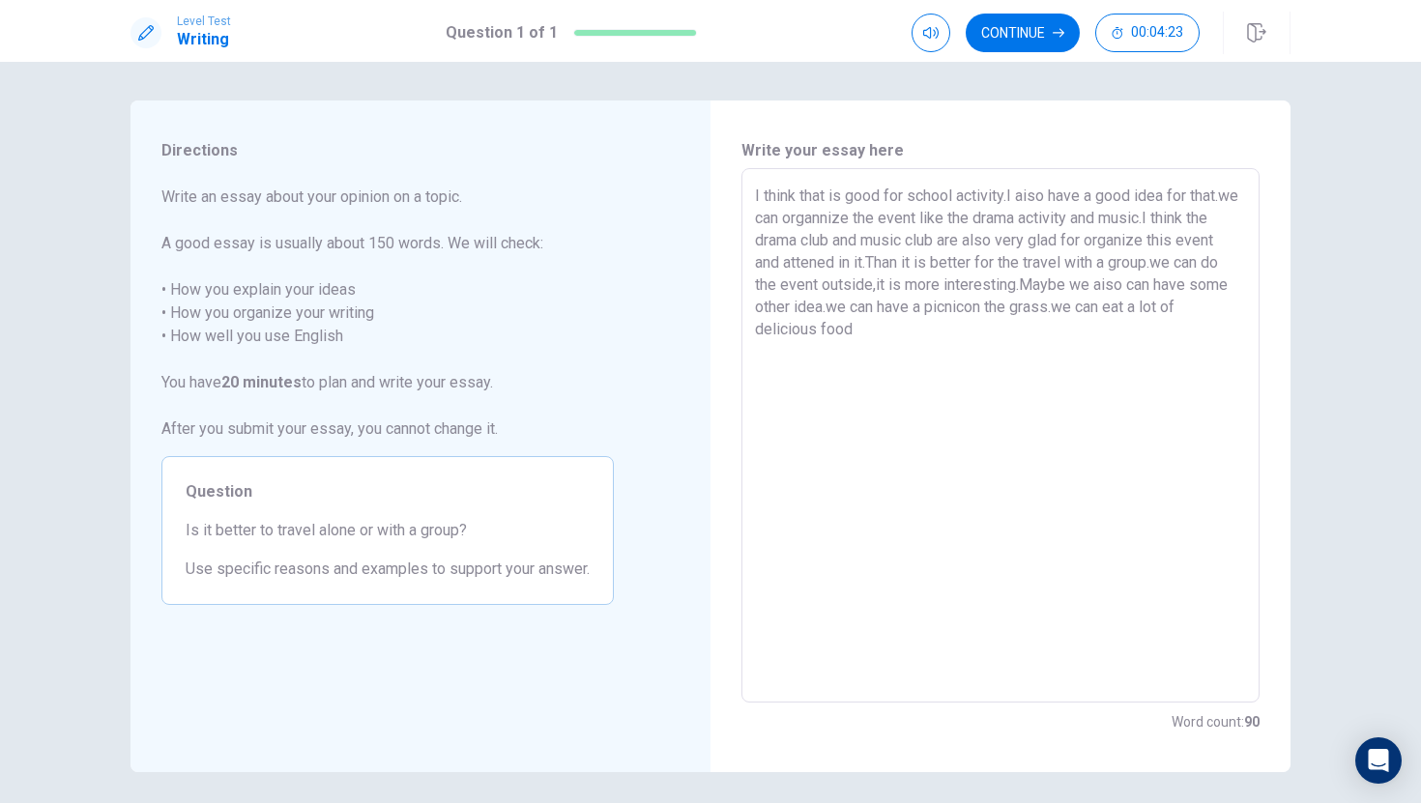
click at [1080, 251] on textarea "I think that is good for school activity.I aiso have a good idea for that.we ca…" at bounding box center [1000, 436] width 491 height 503
click at [1039, 331] on textarea "I think that is good for school activity.I aiso have a good idea for that.we ca…" at bounding box center [1000, 436] width 491 height 503
click at [1004, 329] on textarea "I think that is good for school activity.I aiso have a good idea for that.we ca…" at bounding box center [1000, 436] width 491 height 503
click at [1044, 339] on textarea "I think that is good for school activity.I aiso have a good idea for that.we ca…" at bounding box center [1000, 436] width 491 height 503
click at [971, 309] on textarea "I think that is good for school activity.I aiso have a good idea for that.we ca…" at bounding box center [1000, 436] width 491 height 503
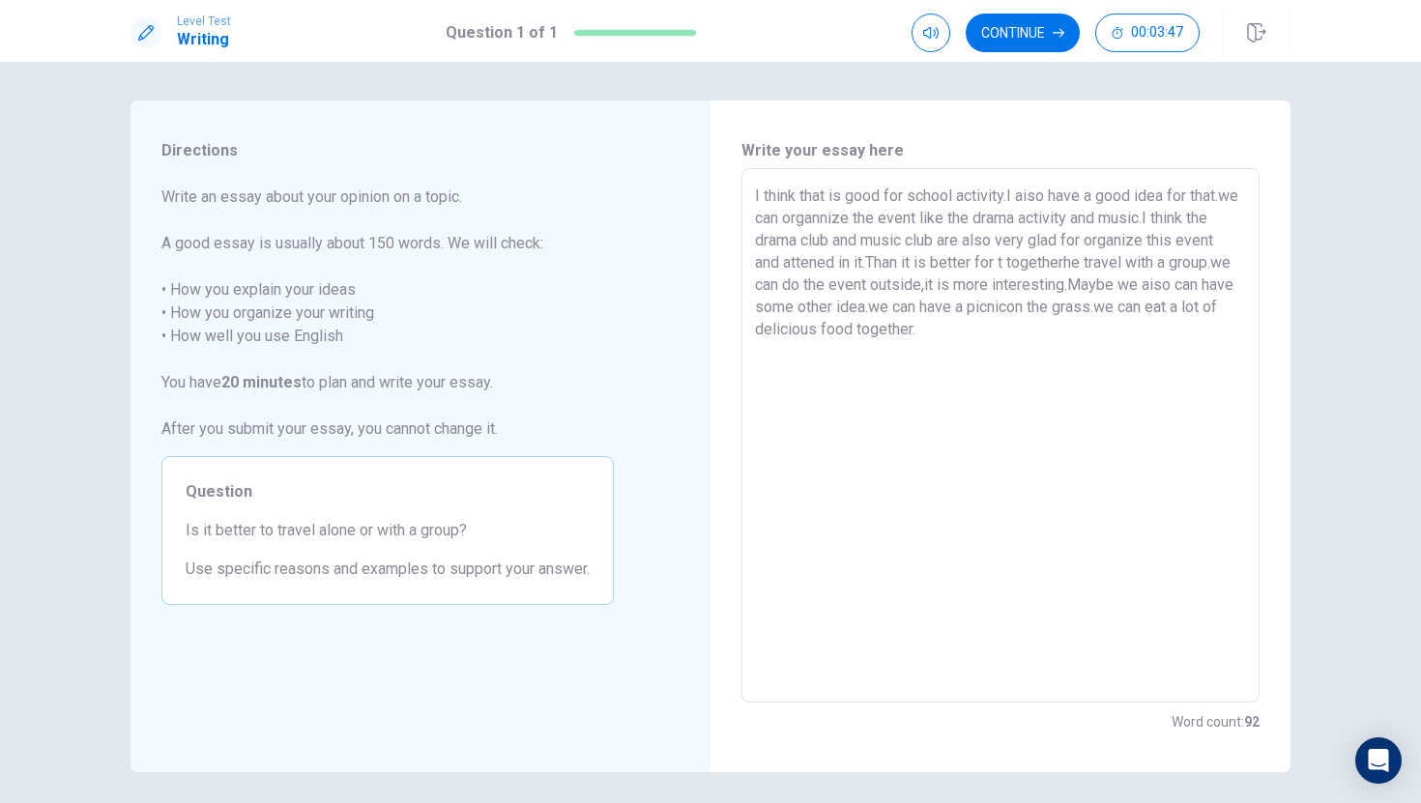
click at [1132, 311] on textarea "I think that is good for school activity.I aiso have a good idea for that.we ca…" at bounding box center [1000, 436] width 491 height 503
click at [1152, 287] on textarea "I think that is good for school activity.I aiso have a good idea for that.we ca…" at bounding box center [1000, 436] width 491 height 503
click at [1126, 342] on textarea "I think that is good for school activity.I aiso have a good idea for that.we ca…" at bounding box center [1000, 436] width 491 height 503
click at [1094, 331] on textarea "I think that is good for school activity.I aiso have a good idea for that.we ca…" at bounding box center [1000, 436] width 491 height 503
click at [1167, 327] on textarea "I think that is good for school activity.I aiso have a good idea for that.we ca…" at bounding box center [1000, 436] width 491 height 503
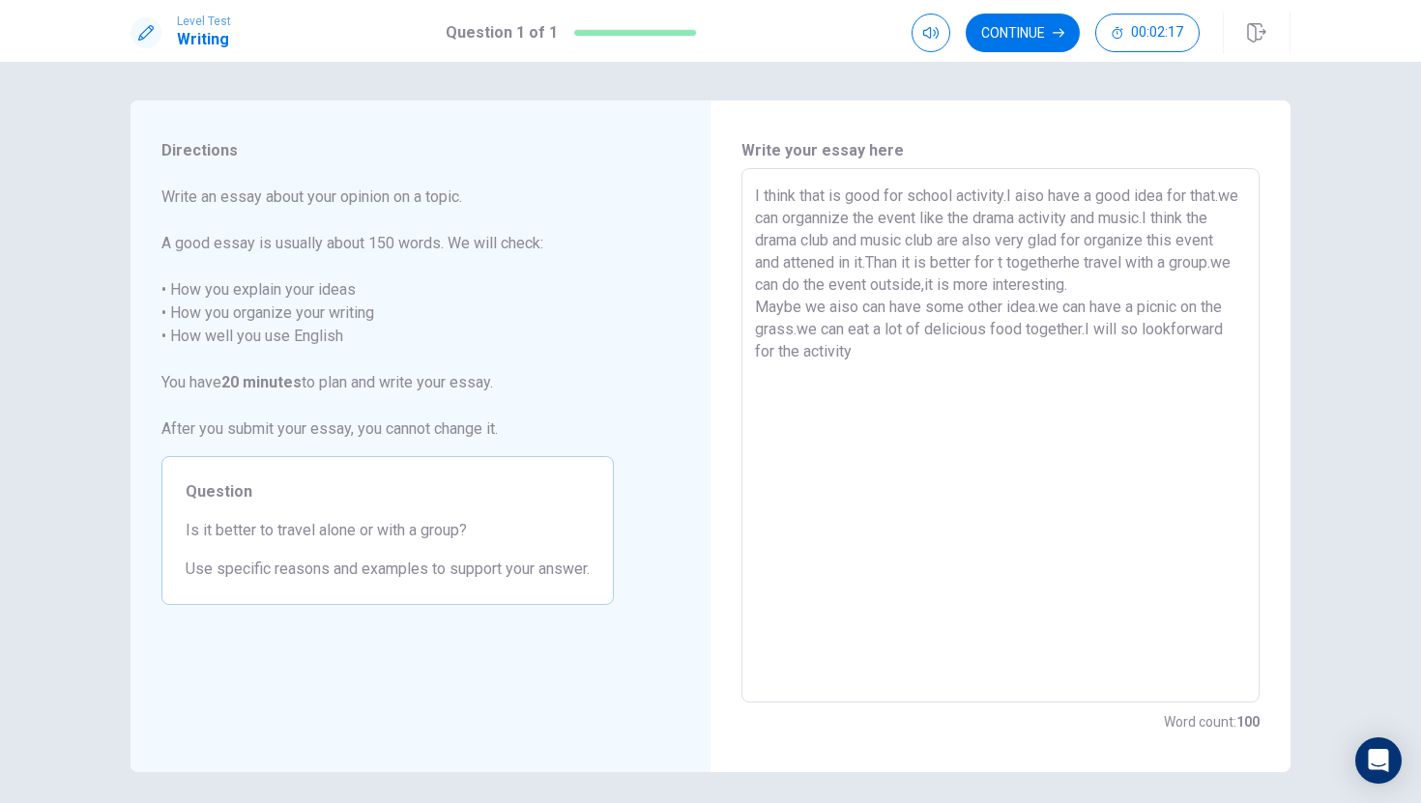
click at [801, 352] on textarea "I think that is good for school activity.I aiso have a good idea for that.we ca…" at bounding box center [1000, 436] width 491 height 503
click at [920, 354] on textarea "I think that is good for school activity.I aiso have a good idea for that.we ca…" at bounding box center [1000, 436] width 491 height 503
click at [1117, 24] on button "00:01:56" at bounding box center [1147, 33] width 104 height 39
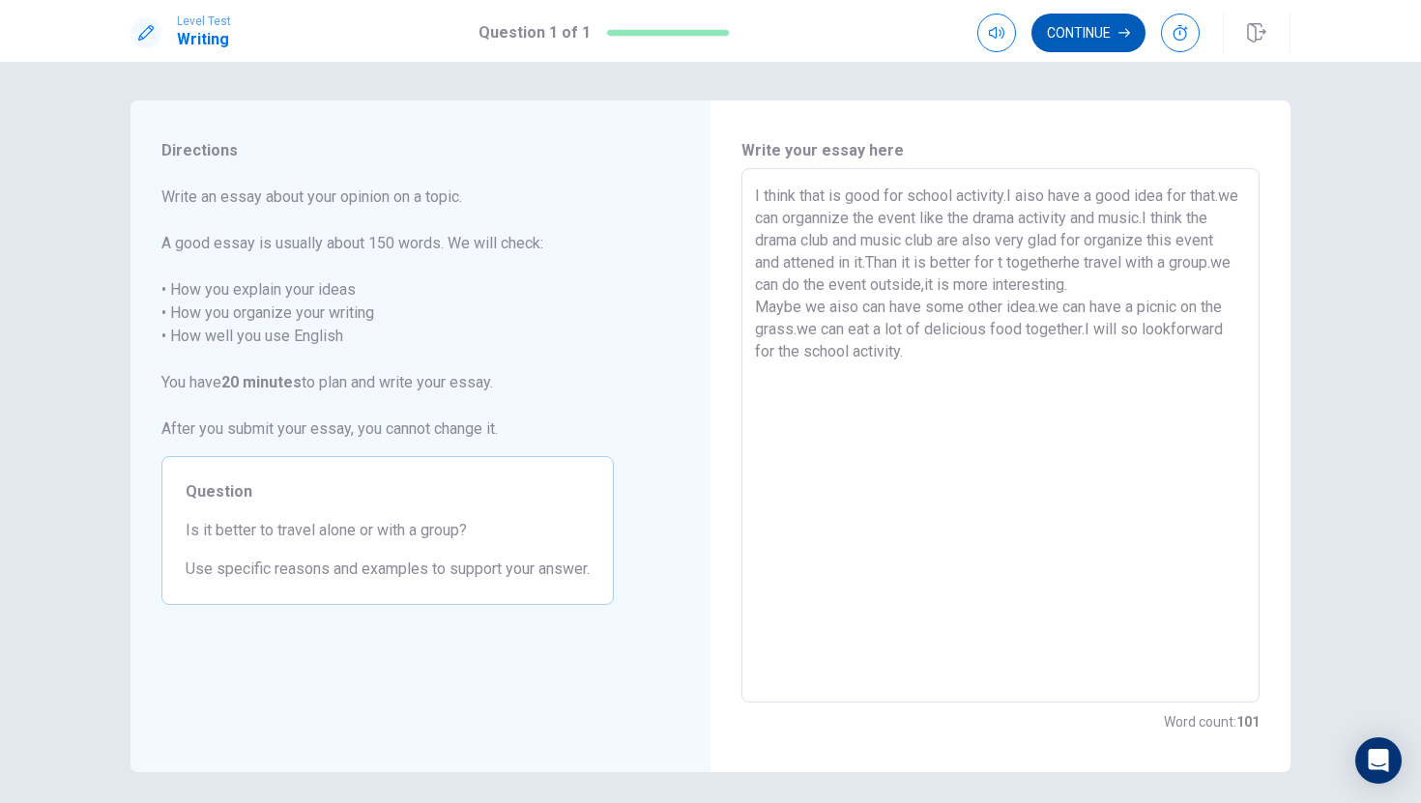
click at [1122, 32] on icon "button" at bounding box center [1124, 33] width 12 height 12
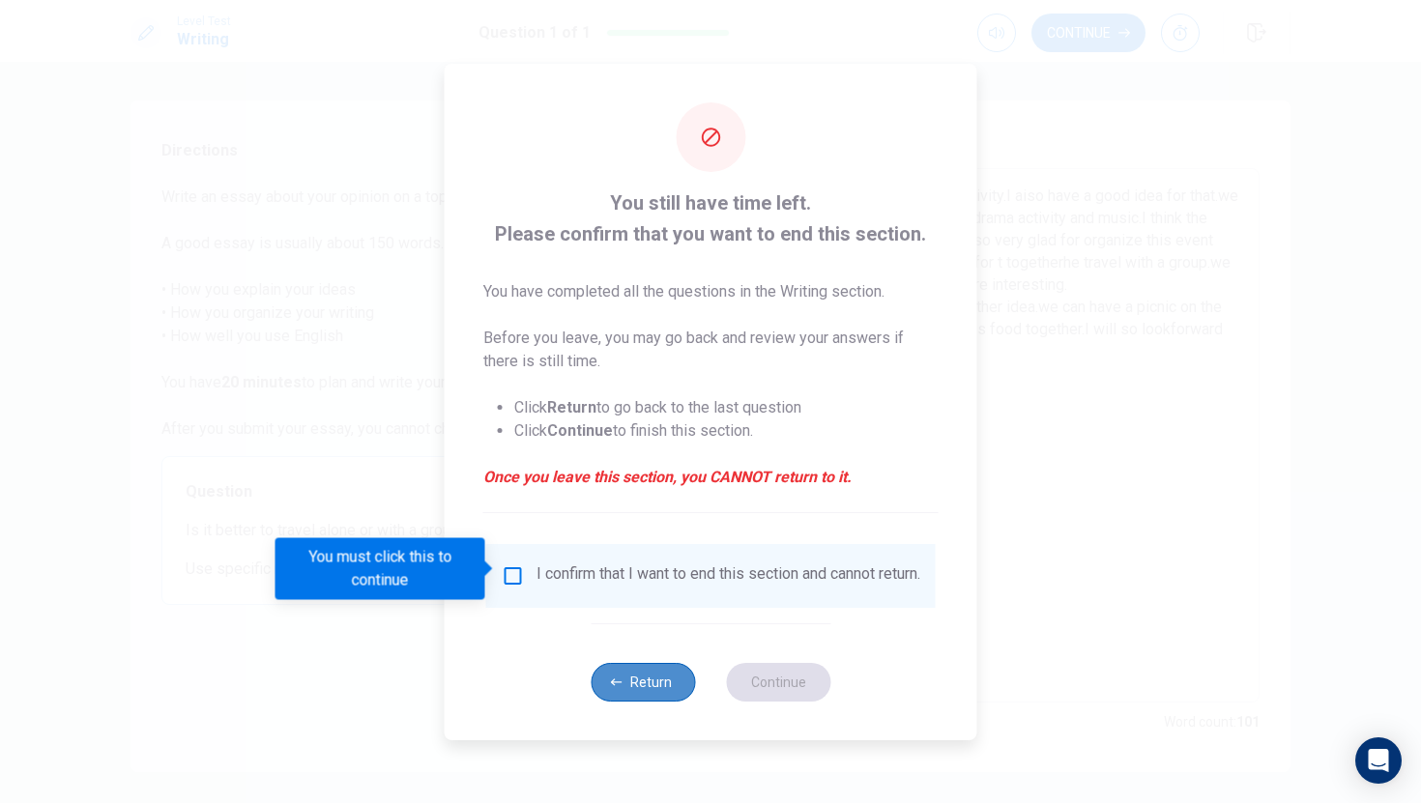
click at [653, 691] on button "Return" at bounding box center [643, 682] width 104 height 39
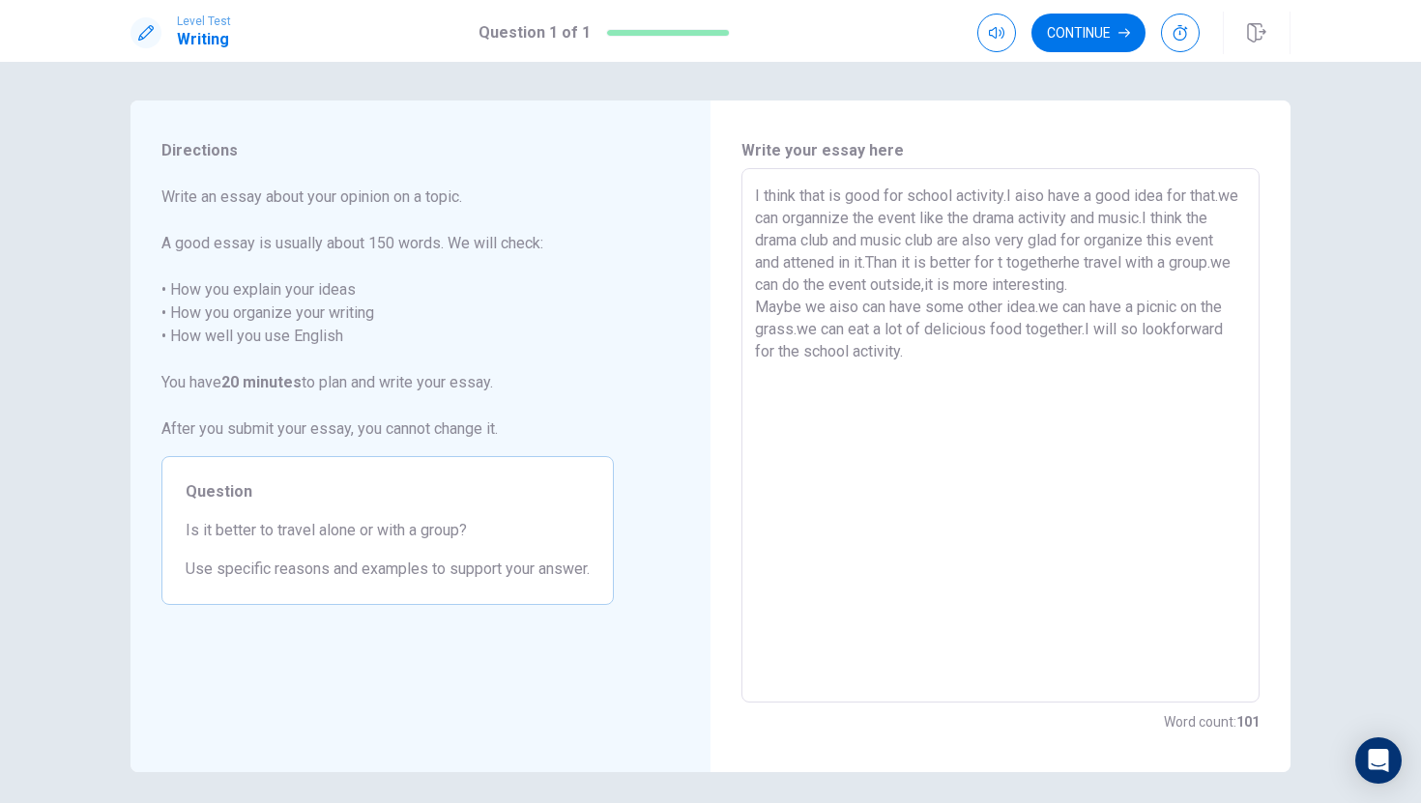
click at [936, 360] on textarea "I think that is good for school activity.I aiso have a good idea for that.we ca…" at bounding box center [1000, 436] width 491 height 503
click at [1192, 31] on button "button" at bounding box center [1180, 33] width 39 height 39
click at [786, 384] on textarea "I think that is good for school activity.I aiso have a good idea for that.we ca…" at bounding box center [1000, 436] width 491 height 503
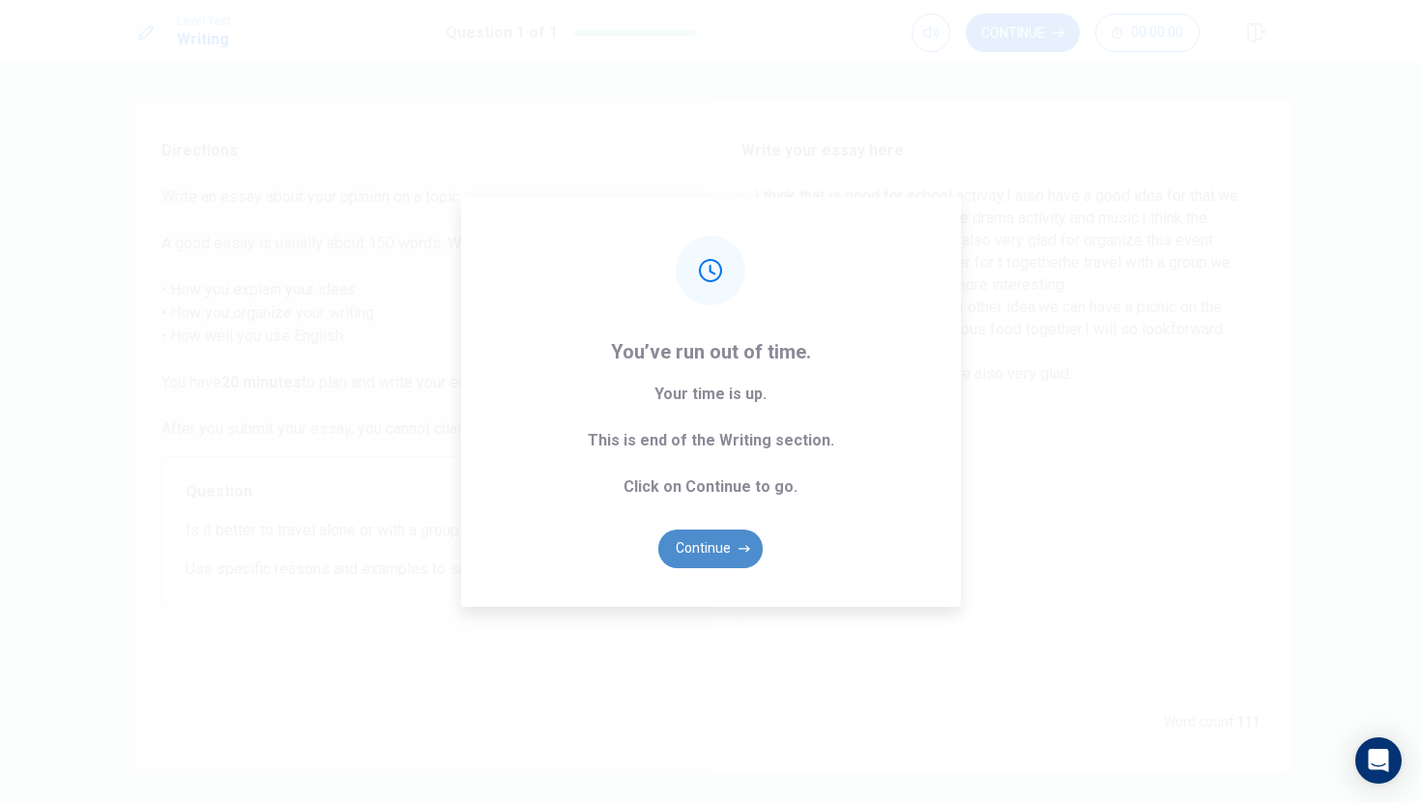
click at [720, 559] on button "Continue" at bounding box center [710, 549] width 104 height 39
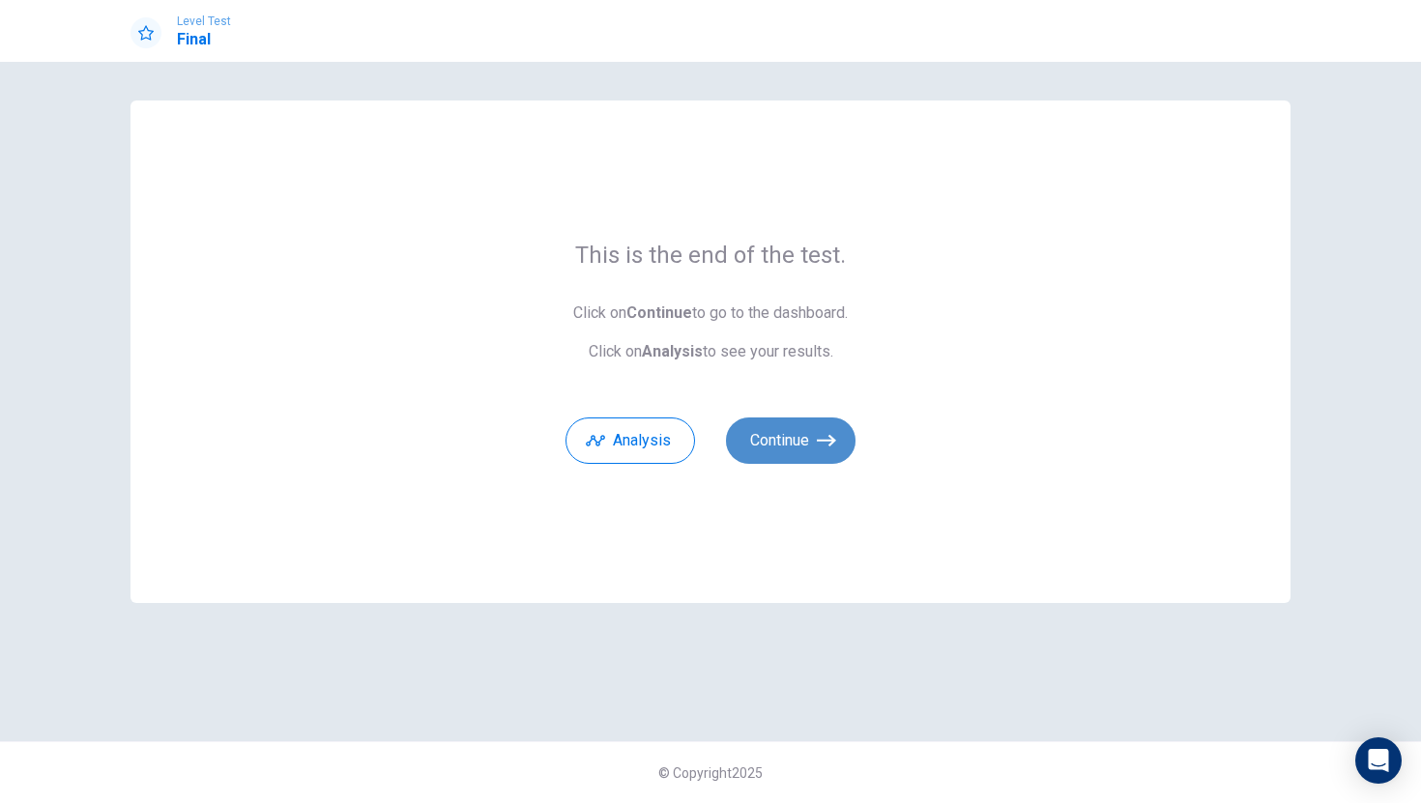
click at [812, 448] on button "Continue" at bounding box center [791, 441] width 130 height 46
